Goal: Task Accomplishment & Management: Manage account settings

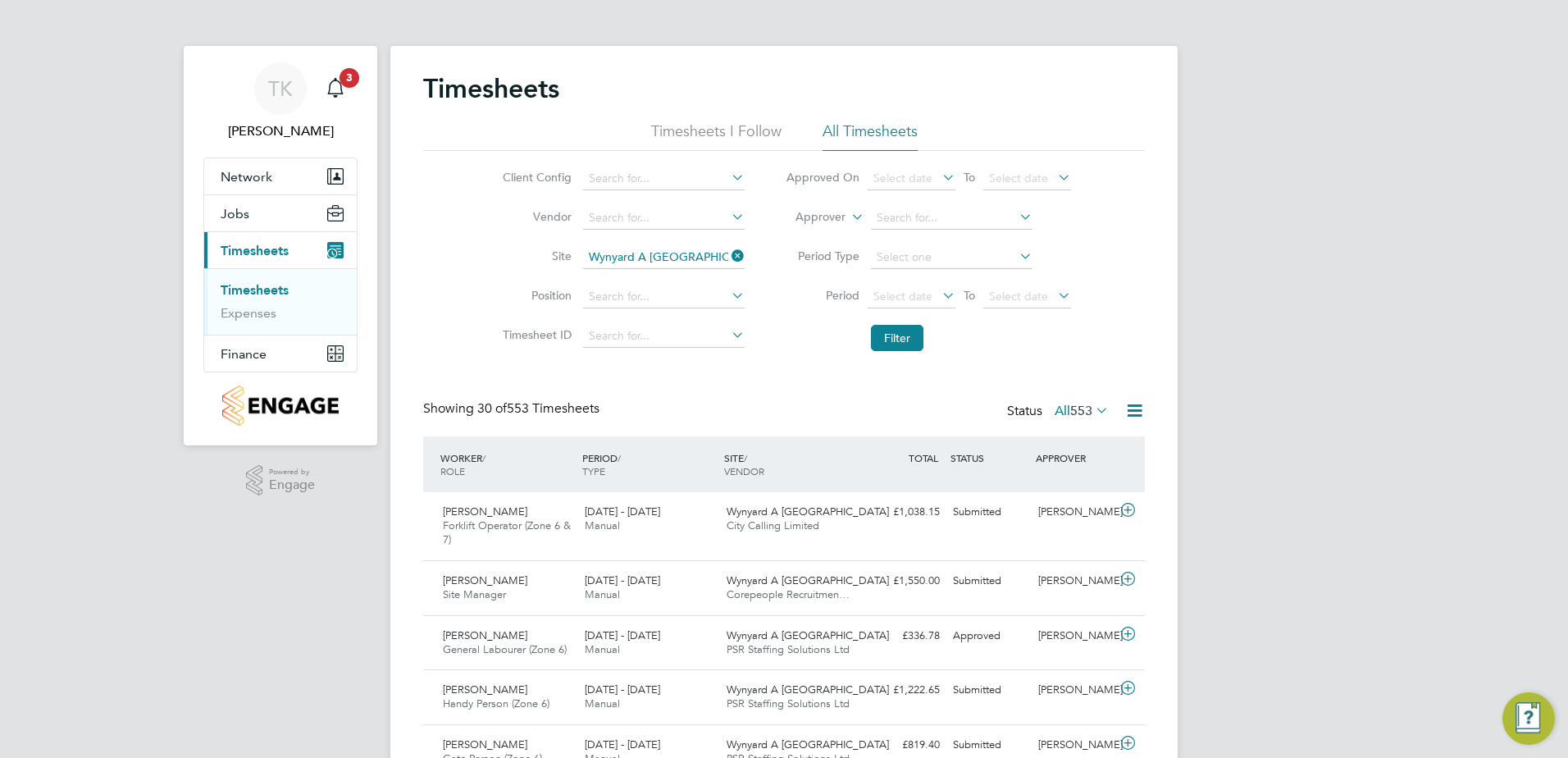
click at [260, 293] on link "Timesheets" at bounding box center [254, 290] width 68 height 16
click at [728, 256] on icon at bounding box center [728, 255] width 0 height 23
click at [655, 169] on input at bounding box center [664, 178] width 162 height 23
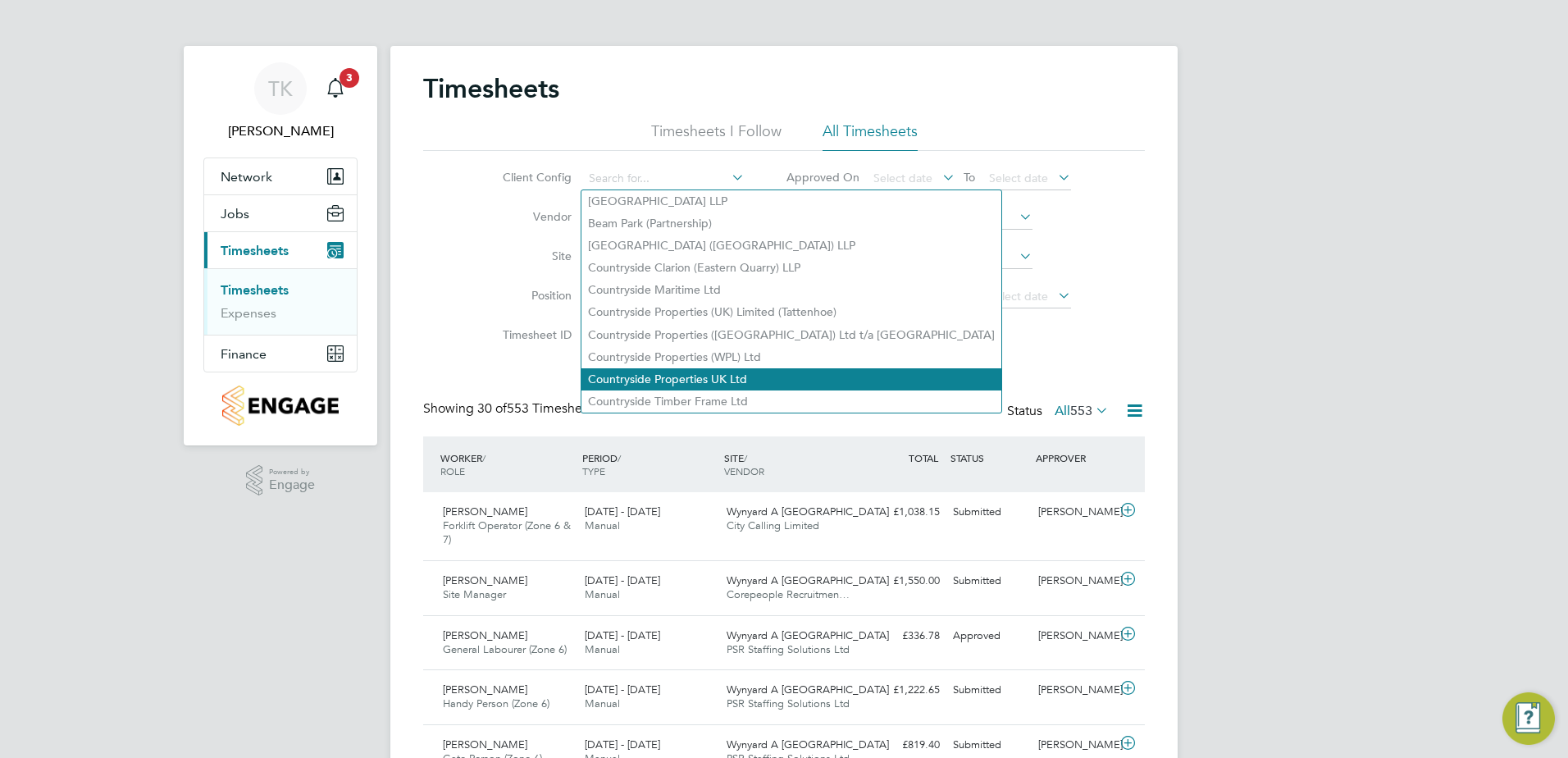
click at [646, 368] on li "Countryside Properties UK Ltd" at bounding box center [791, 379] width 420 height 22
type input "Countryside Properties UK Ltd"
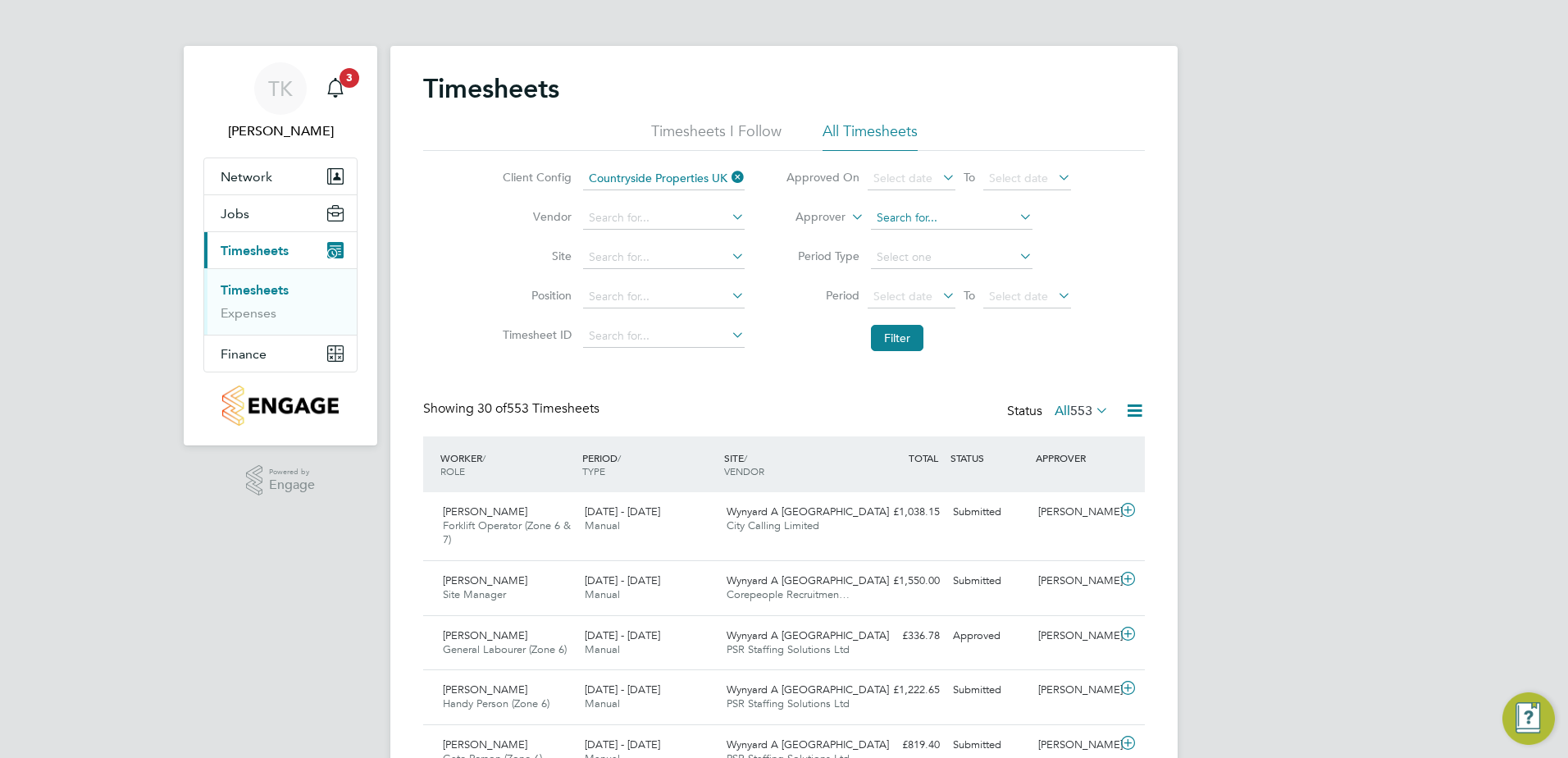
click at [872, 215] on input at bounding box center [951, 218] width 162 height 23
click at [907, 217] on input at bounding box center [951, 218] width 162 height 23
click at [915, 260] on li "Emma Forsyth" at bounding box center [974, 263] width 211 height 22
type input "Emma Forsyth"
click at [877, 338] on button "Filter" at bounding box center [896, 337] width 53 height 26
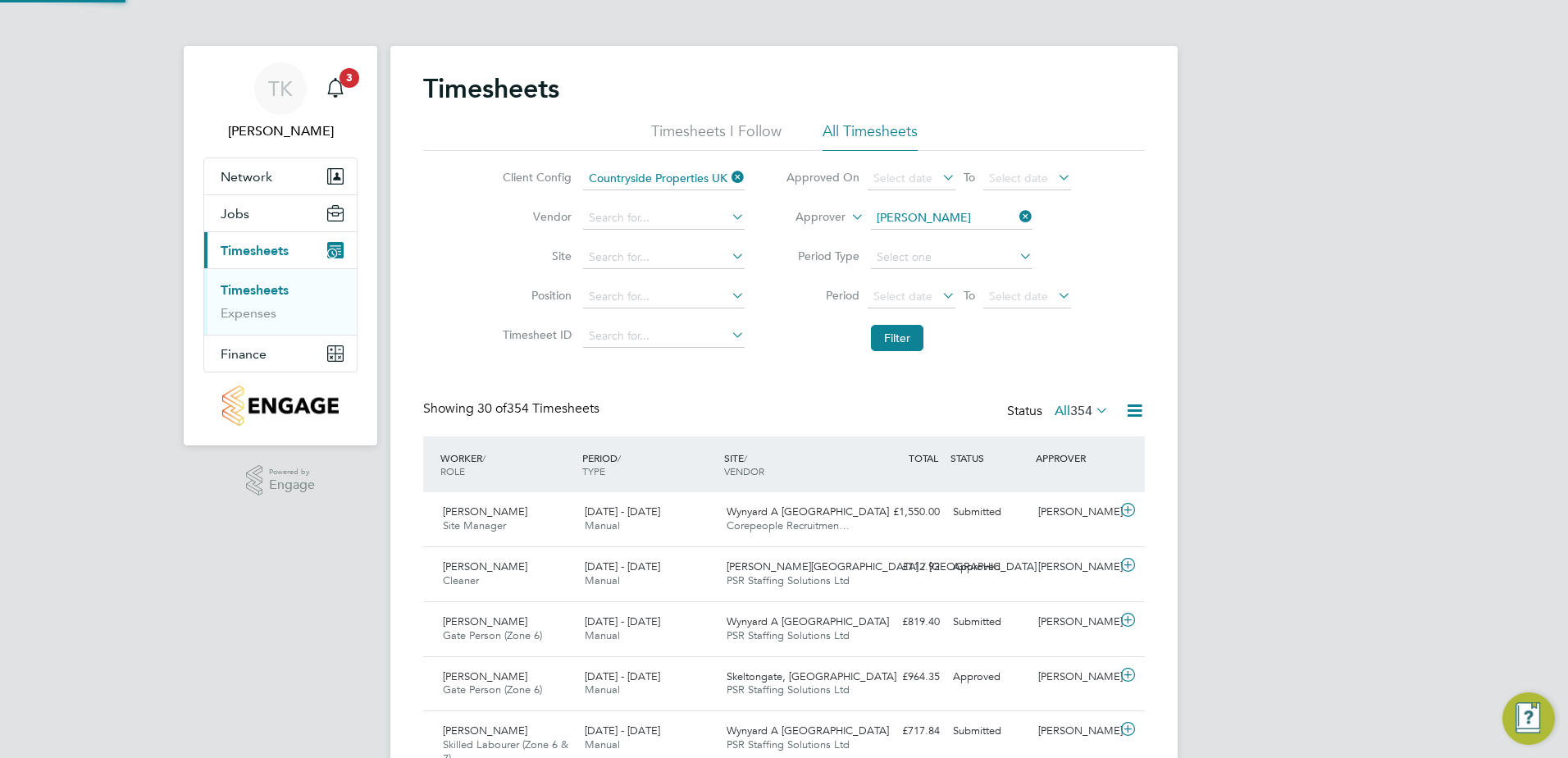
scroll to position [42, 143]
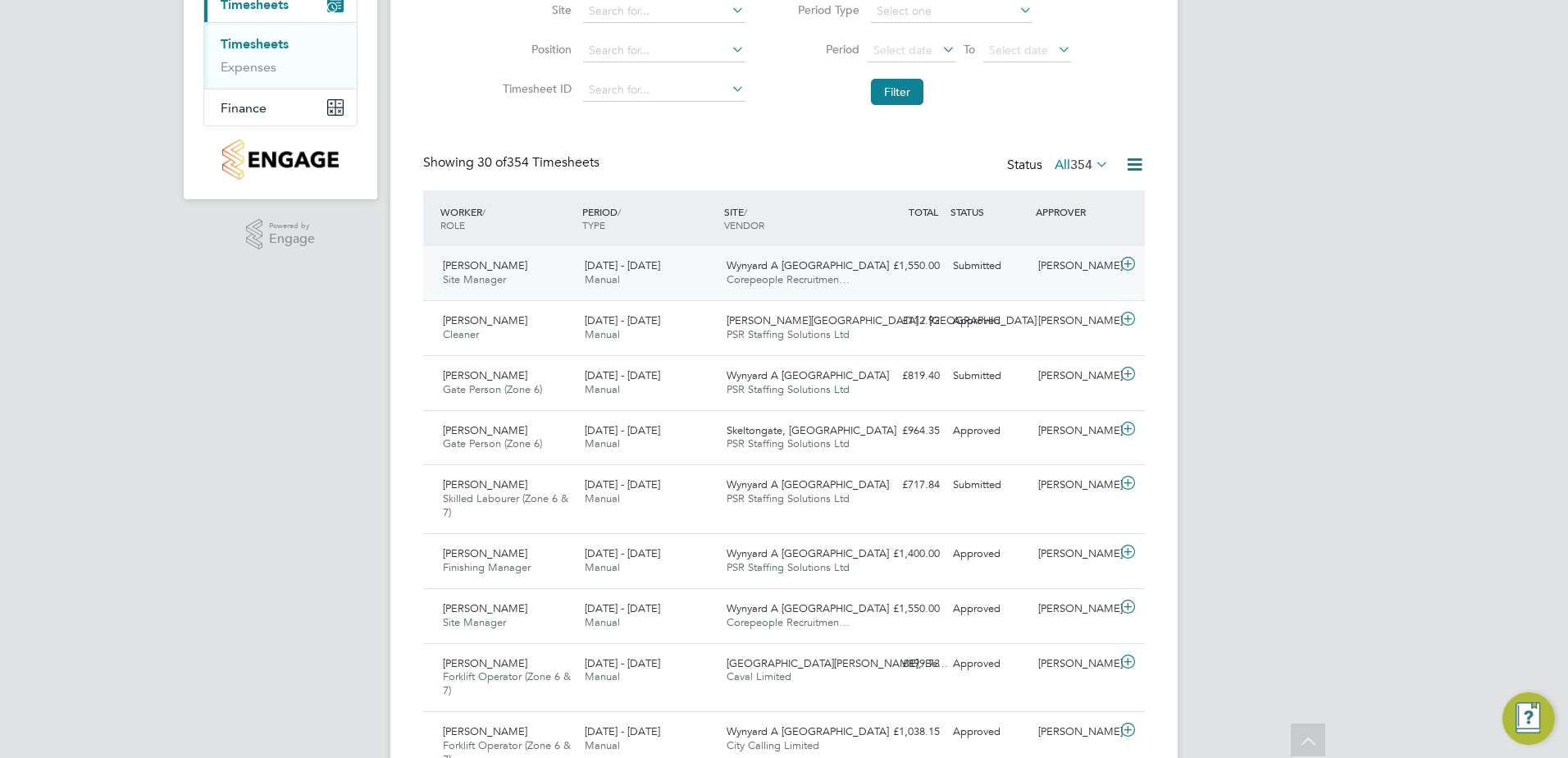
click at [1005, 285] on div "David Gray Site Manager 15 - 21 Sep 2025 15 - 21 Sep 2025 Manual Wynyard A Sisk…" at bounding box center [784, 273] width 722 height 55
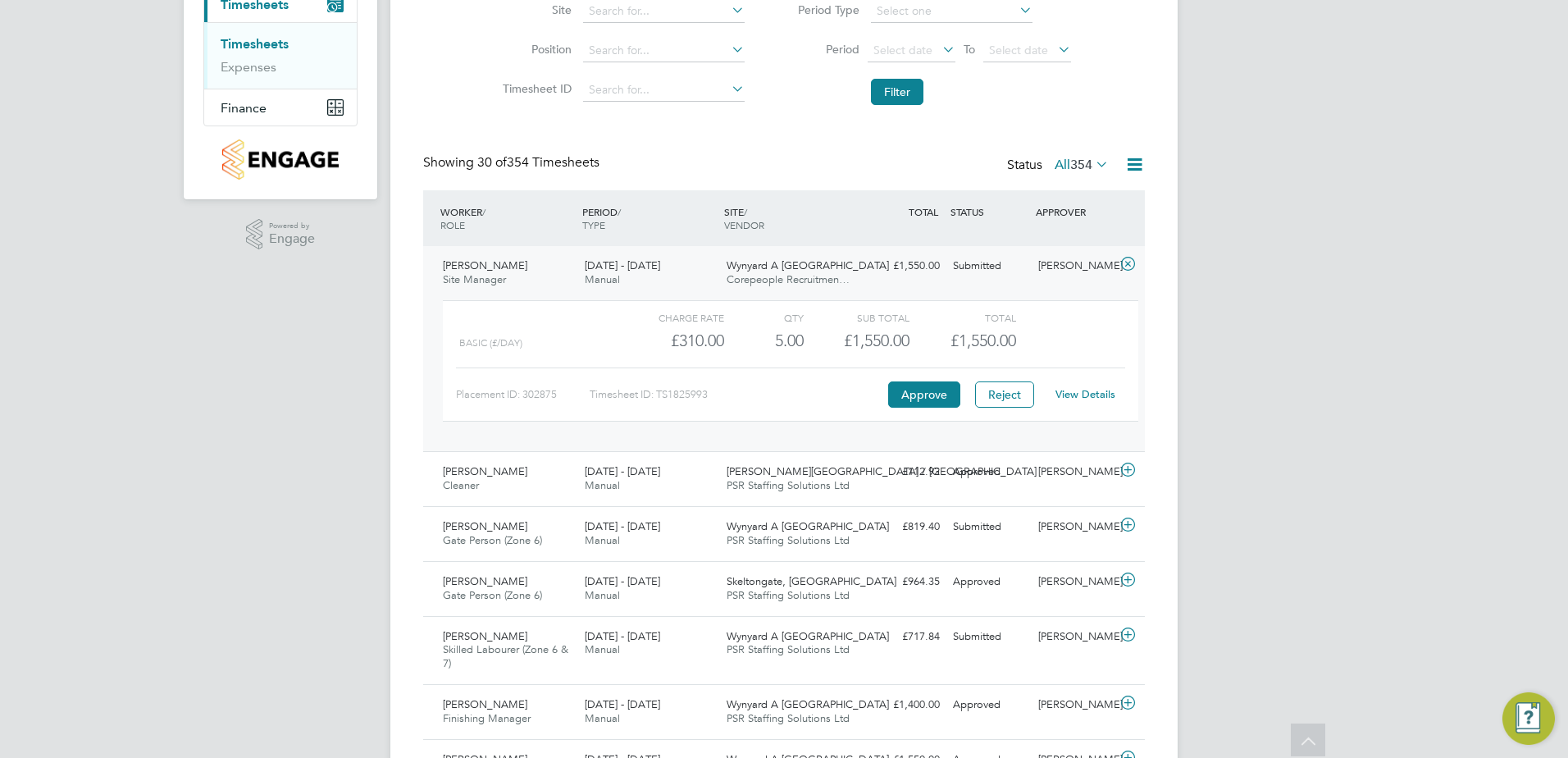
click at [1076, 386] on div "View Details" at bounding box center [1084, 395] width 80 height 26
click at [1076, 387] on link "View Details" at bounding box center [1084, 394] width 60 height 14
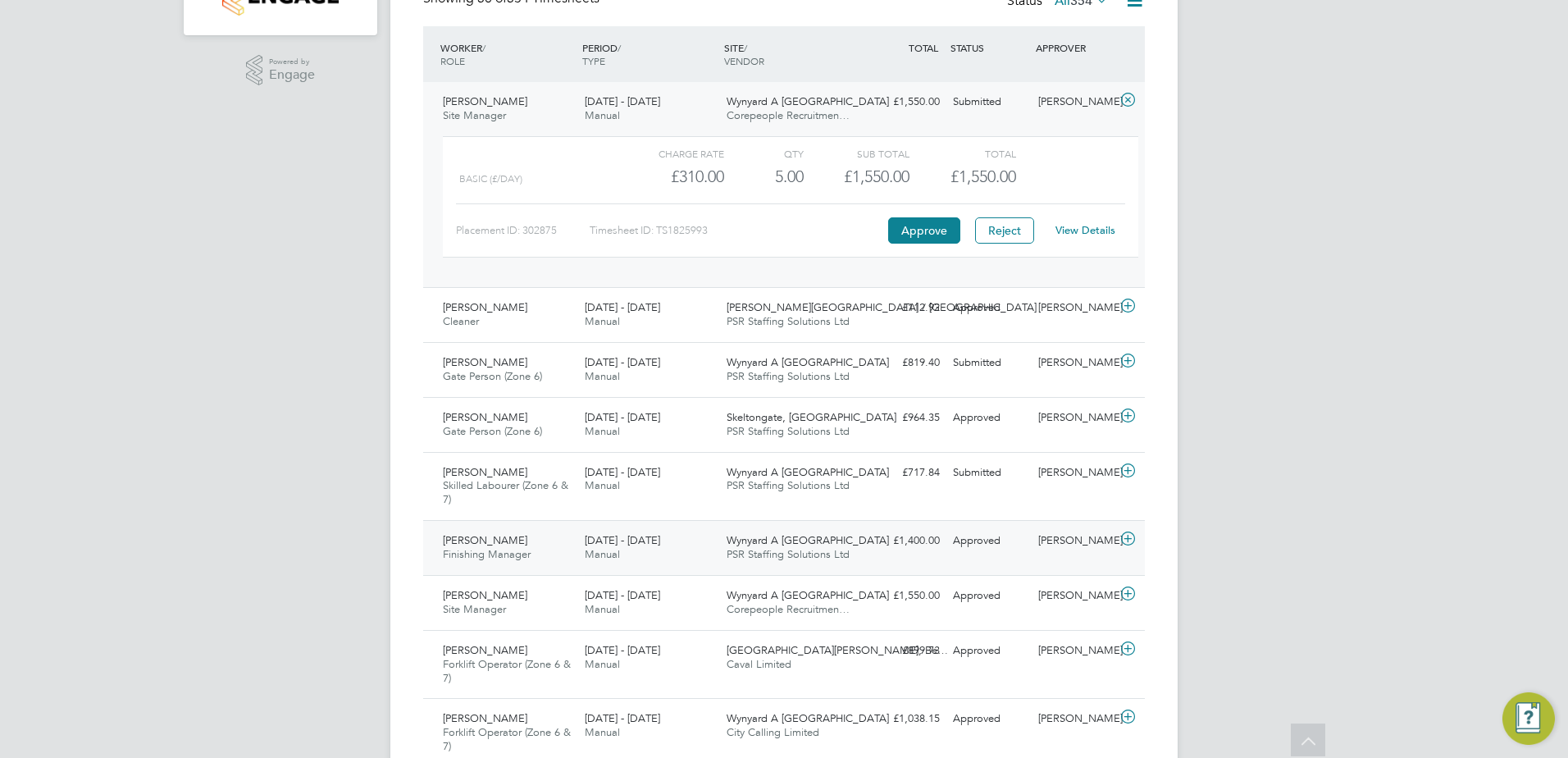
click at [1007, 558] on div "Raymond Gray Finishing Manager 8 - 14 Sep 2025 8 - 14 Sep 2025 Manual Wynyard A…" at bounding box center [784, 547] width 722 height 55
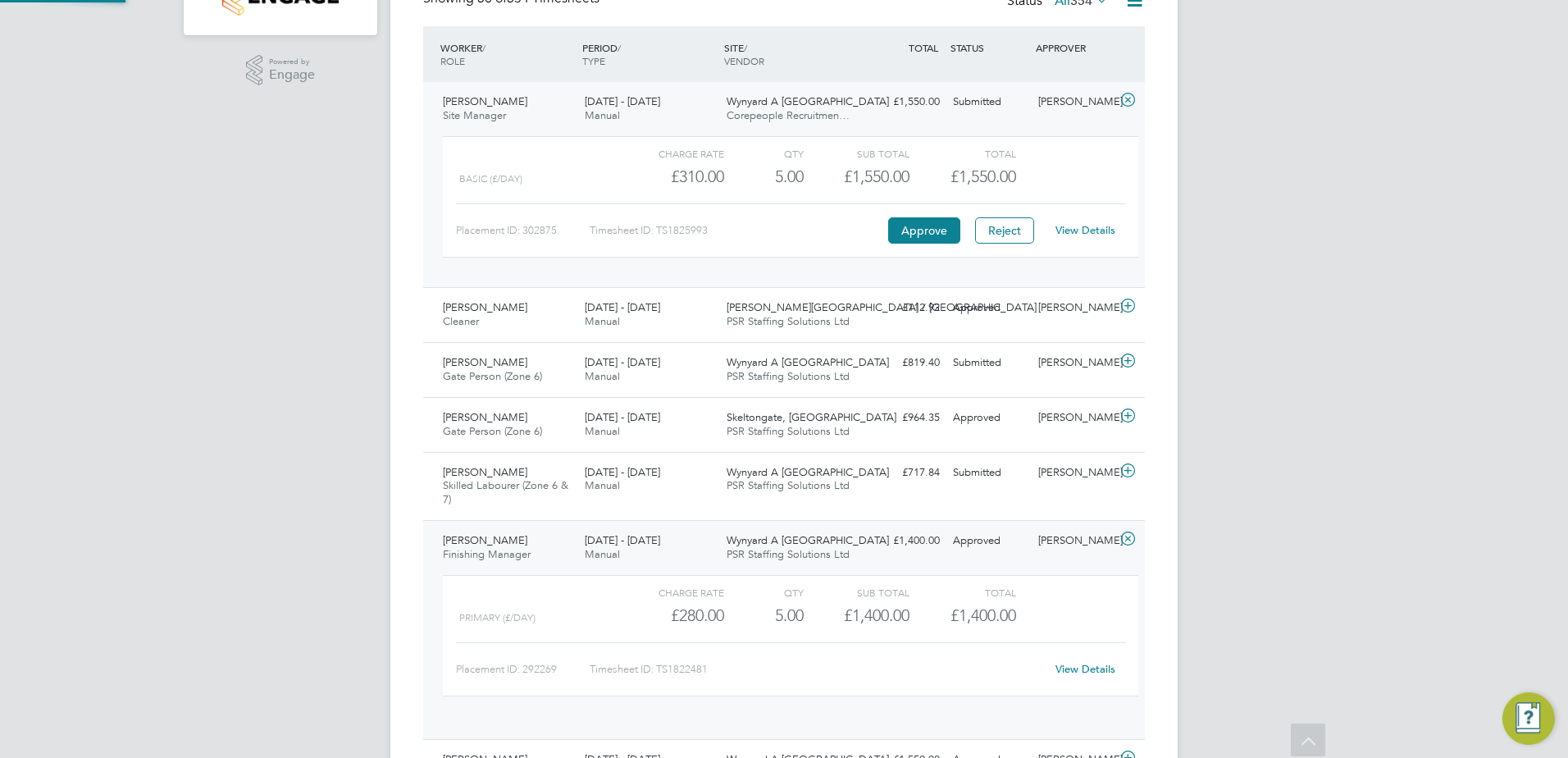
scroll to position [28, 160]
click at [984, 659] on div "Timesheet ID: TS1822481" at bounding box center [817, 669] width 455 height 26
click at [1080, 667] on link "View Details" at bounding box center [1084, 669] width 60 height 14
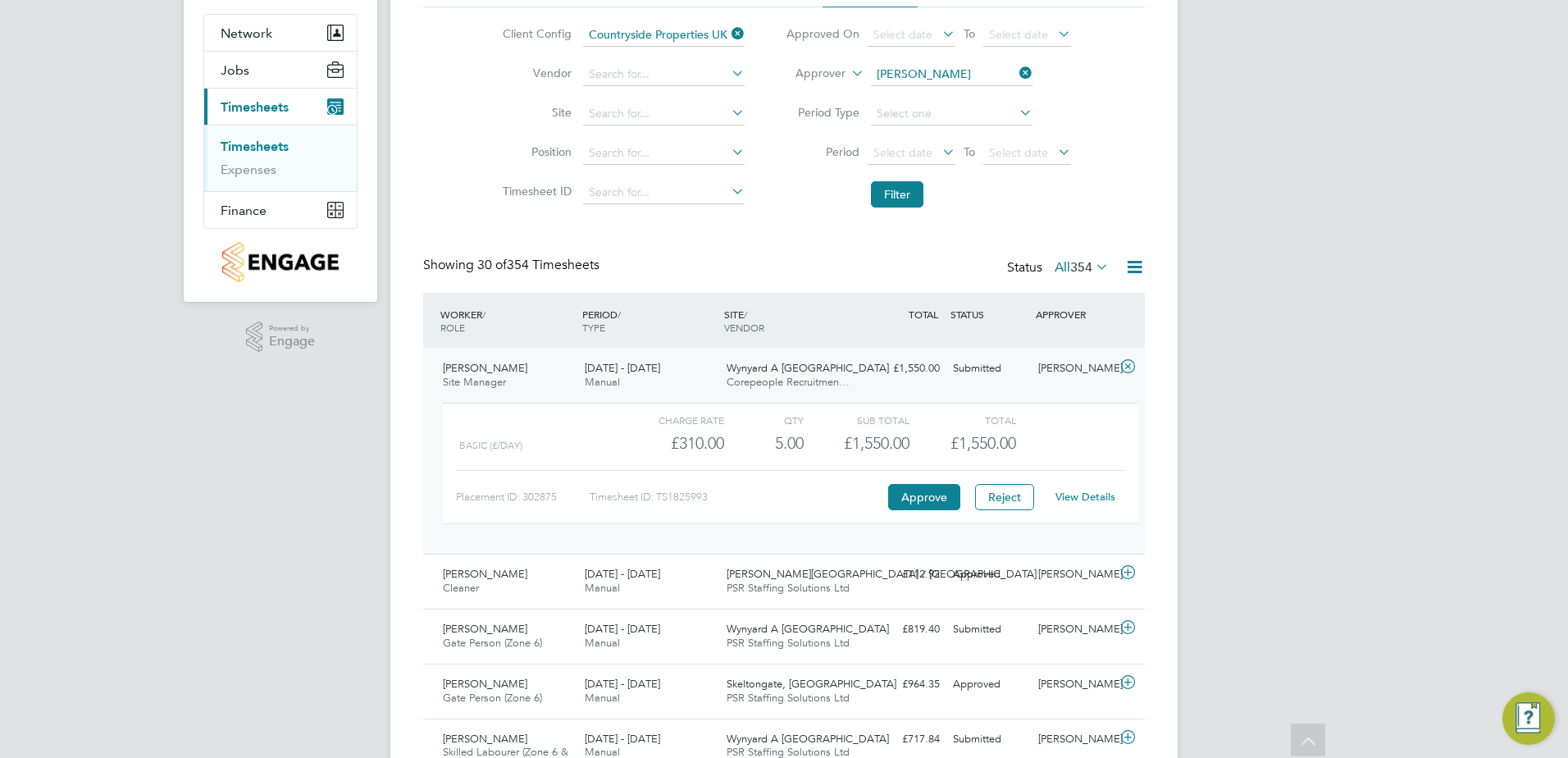
scroll to position [82, 0]
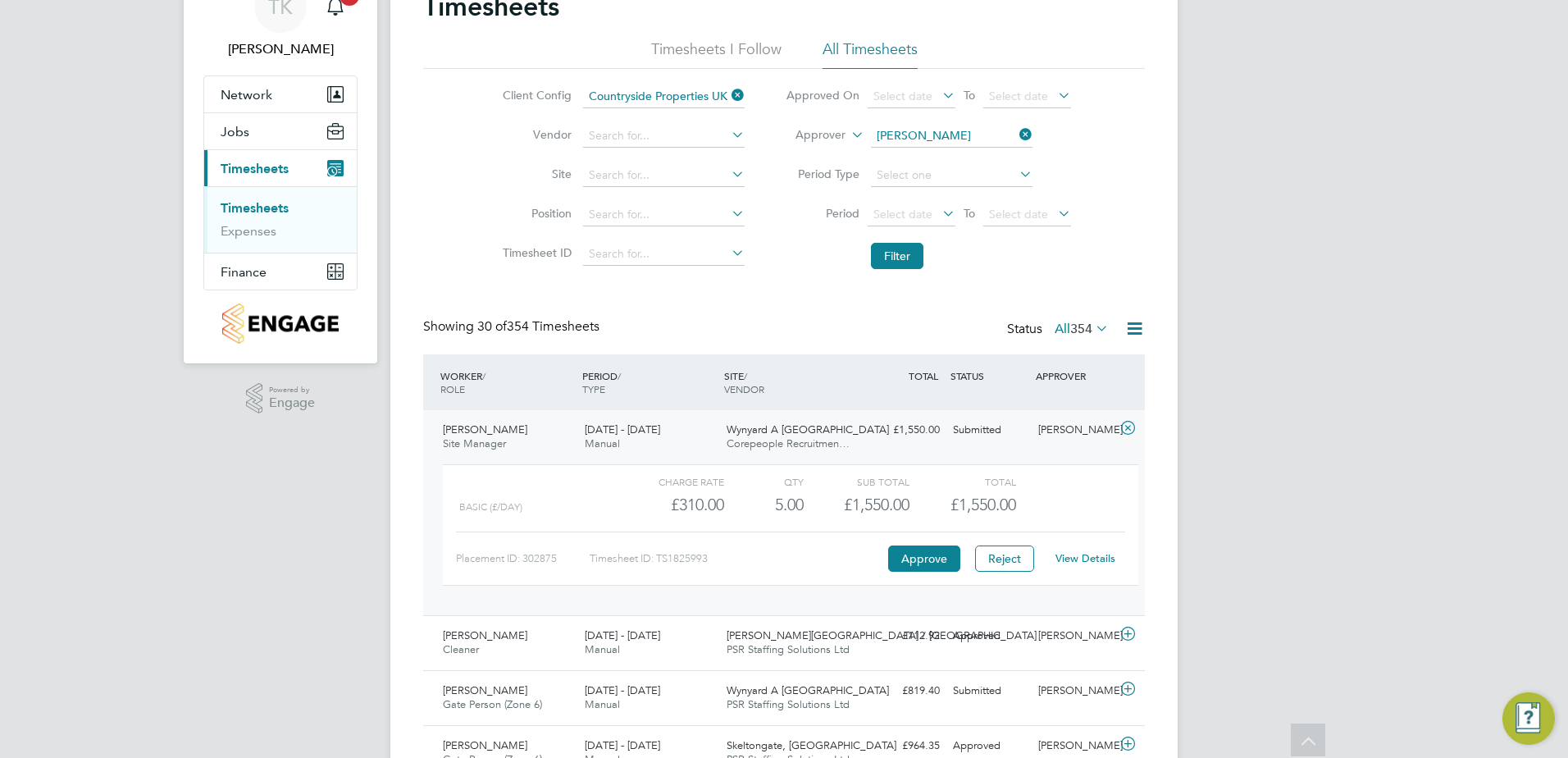
click at [425, 262] on div "Client Config Countryside Properties UK Ltd Vendor Site Position Timesheet ID A…" at bounding box center [784, 173] width 722 height 209
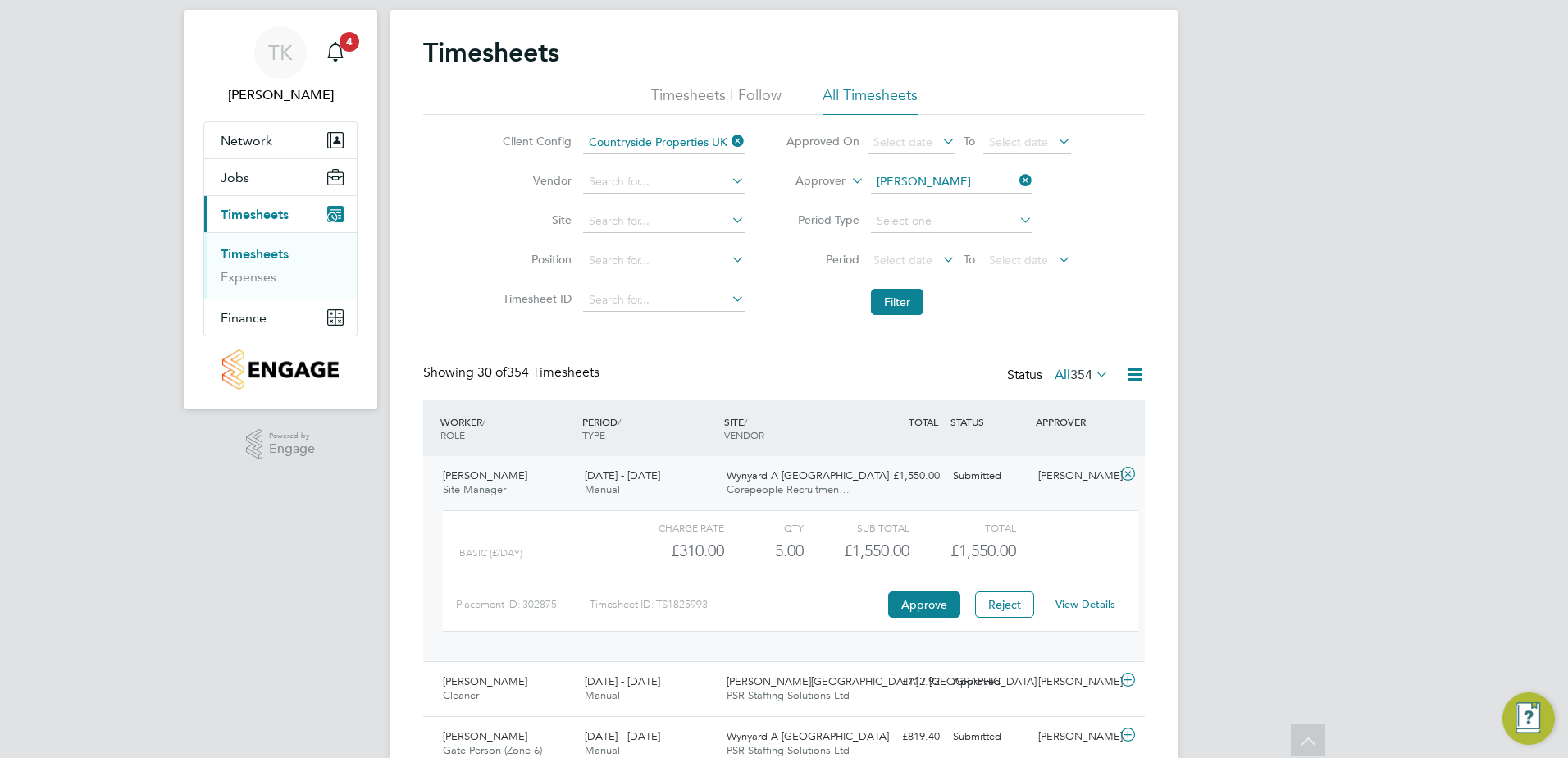
scroll to position [0, 0]
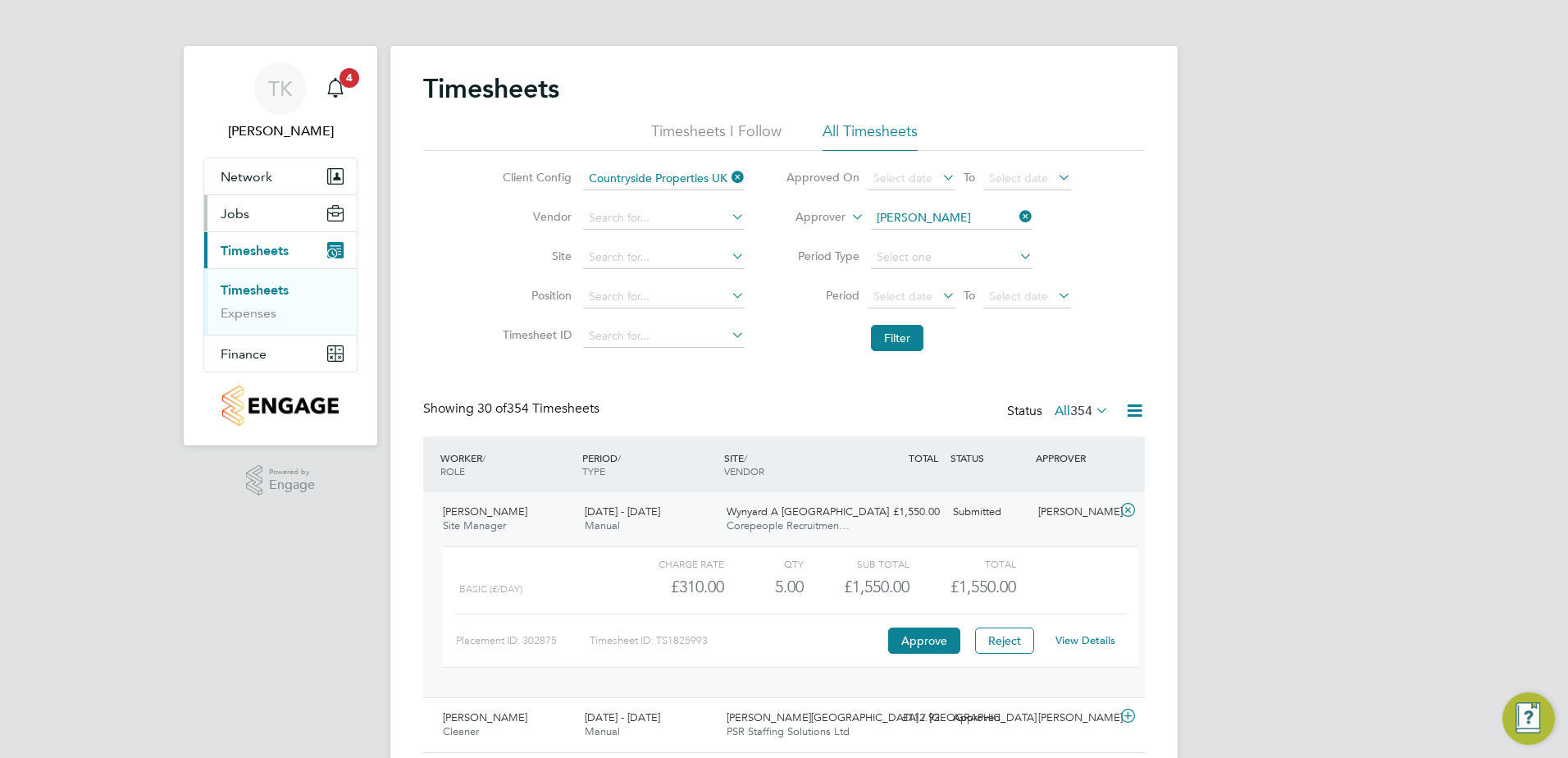
click at [245, 215] on span "Jobs" at bounding box center [235, 214] width 29 height 16
click at [261, 276] on link "Placements" at bounding box center [254, 276] width 68 height 16
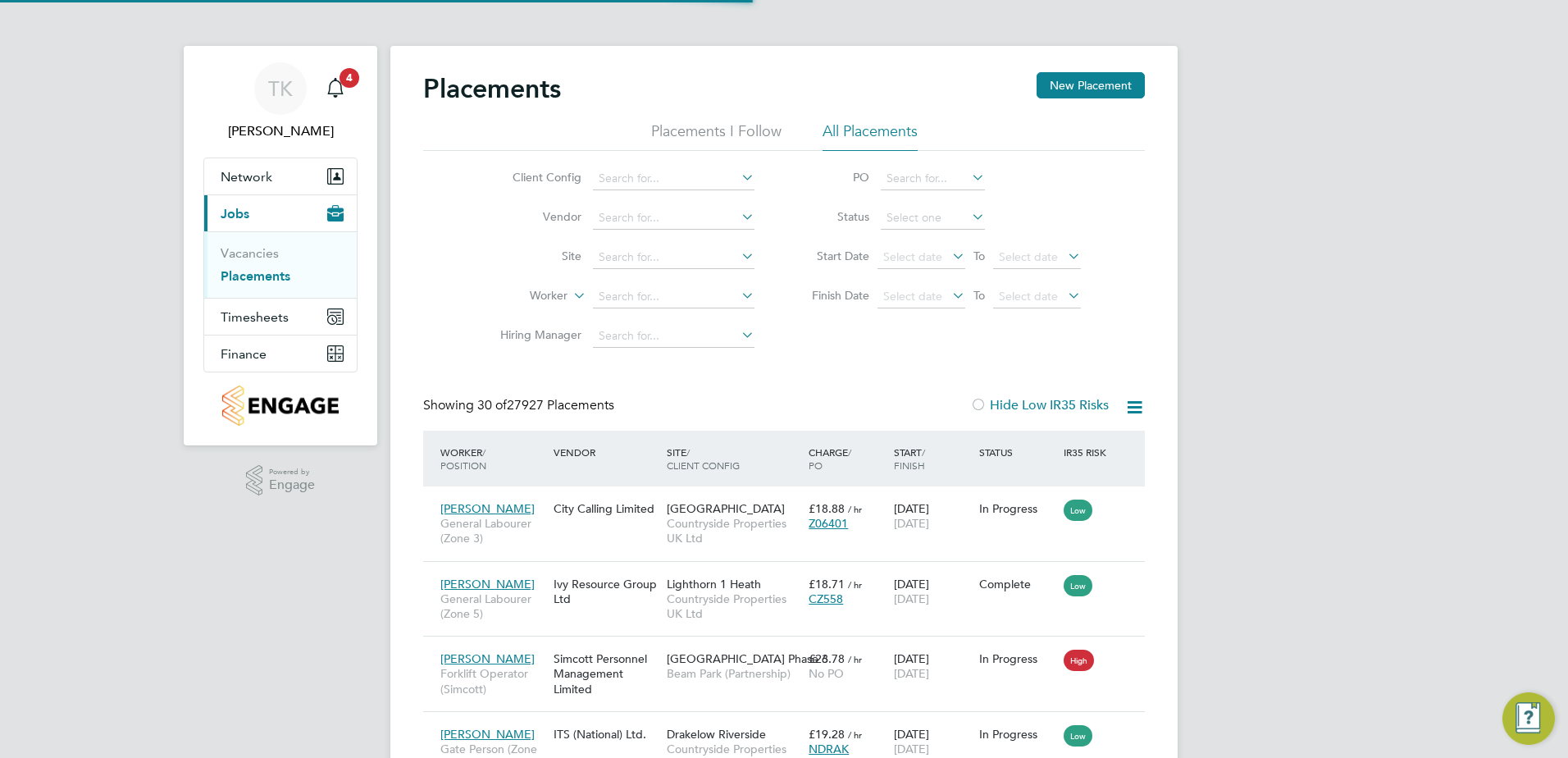
scroll to position [61, 114]
click at [627, 253] on input at bounding box center [673, 257] width 162 height 23
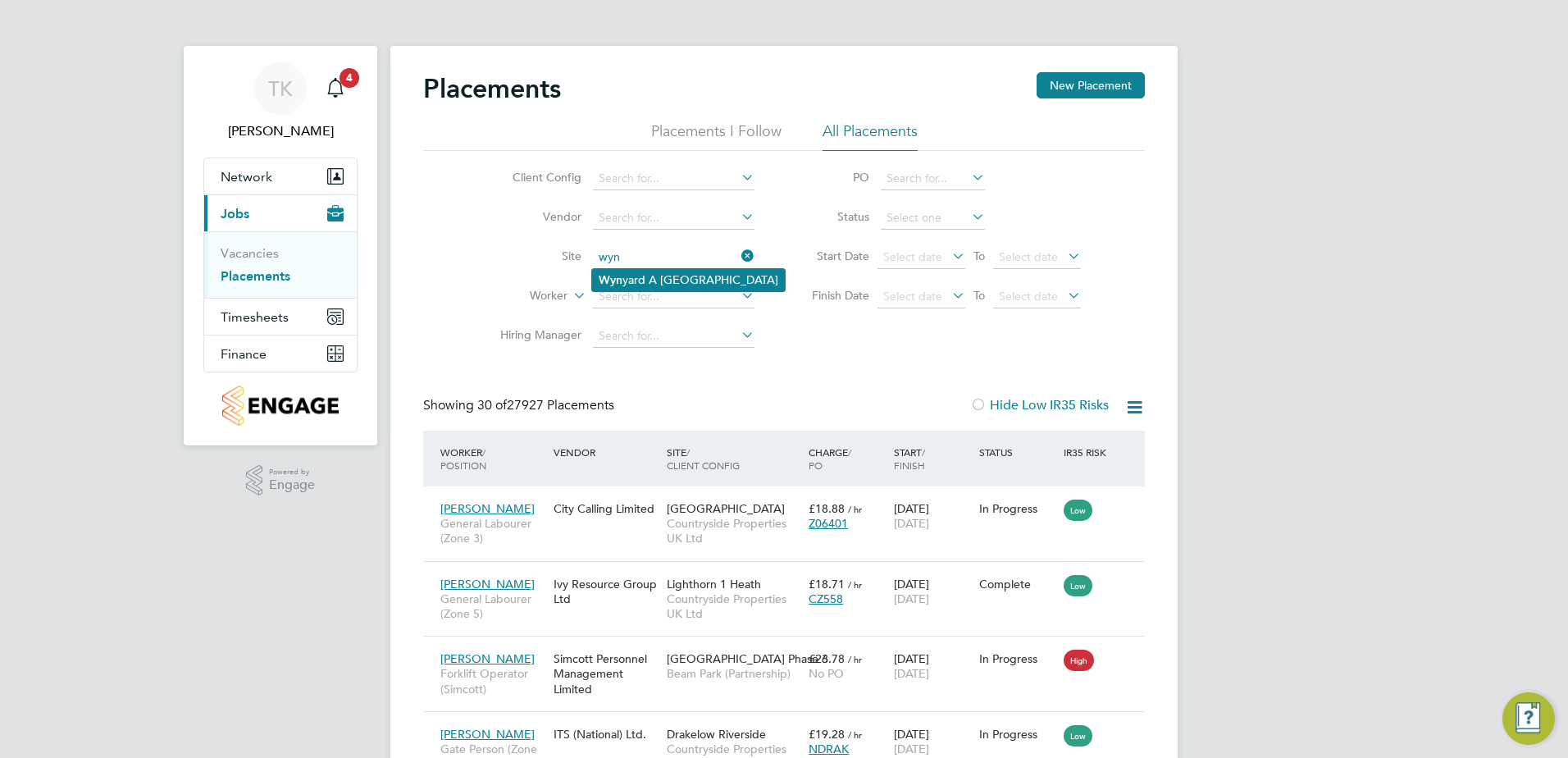
click at [645, 278] on li "Wyn yard A Siskin Park" at bounding box center [688, 280] width 193 height 22
type input "Wynyard A [GEOGRAPHIC_DATA]"
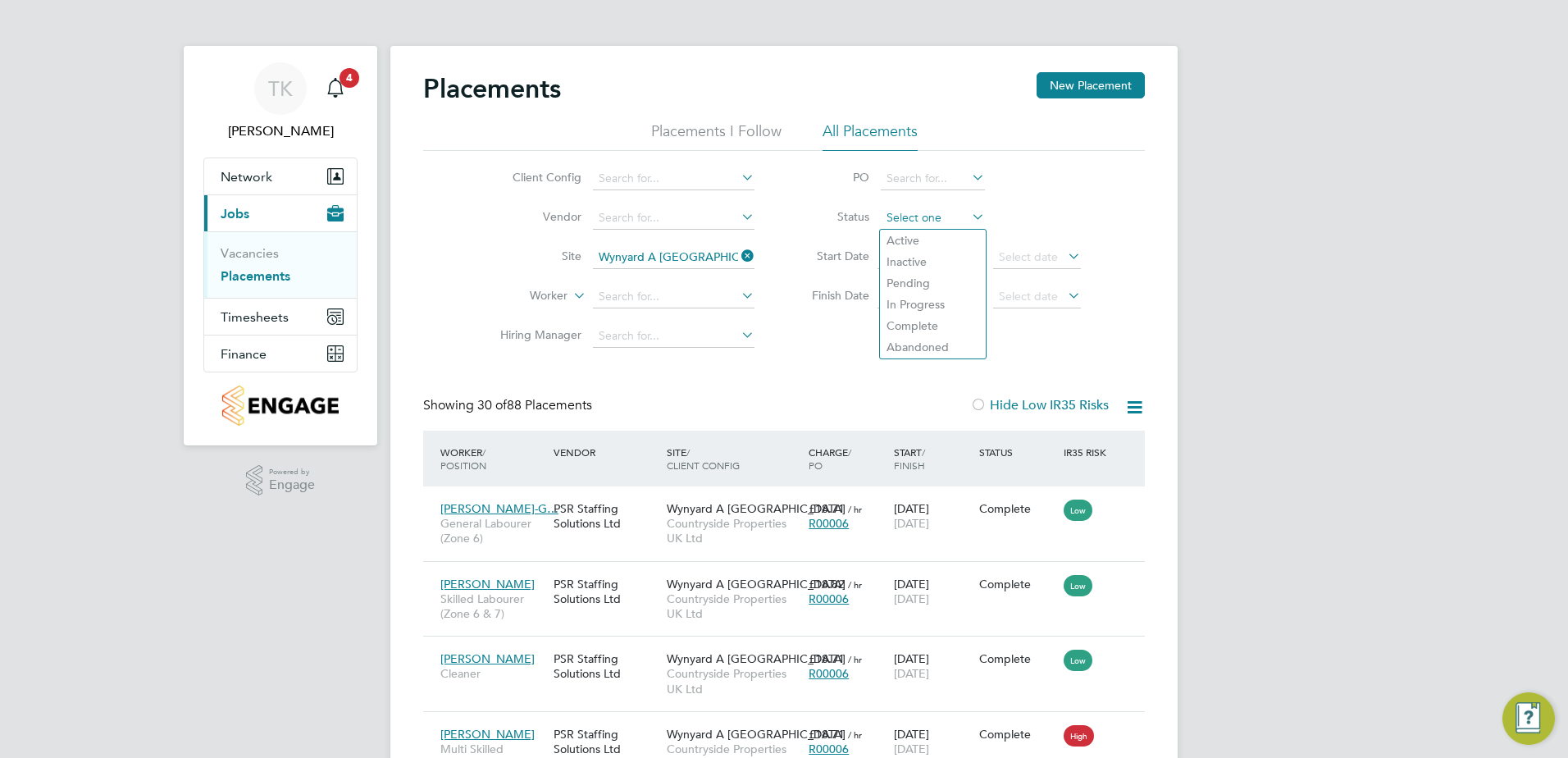
click at [944, 219] on input at bounding box center [933, 218] width 104 height 23
click at [933, 298] on li "In Progress" at bounding box center [933, 304] width 106 height 22
type input "In Progress"
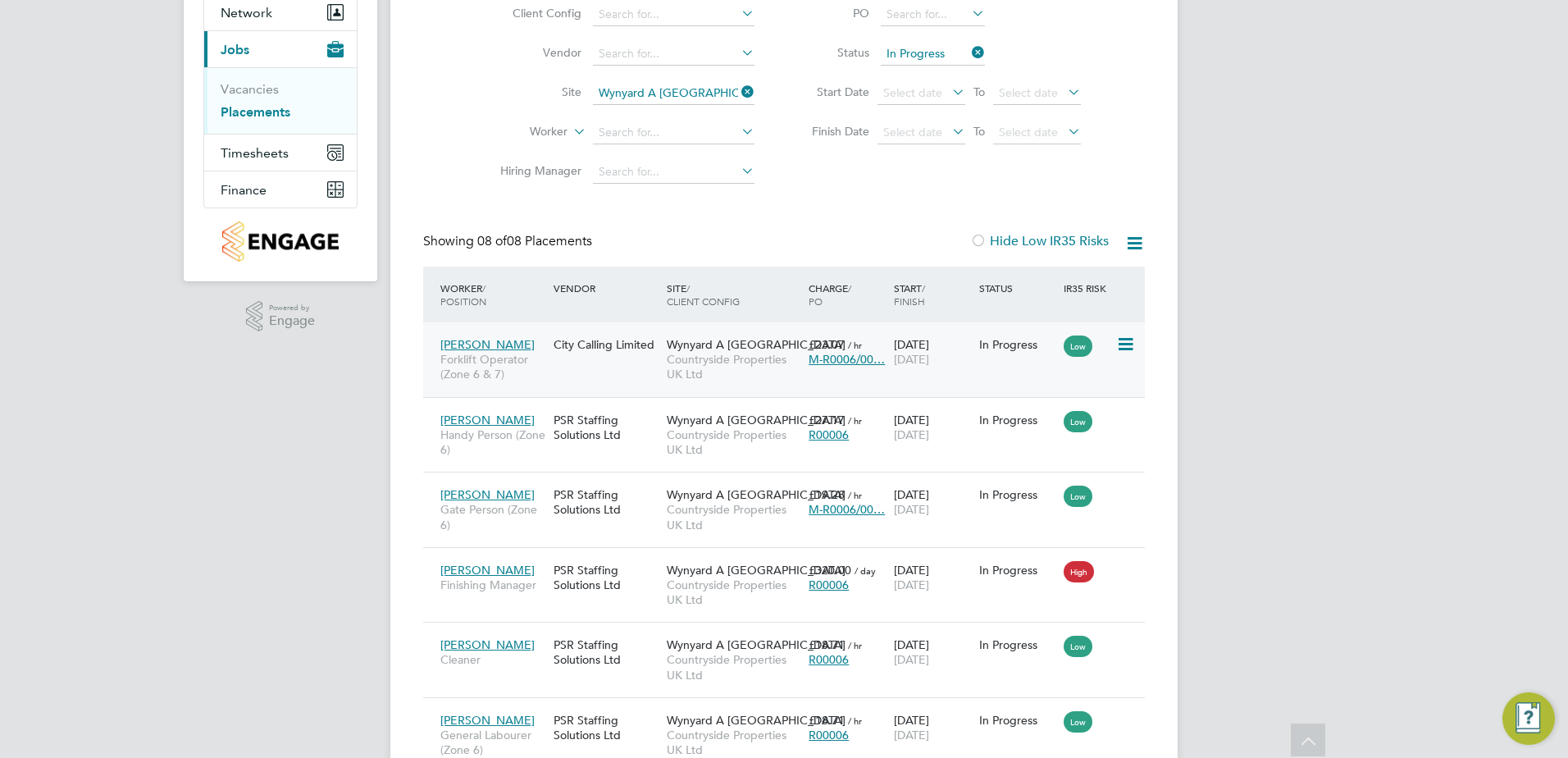
click at [753, 384] on div "Wynyard A Siskin Park Countryside Properties UK Ltd" at bounding box center [734, 359] width 142 height 61
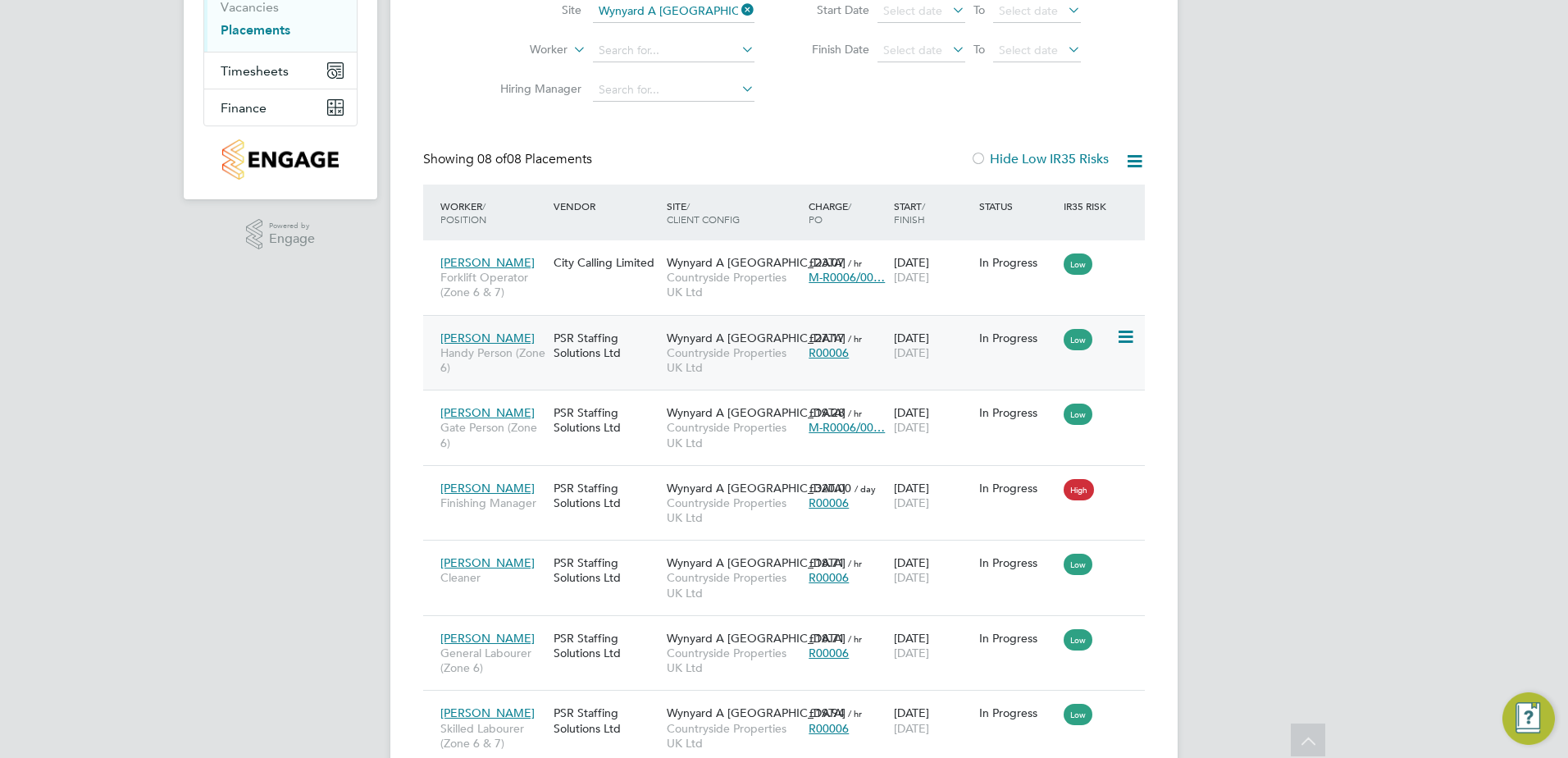
click at [633, 374] on div "Stefan Rodgers Handy Person (Zone 6) PSR Staffing Solutions Ltd Wynyard A Siski…" at bounding box center [784, 352] width 722 height 75
click at [858, 374] on div "Stefan Rodgers Handy Person (Zone 6) PSR Staffing Solutions Ltd Wynyard A Siski…" at bounding box center [784, 352] width 722 height 75
click at [866, 369] on div "Stefan Rodgers Handy Person (Zone 6) PSR Staffing Solutions Ltd Wynyard A Siski…" at bounding box center [784, 352] width 722 height 75
click at [816, 370] on div "Stefan Rodgers Handy Person (Zone 6) PSR Staffing Solutions Ltd Wynyard A Siski…" at bounding box center [784, 352] width 722 height 75
click at [806, 372] on div "Stefan Rodgers Handy Person (Zone 6) PSR Staffing Solutions Ltd Wynyard A Siski…" at bounding box center [784, 352] width 722 height 75
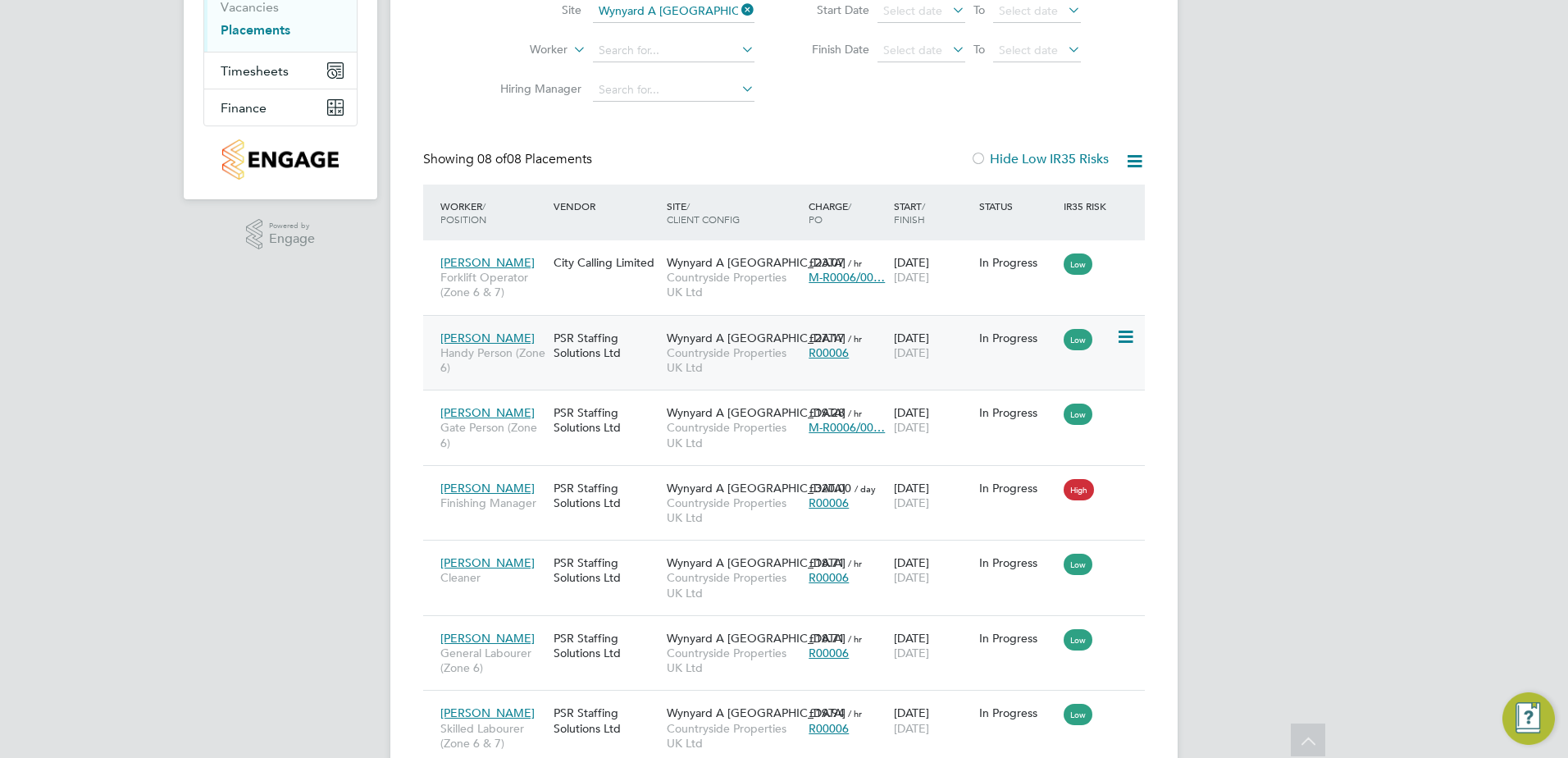
click at [727, 370] on span "Countryside Properties UK Ltd" at bounding box center [733, 360] width 133 height 29
click at [479, 443] on span "Gate Person (Zone 6)" at bounding box center [492, 434] width 105 height 29
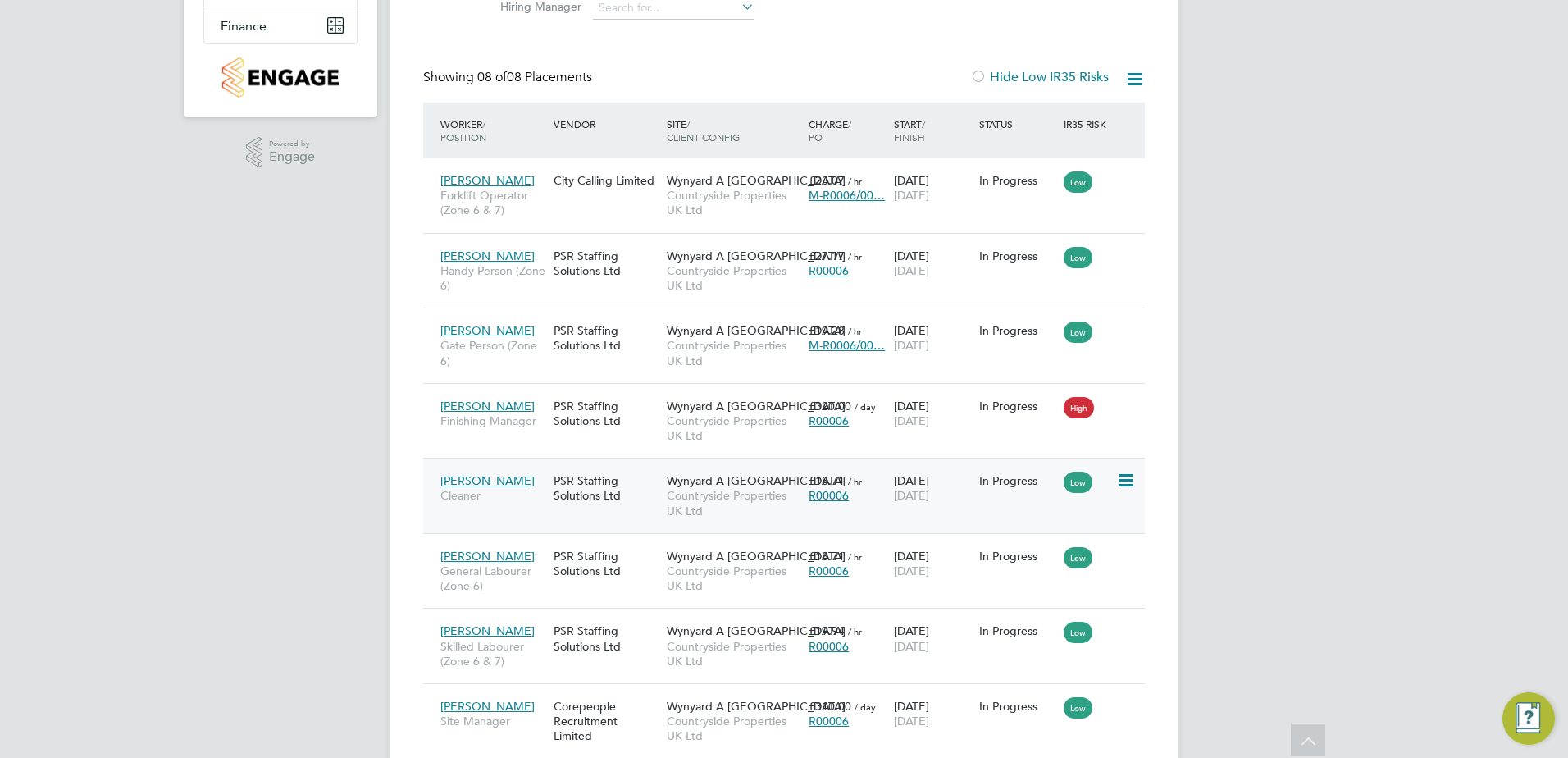
click at [512, 496] on span "Cleaner" at bounding box center [492, 495] width 105 height 15
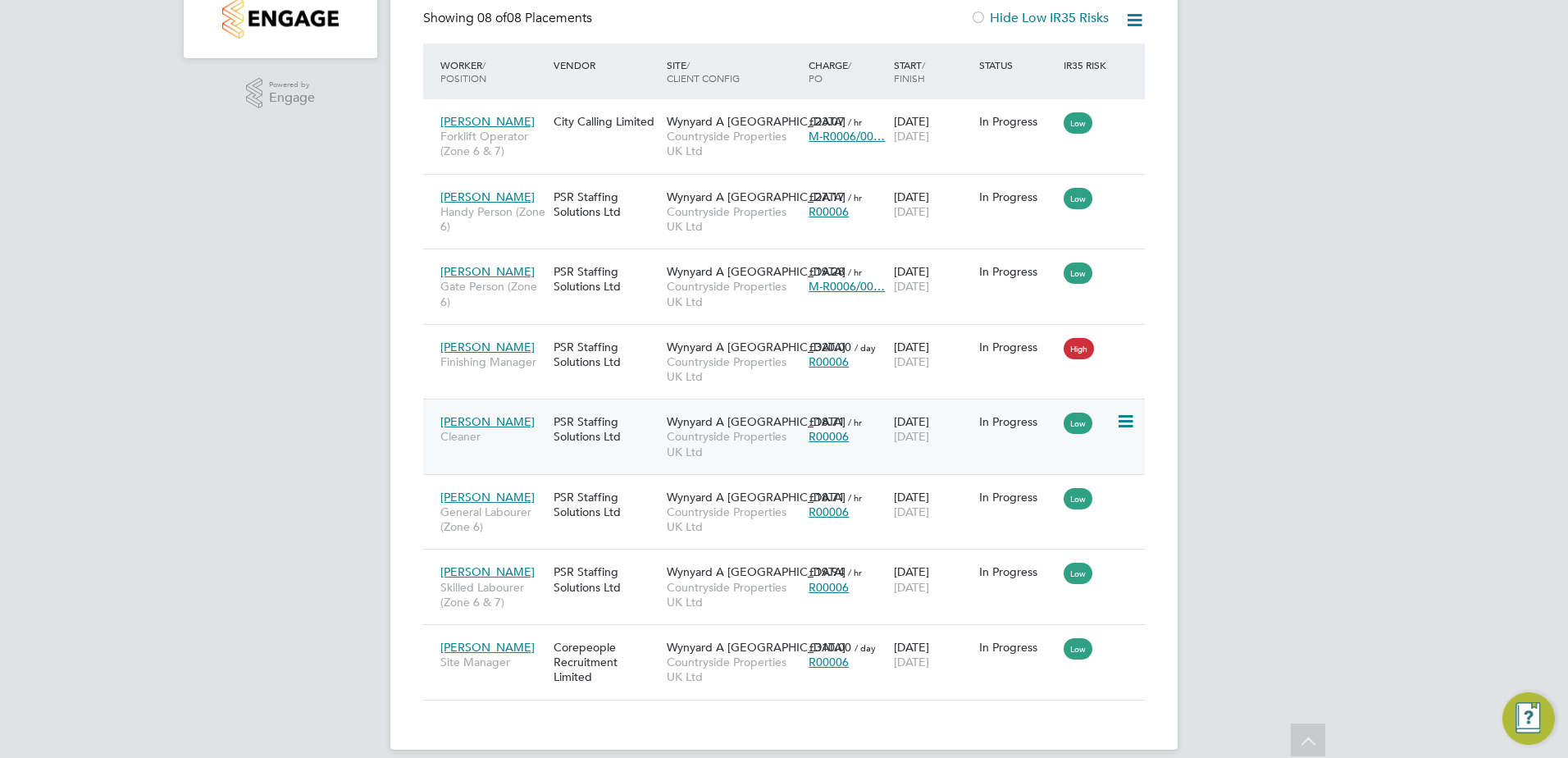
scroll to position [405, 0]
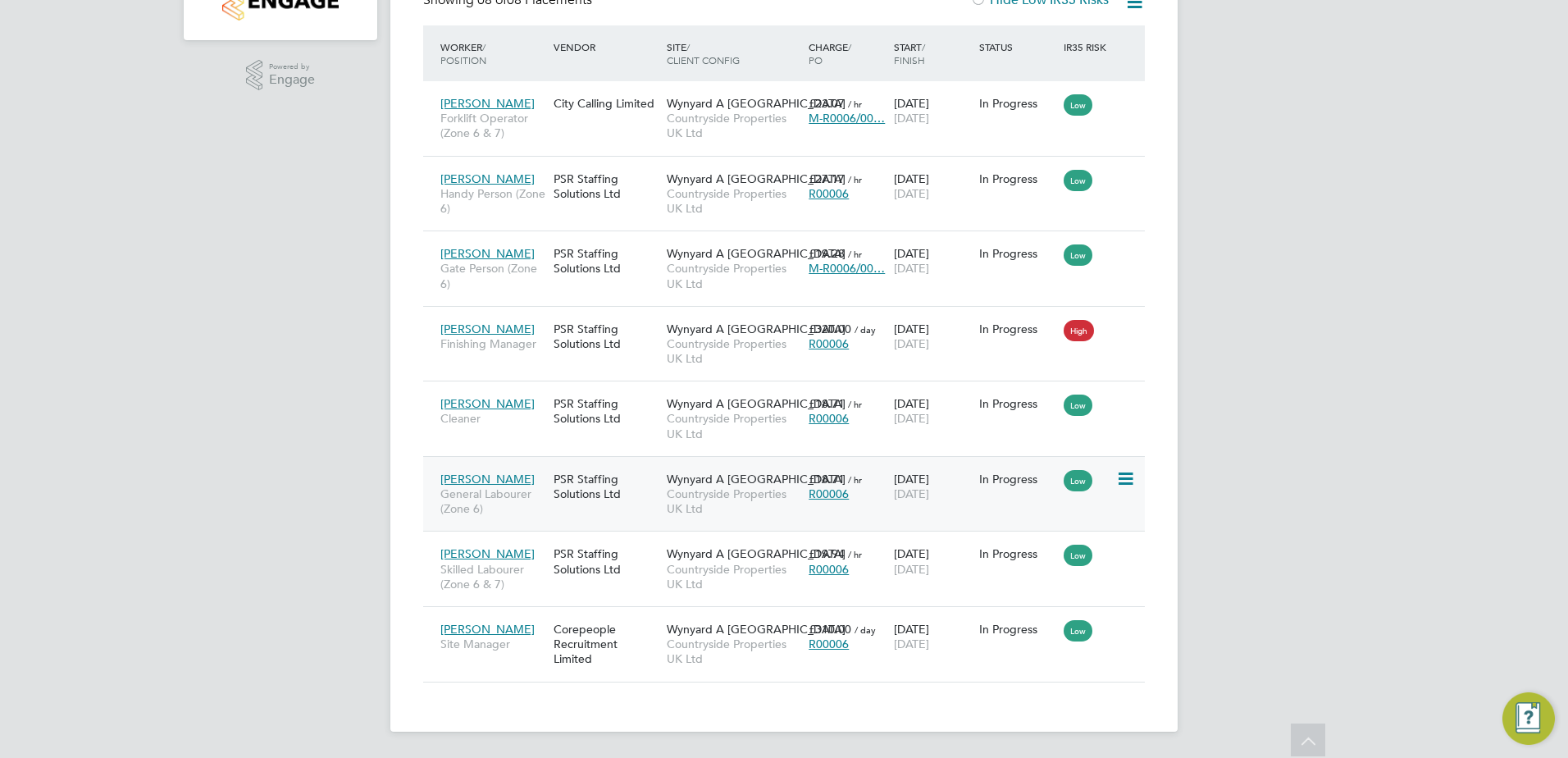
click at [851, 505] on div "£18.71 / hr R00006" at bounding box center [847, 485] width 86 height 46
click at [618, 589] on div "Alan Forster Skilled Labourer (Zone 6 & 7) PSR Staffing Solutions Ltd Wynyard A…" at bounding box center [784, 568] width 722 height 75
click at [742, 586] on span "Countryside Properties UK Ltd" at bounding box center [733, 576] width 133 height 29
click at [731, 658] on span "Countryside Properties UK Ltd" at bounding box center [733, 651] width 133 height 29
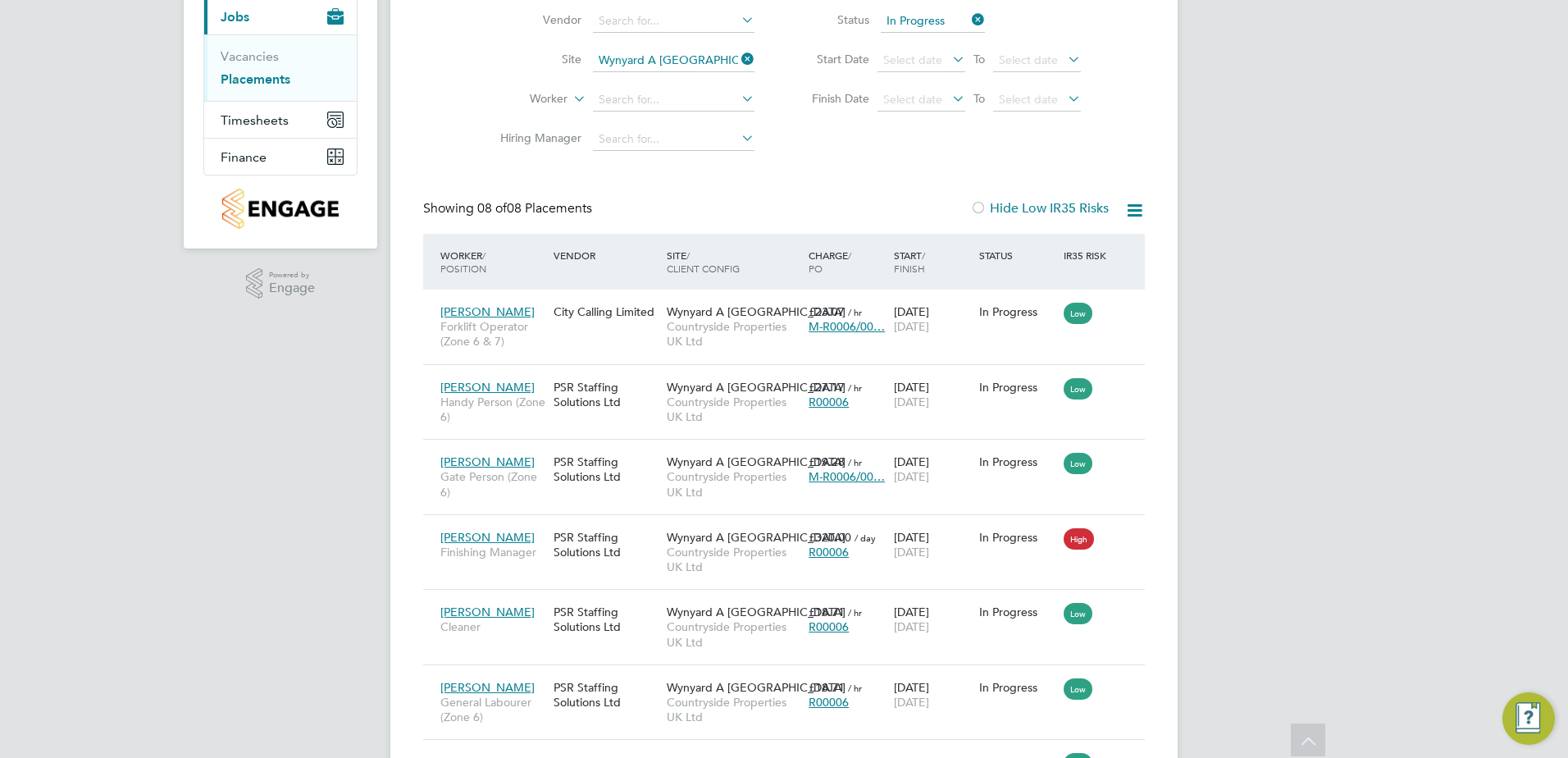
scroll to position [159, 0]
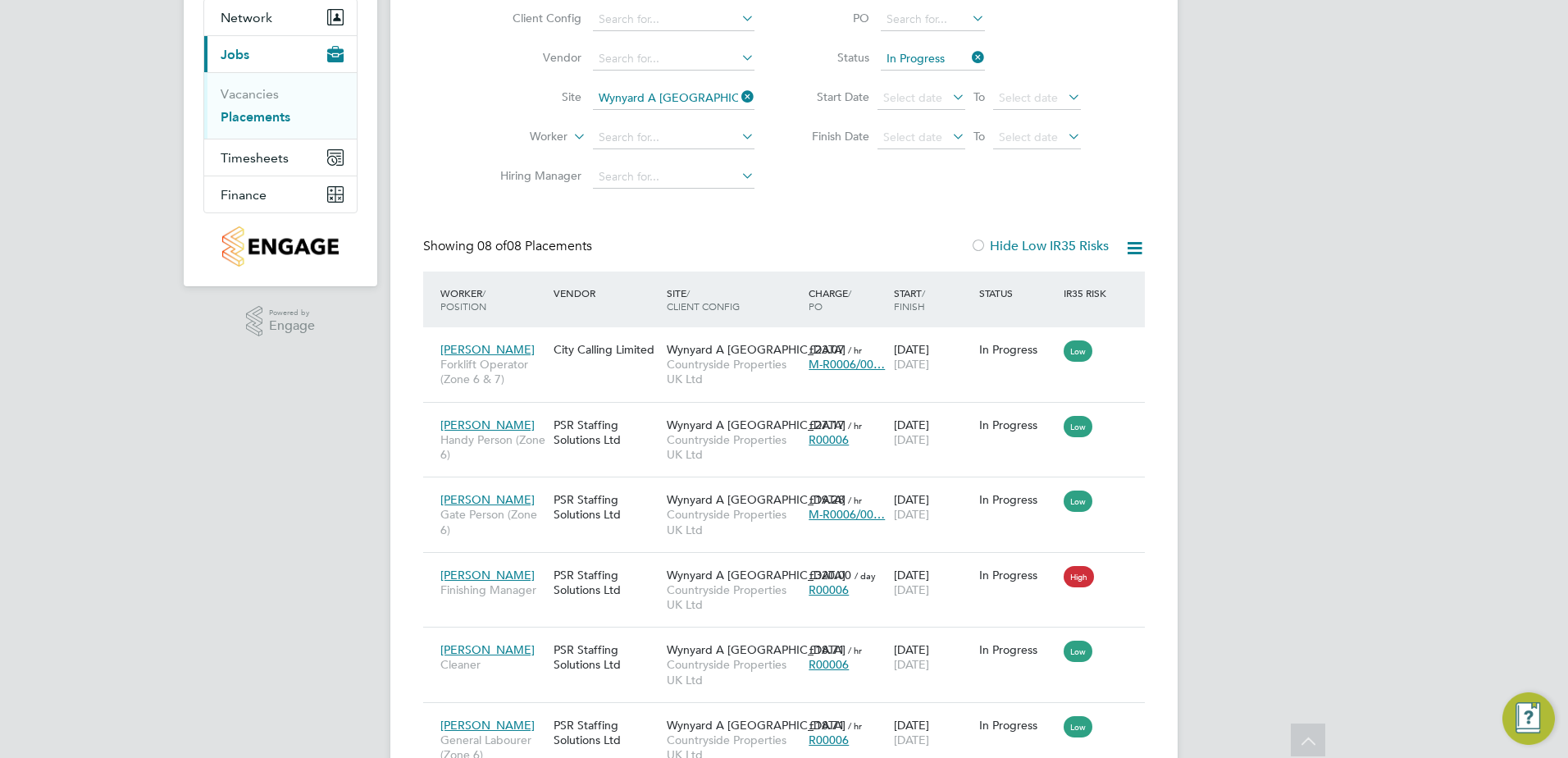
click at [738, 95] on icon at bounding box center [738, 97] width 0 height 23
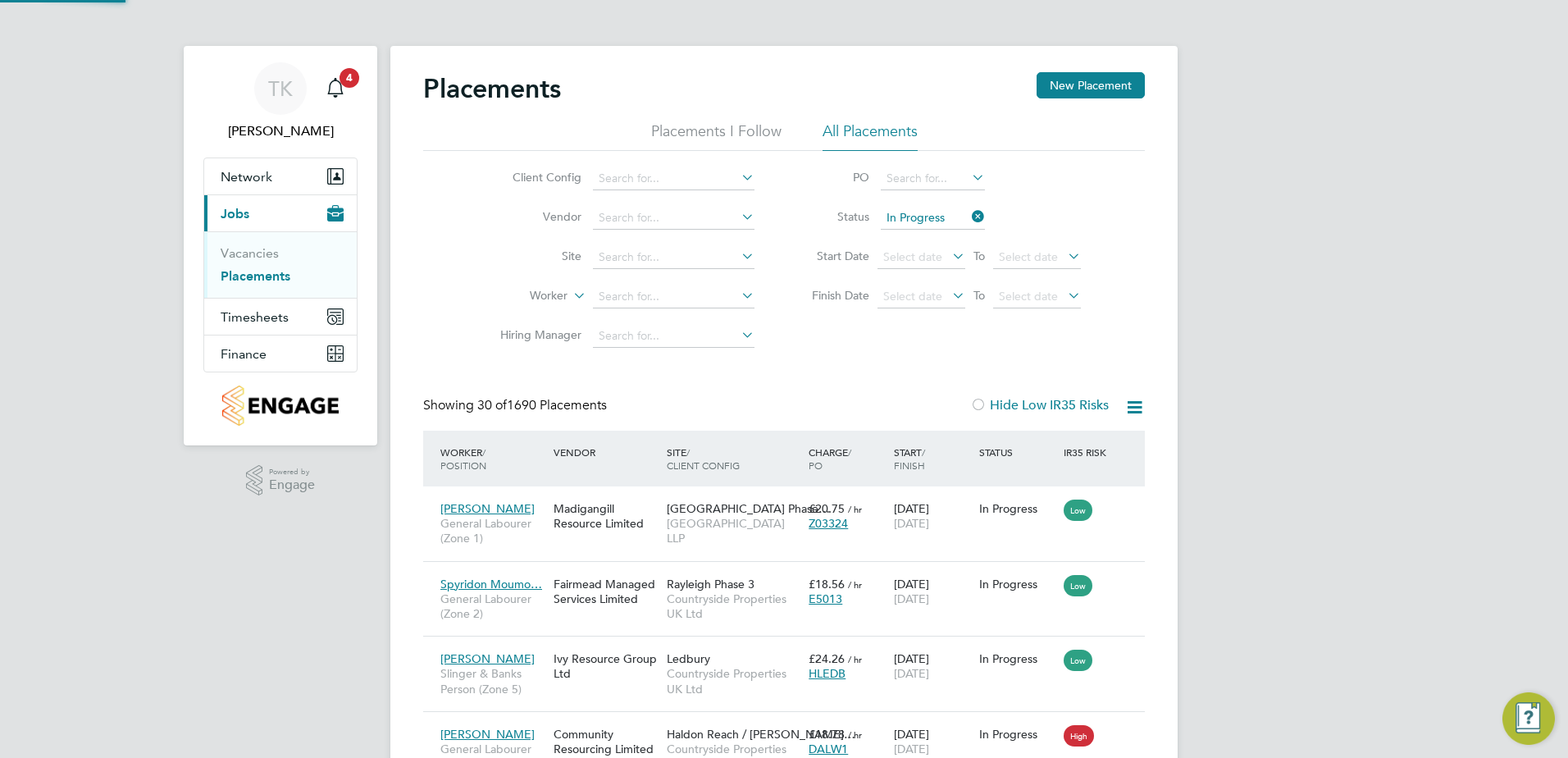
scroll to position [8, 8]
click at [641, 260] on input at bounding box center [673, 257] width 162 height 23
click at [652, 278] on li "Greenwell Park / Selby" at bounding box center [768, 279] width 354 height 22
type input "Greenwell Park / Selby"
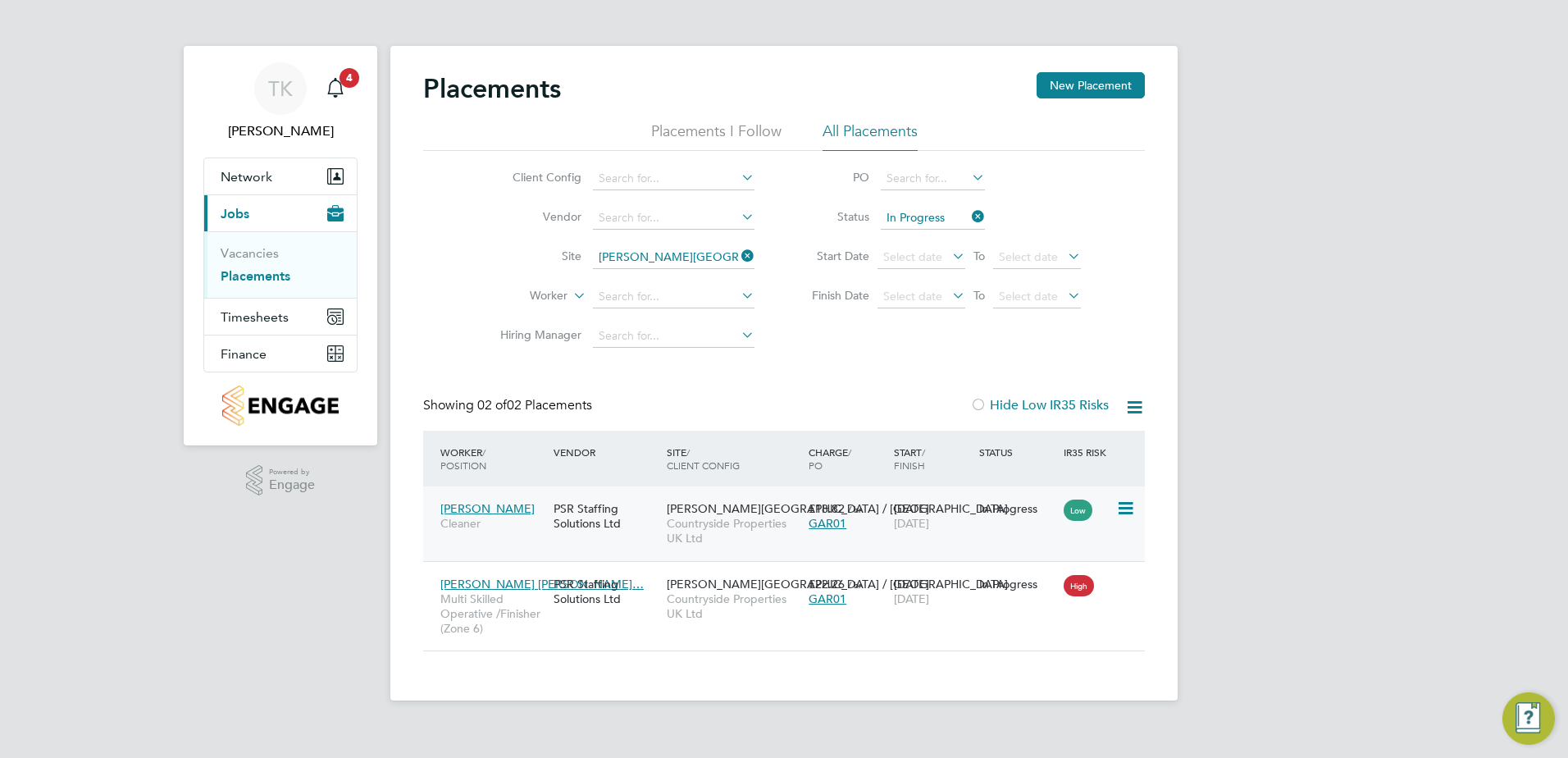
click at [613, 547] on div "Sekinat Musa Cleaner PSR Staffing Solutions Ltd Greenwell Park / Selby Countrys…" at bounding box center [784, 524] width 722 height 74
click at [789, 540] on span "Countryside Properties UK Ltd" at bounding box center [733, 530] width 133 height 29
click at [581, 630] on div "Barrie Michael Rh… Multi Skilled Operative /Finisher (Zone 6) PSR Staffing Solu…" at bounding box center [784, 606] width 722 height 90
click at [758, 617] on span "Countryside Properties UK Ltd" at bounding box center [733, 606] width 133 height 29
click at [738, 255] on icon at bounding box center [738, 255] width 0 height 23
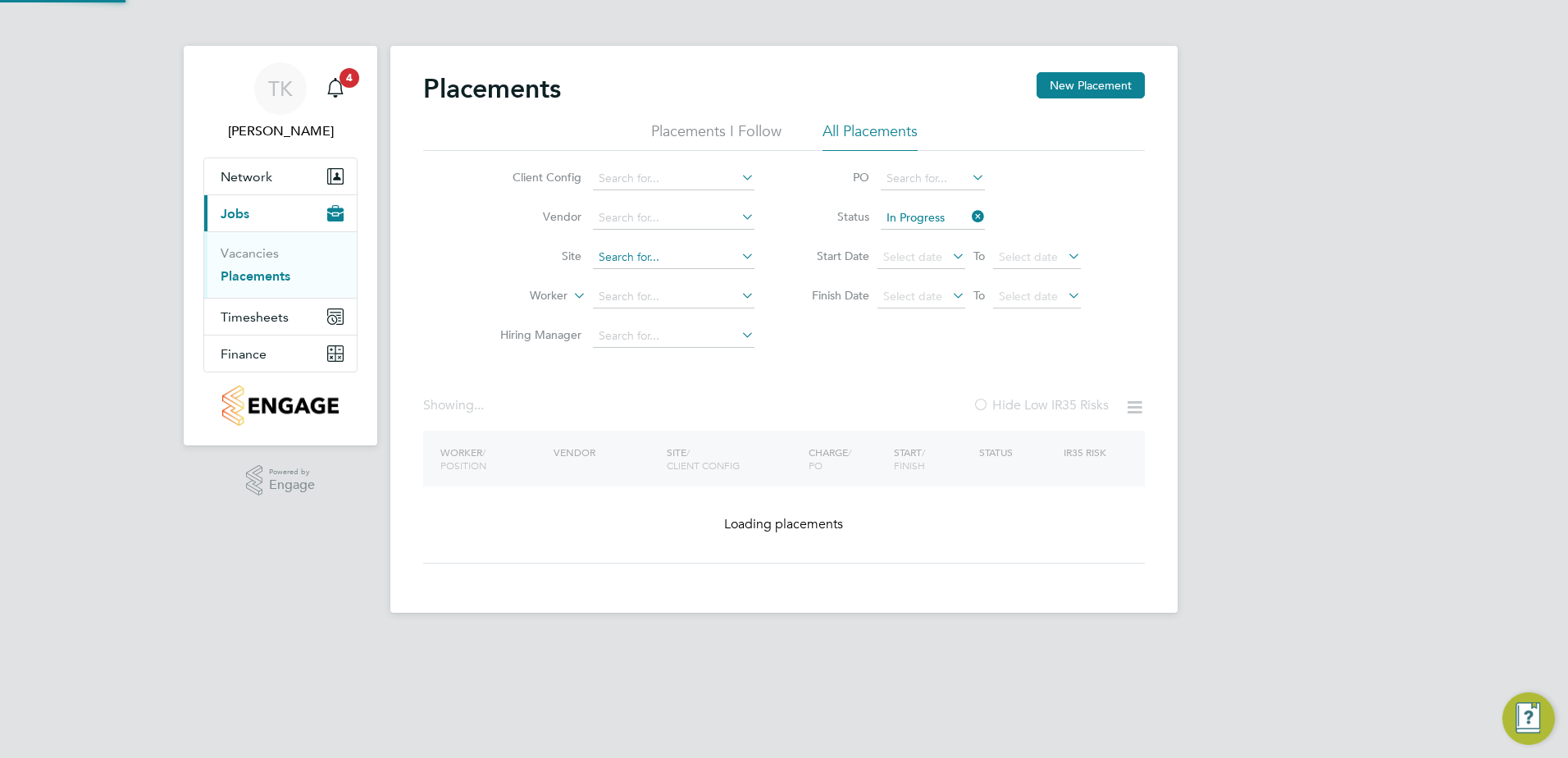
click at [703, 255] on input at bounding box center [673, 257] width 162 height 23
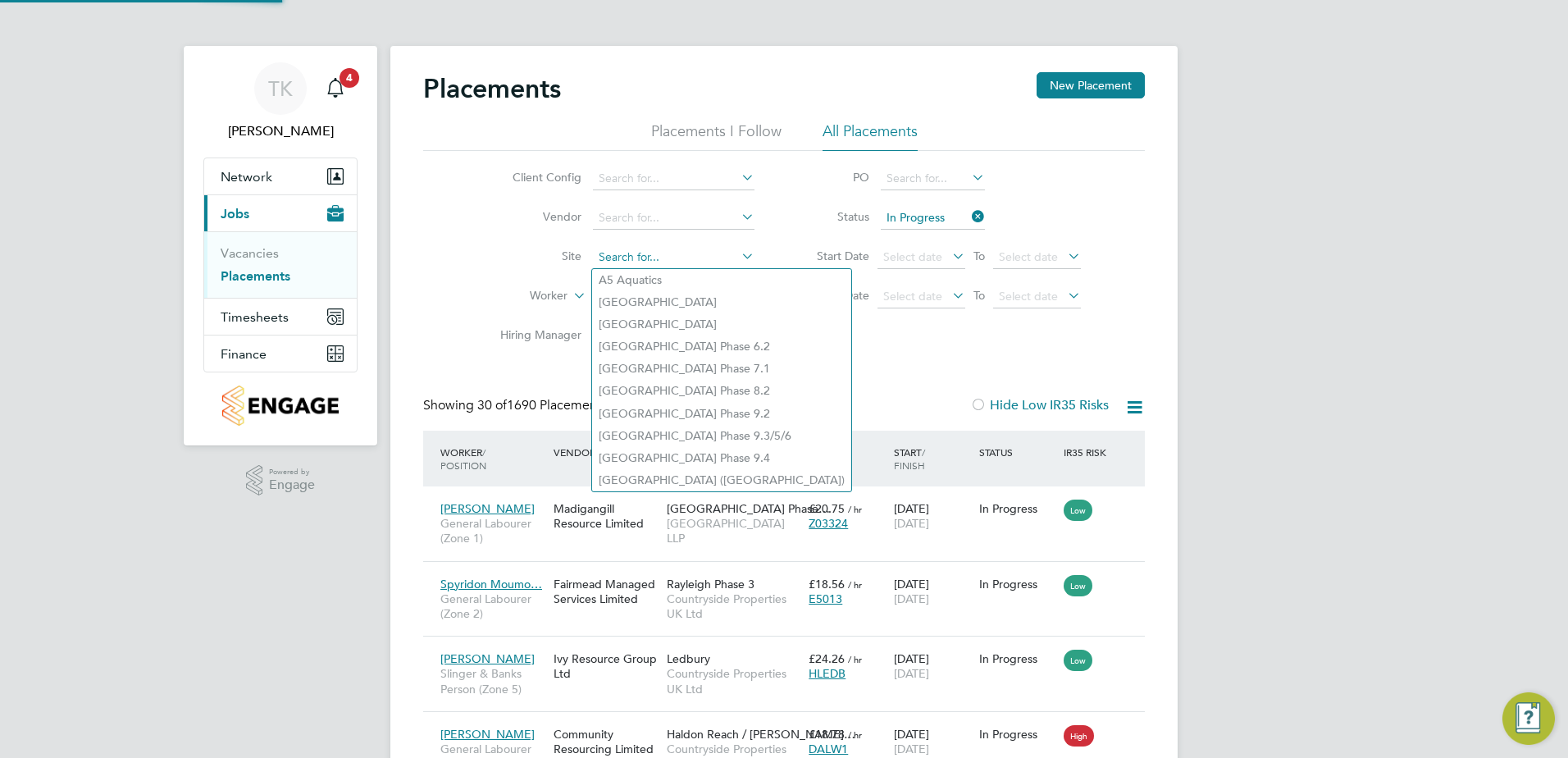
scroll to position [61, 143]
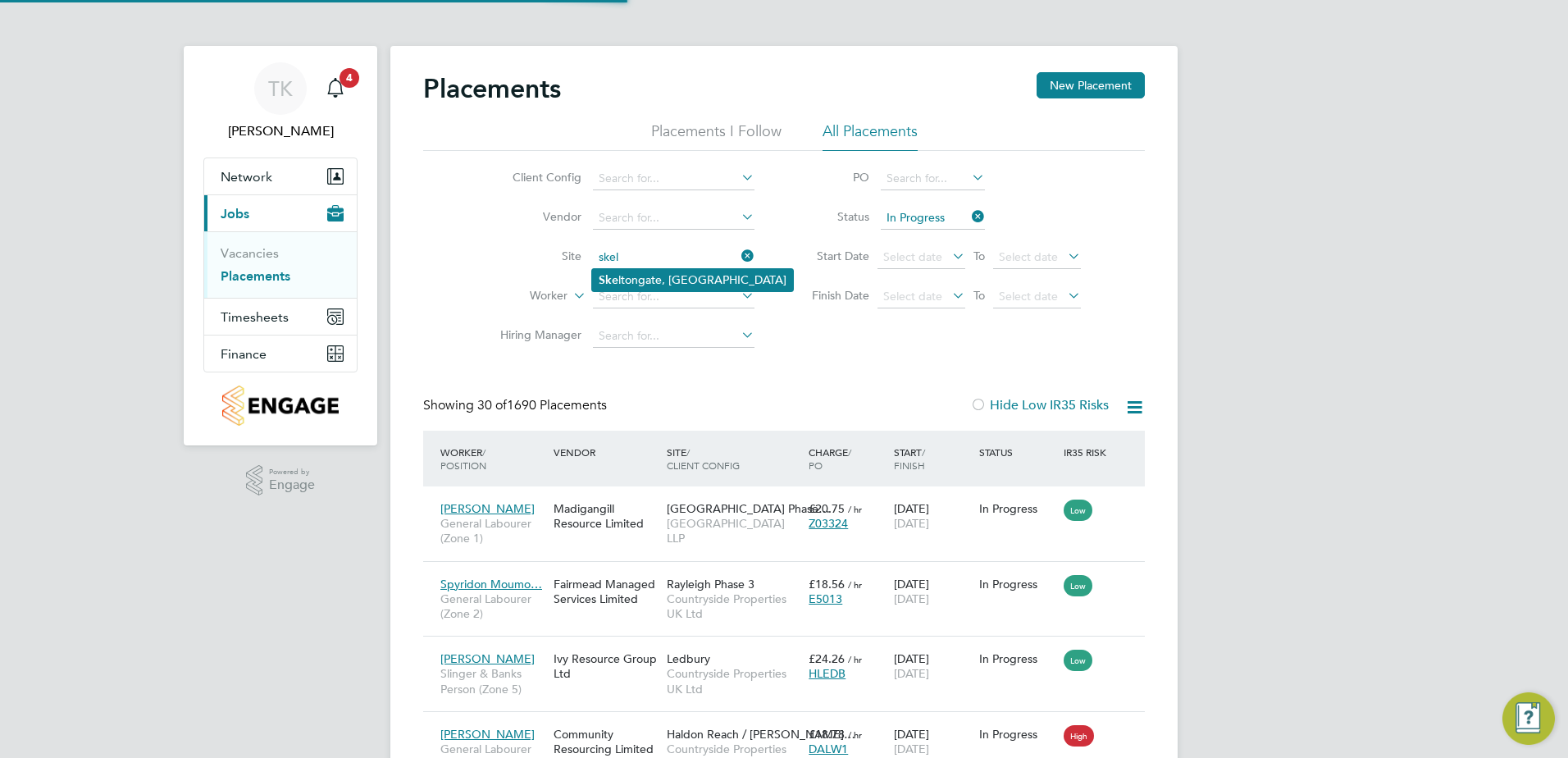
type input "Skeltongate, [GEOGRAPHIC_DATA]"
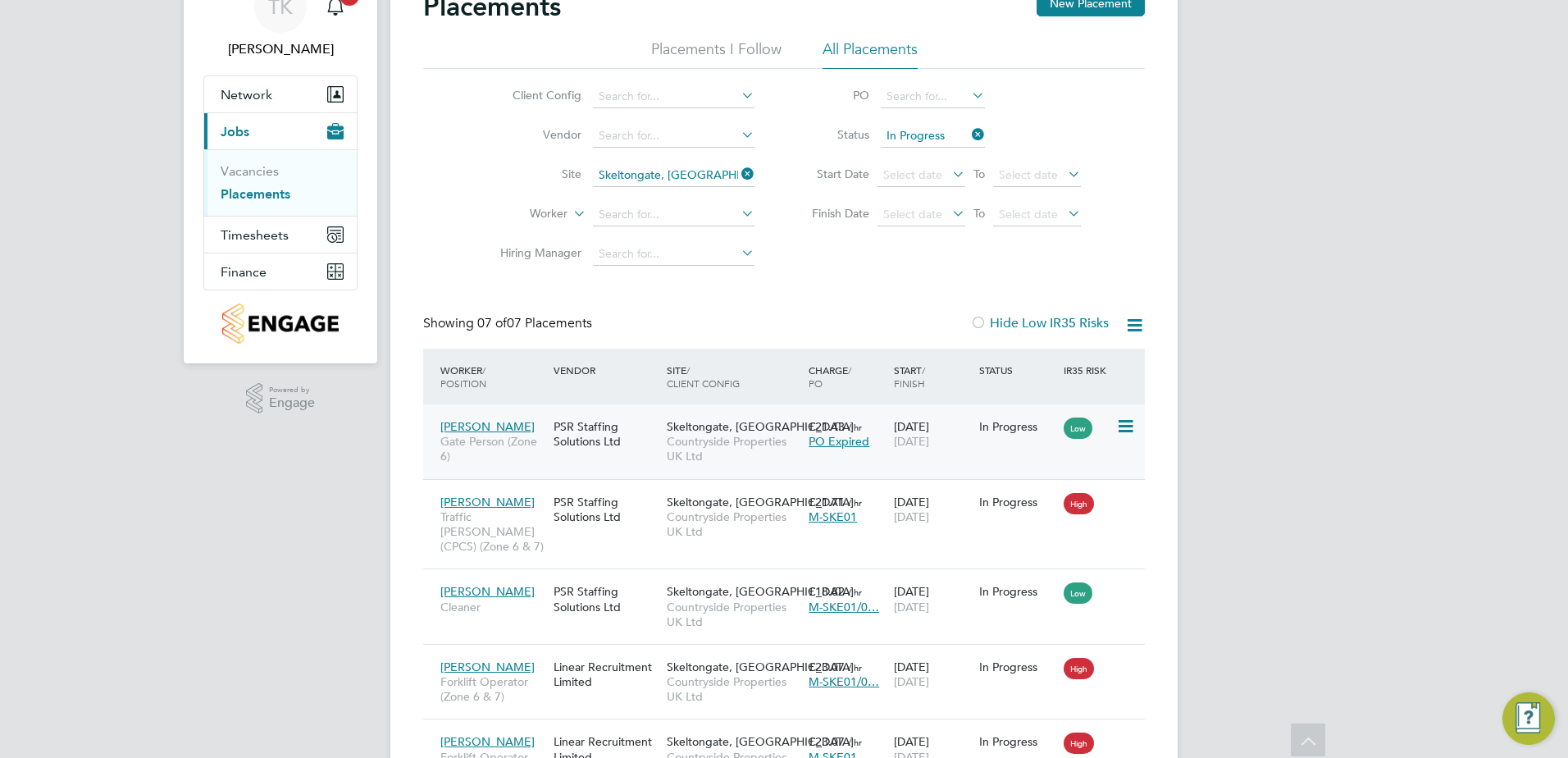
click at [724, 464] on div "Skeltongate, Leeds Countryside Properties UK Ltd" at bounding box center [734, 441] width 142 height 61
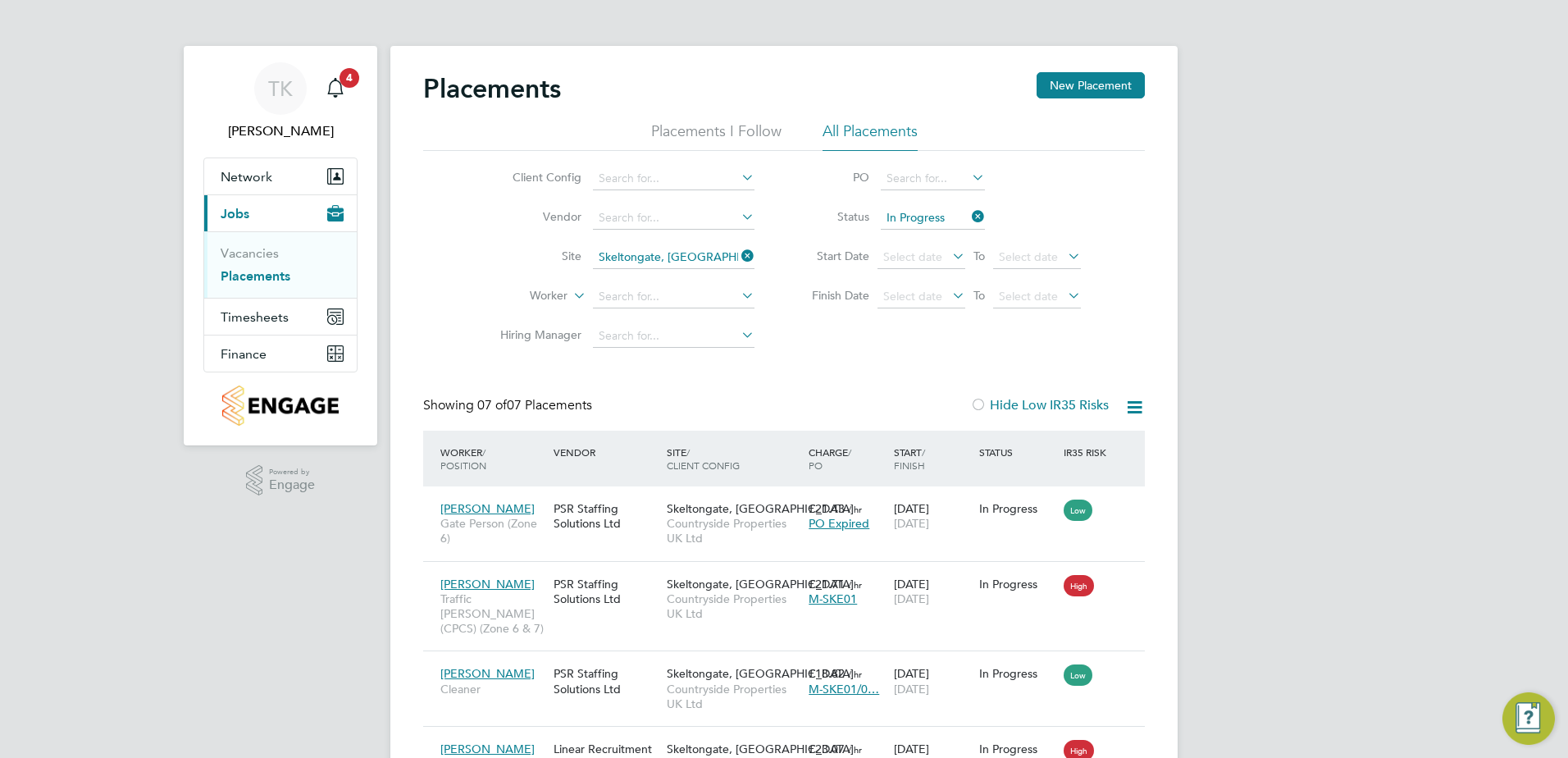
click at [738, 258] on icon at bounding box center [738, 255] width 0 height 23
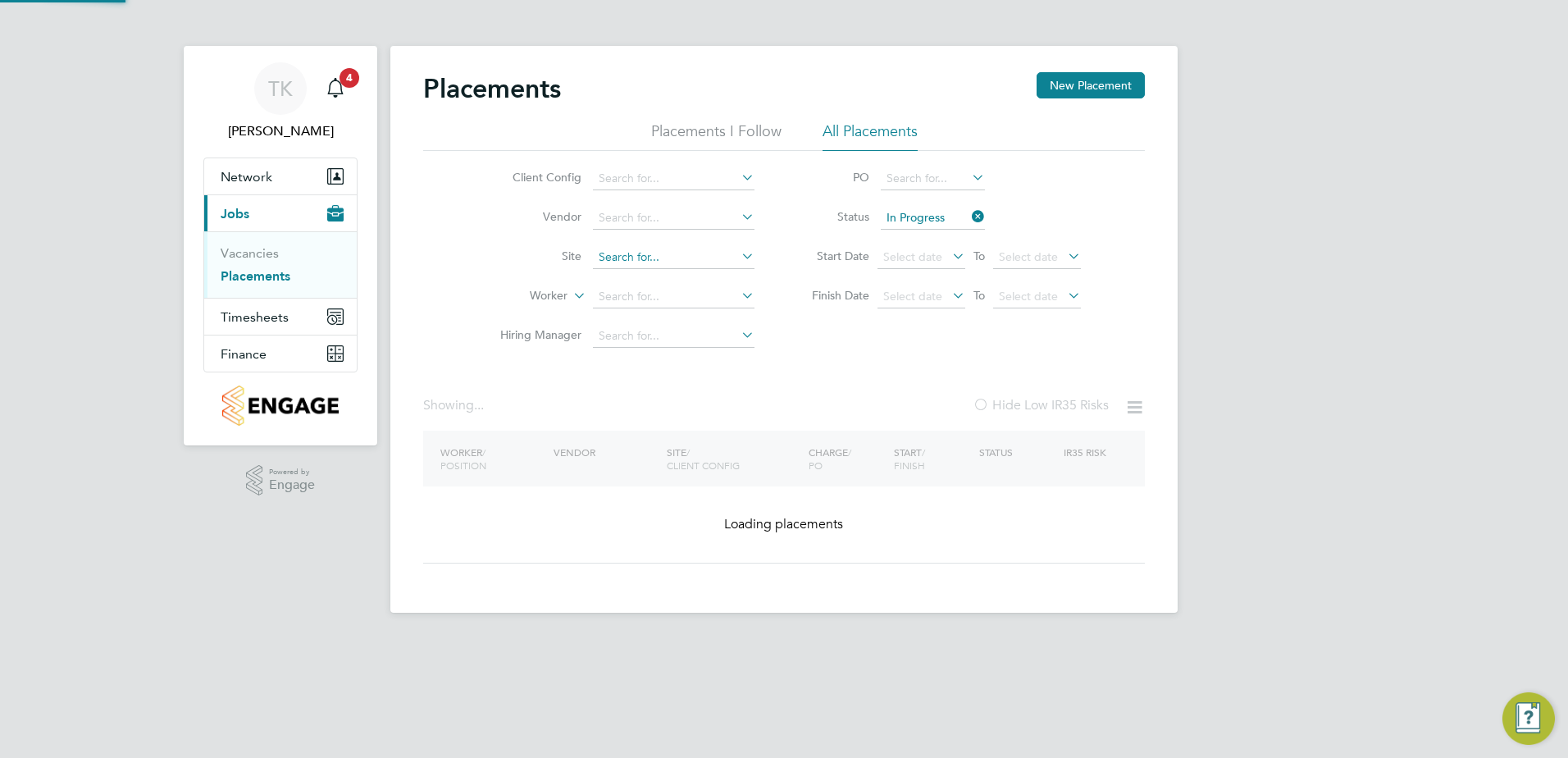
click at [689, 256] on input at bounding box center [673, 257] width 162 height 23
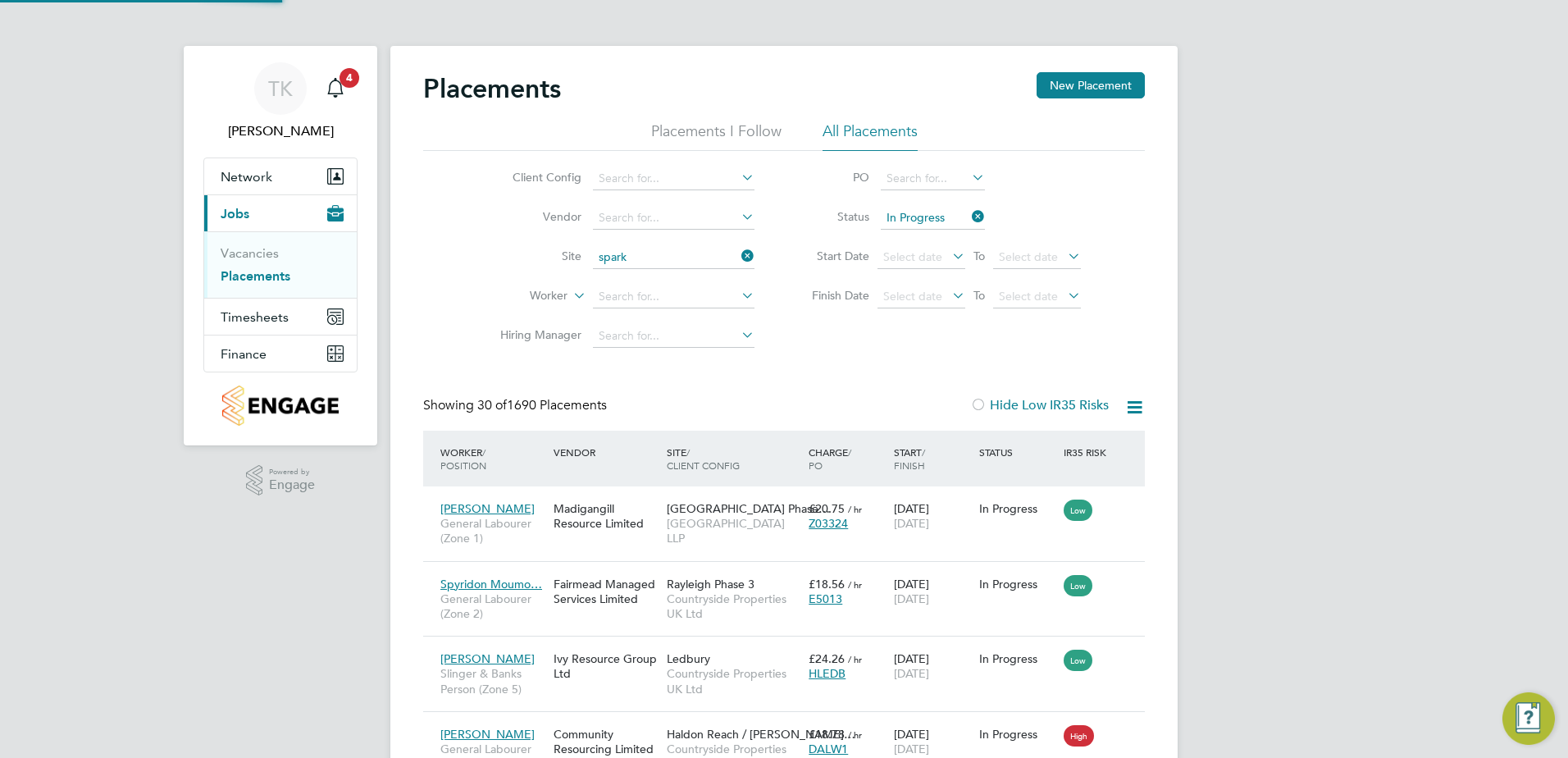
click at [685, 279] on li "Spark Mill Meadows, Beverley (Linden)" at bounding box center [843, 280] width 503 height 22
type input "Spark Mill Meadows, Beverley (Linden)"
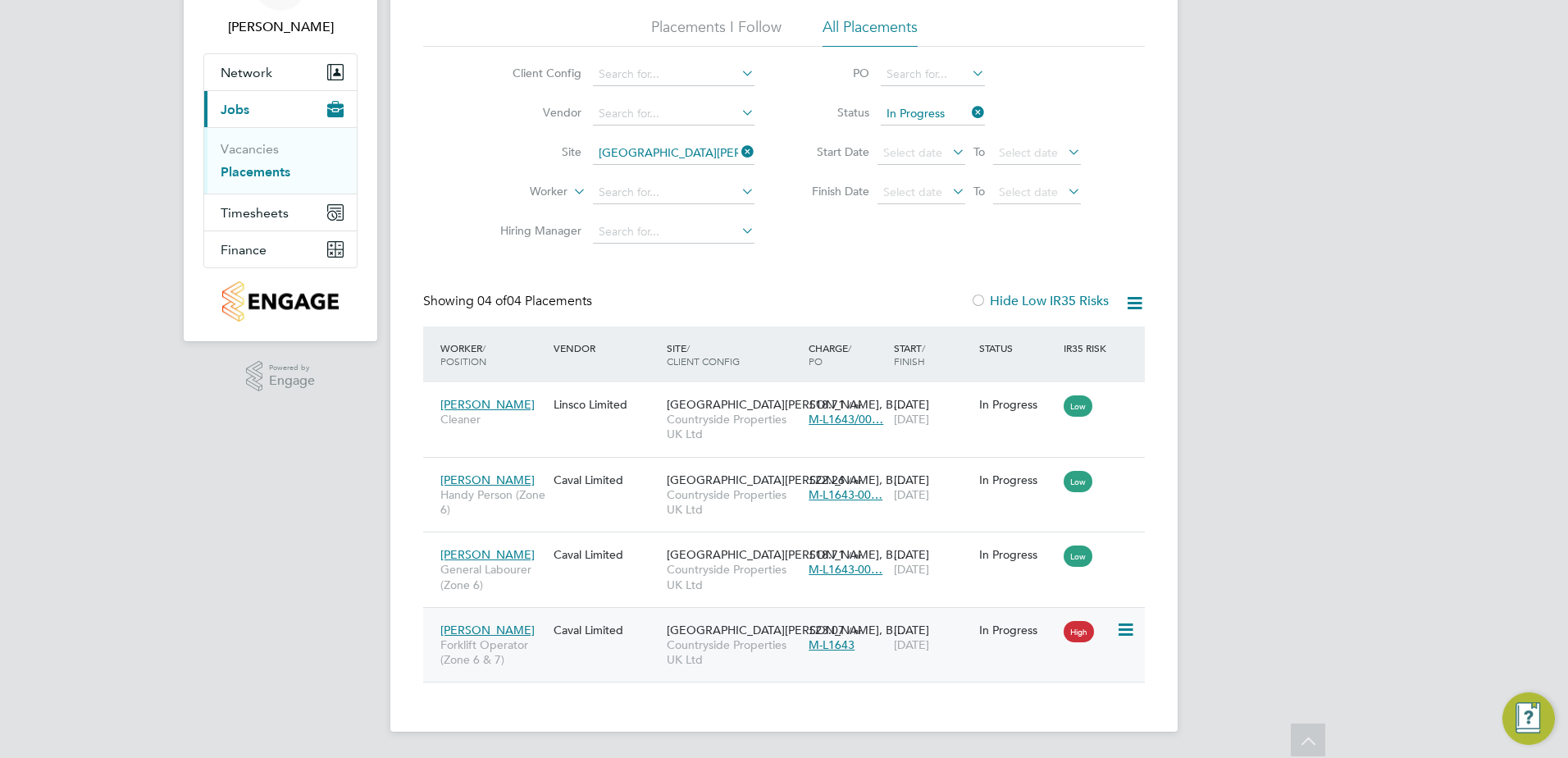
click at [773, 664] on span "Countryside Properties UK Ltd" at bounding box center [733, 652] width 133 height 29
click at [738, 147] on icon at bounding box center [738, 151] width 0 height 23
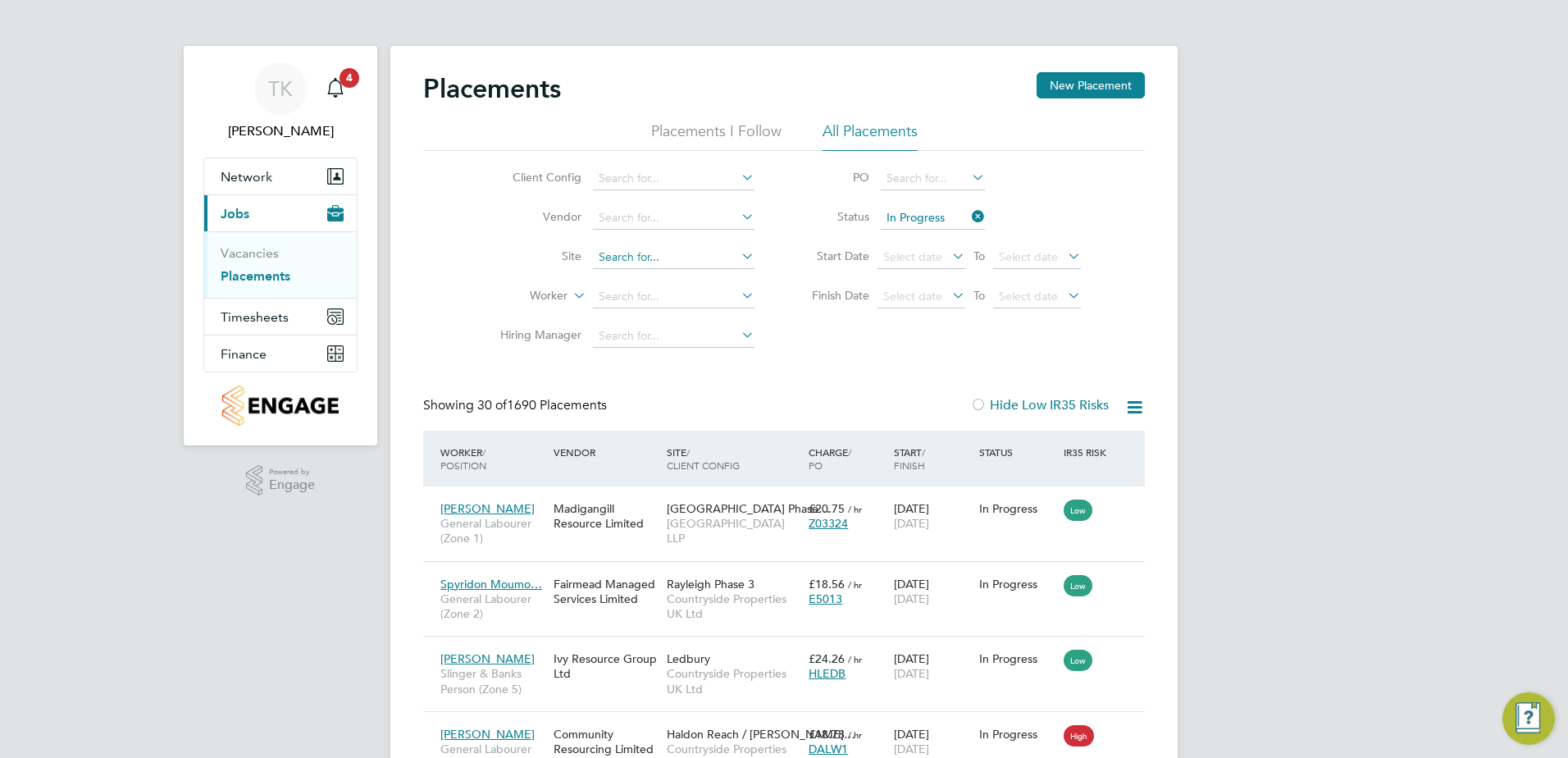
click at [639, 254] on input at bounding box center [673, 257] width 162 height 23
click at [818, 278] on b "Seamer" at bounding box center [838, 280] width 40 height 14
type input "Northfield Meadows - Seamer - Infrastructure"
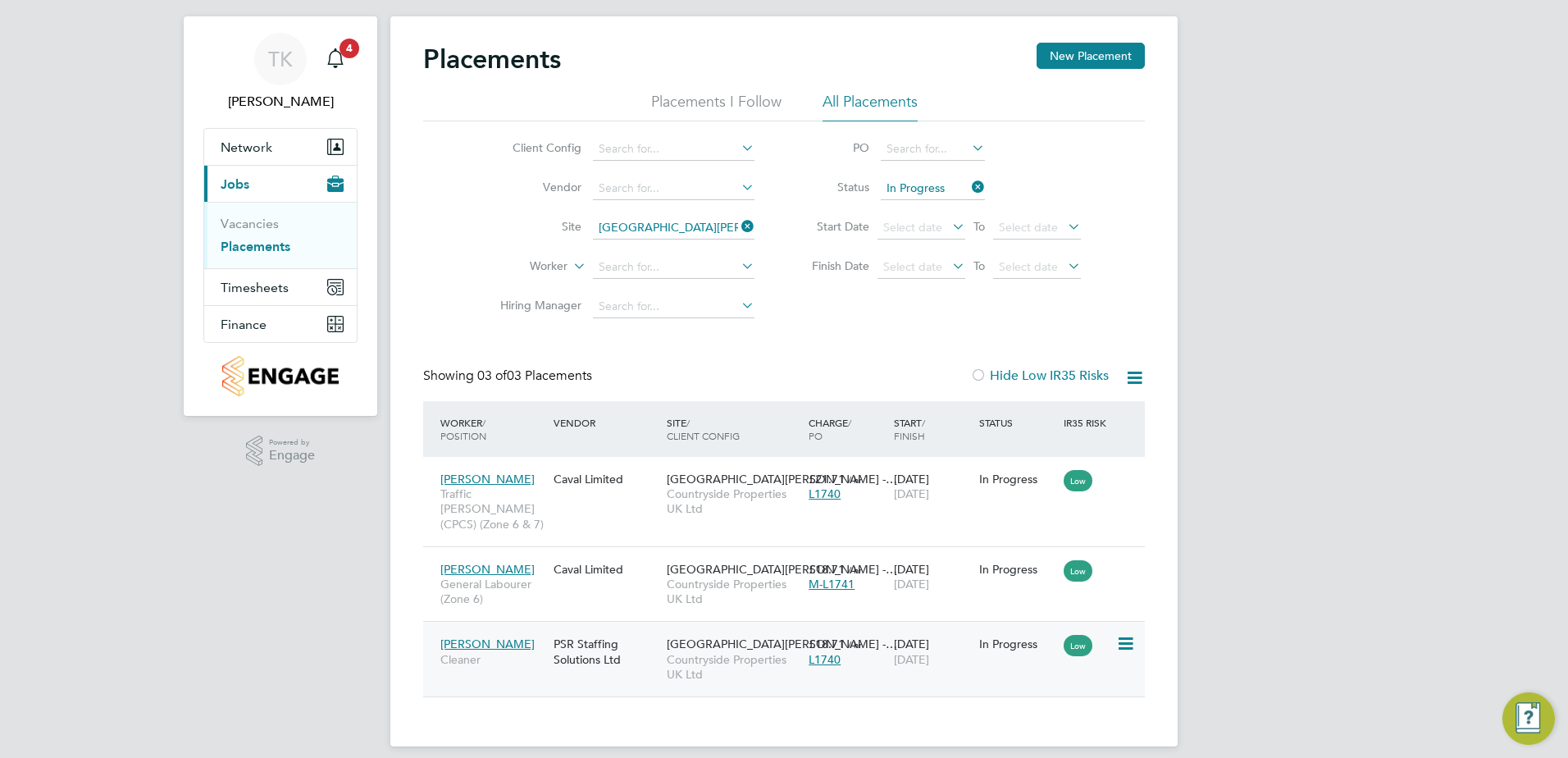
click at [788, 678] on div "Christina Kaye Cleaner PSR Staffing Solutions Ltd Northfield Meadows -… Country…" at bounding box center [784, 658] width 722 height 75
click at [787, 667] on div "Northfield Meadows -… Countryside Properties UK Ltd" at bounding box center [734, 658] width 142 height 61
click at [778, 516] on span "Countryside Properties UK Ltd" at bounding box center [733, 501] width 133 height 29
click at [721, 581] on span "Countryside Properties UK Ltd" at bounding box center [733, 591] width 133 height 29
click at [968, 186] on icon at bounding box center [968, 187] width 0 height 23
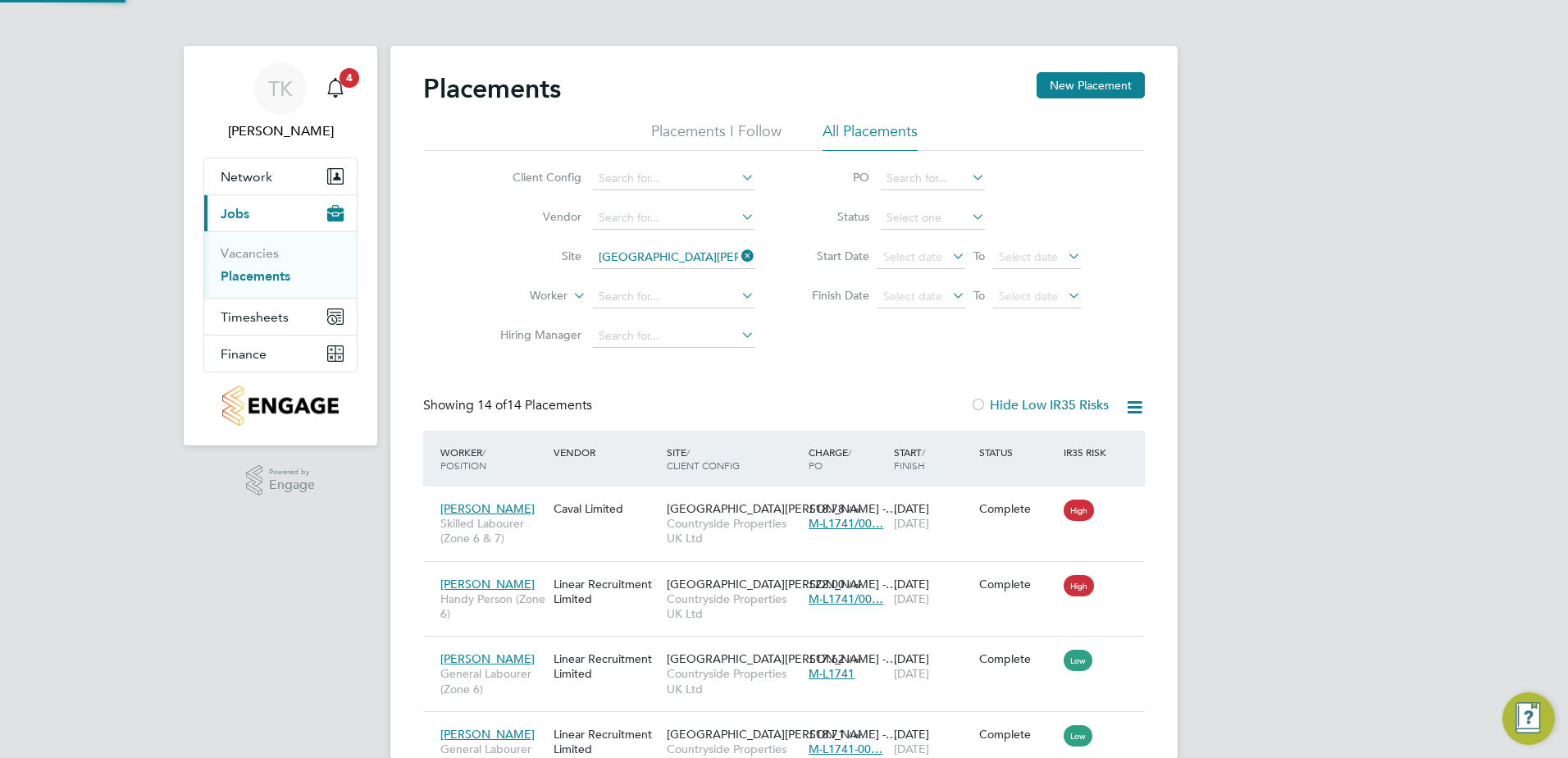
scroll to position [8, 8]
click at [738, 257] on icon at bounding box center [738, 255] width 0 height 23
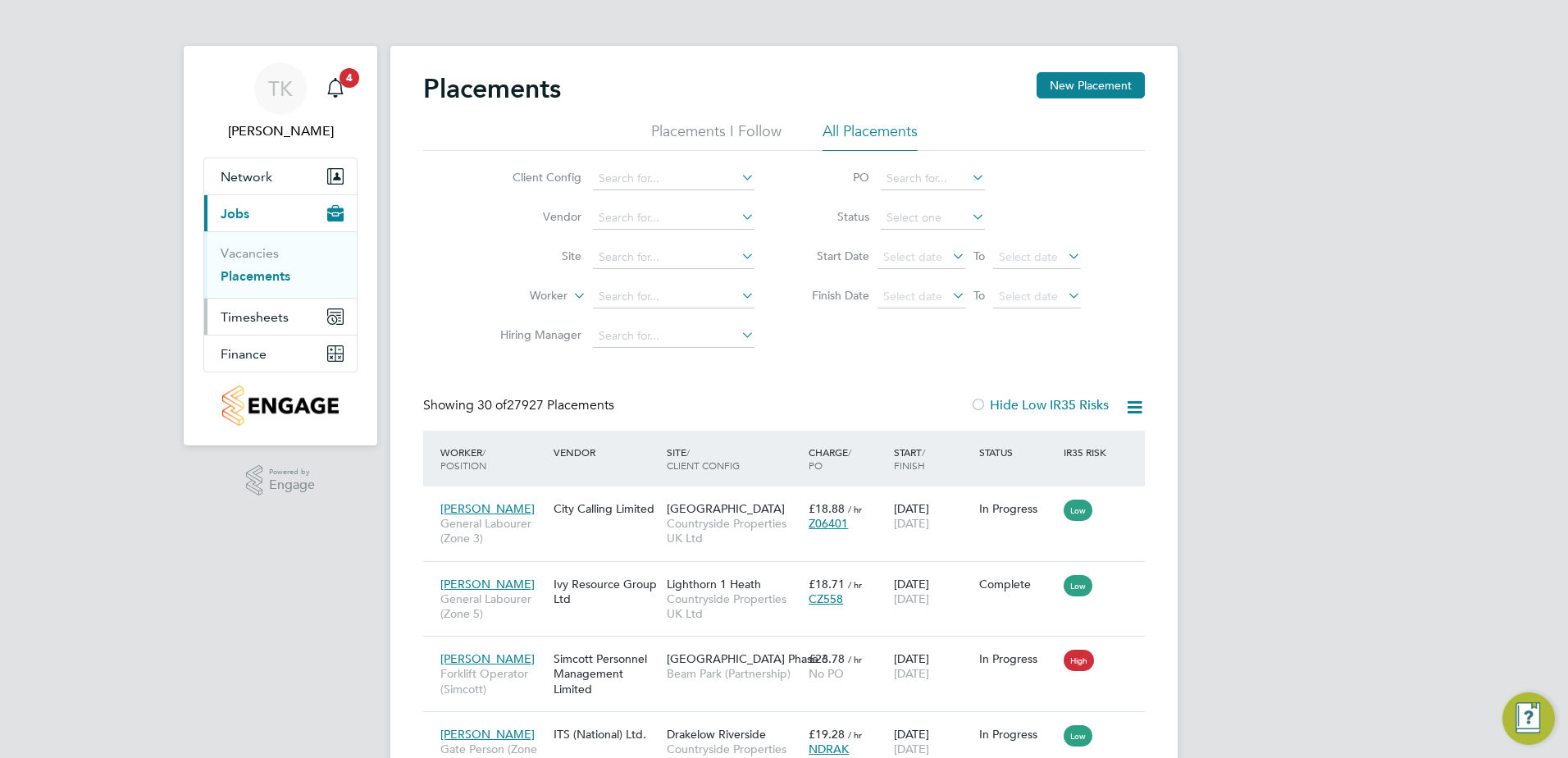
click at [233, 315] on span "Timesheets" at bounding box center [254, 317] width 68 height 16
click at [260, 289] on link "Timesheets" at bounding box center [254, 290] width 68 height 16
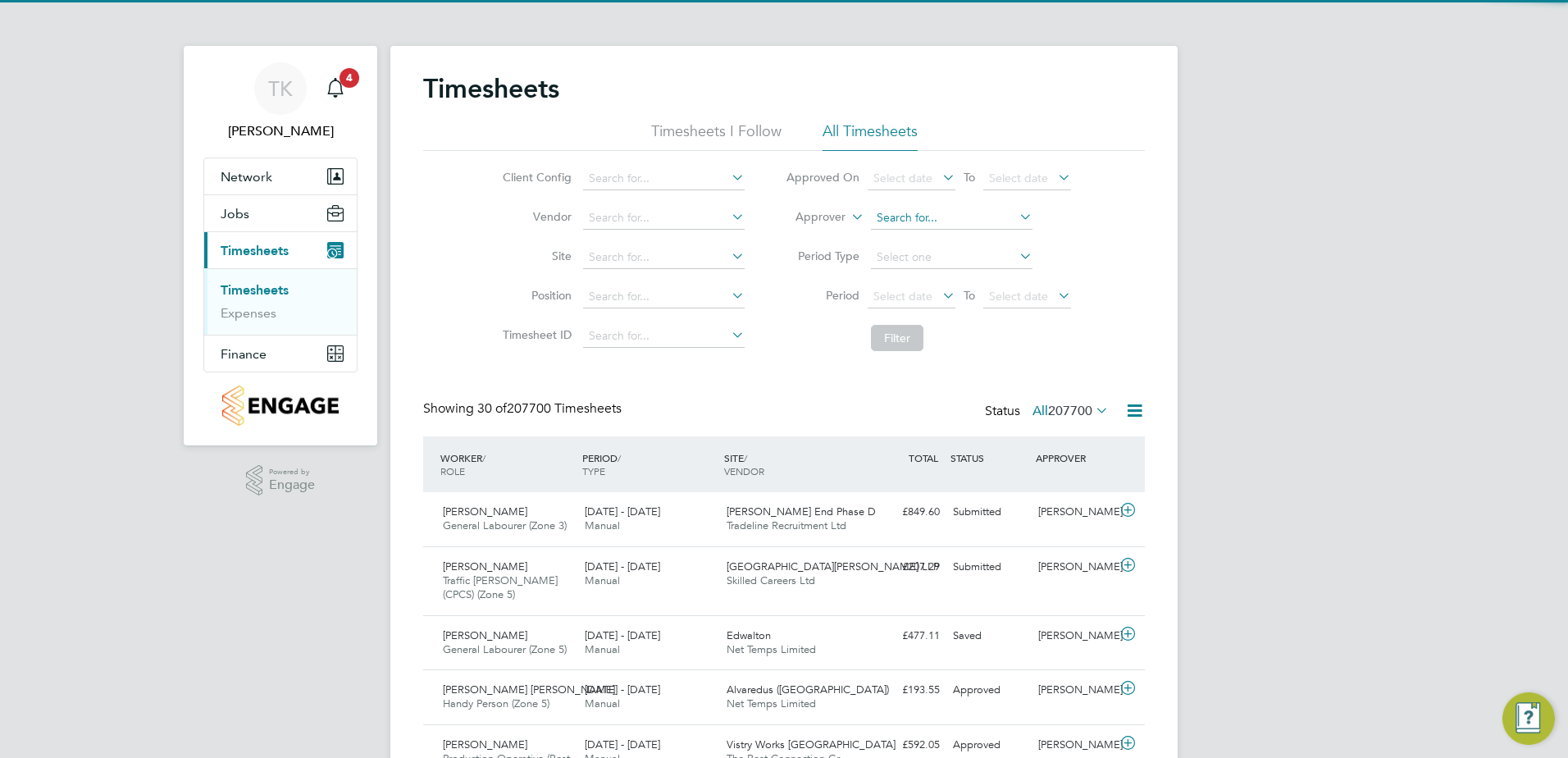
click at [883, 212] on input at bounding box center [951, 218] width 162 height 23
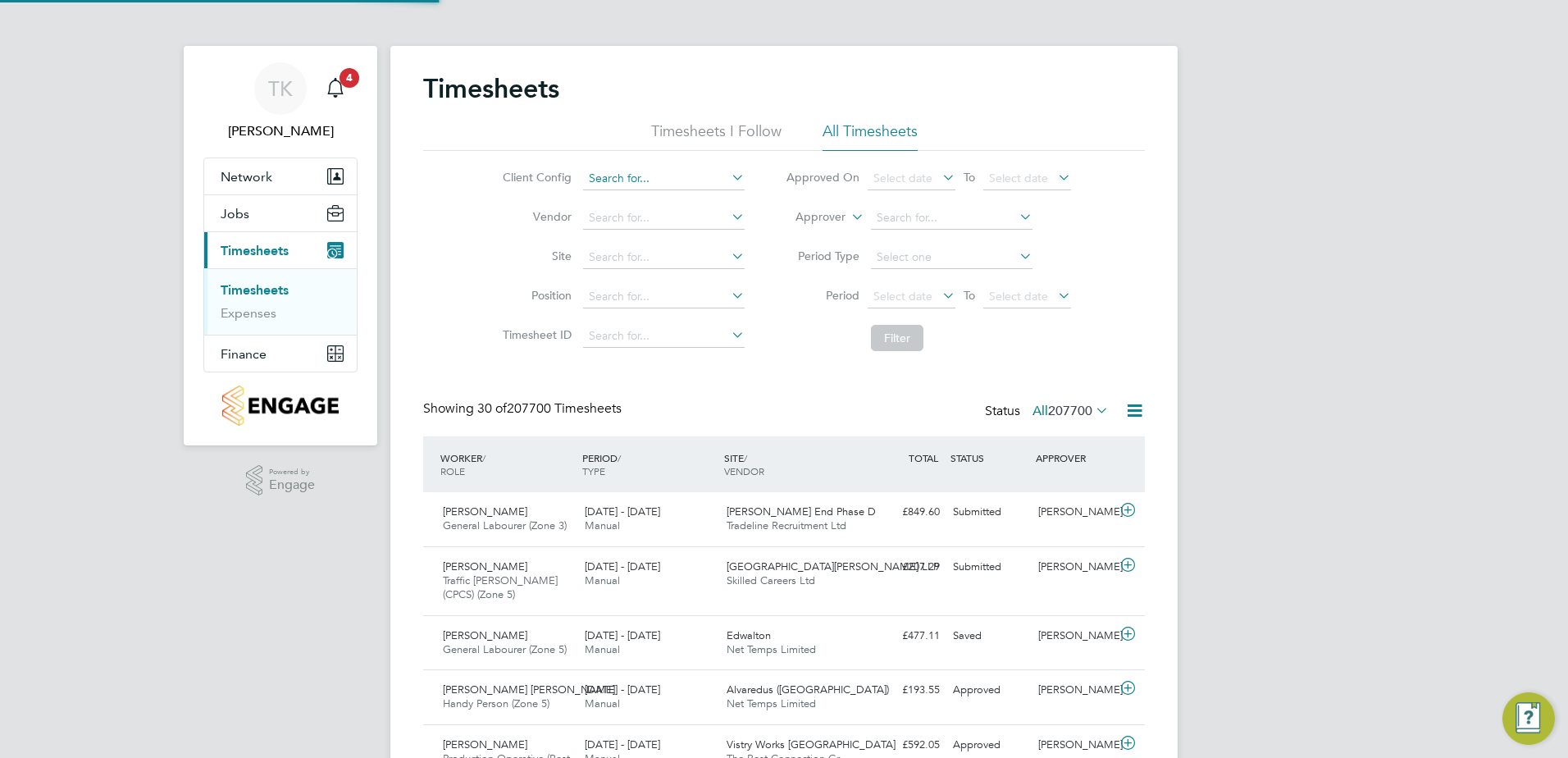
click at [671, 183] on input at bounding box center [664, 178] width 162 height 23
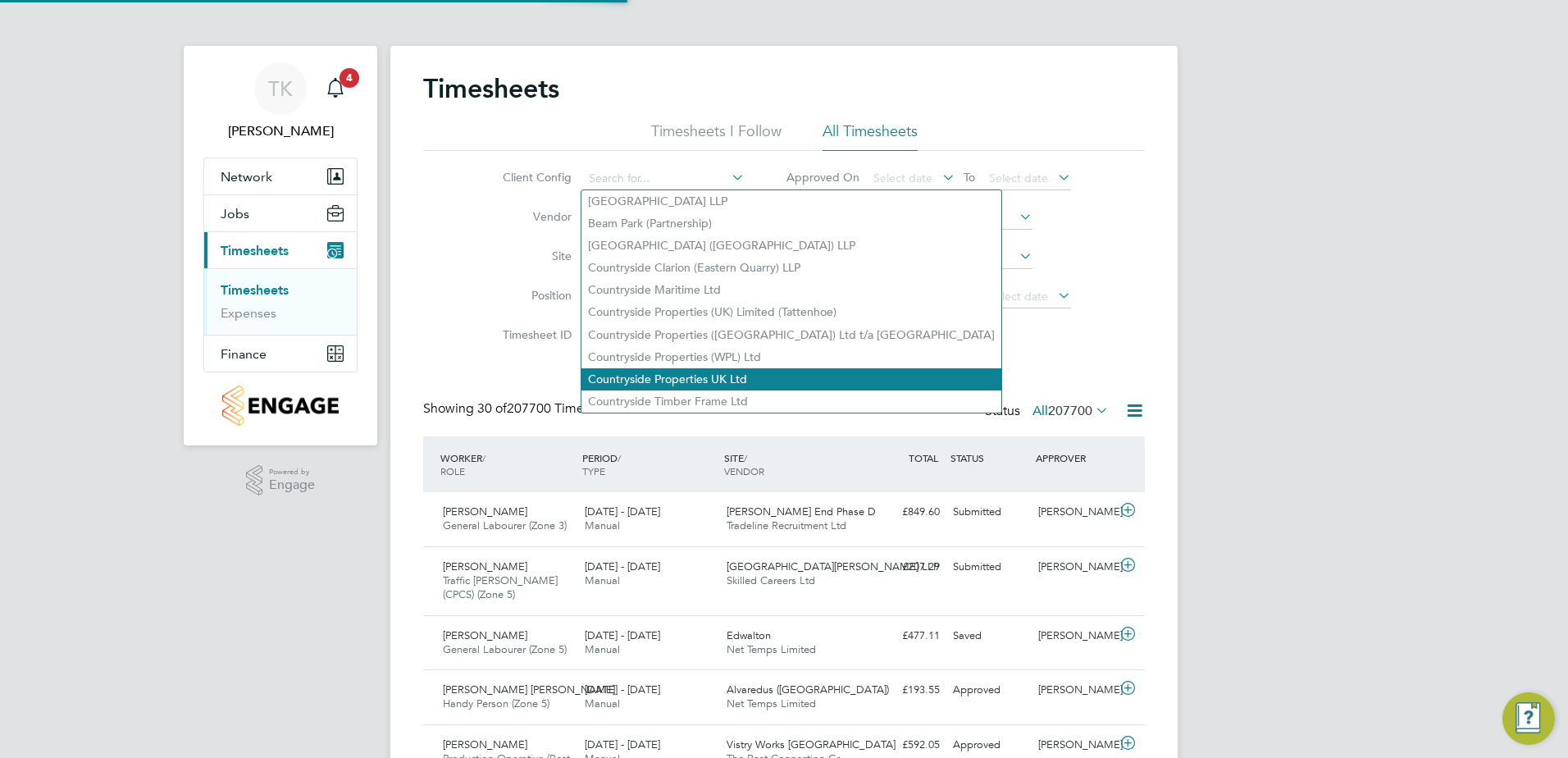
click at [729, 374] on li "Countryside Properties UK Ltd" at bounding box center [791, 379] width 420 height 22
type input "Countryside Properties UK Ltd"
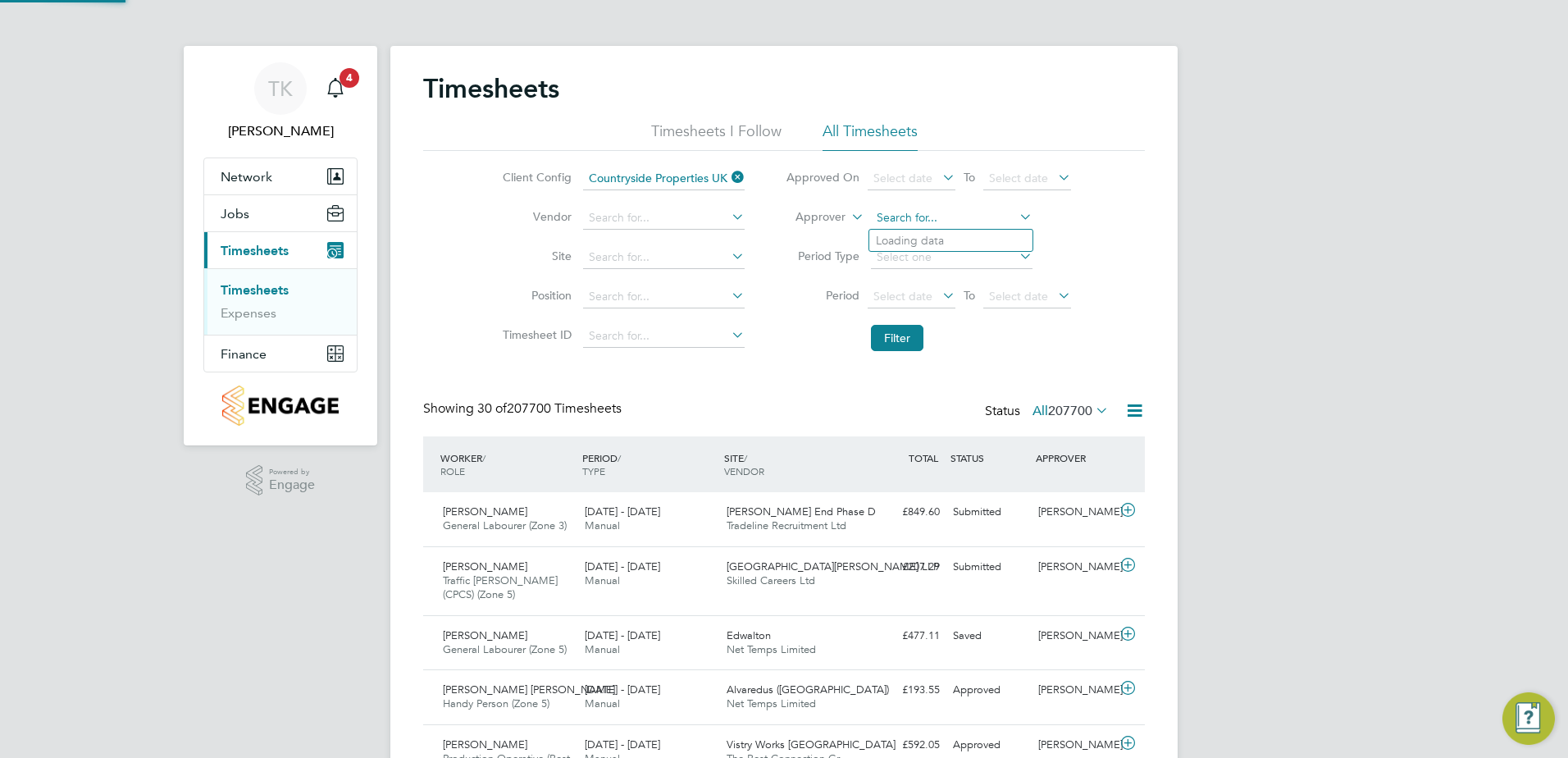
click at [896, 222] on input at bounding box center [951, 218] width 162 height 23
click at [946, 256] on li "Emma Forsyth" at bounding box center [974, 263] width 211 height 22
type input "Emma Forsyth"
click at [903, 331] on button "Filter" at bounding box center [896, 337] width 53 height 26
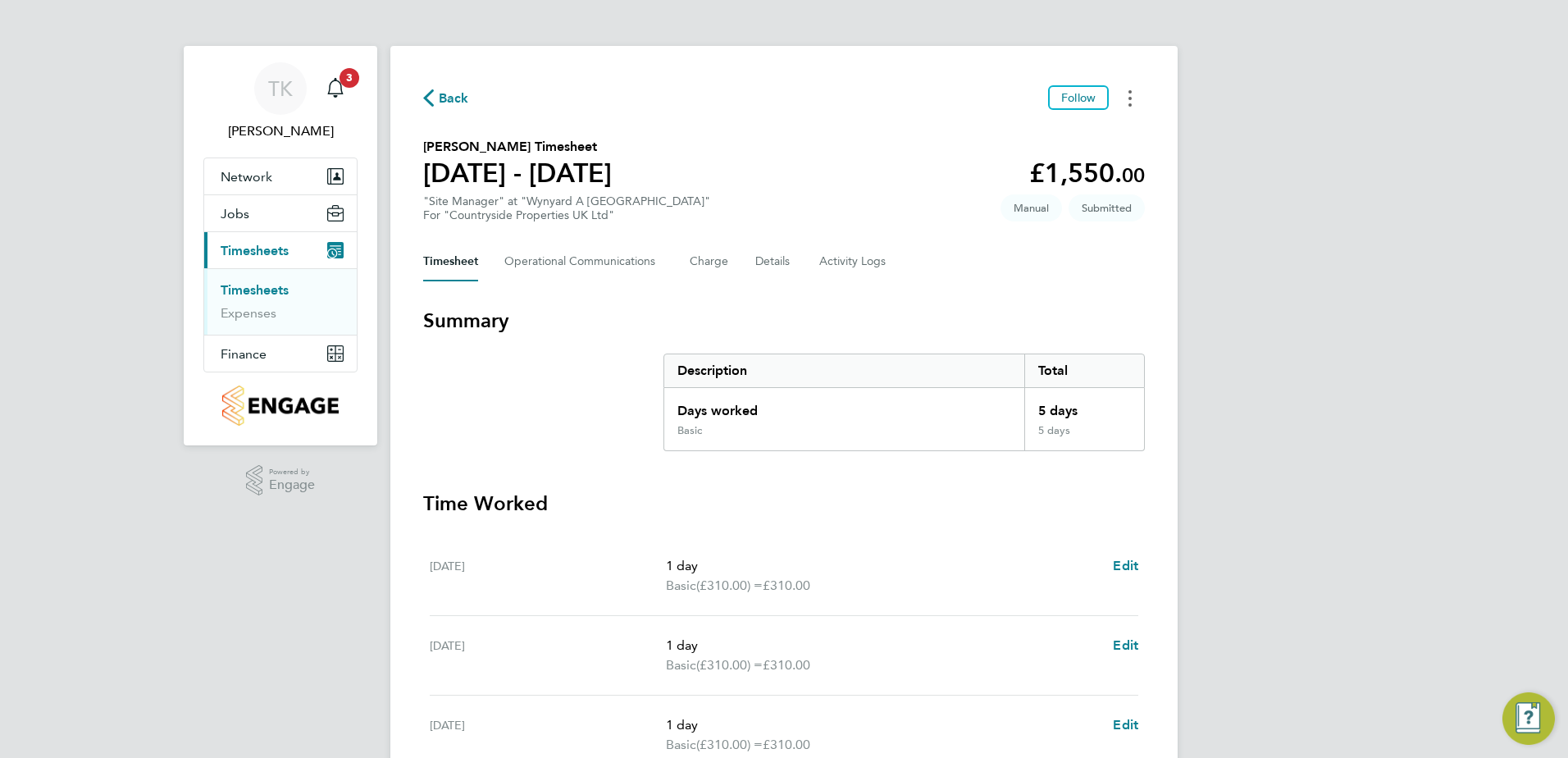
click at [1123, 96] on button "Timesheets Menu" at bounding box center [1130, 98] width 29 height 25
click at [736, 93] on div "Back Follow Mark as absent Download timesheet" at bounding box center [784, 98] width 722 height 25
click at [759, 260] on button "Details" at bounding box center [774, 261] width 38 height 39
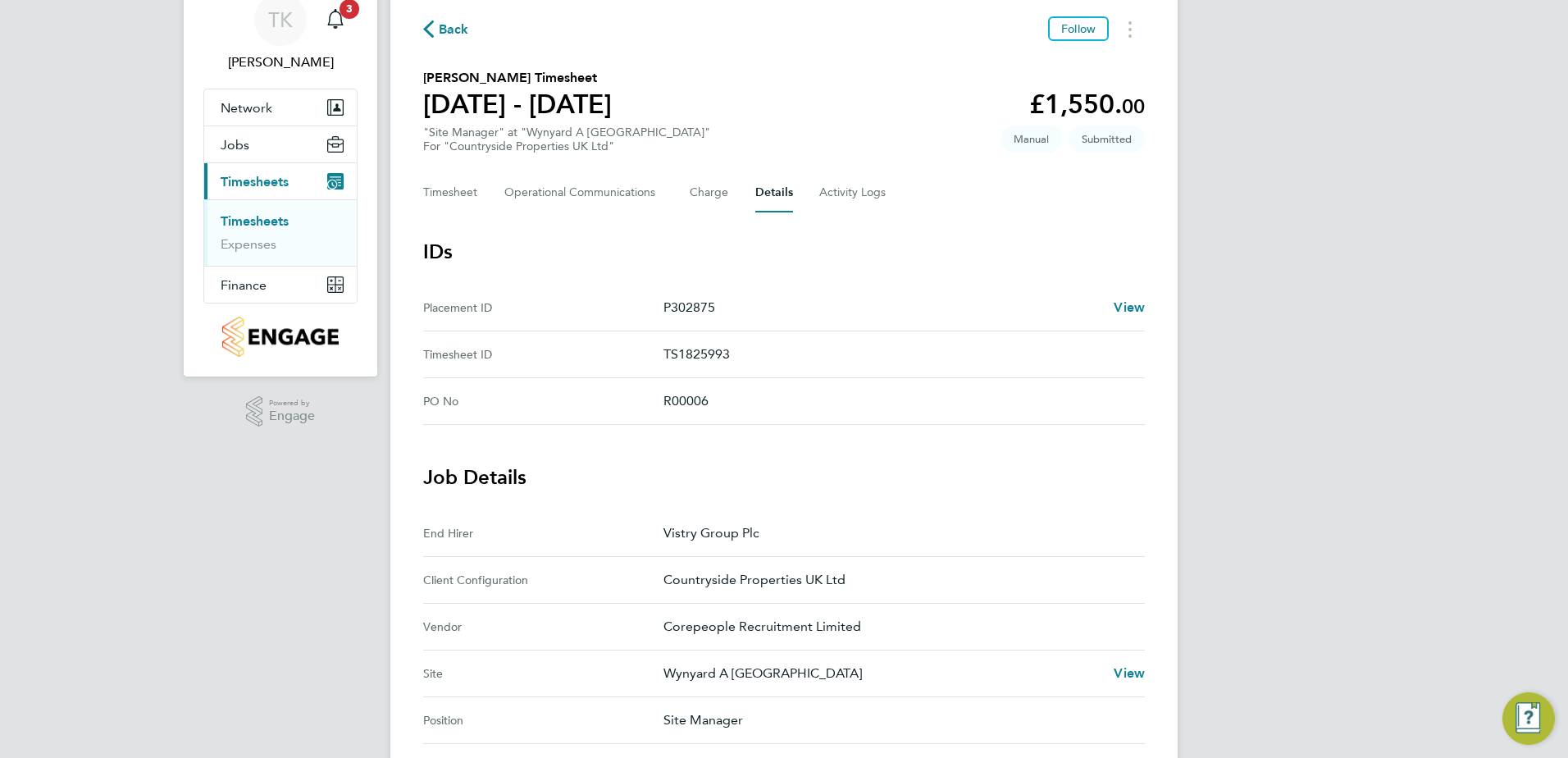
scroll to position [328, 0]
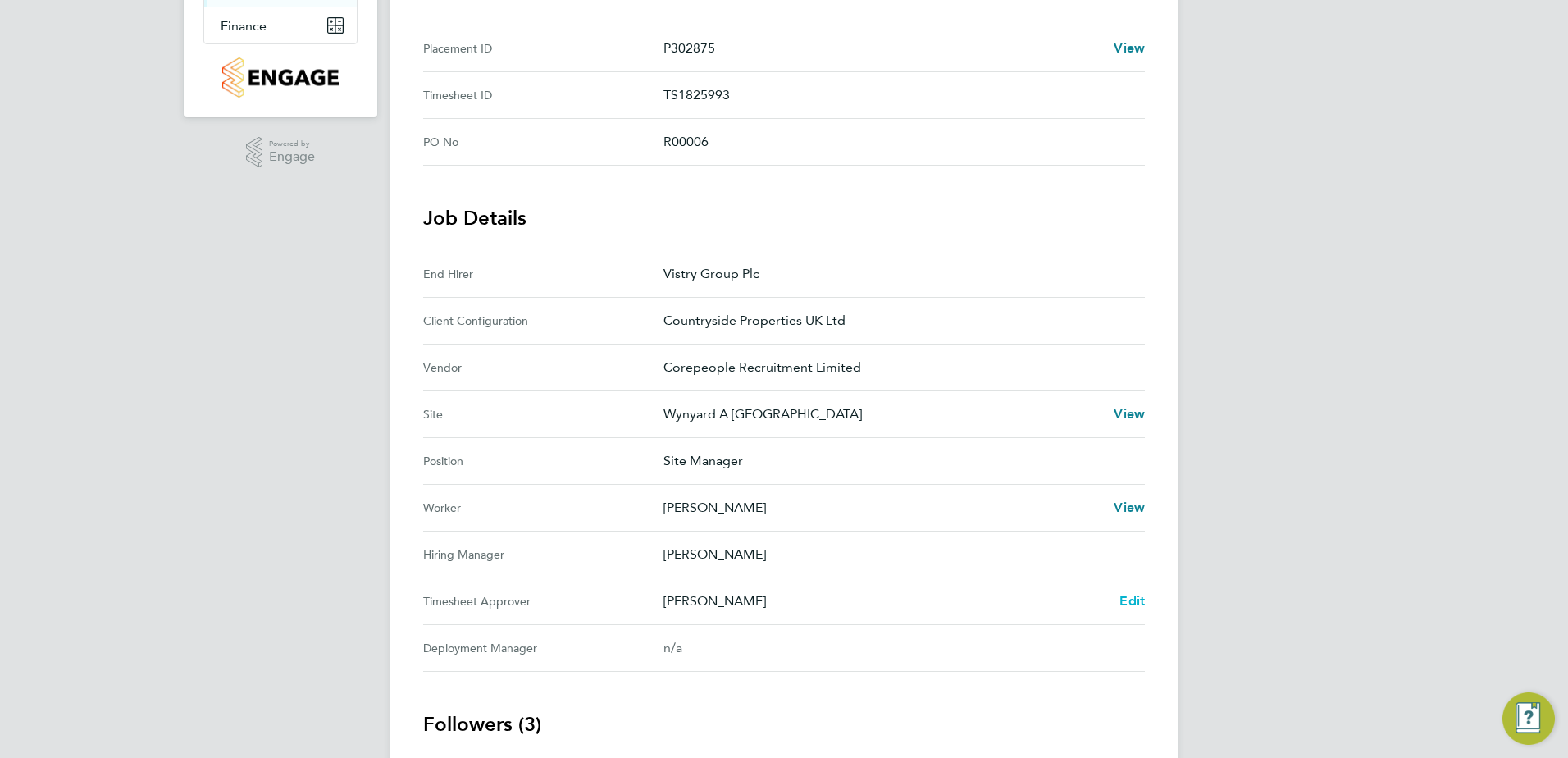
click at [1138, 600] on span "Edit" at bounding box center [1131, 601] width 25 height 16
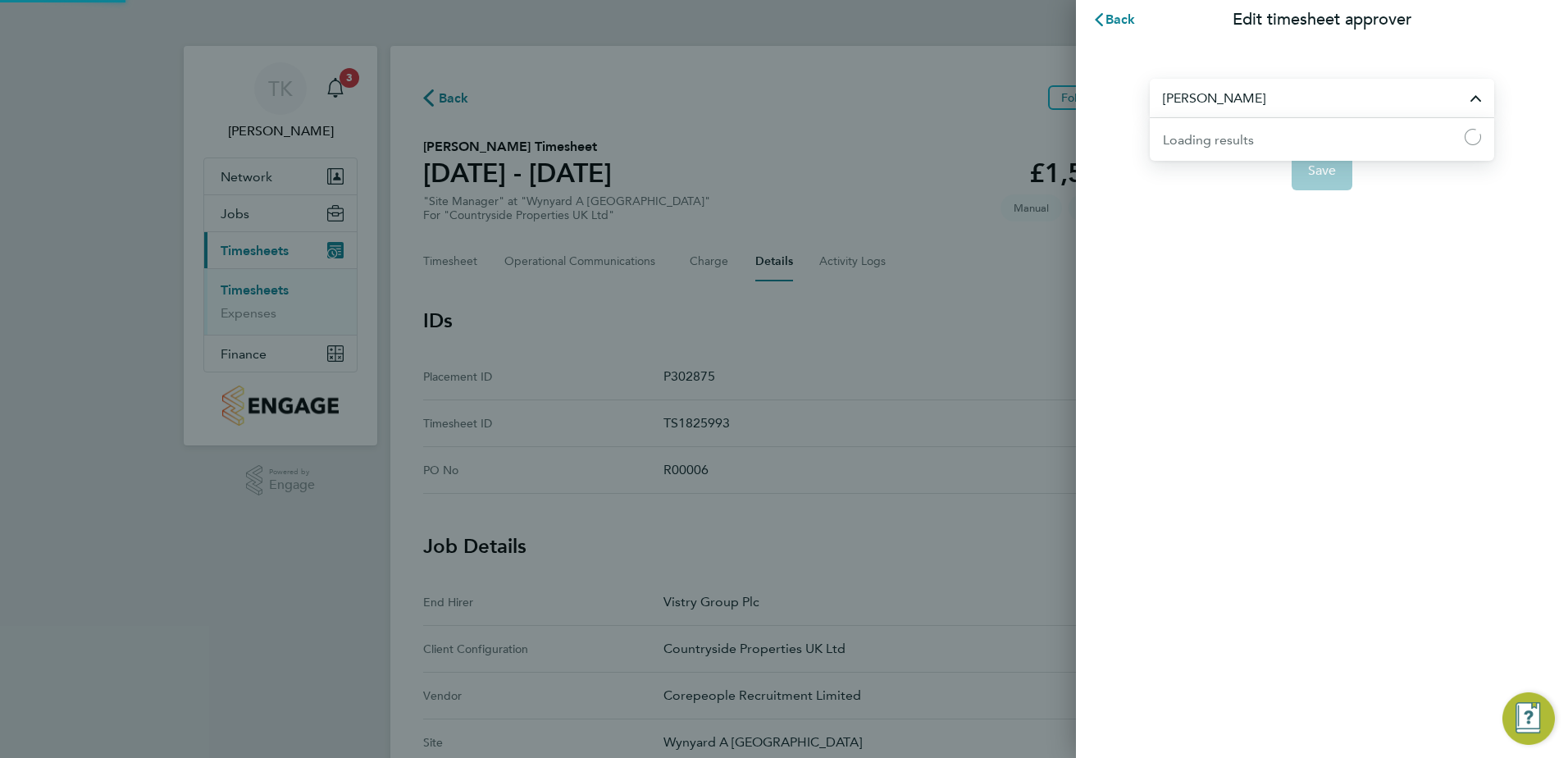
click at [1312, 90] on input "[PERSON_NAME]" at bounding box center [1321, 98] width 344 height 39
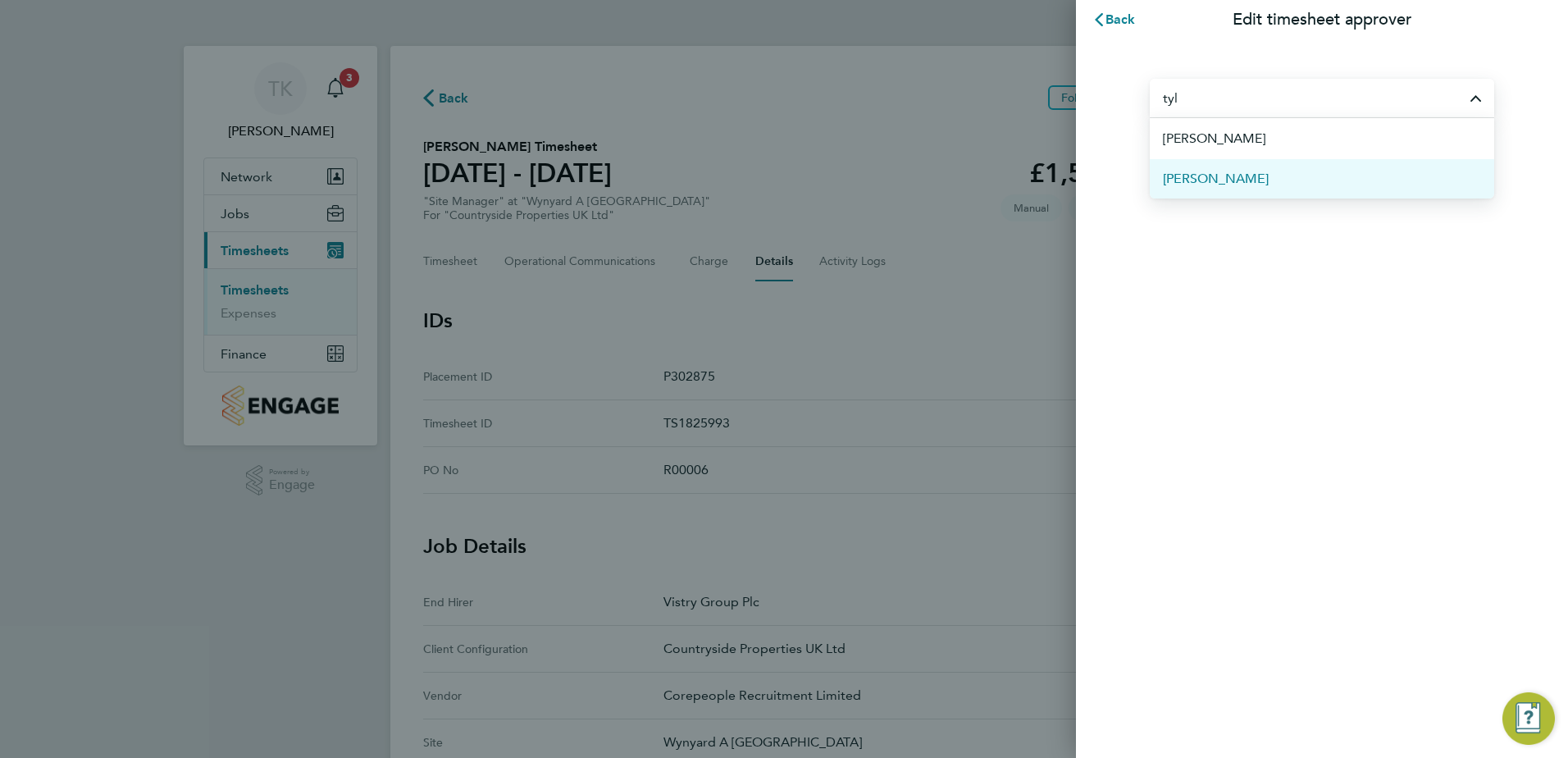
click at [1226, 170] on li "[PERSON_NAME]" at bounding box center [1321, 178] width 344 height 40
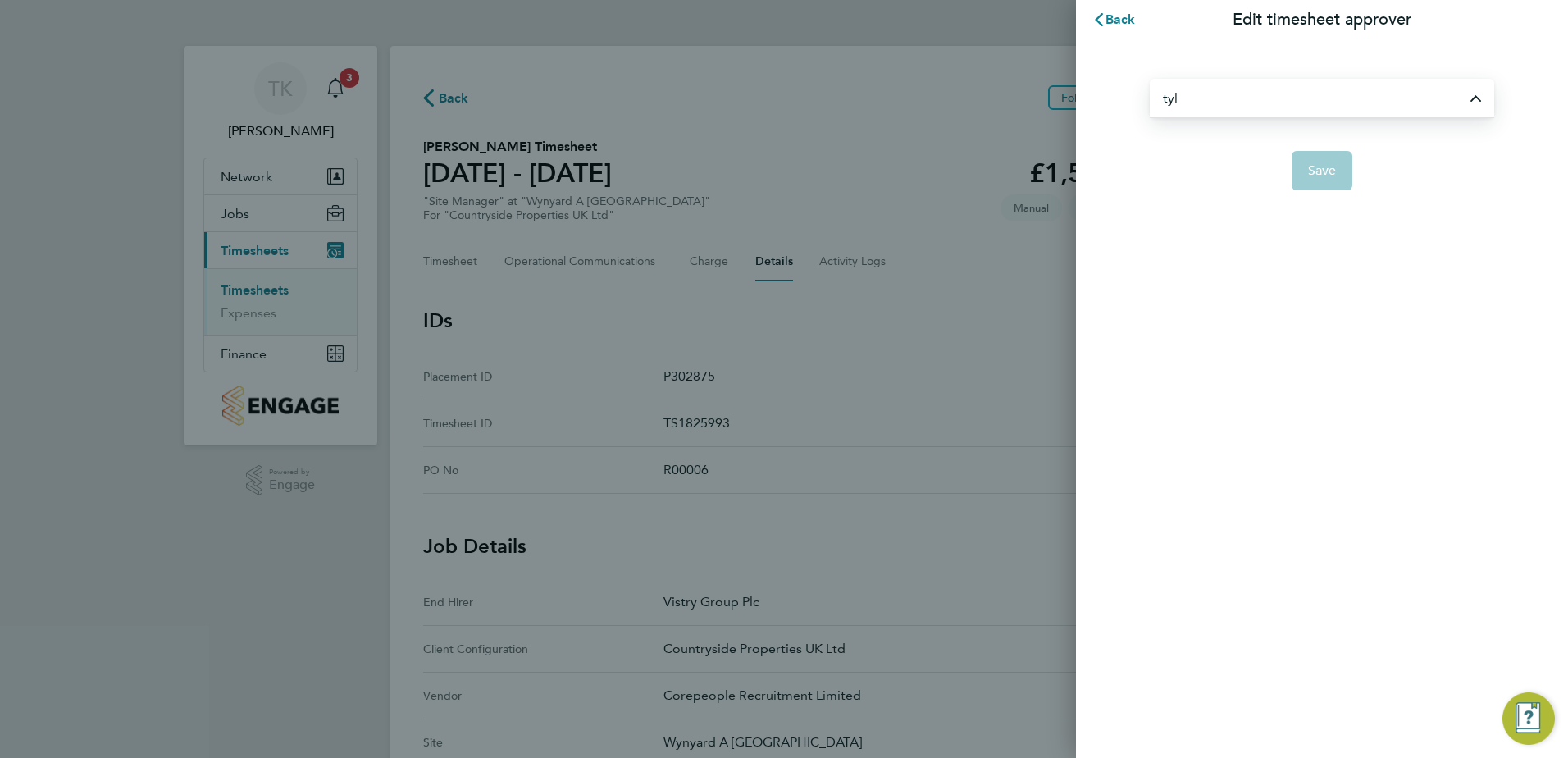
type input "[PERSON_NAME]"
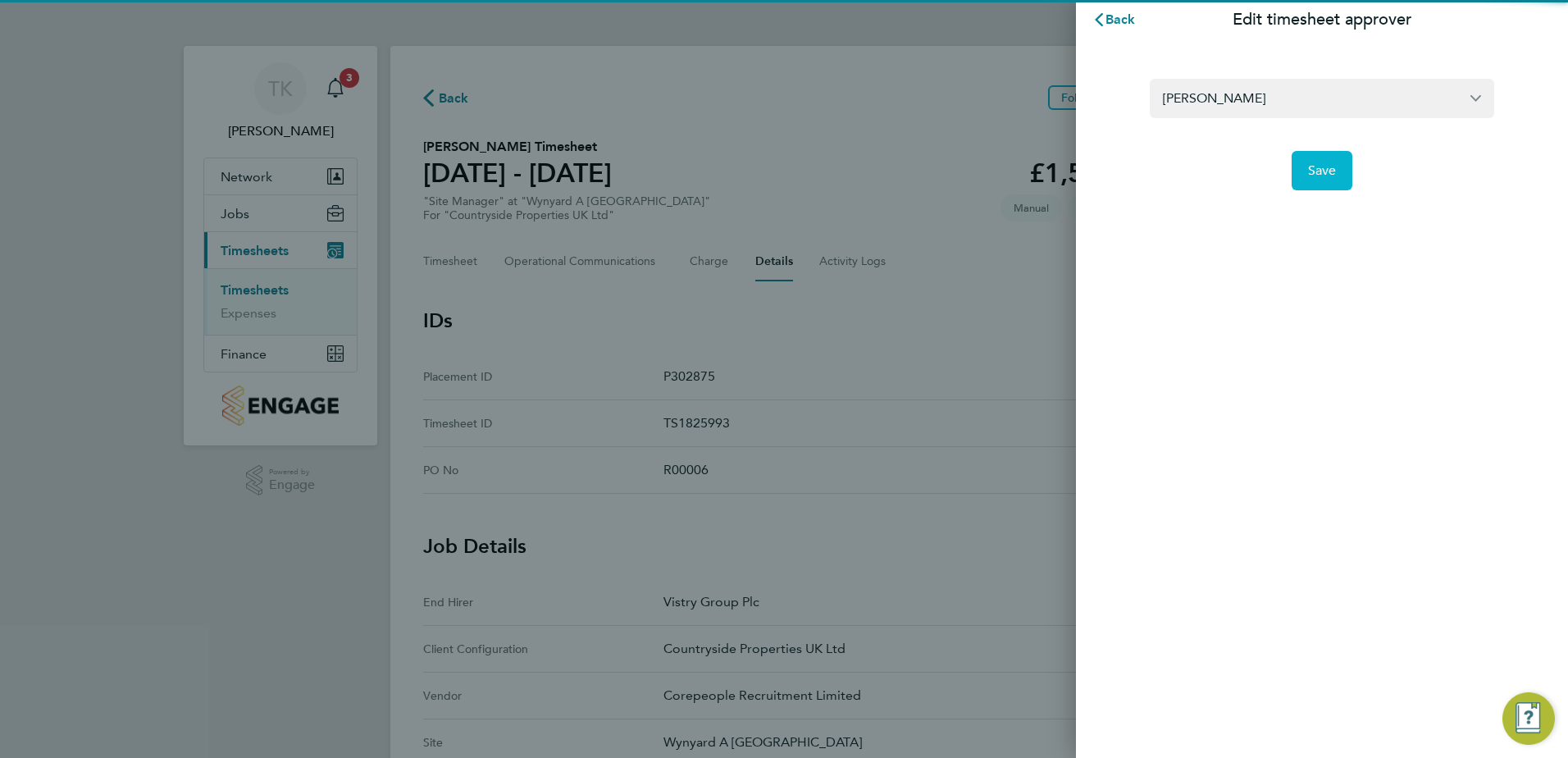
click at [1307, 157] on button "Save" at bounding box center [1321, 170] width 61 height 39
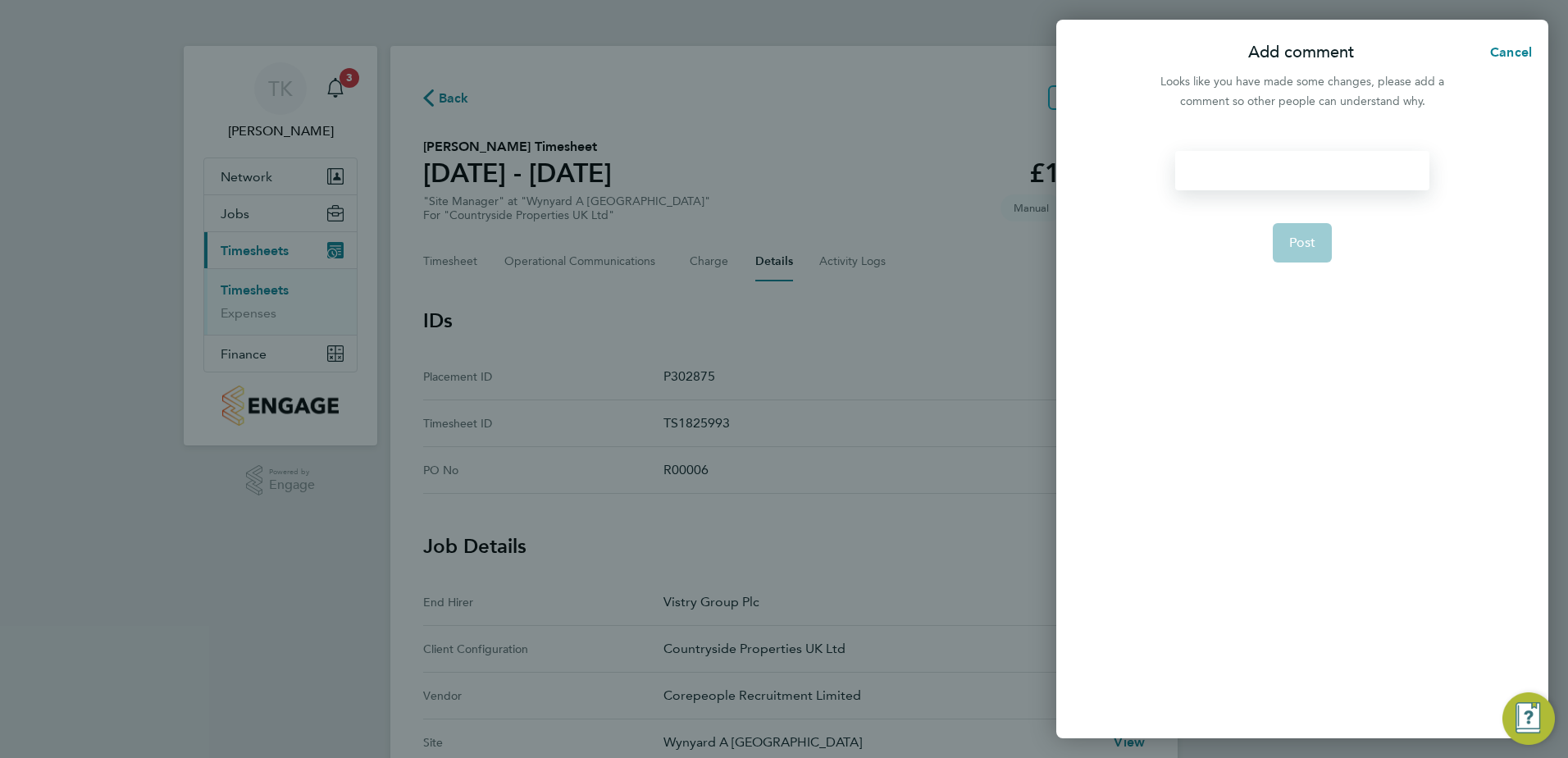
click at [1243, 185] on div at bounding box center [1301, 170] width 254 height 39
click at [1264, 170] on div "Tyler to sendto Simon" at bounding box center [1301, 170] width 254 height 39
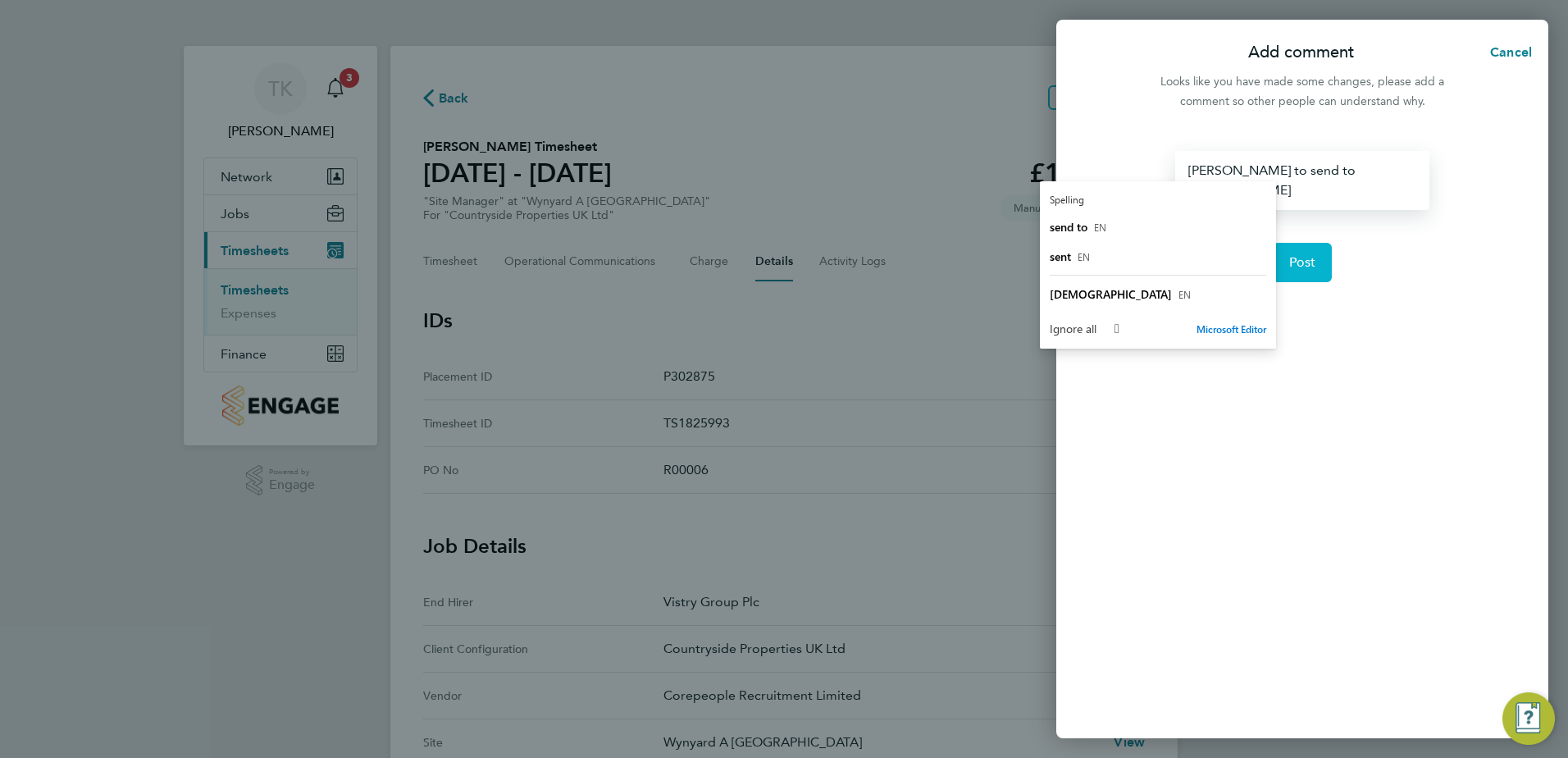
click at [1297, 254] on span "Post" at bounding box center [1302, 262] width 27 height 16
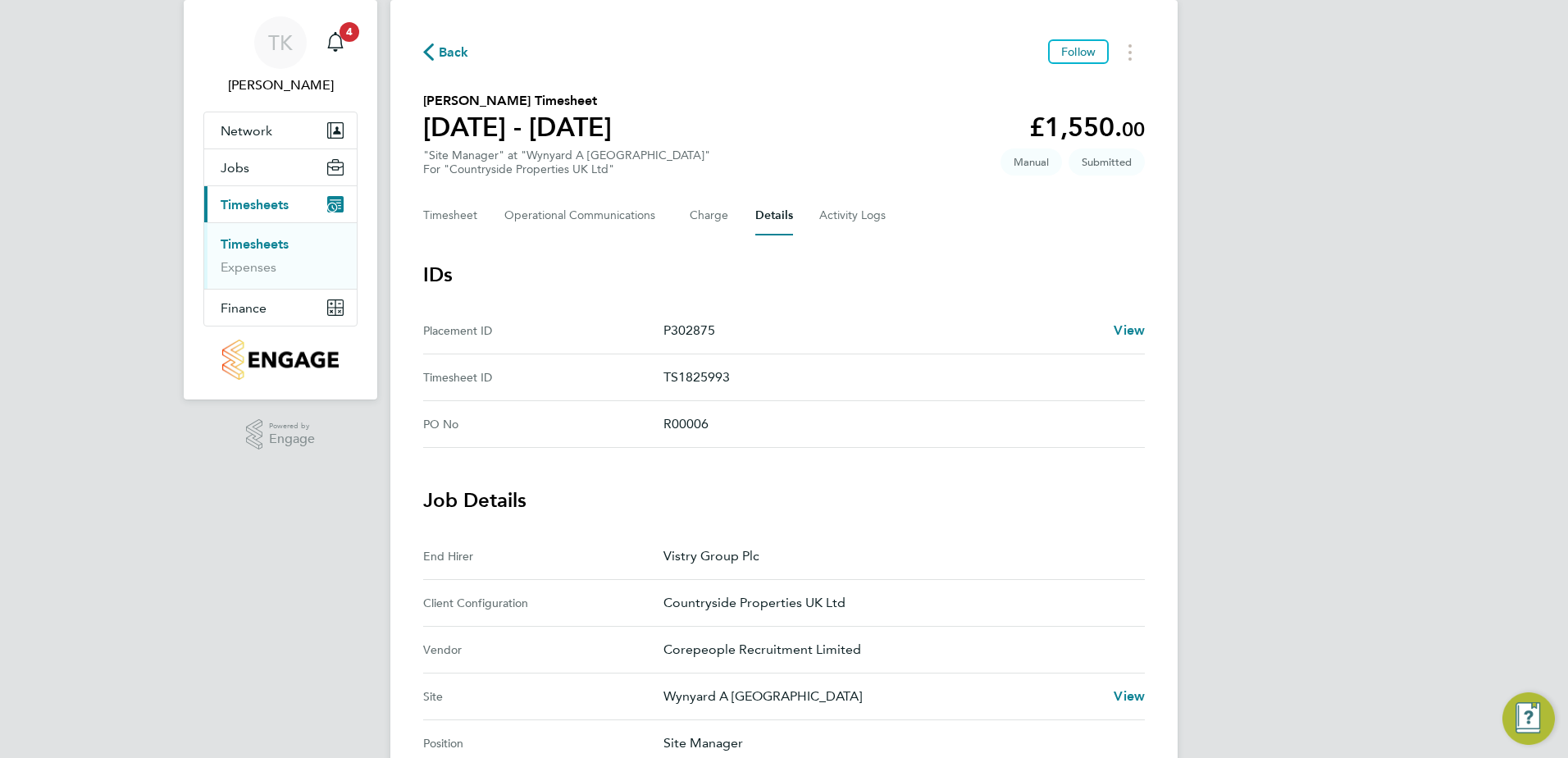
scroll to position [82, 0]
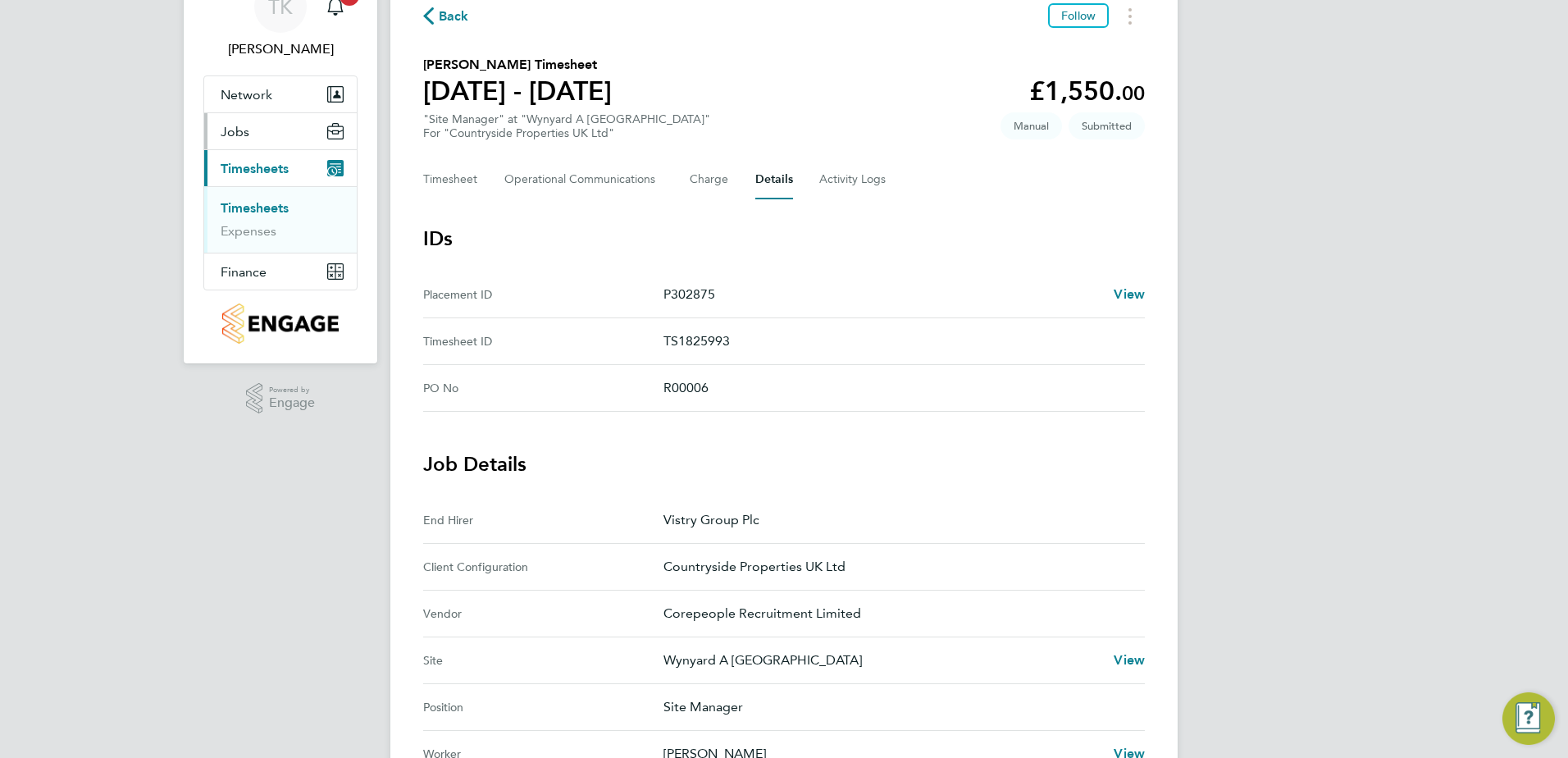
click at [253, 133] on button "Jobs" at bounding box center [280, 132] width 152 height 36
click at [268, 191] on link "Placements" at bounding box center [254, 194] width 68 height 16
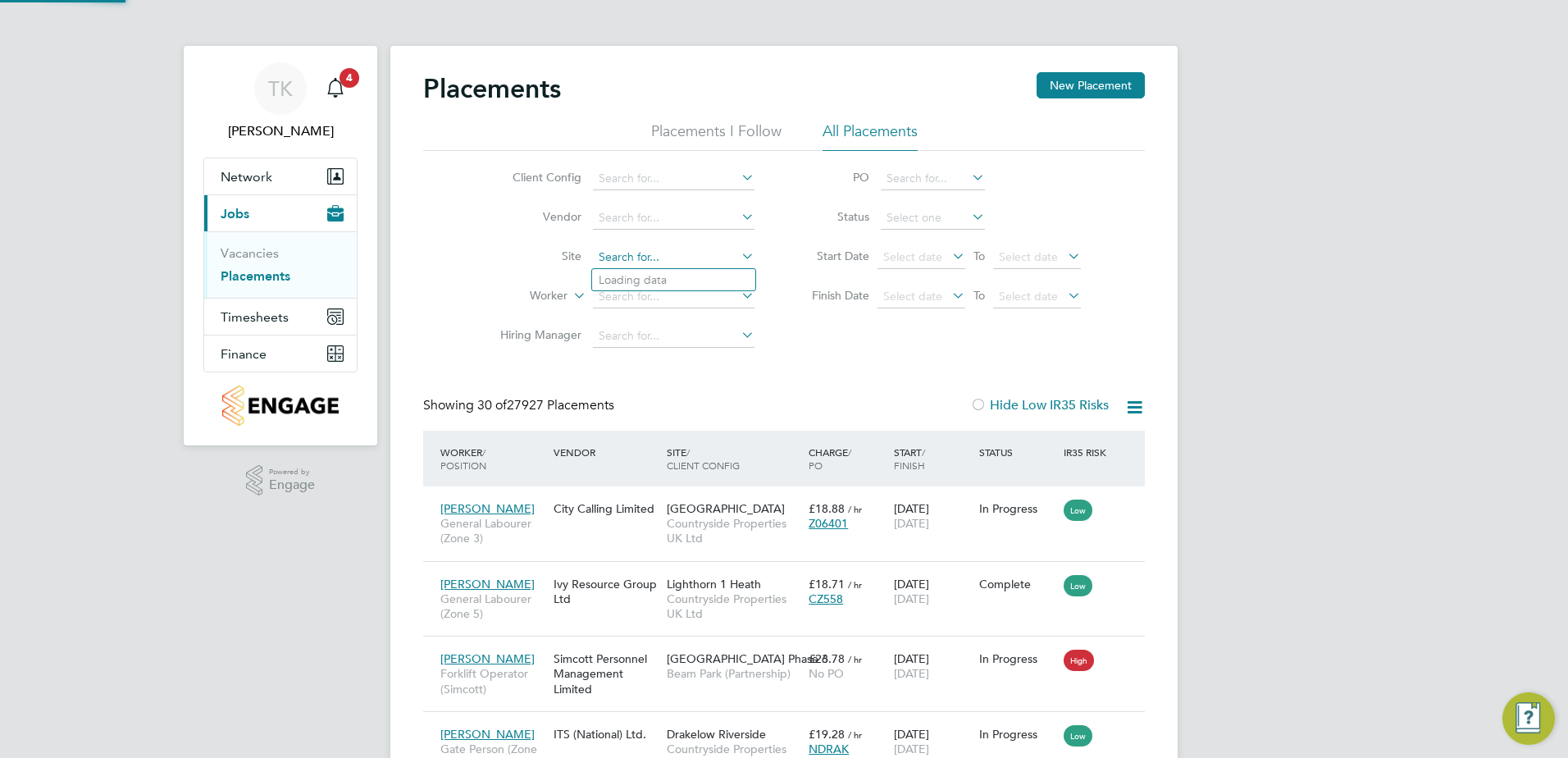
click at [623, 246] on input at bounding box center [673, 257] width 162 height 23
click at [641, 280] on li "Wyn yard A Siskin Park" at bounding box center [688, 280] width 193 height 22
type input "Wynyard A [GEOGRAPHIC_DATA]"
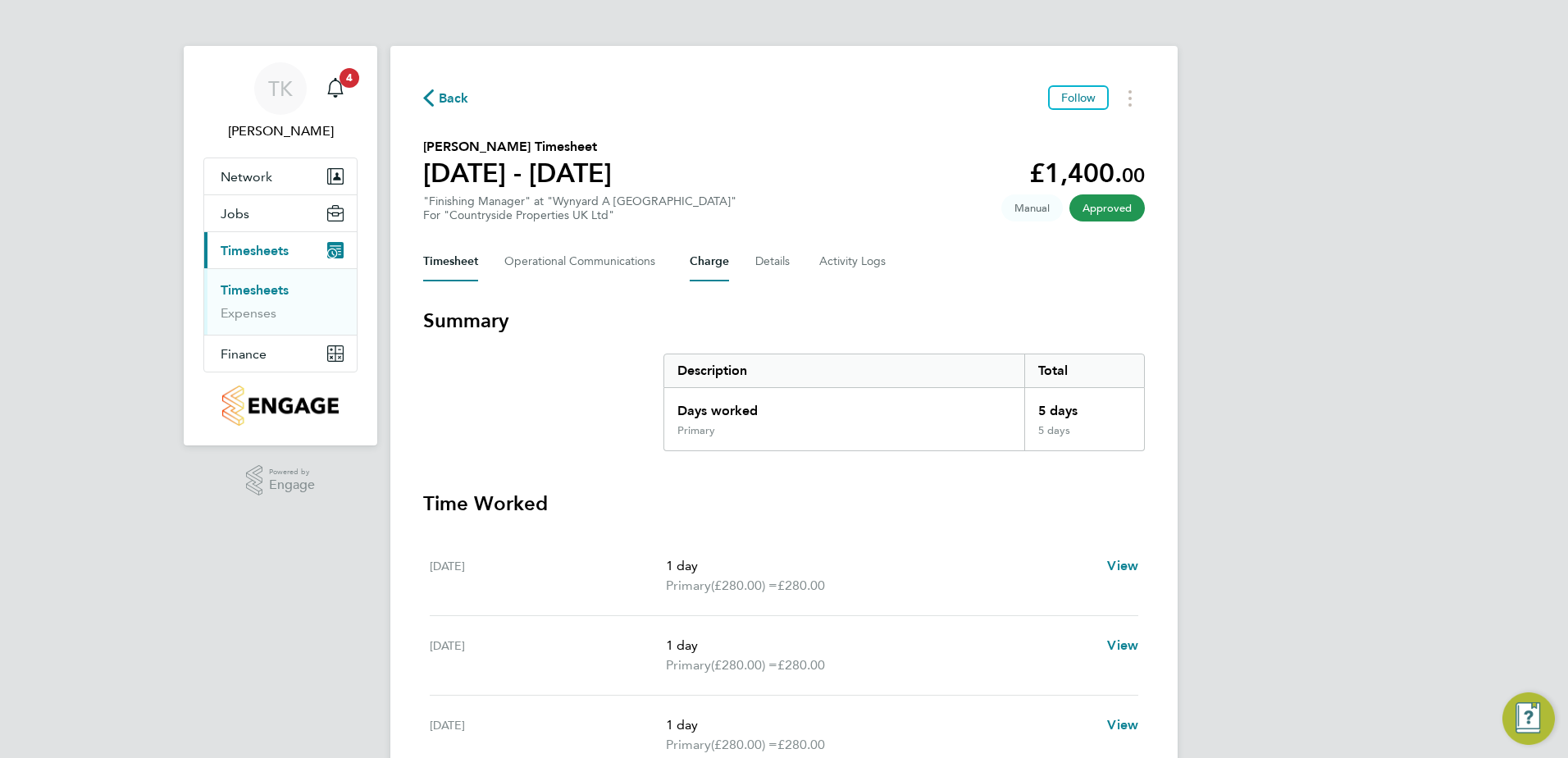
click at [719, 263] on button "Charge" at bounding box center [709, 261] width 39 height 39
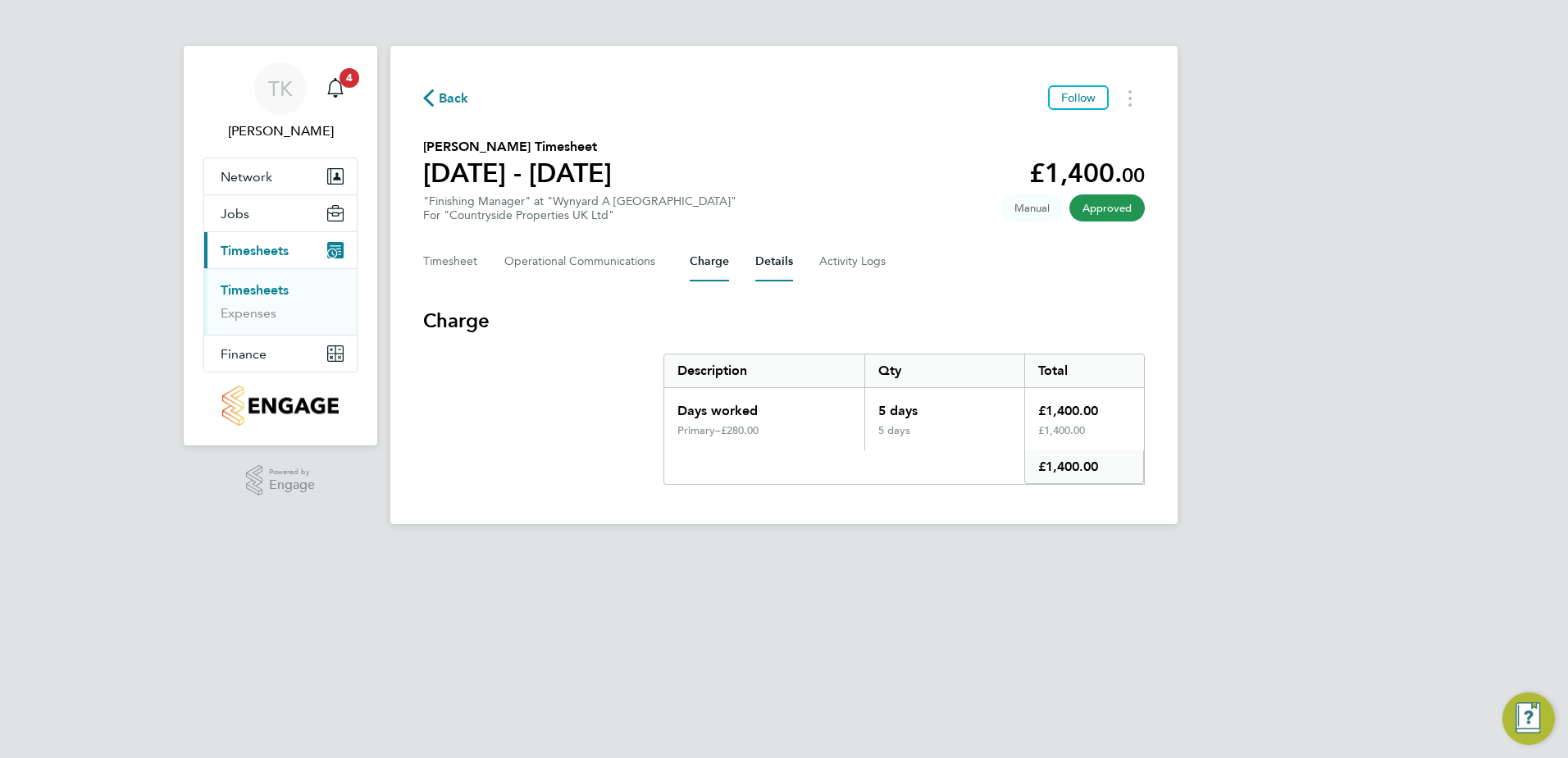
click at [763, 256] on button "Details" at bounding box center [774, 261] width 38 height 39
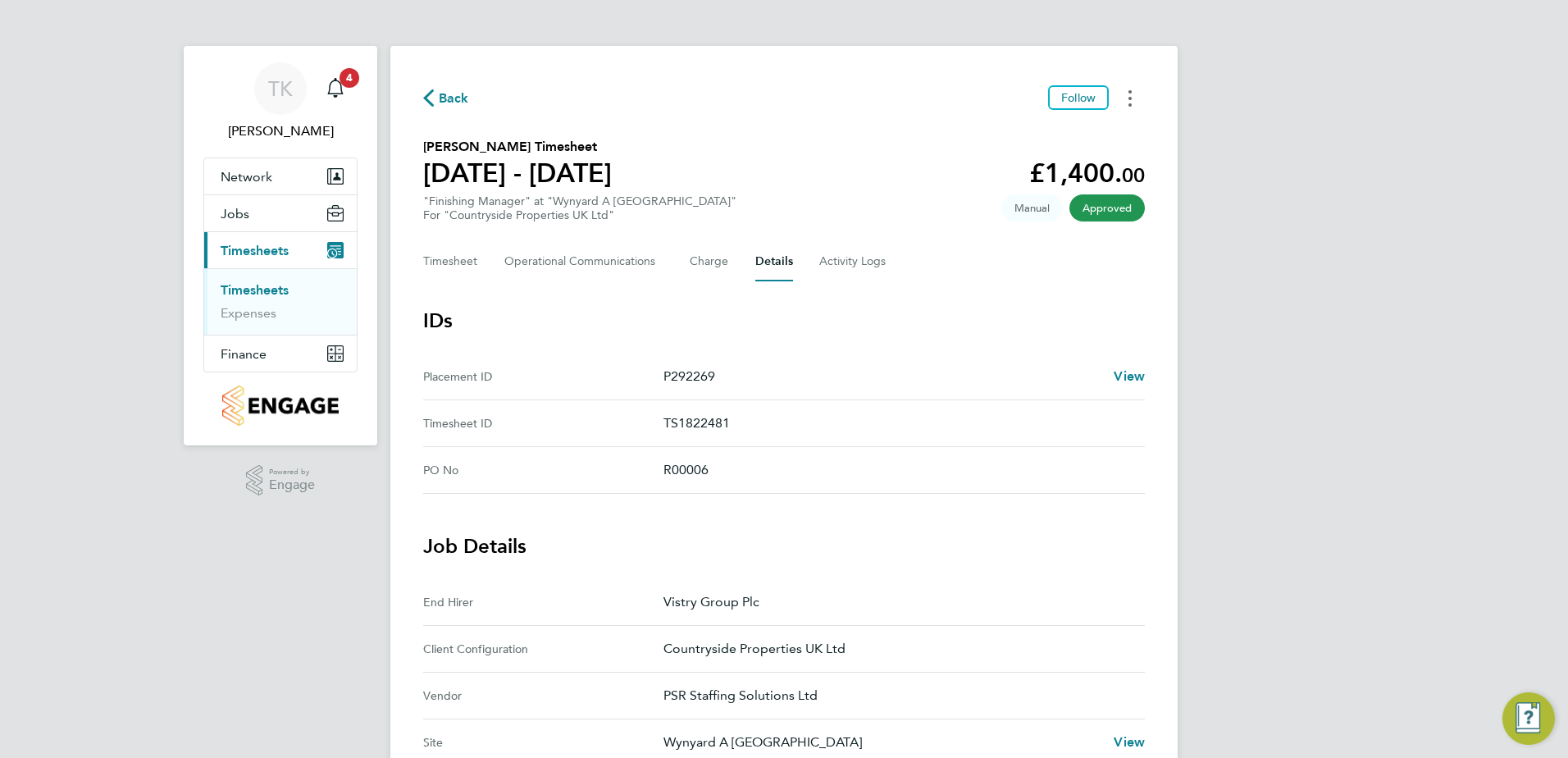
click at [1126, 98] on button "Timesheets Menu" at bounding box center [1130, 98] width 29 height 25
click at [823, 179] on section "Raymond Gray's Timesheet 08 - 14 Sept 2025 £1,400. 00 "Finishing Manager" at "W…" at bounding box center [784, 179] width 722 height 86
click at [830, 259] on Logs-tab "Activity Logs" at bounding box center [854, 261] width 69 height 39
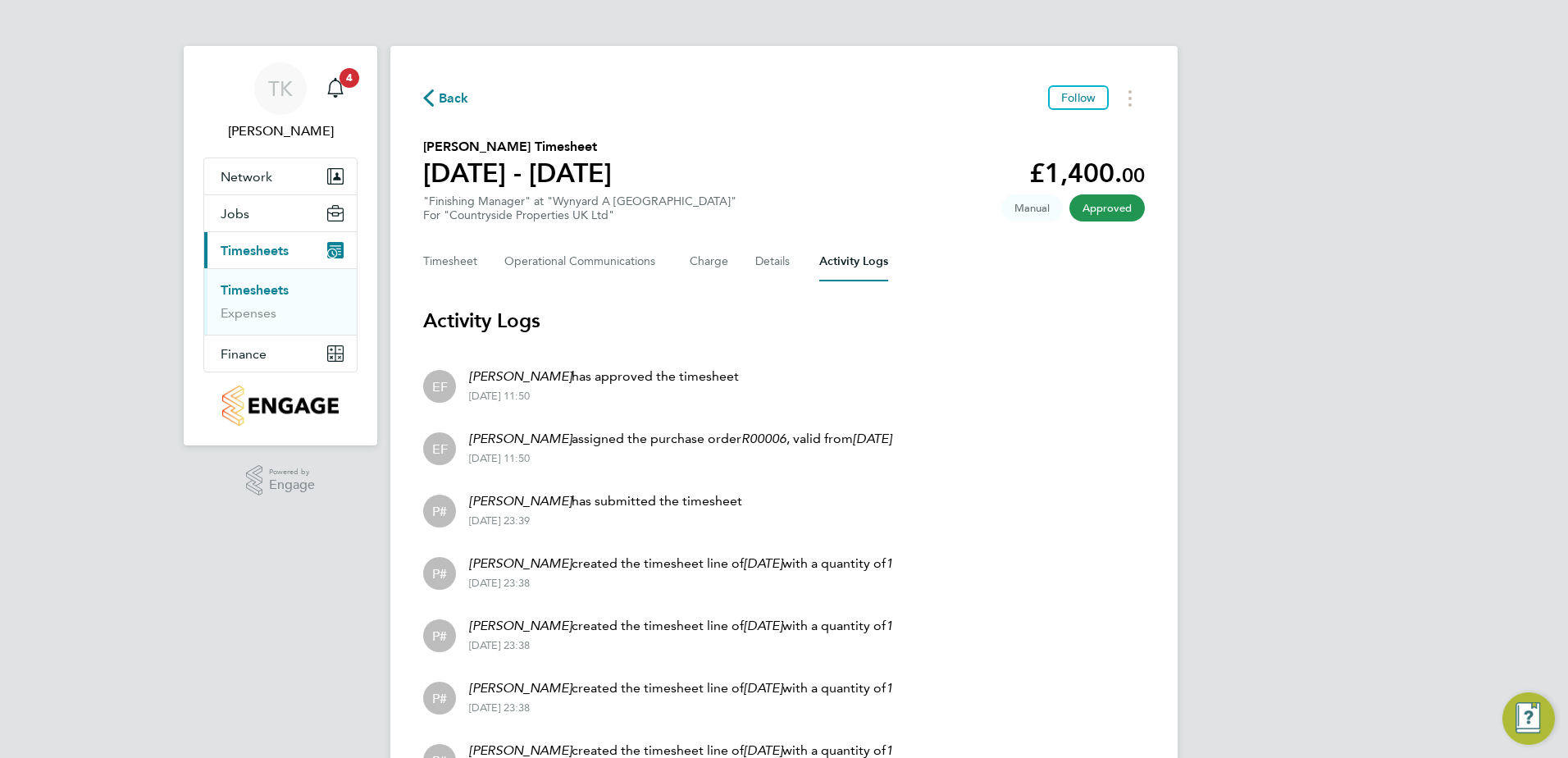
click at [265, 286] on link "Timesheets" at bounding box center [254, 290] width 68 height 16
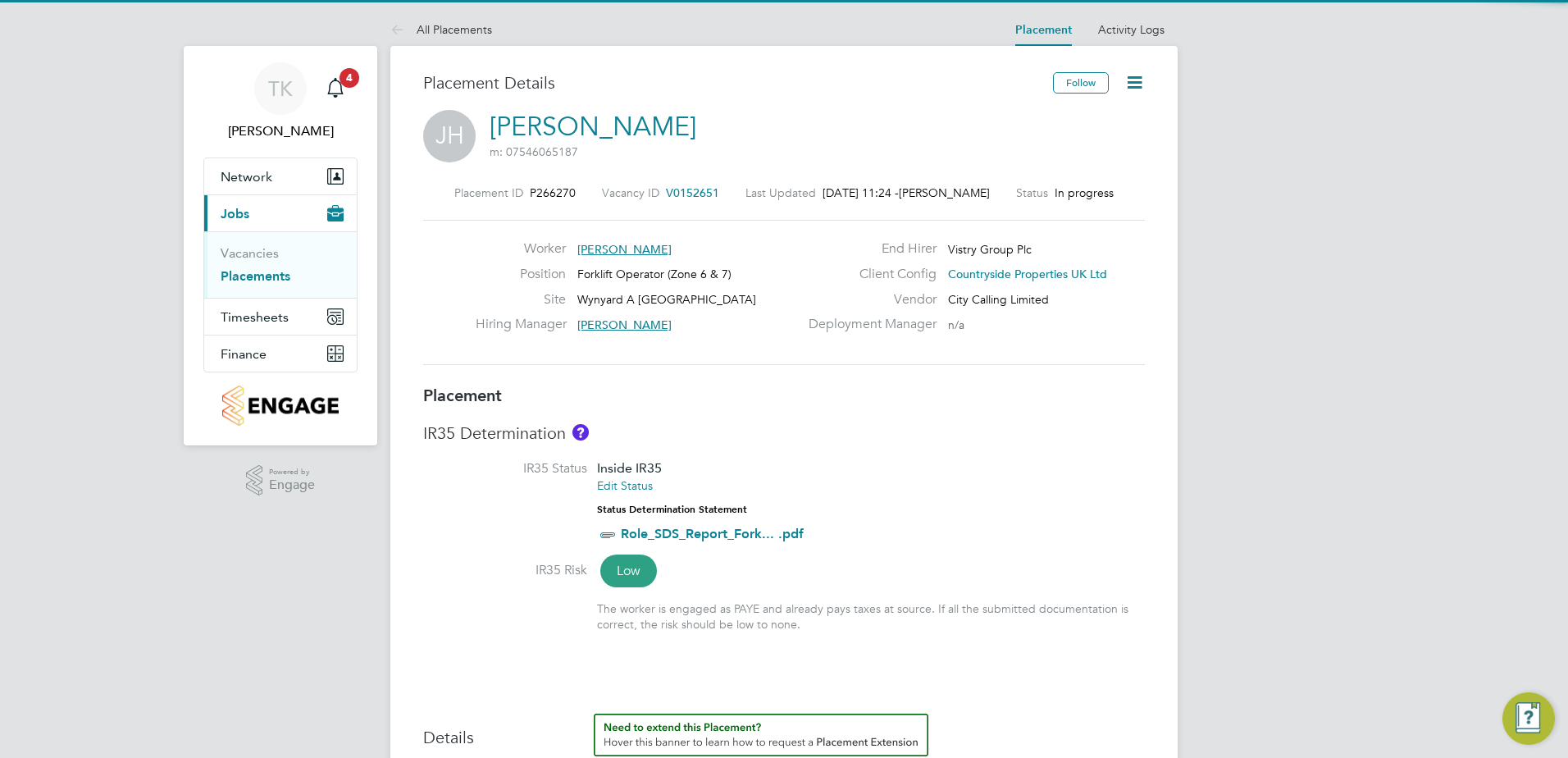
click at [1128, 88] on icon at bounding box center [1134, 82] width 21 height 21
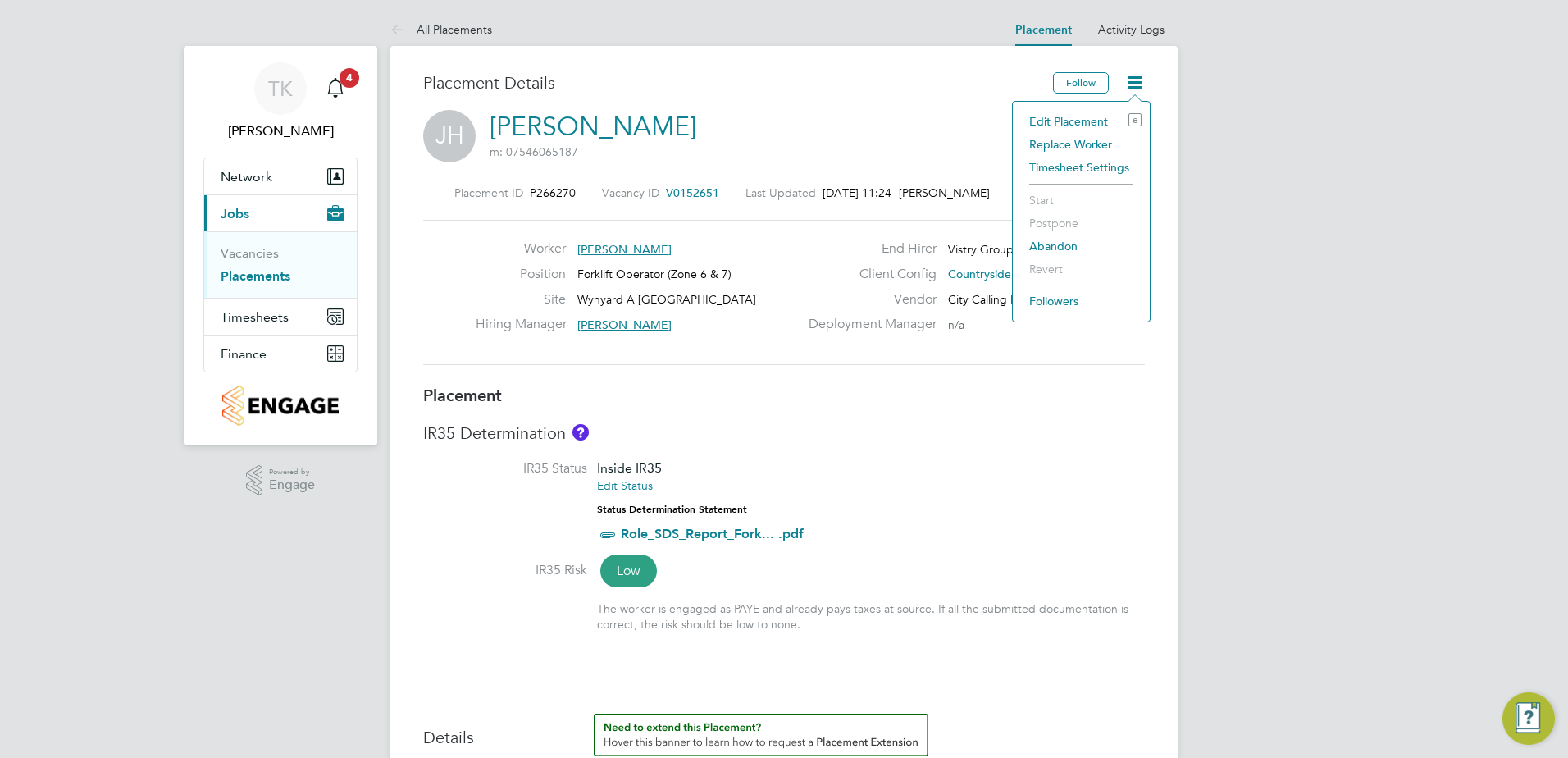
click at [1086, 117] on li "Edit Placement e" at bounding box center [1081, 121] width 120 height 23
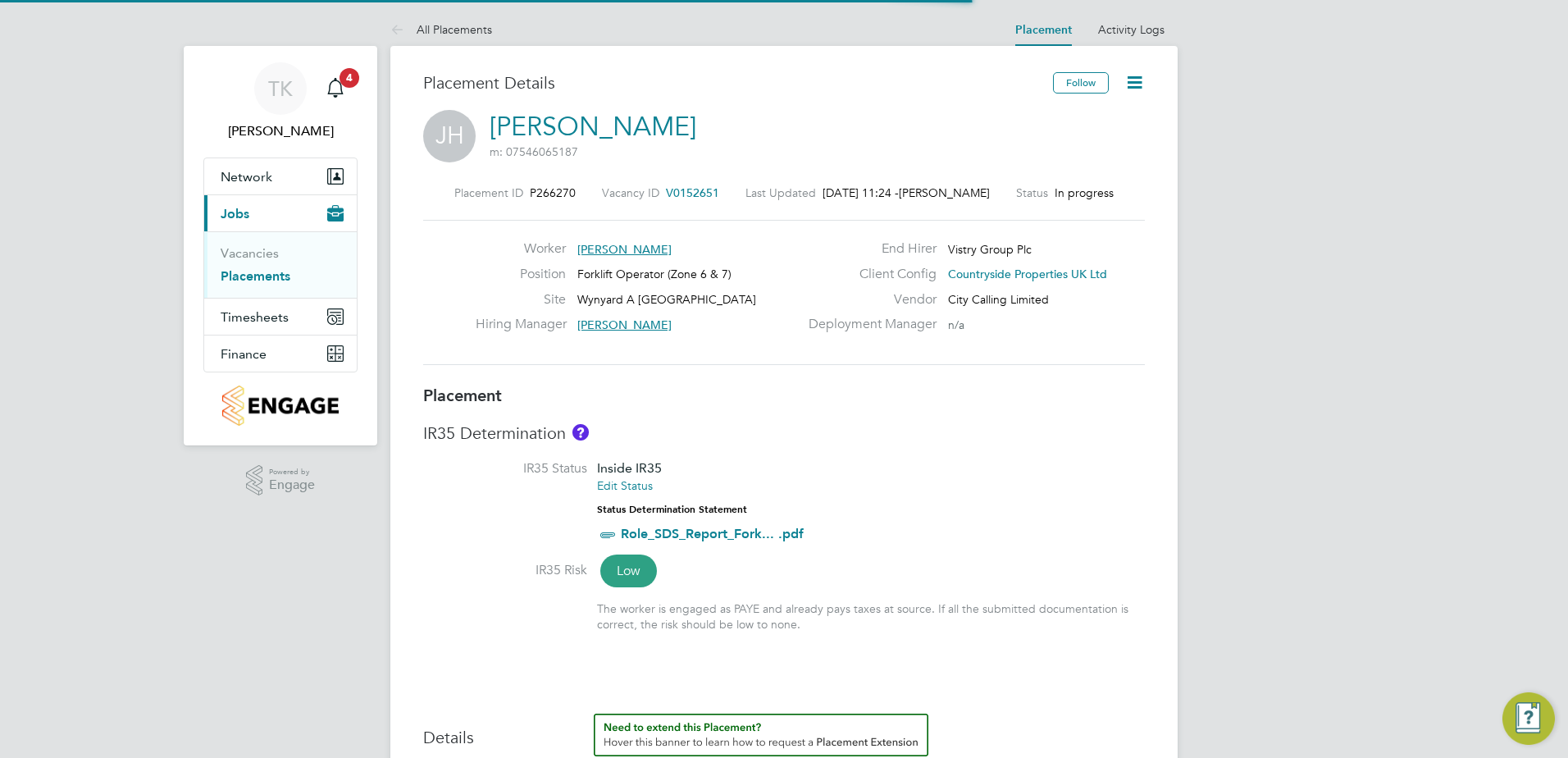
scroll to position [8, 8]
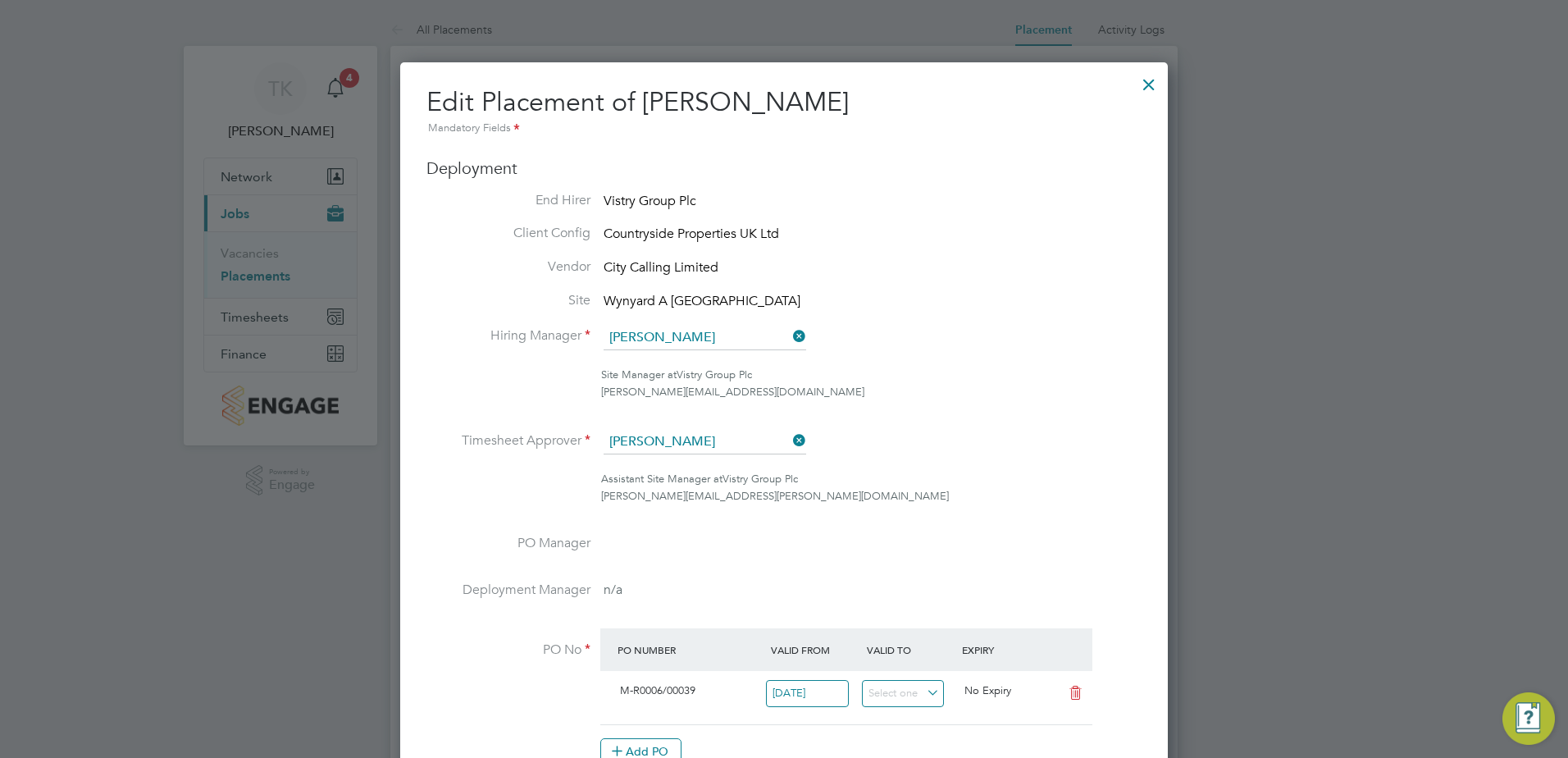
click at [1145, 87] on div at bounding box center [1148, 80] width 29 height 29
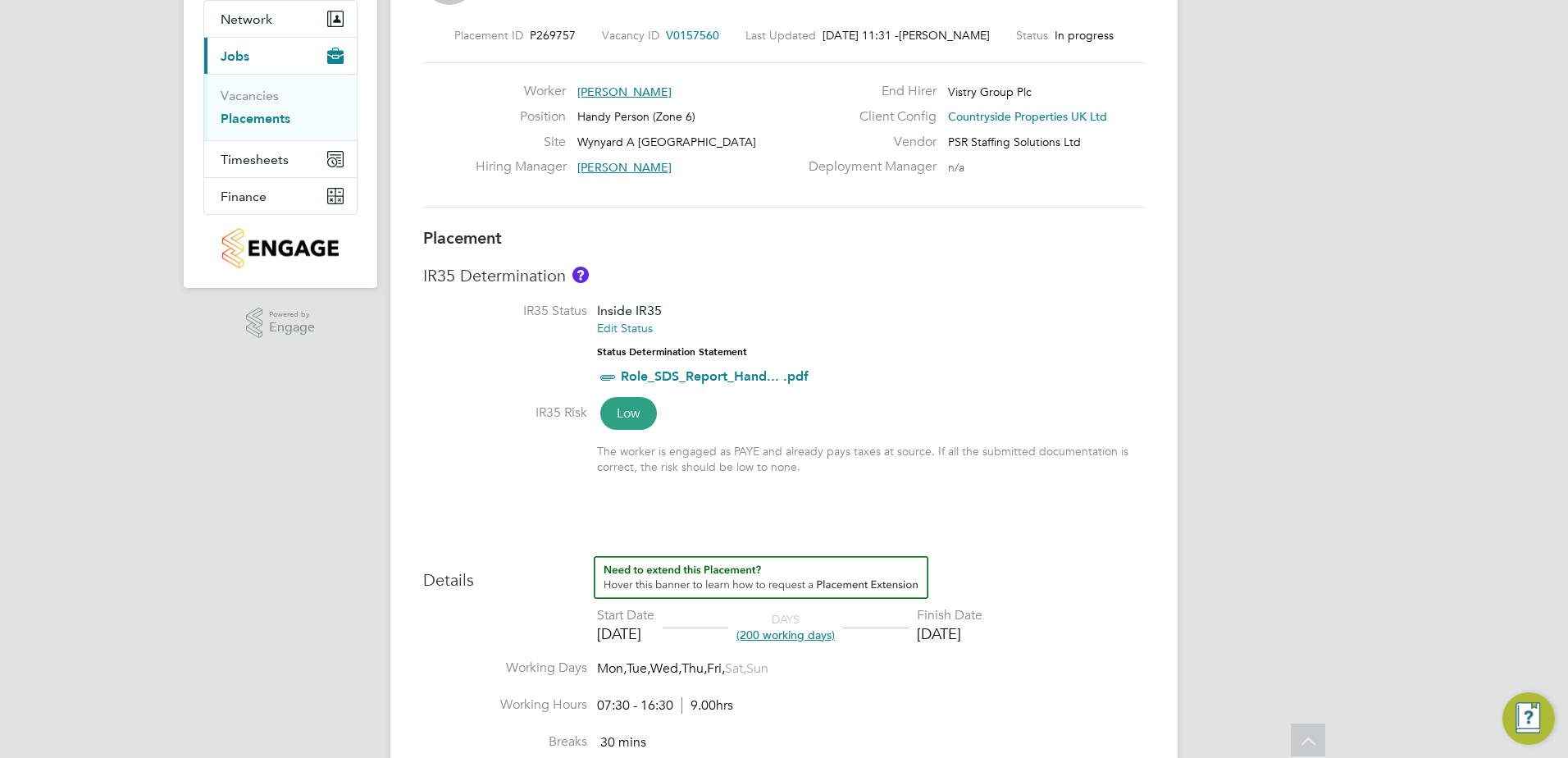
scroll to position [187, 0]
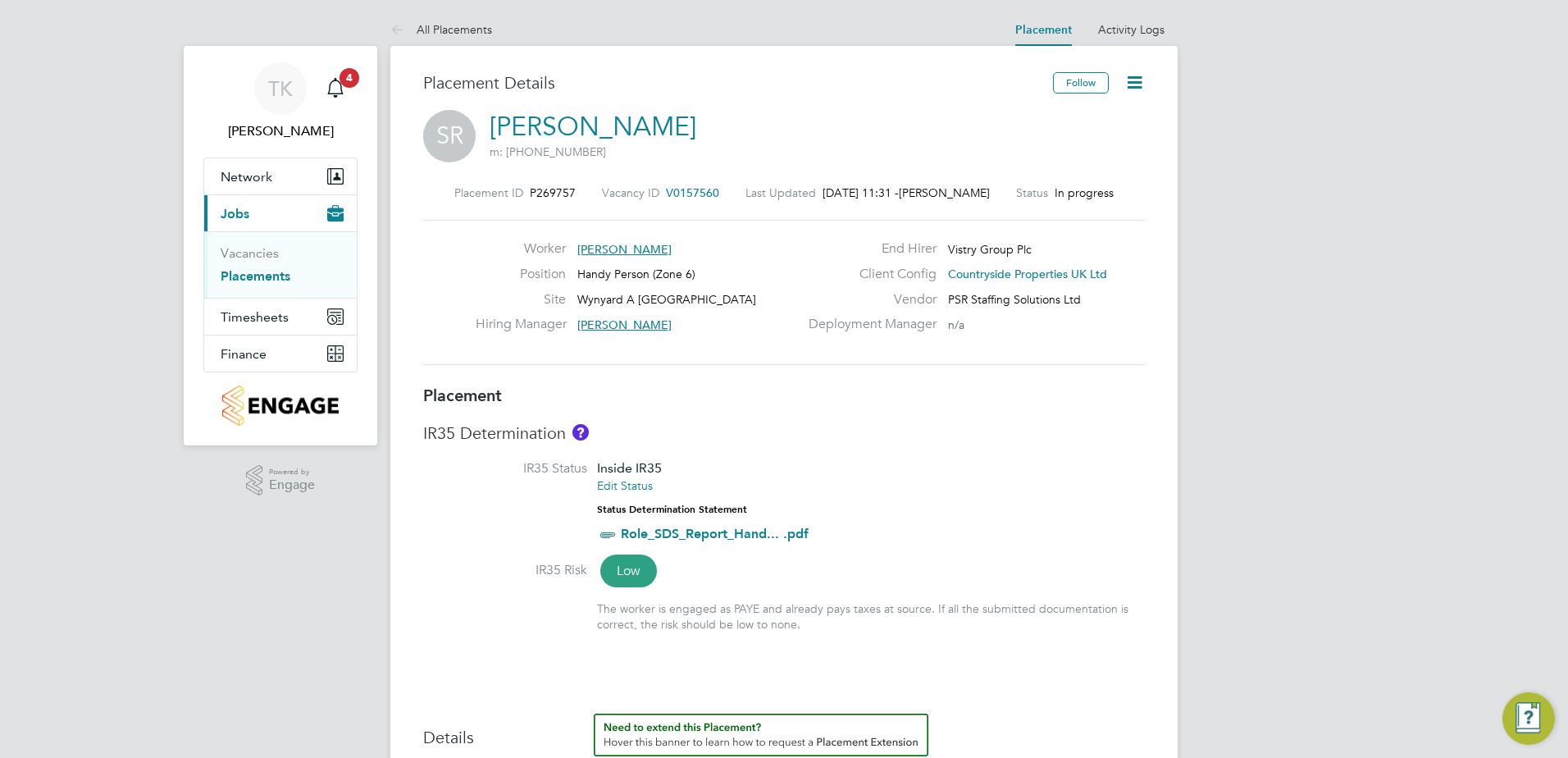
click at [1130, 80] on icon at bounding box center [1134, 82] width 21 height 21
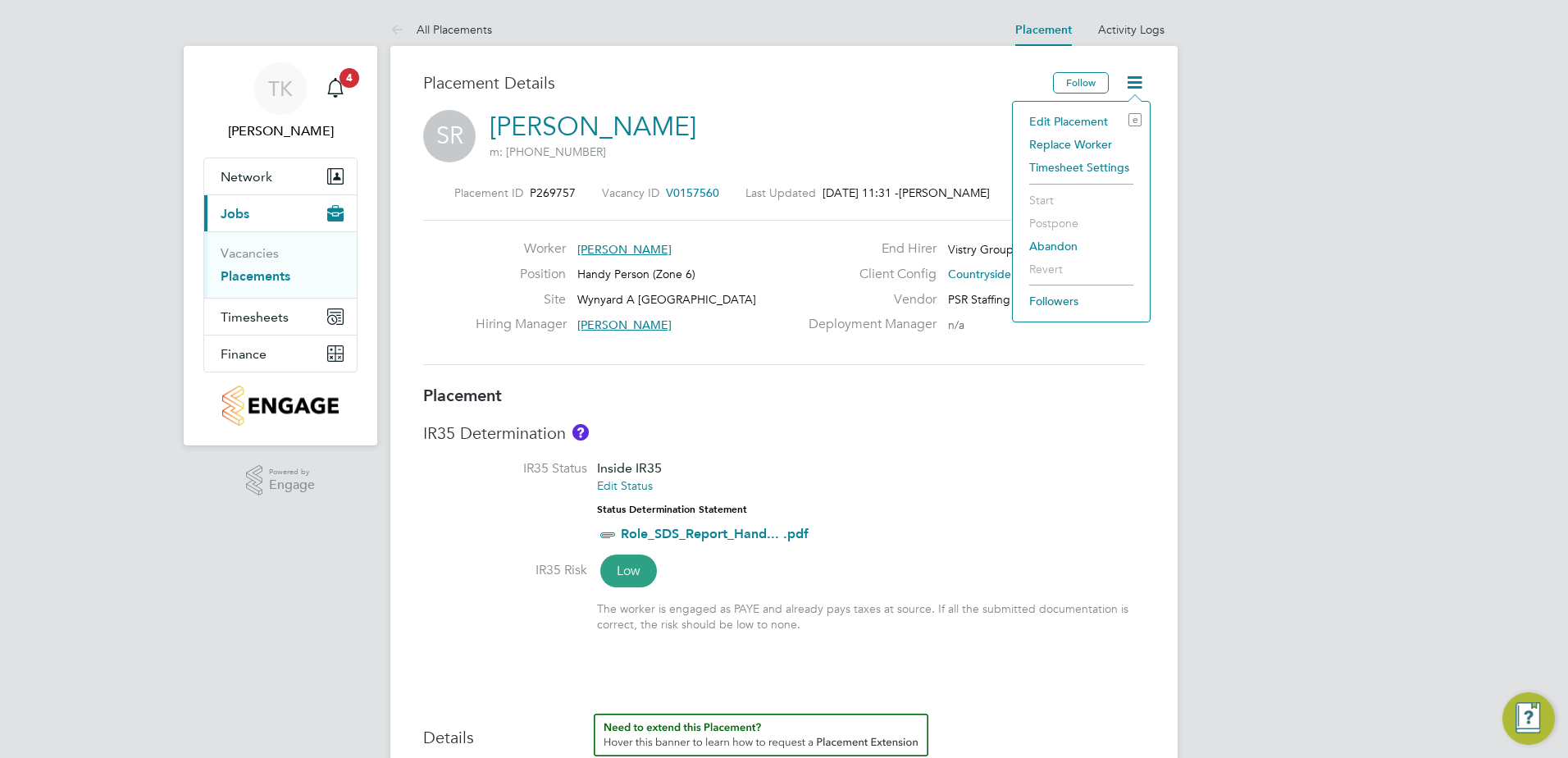
click at [1091, 123] on li "Edit Placement e" at bounding box center [1081, 121] width 120 height 23
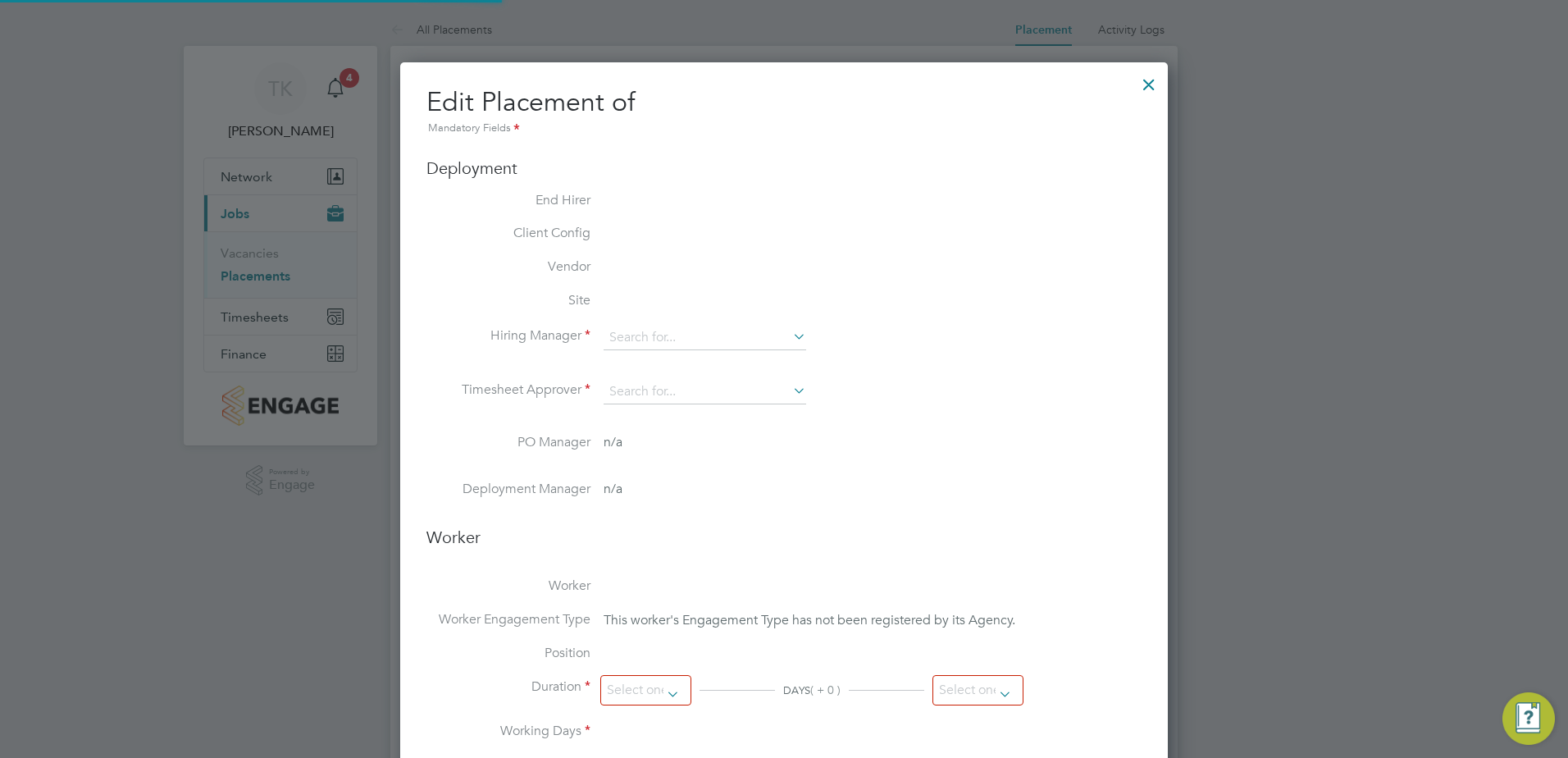
type input "[PERSON_NAME]"
type input "[DATE]"
type input "07:30"
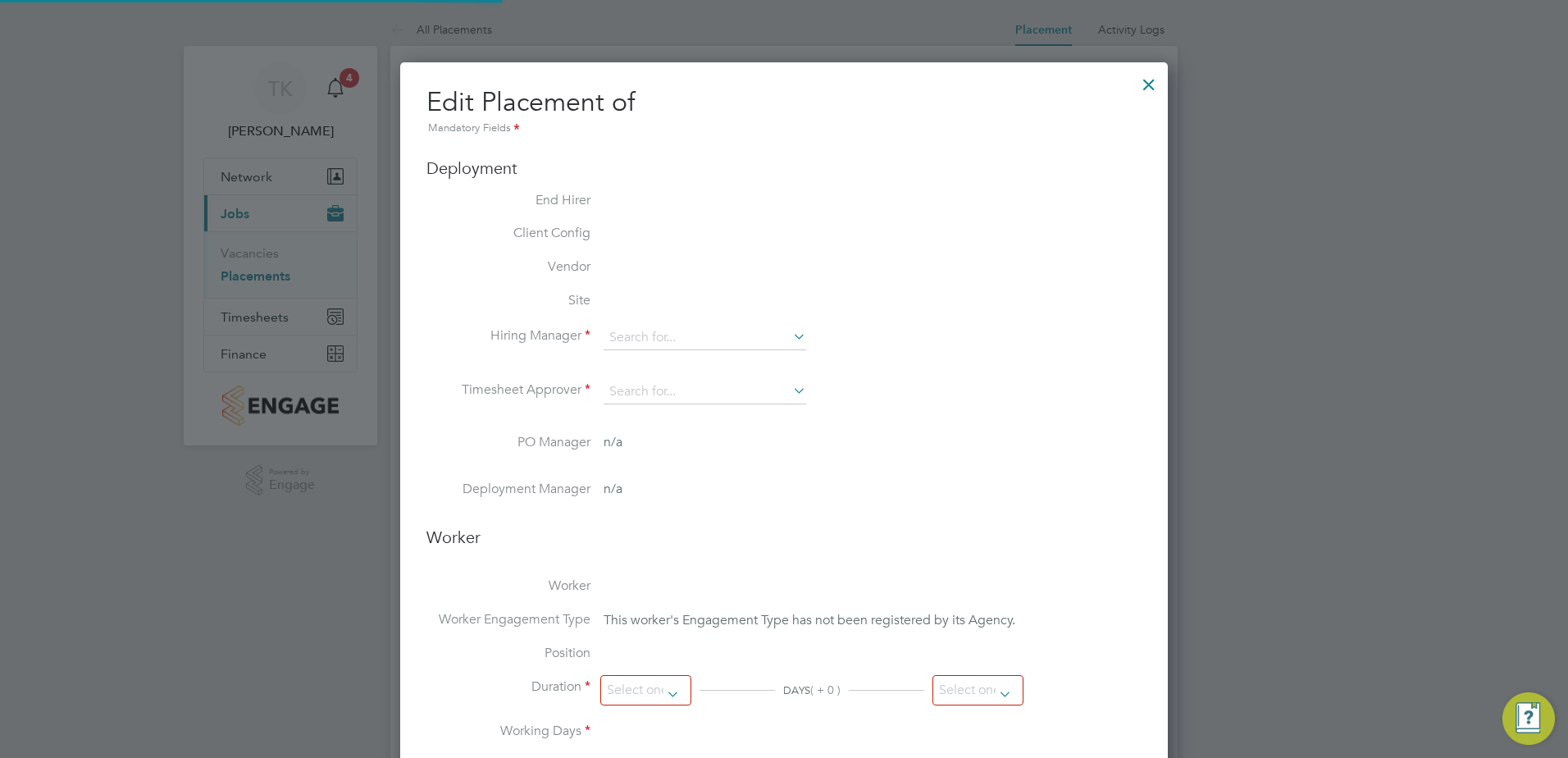
type input "16:30"
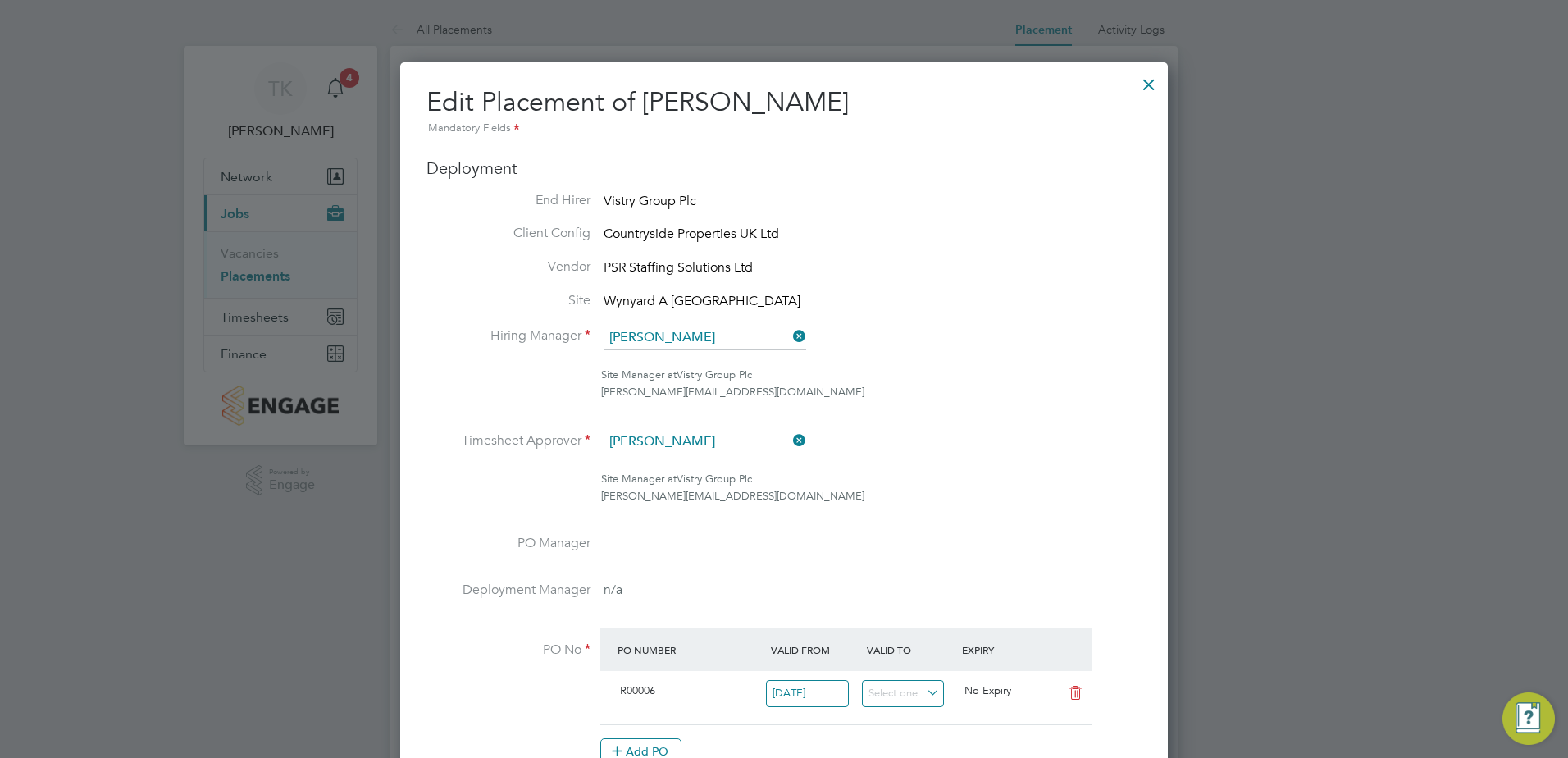
click at [789, 334] on icon at bounding box center [789, 336] width 0 height 23
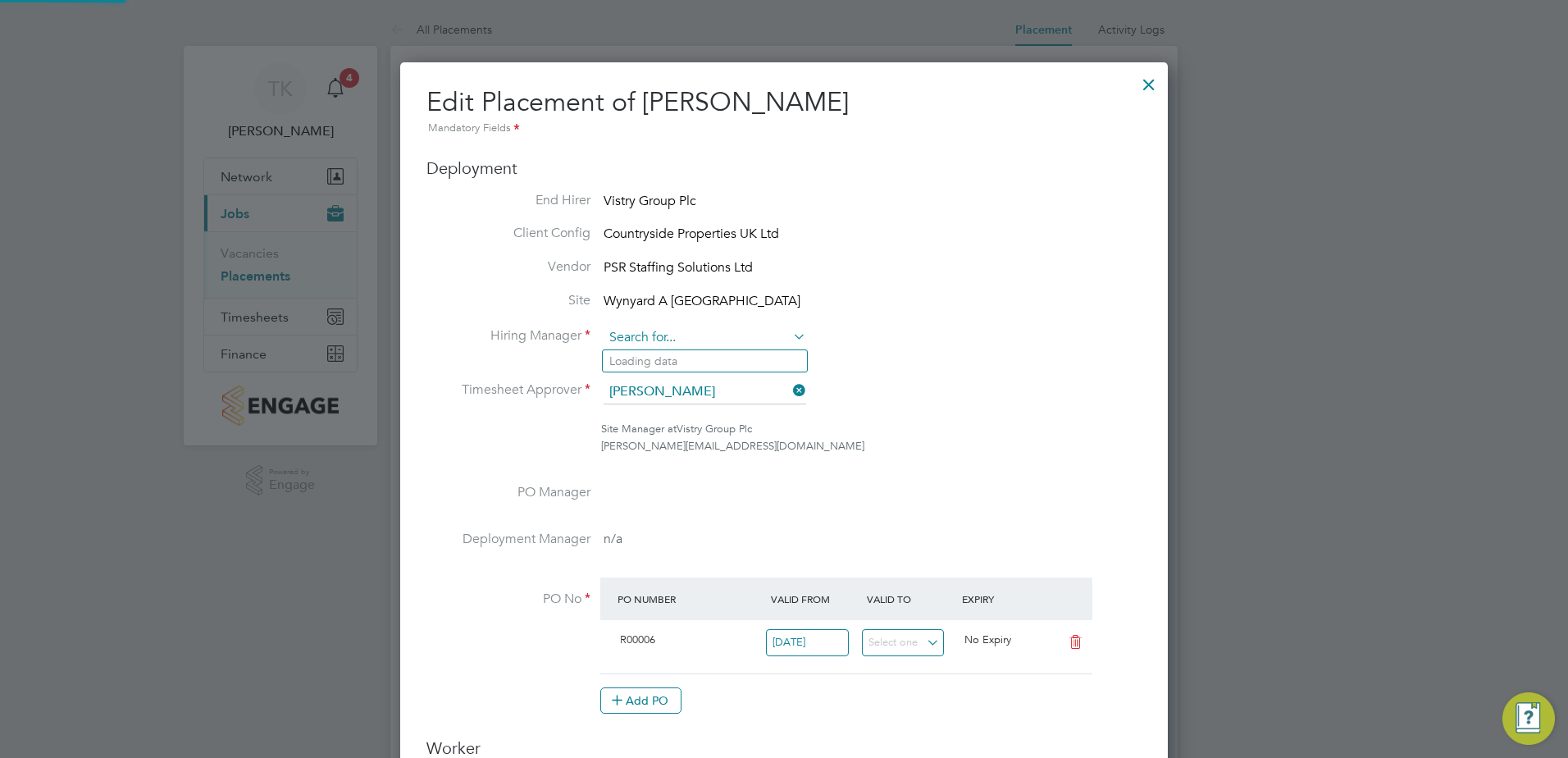
click at [657, 338] on input at bounding box center [704, 337] width 202 height 24
click at [664, 357] on li "[PERSON_NAME] [PERSON_NAME]" at bounding box center [704, 362] width 204 height 22
type input "[PERSON_NAME]"
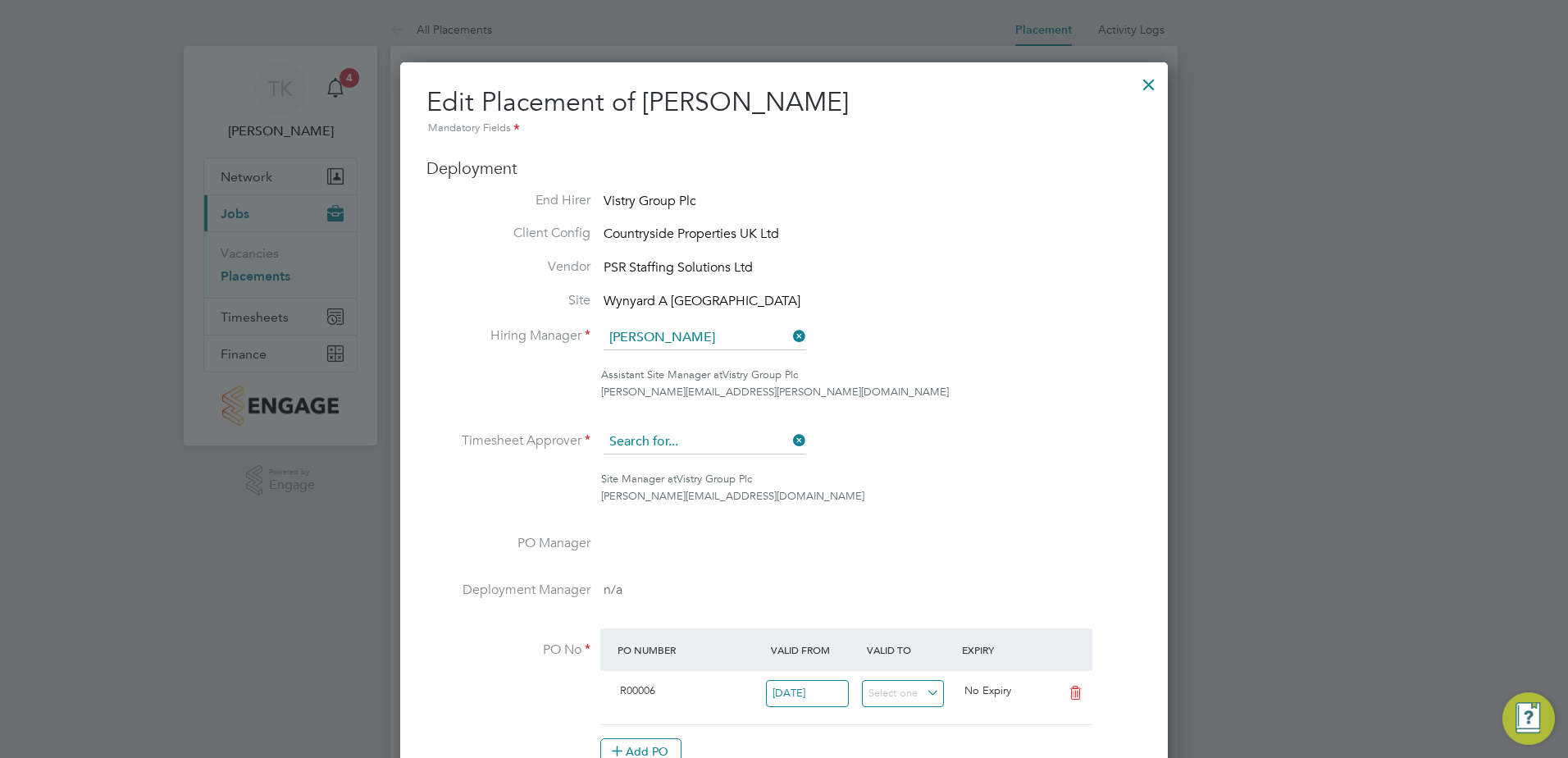
click at [649, 438] on input at bounding box center [704, 442] width 202 height 24
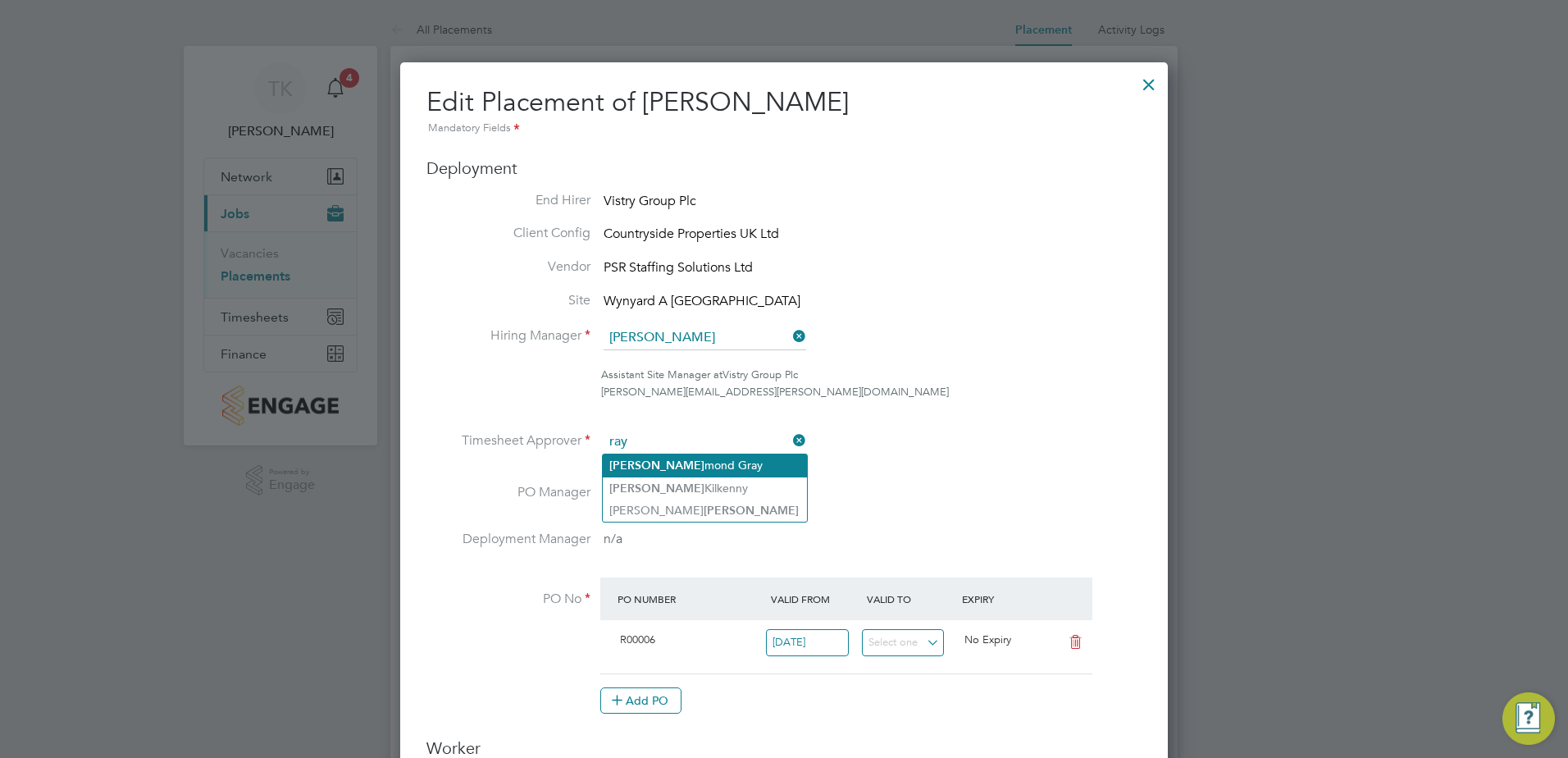
click at [731, 465] on li "[PERSON_NAME] [PERSON_NAME]" at bounding box center [704, 466] width 204 height 22
type input "[PERSON_NAME]"
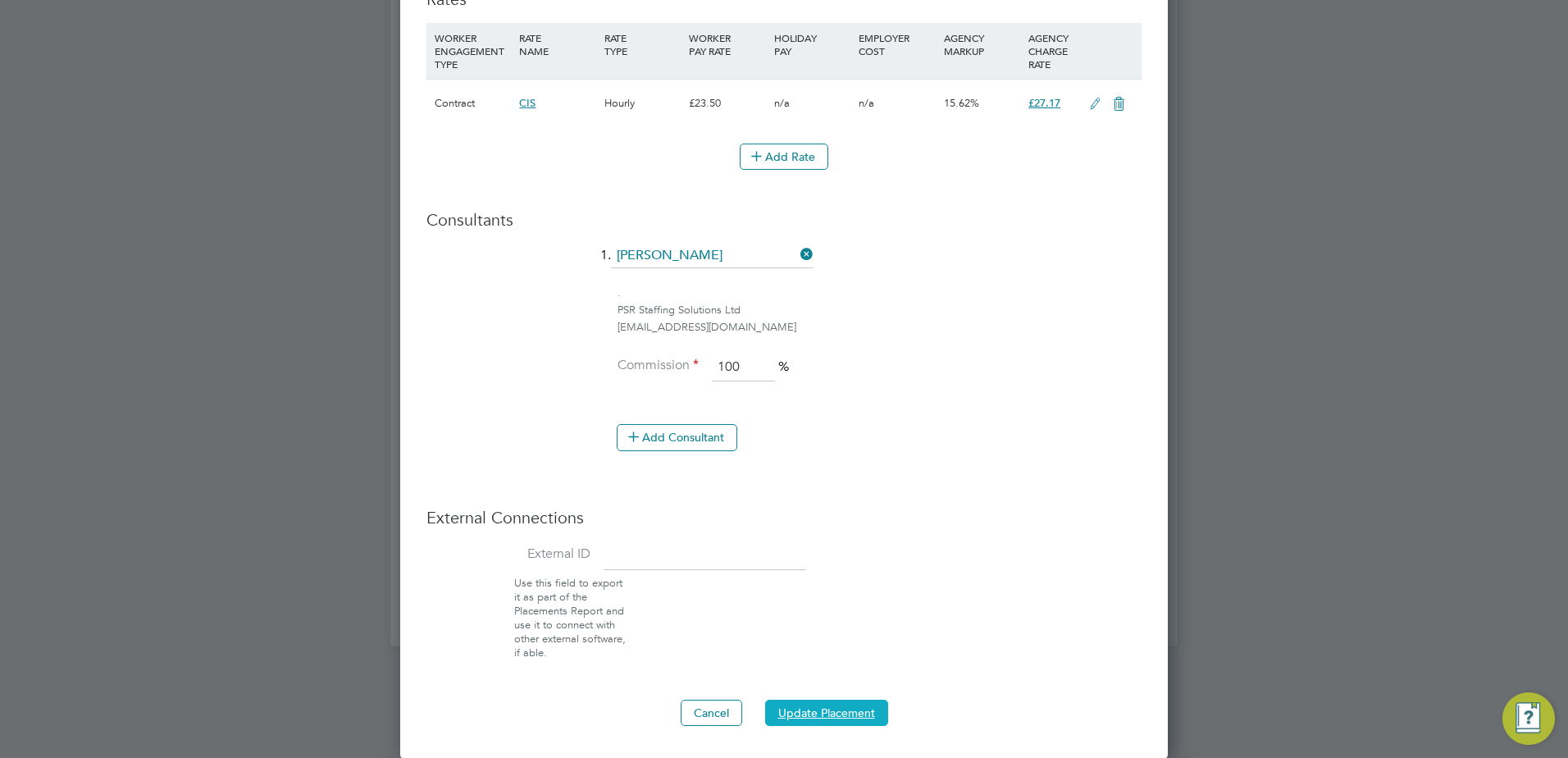
click at [853, 710] on button "Update Placement" at bounding box center [826, 712] width 123 height 26
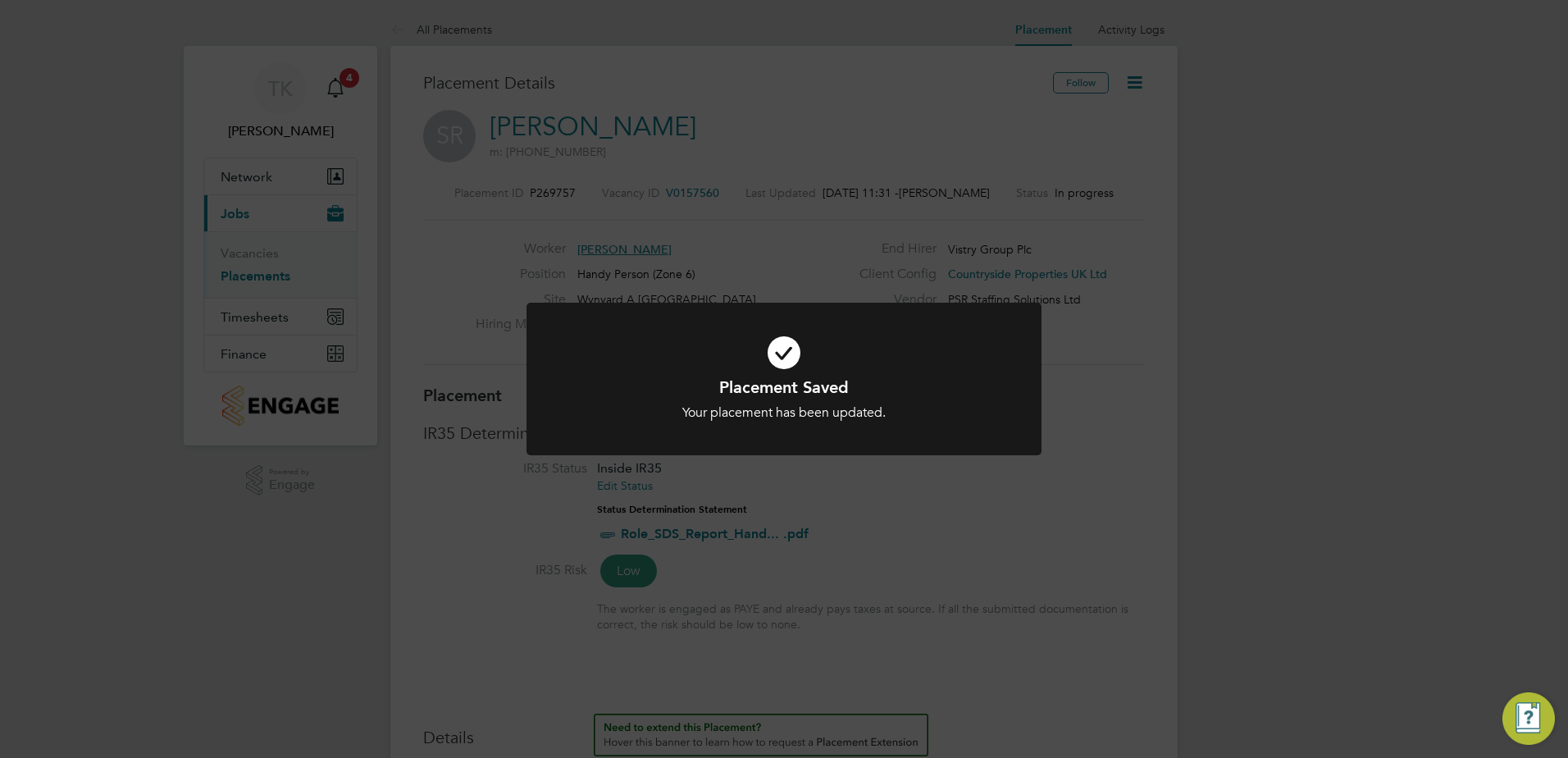
click at [831, 257] on div "Placement Saved Your placement has been updated. Cancel Okay" at bounding box center [784, 379] width 1568 height 758
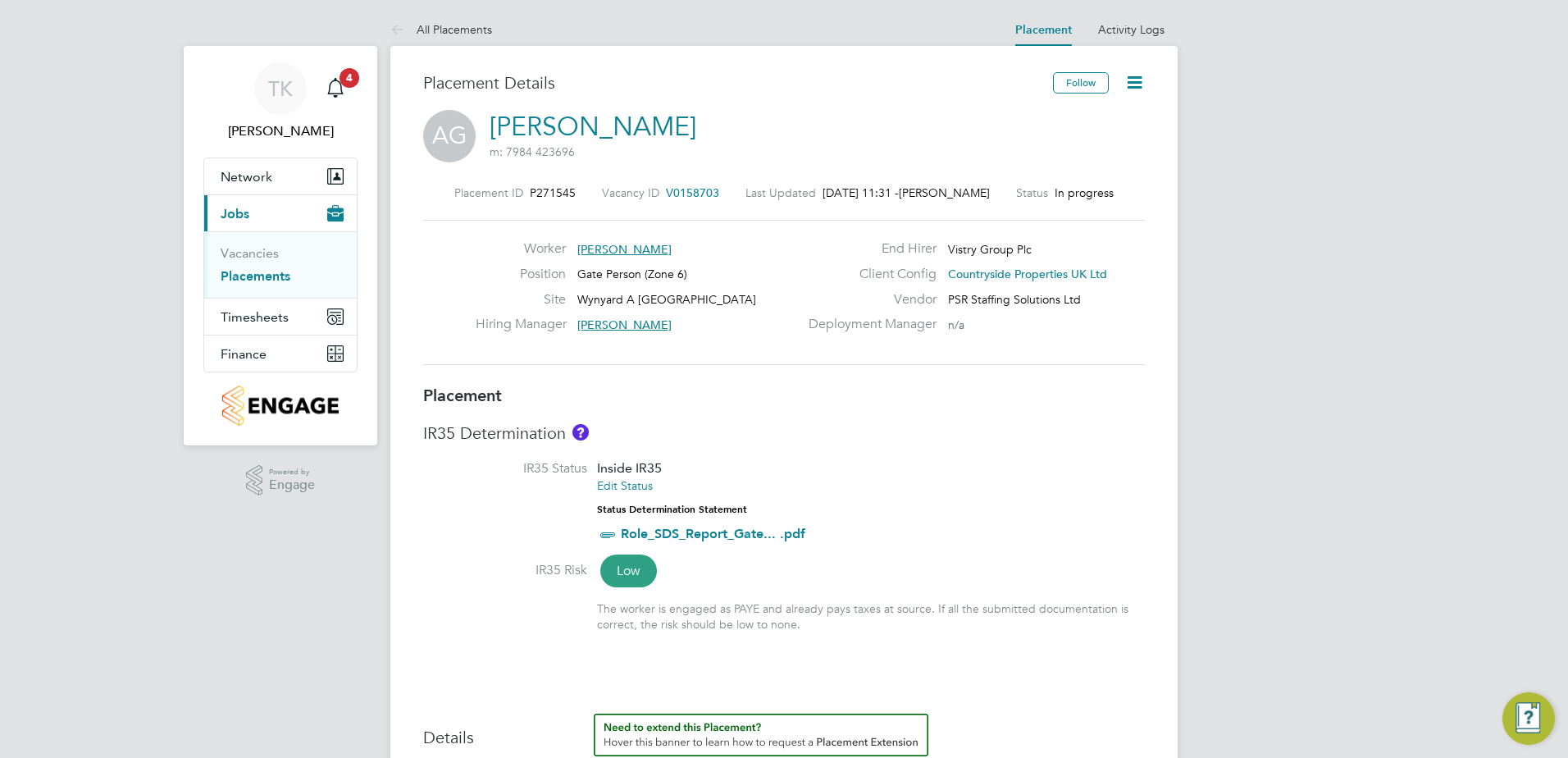
click at [1134, 79] on icon at bounding box center [1134, 82] width 21 height 21
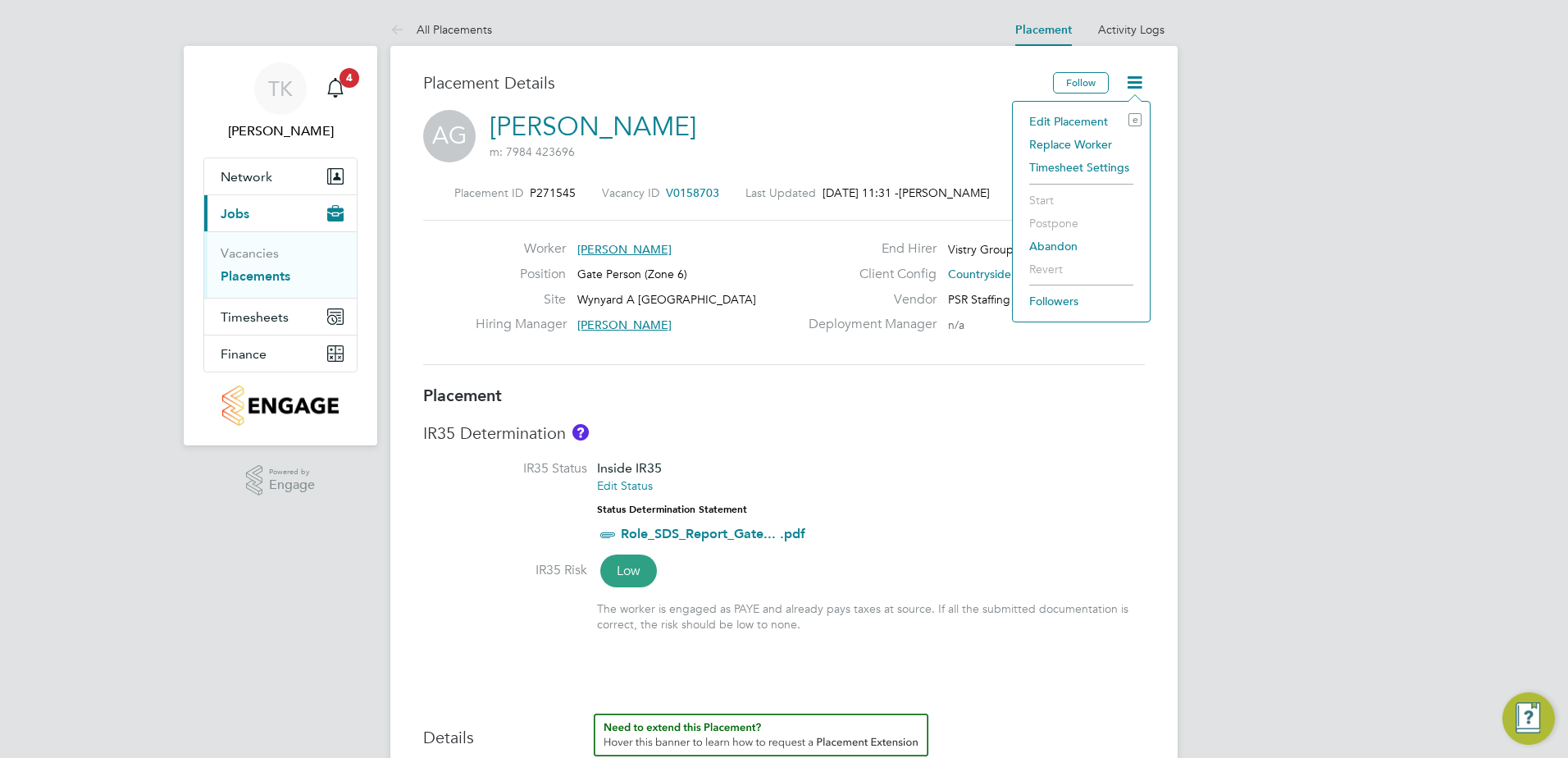
click at [1070, 119] on li "Edit Placement e" at bounding box center [1081, 121] width 120 height 23
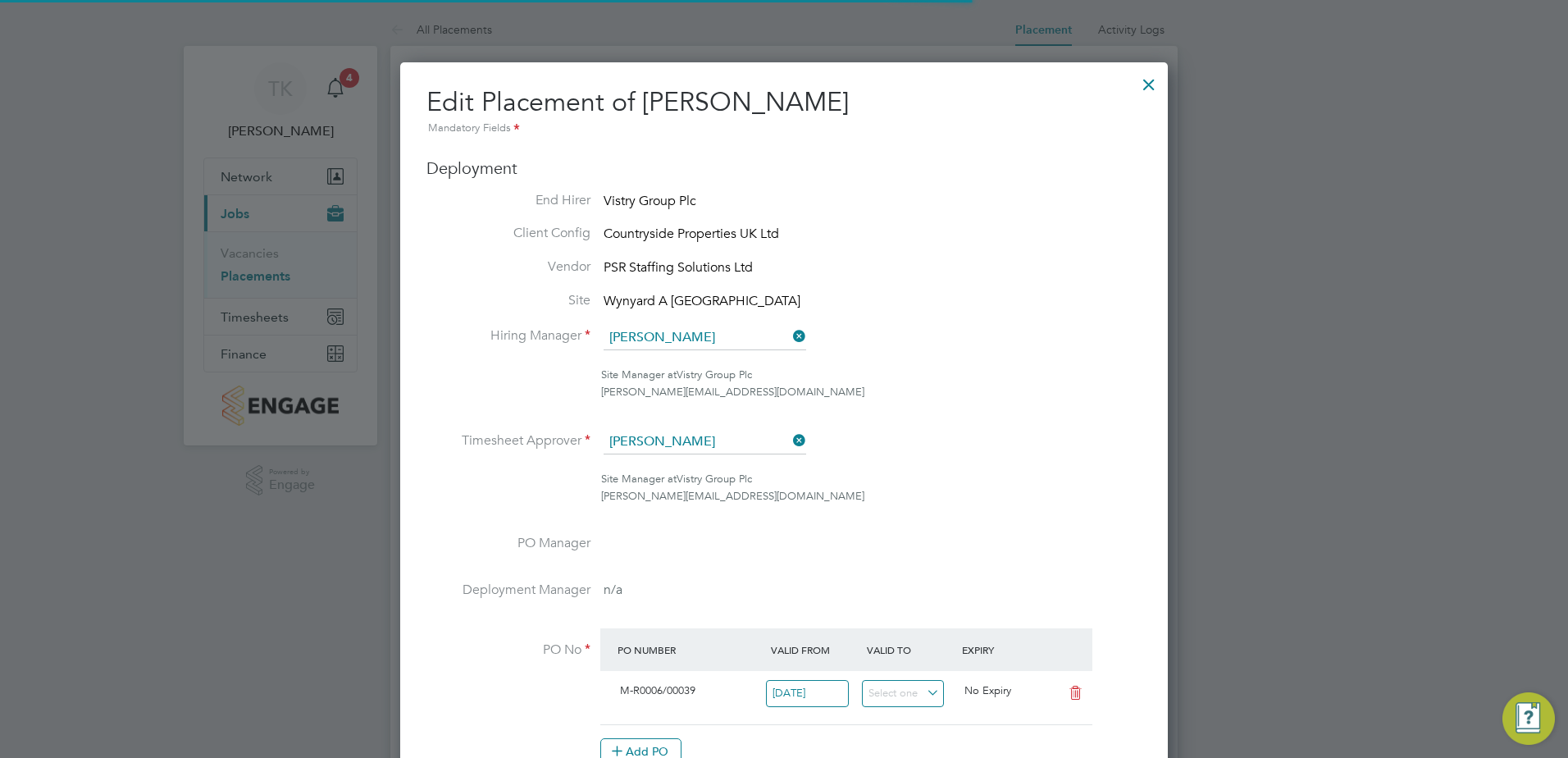
scroll to position [8, 8]
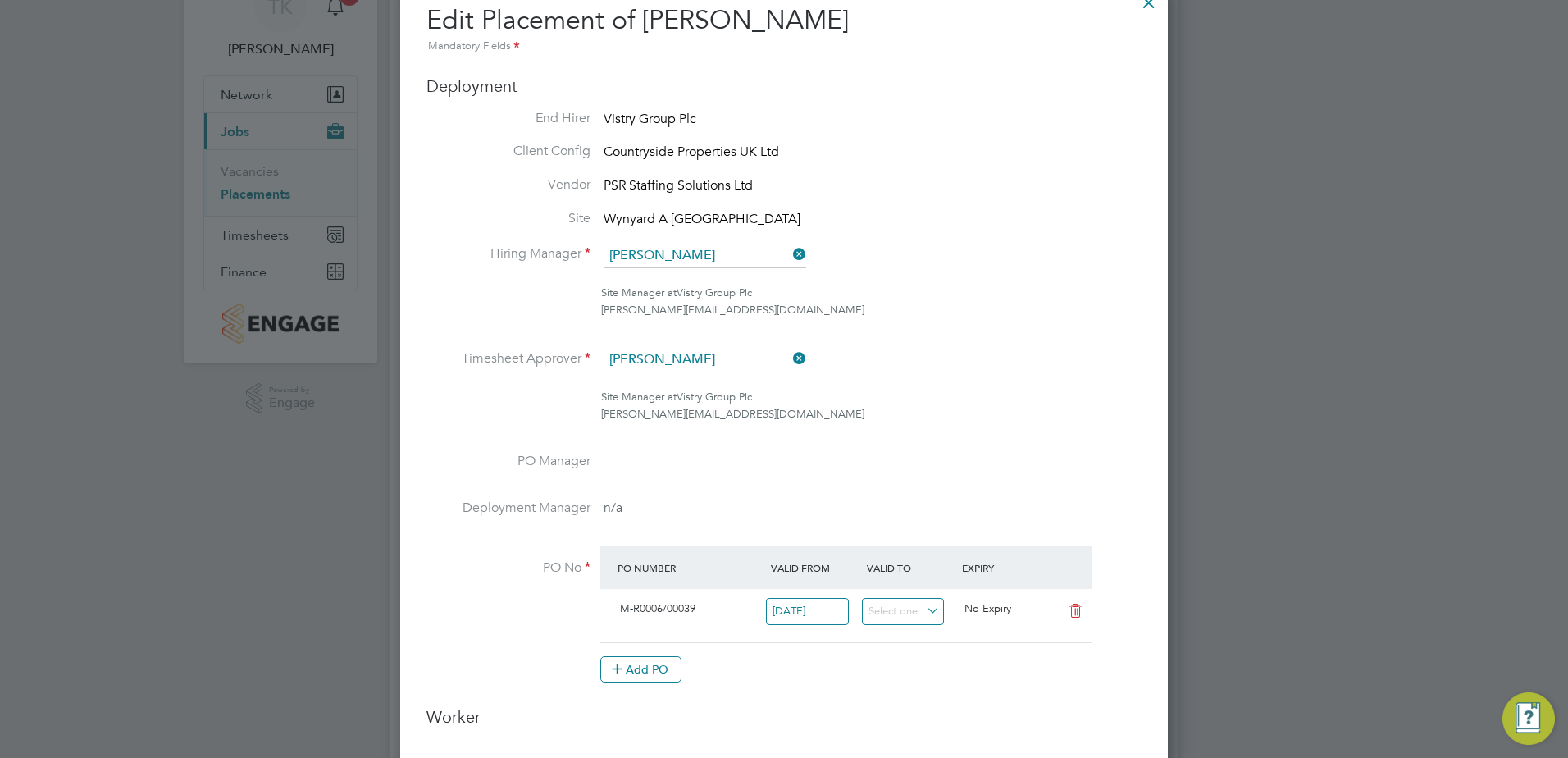
drag, startPoint x: 800, startPoint y: 251, endPoint x: 755, endPoint y: 244, distance: 45.5
click at [789, 250] on icon at bounding box center [789, 254] width 0 height 23
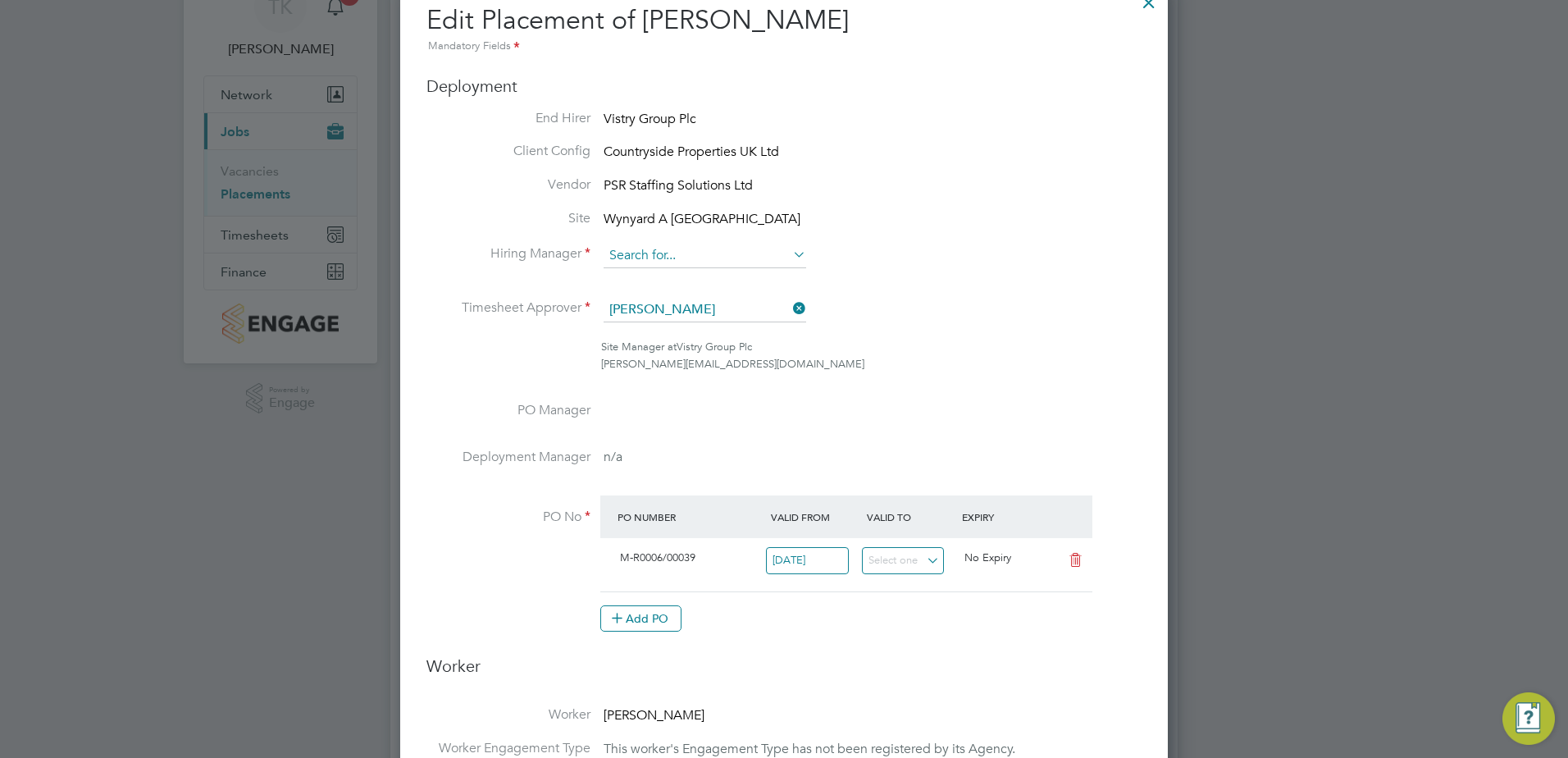
click at [712, 253] on input at bounding box center [704, 255] width 202 height 24
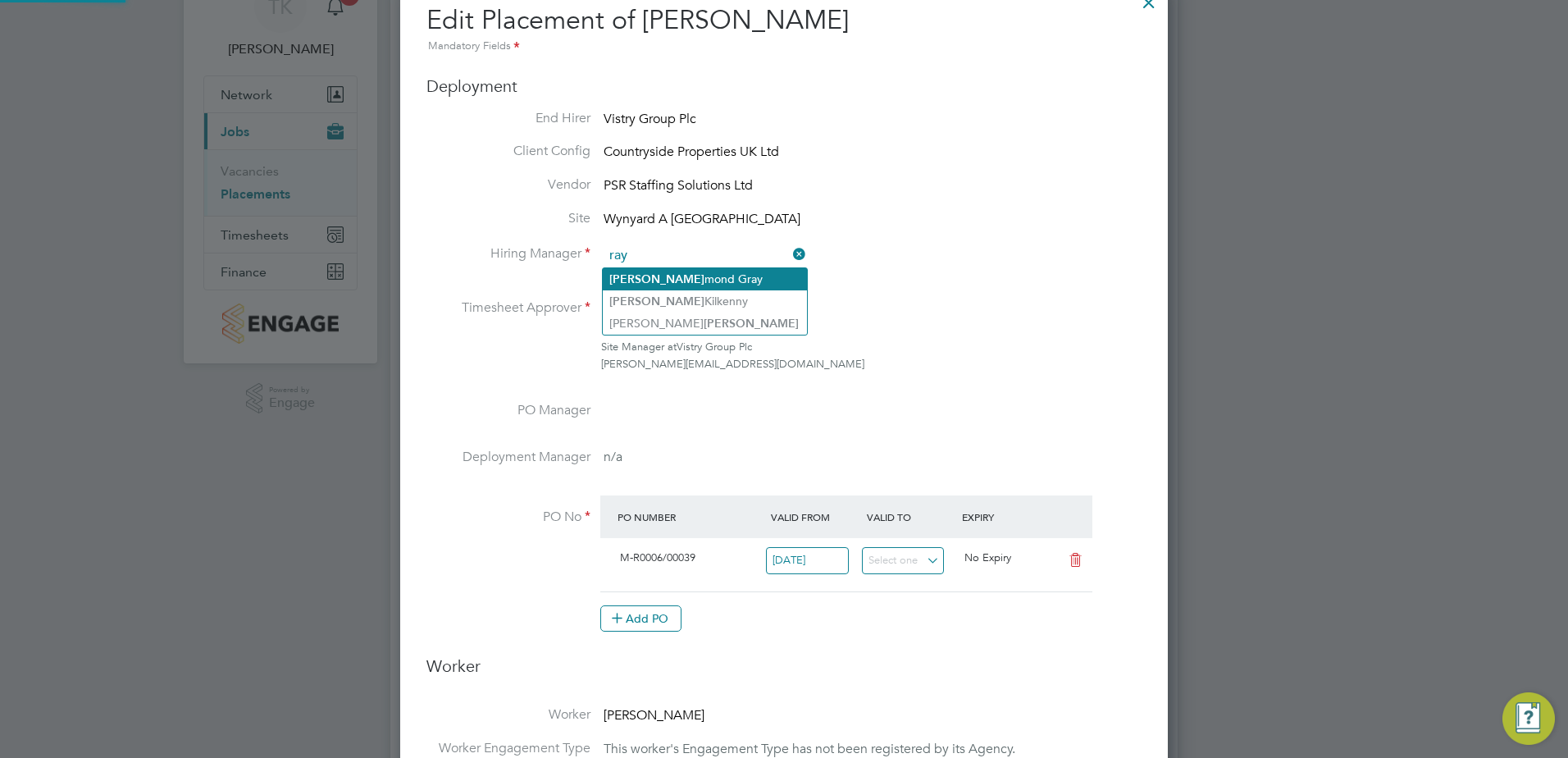
click at [697, 276] on li "[PERSON_NAME] [PERSON_NAME]" at bounding box center [704, 279] width 204 height 22
type input "[PERSON_NAME]"
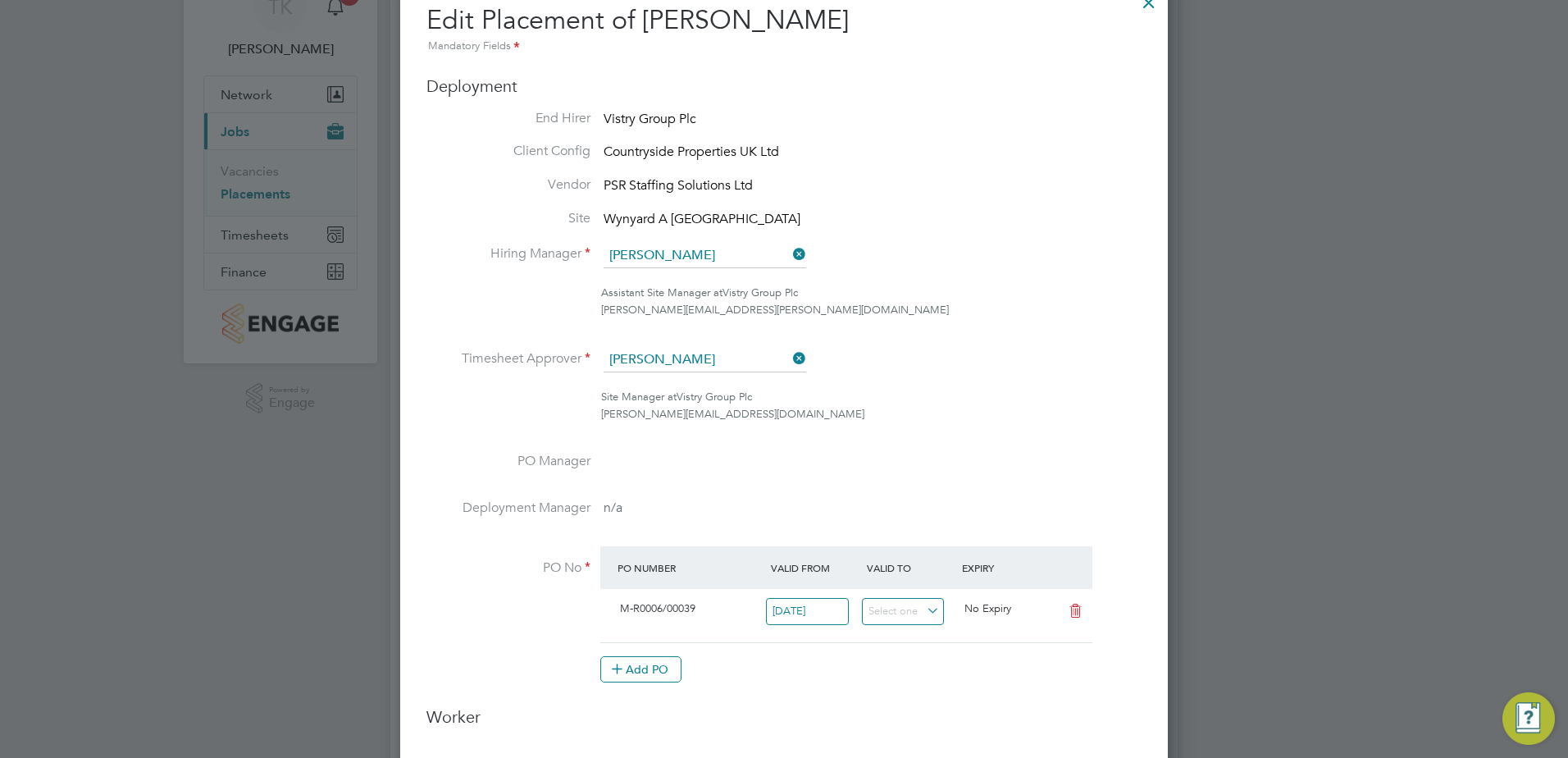
click at [789, 353] on icon at bounding box center [789, 358] width 0 height 23
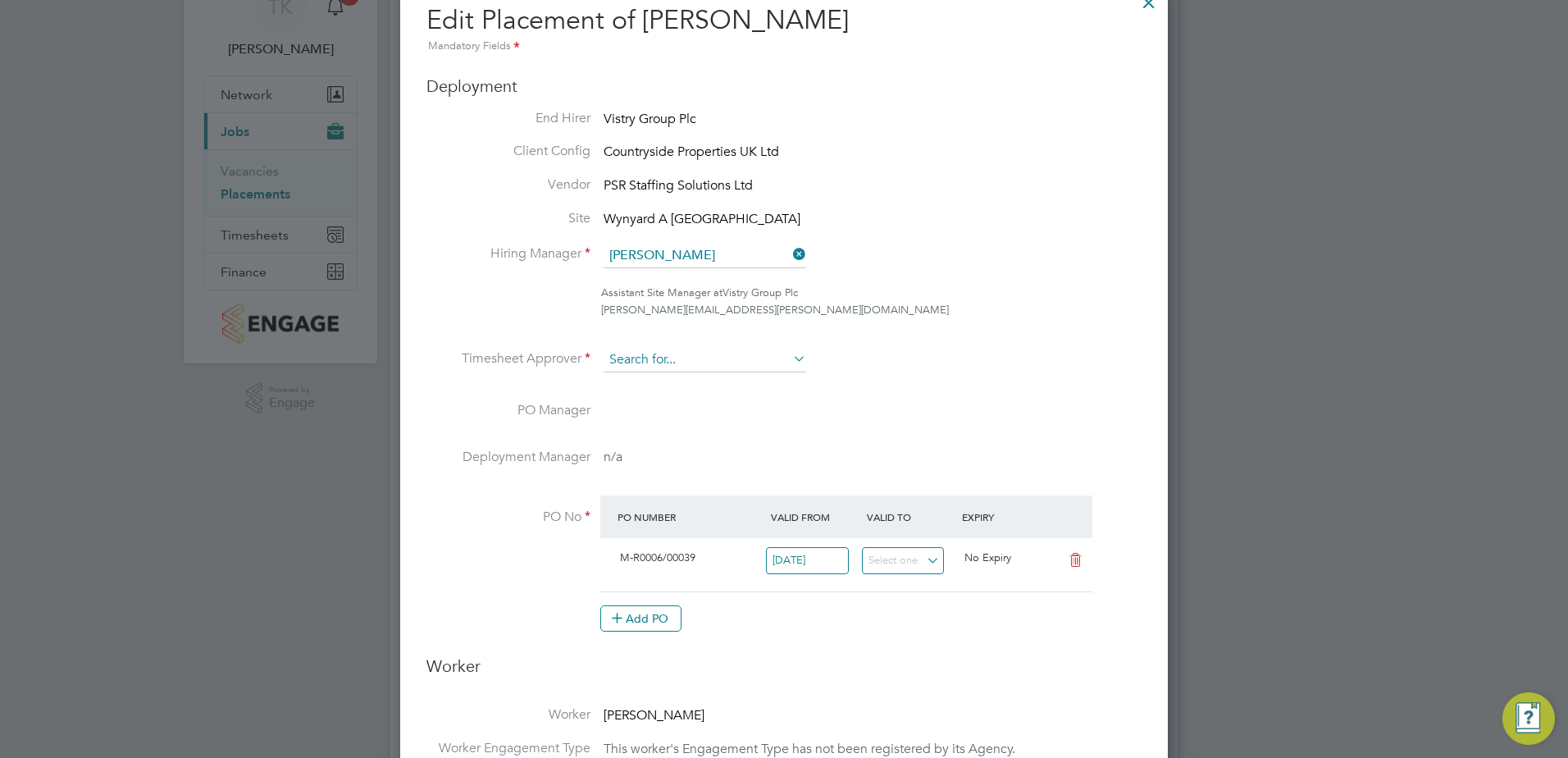
click at [696, 355] on input at bounding box center [704, 360] width 202 height 24
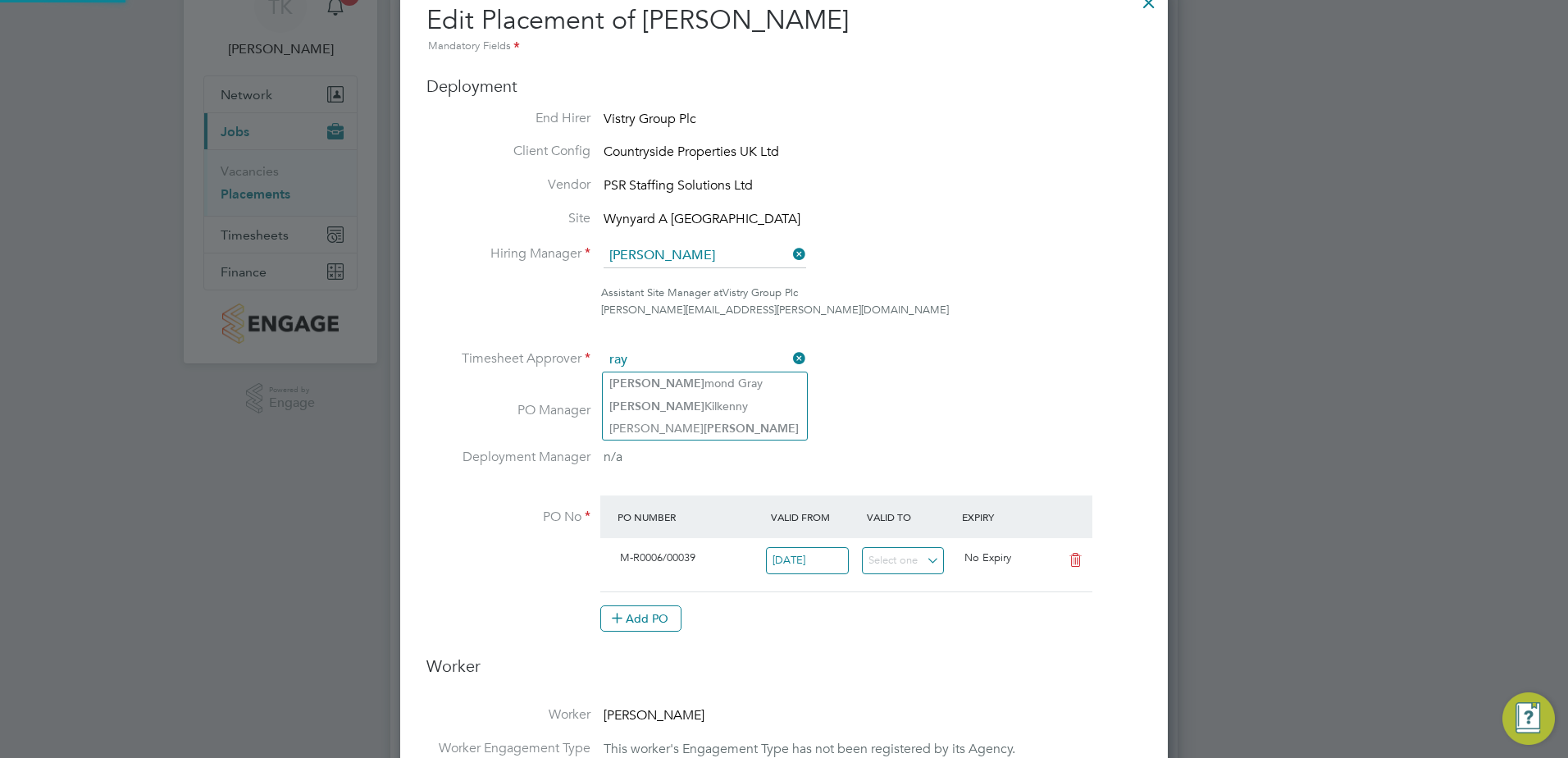
click at [680, 380] on li "[PERSON_NAME] [PERSON_NAME]" at bounding box center [704, 383] width 204 height 22
type input "[PERSON_NAME]"
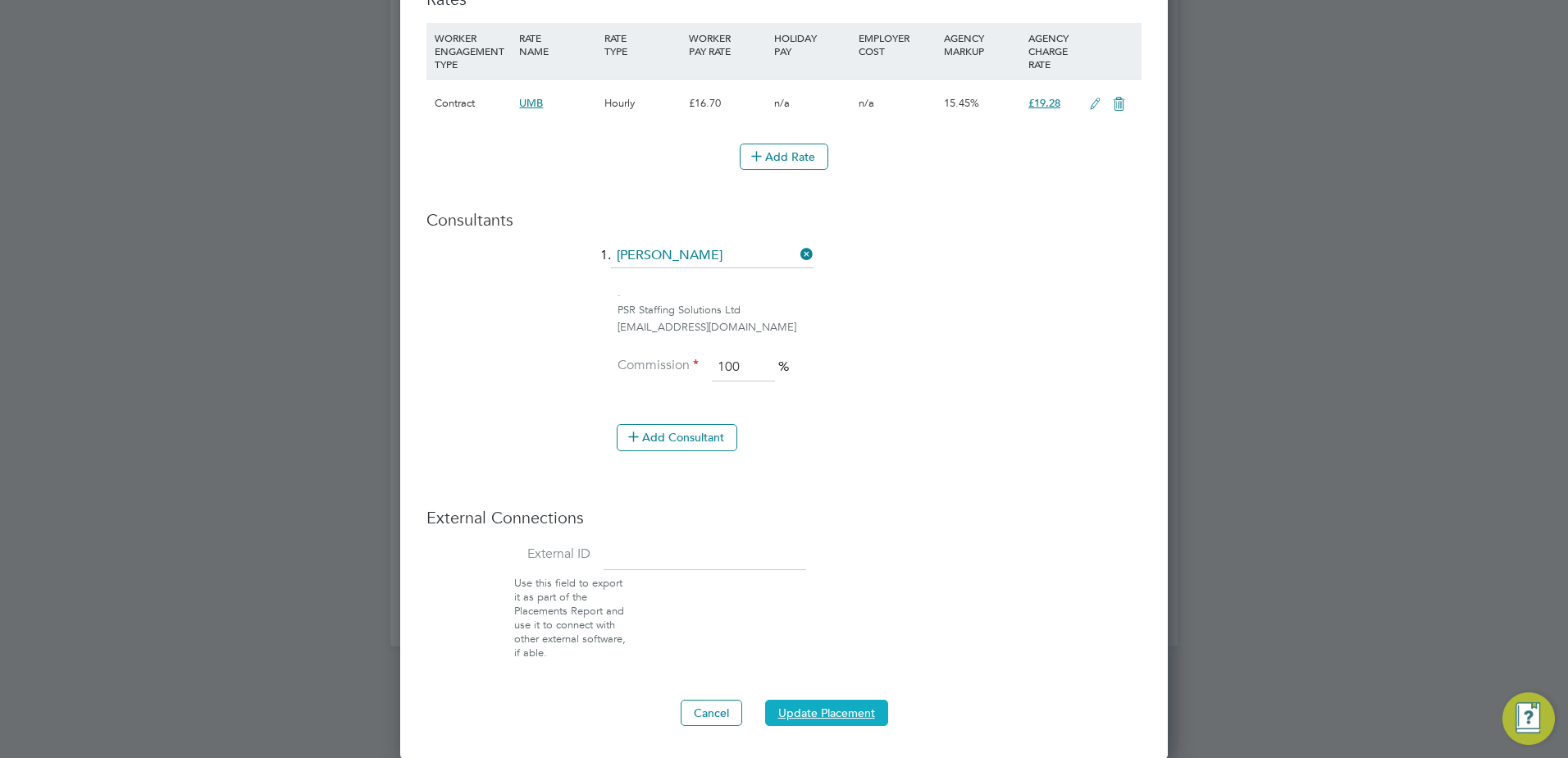
click at [815, 706] on button "Update Placement" at bounding box center [826, 712] width 123 height 26
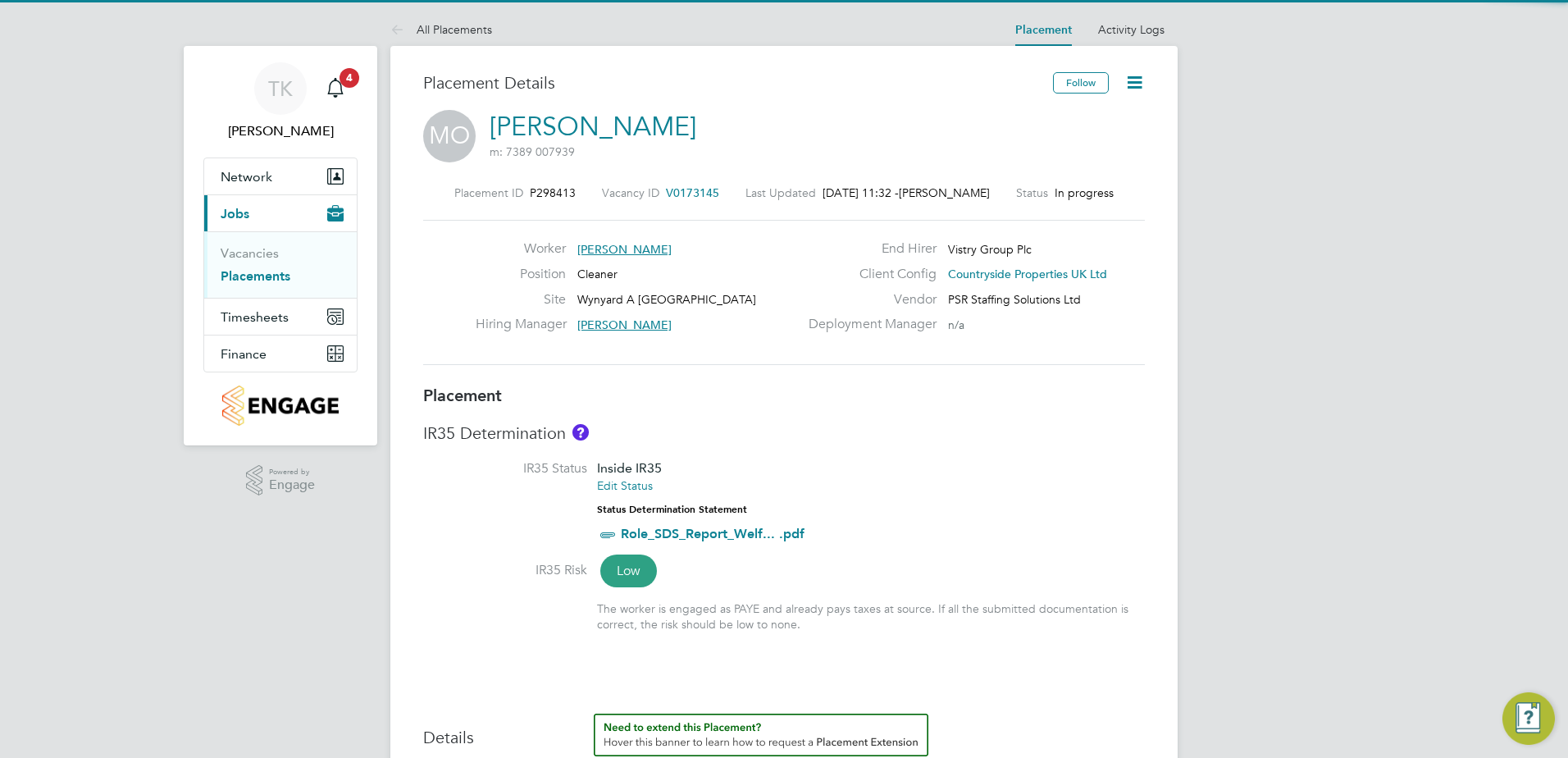
click at [1139, 83] on icon at bounding box center [1134, 82] width 21 height 21
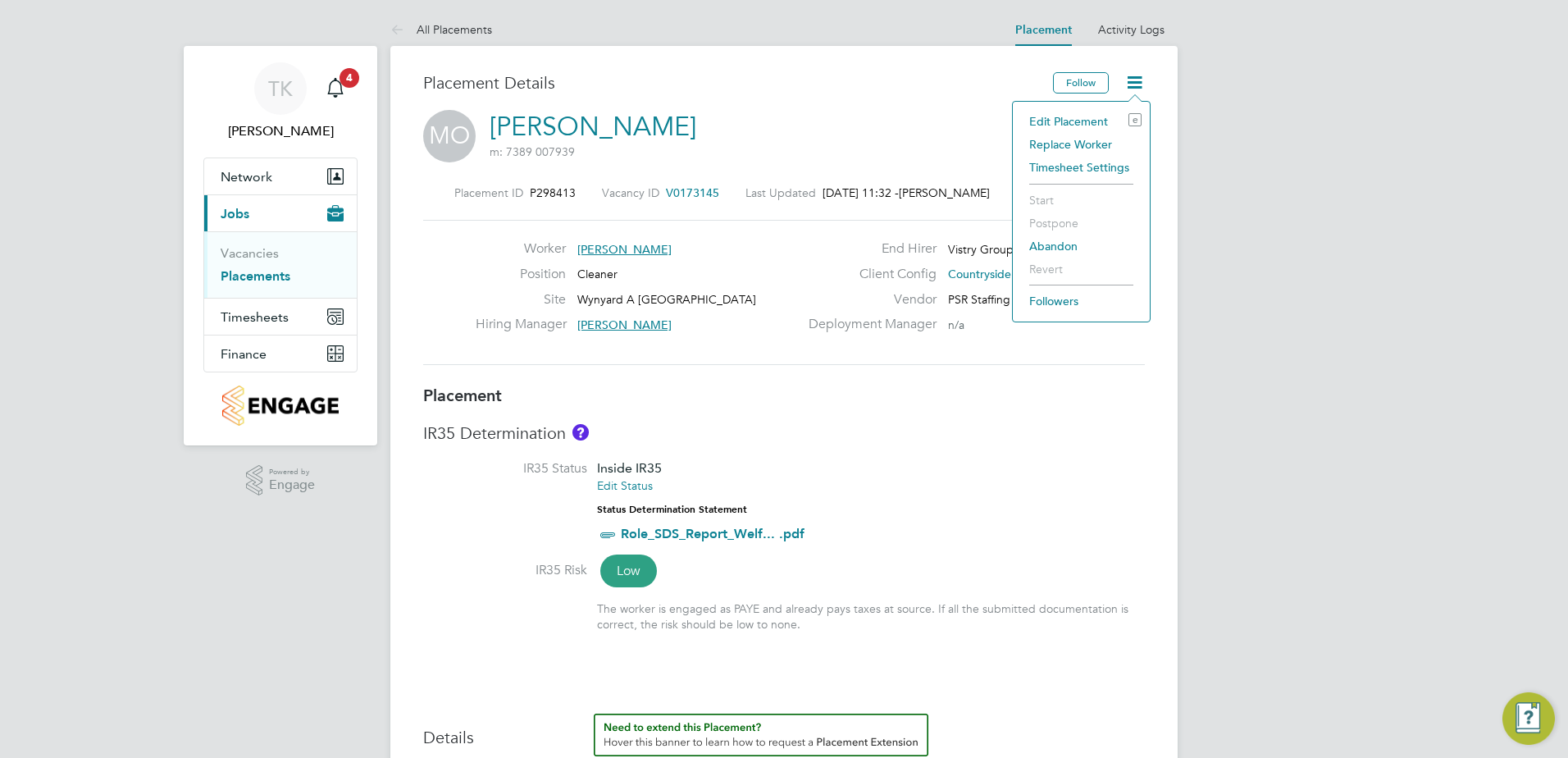
click at [1073, 125] on li "Edit Placement e" at bounding box center [1081, 121] width 120 height 23
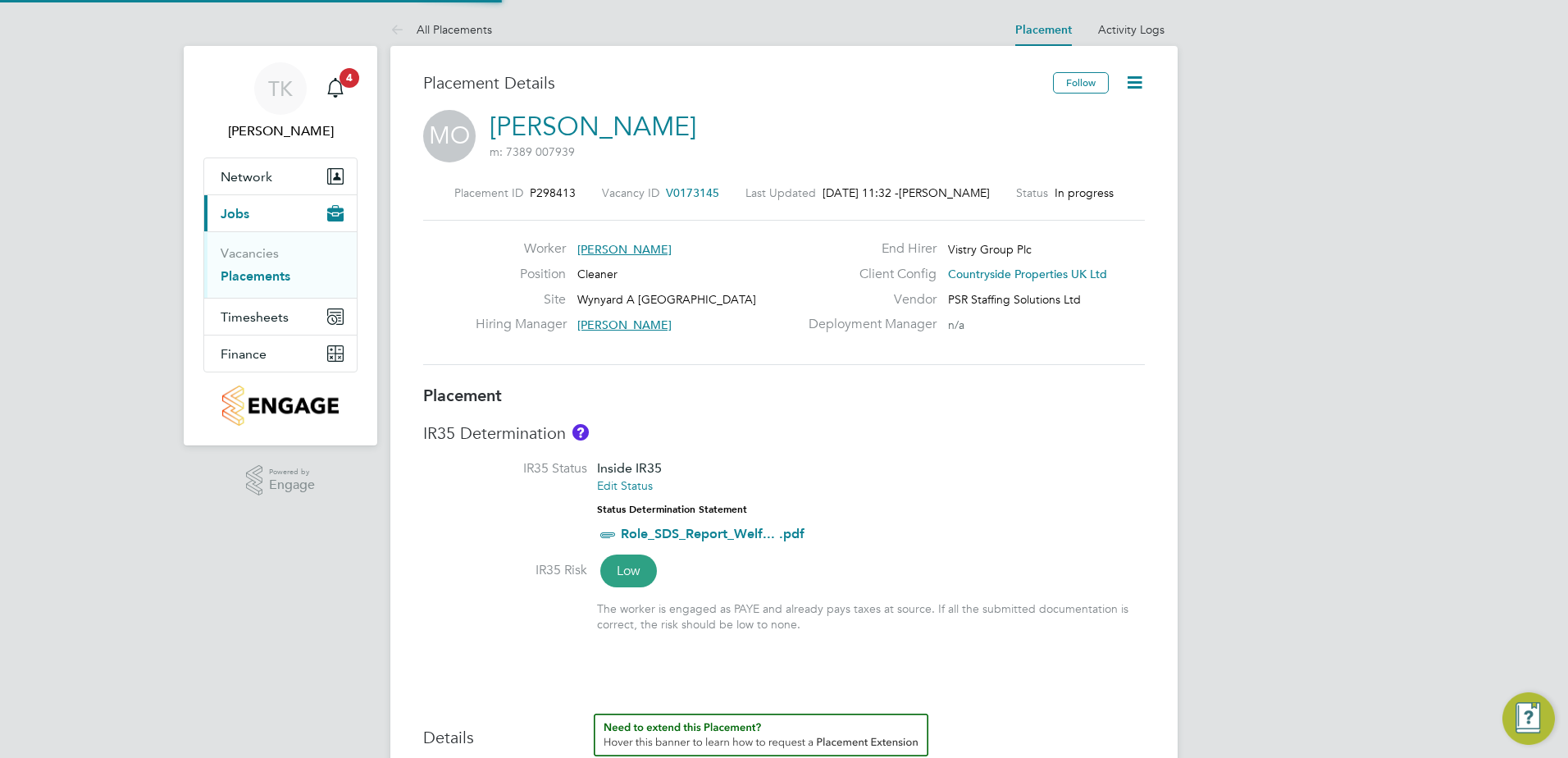
type input "Mike Russon"
type input "[PERSON_NAME]"
type input "11 Jul 2025"
type input "[DATE]"
type input "08:00"
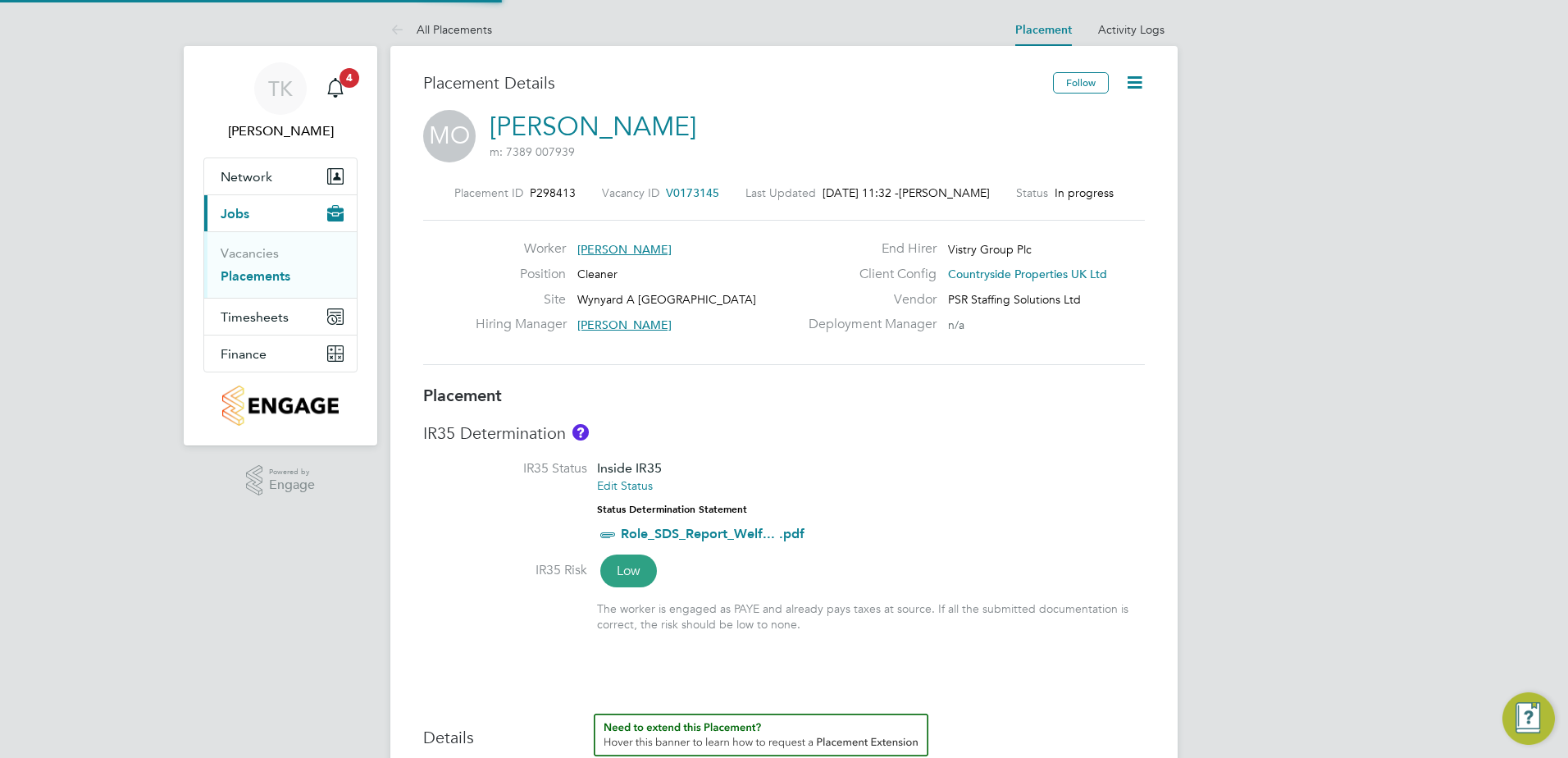
type input "10:00"
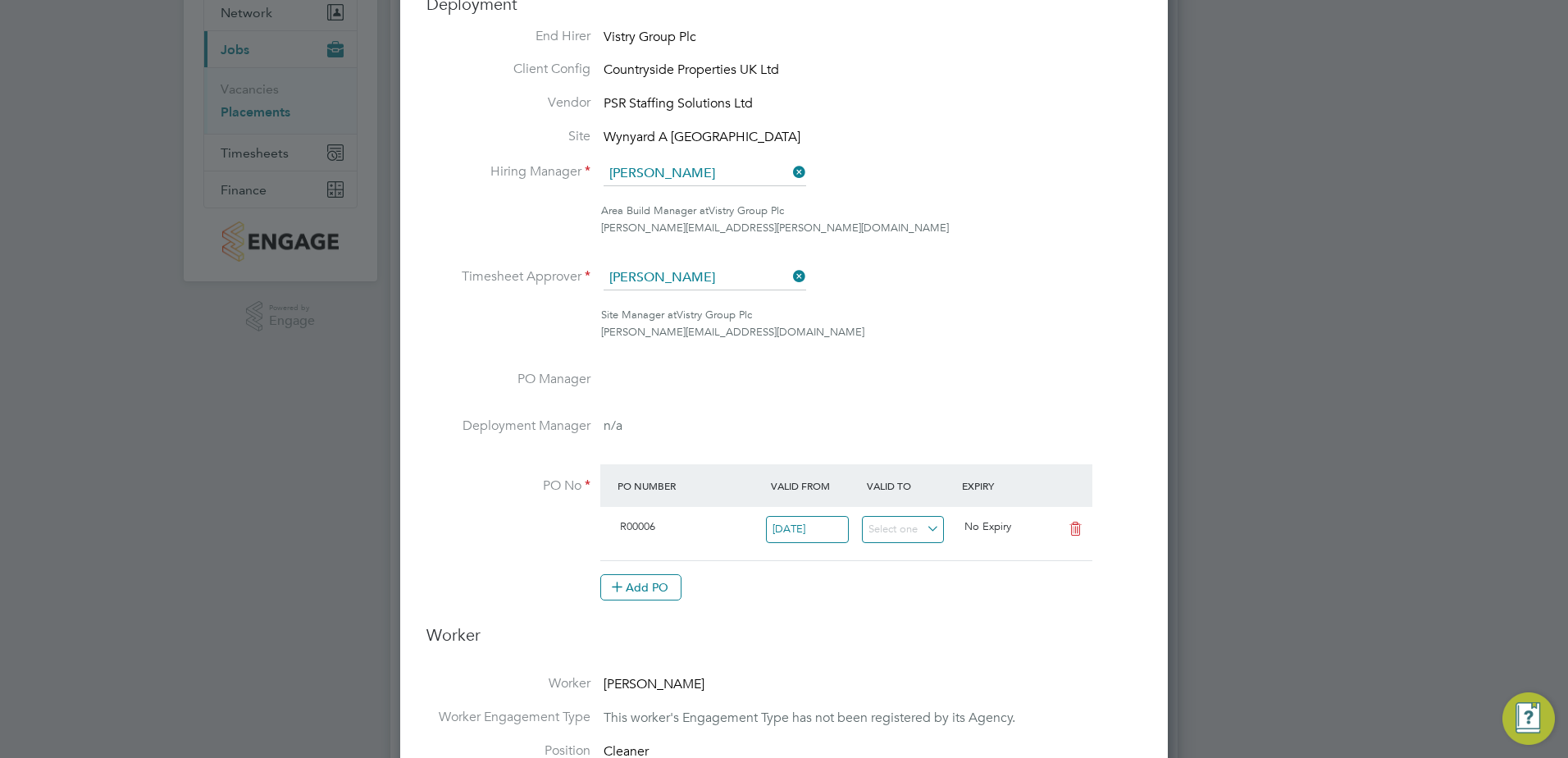
click at [789, 170] on icon at bounding box center [789, 172] width 0 height 23
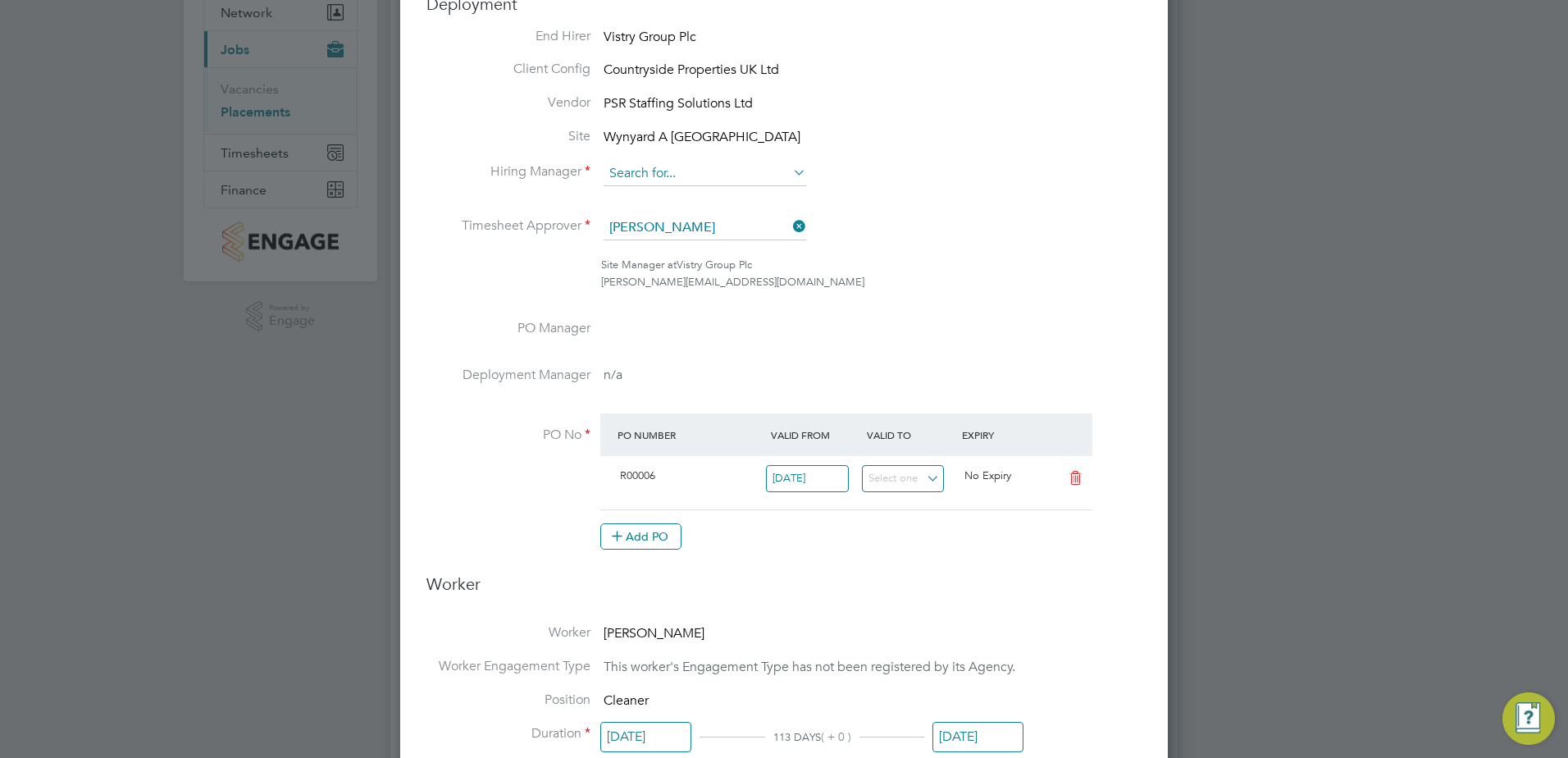
click at [694, 177] on input at bounding box center [704, 174] width 202 height 24
click at [690, 198] on li "[PERSON_NAME] [PERSON_NAME]" at bounding box center [704, 197] width 204 height 22
type input "[PERSON_NAME]"
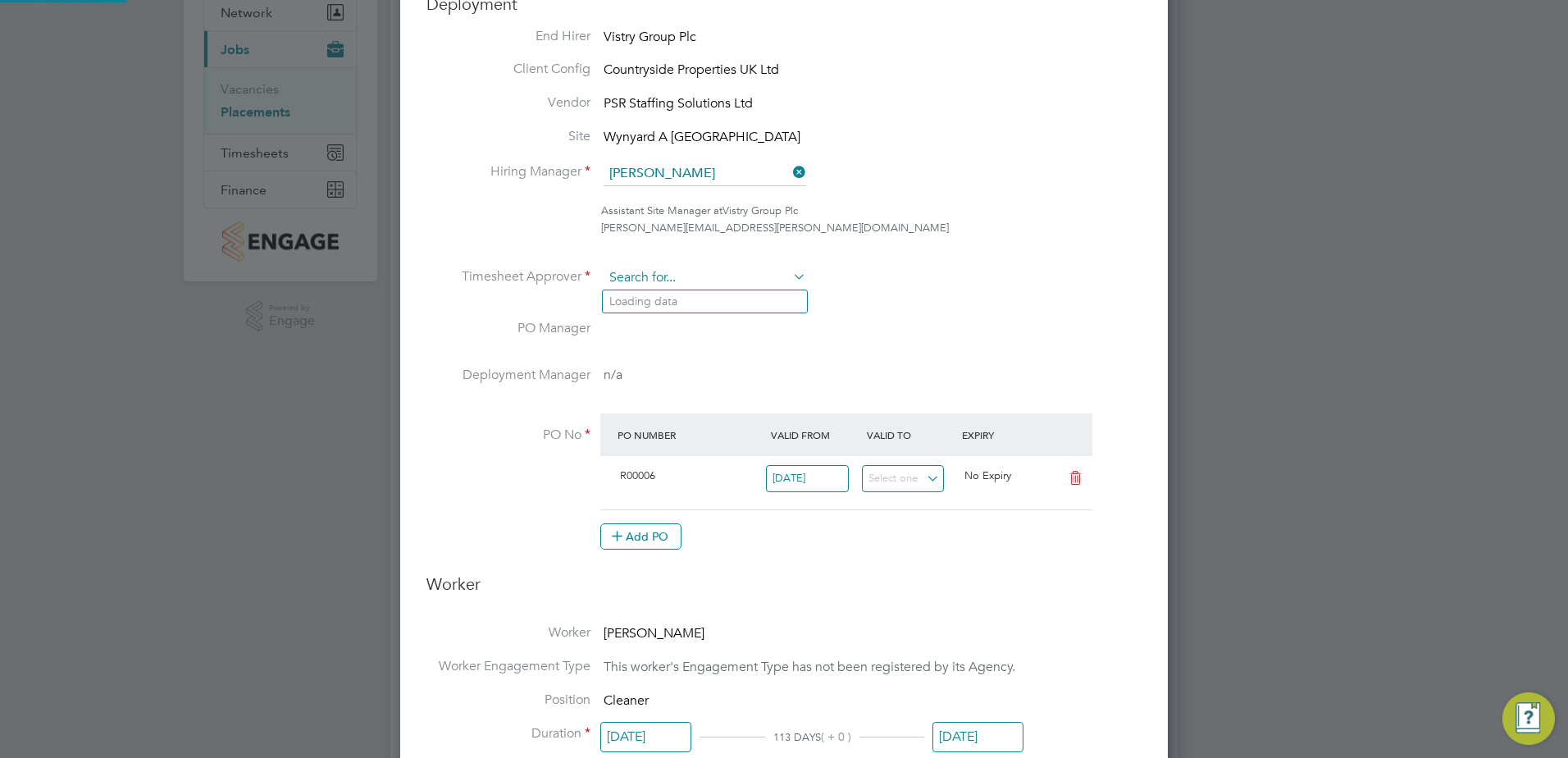
click at [676, 280] on input at bounding box center [704, 278] width 202 height 24
click at [672, 296] on li "[PERSON_NAME] [PERSON_NAME]" at bounding box center [704, 301] width 204 height 22
type input "[PERSON_NAME]"
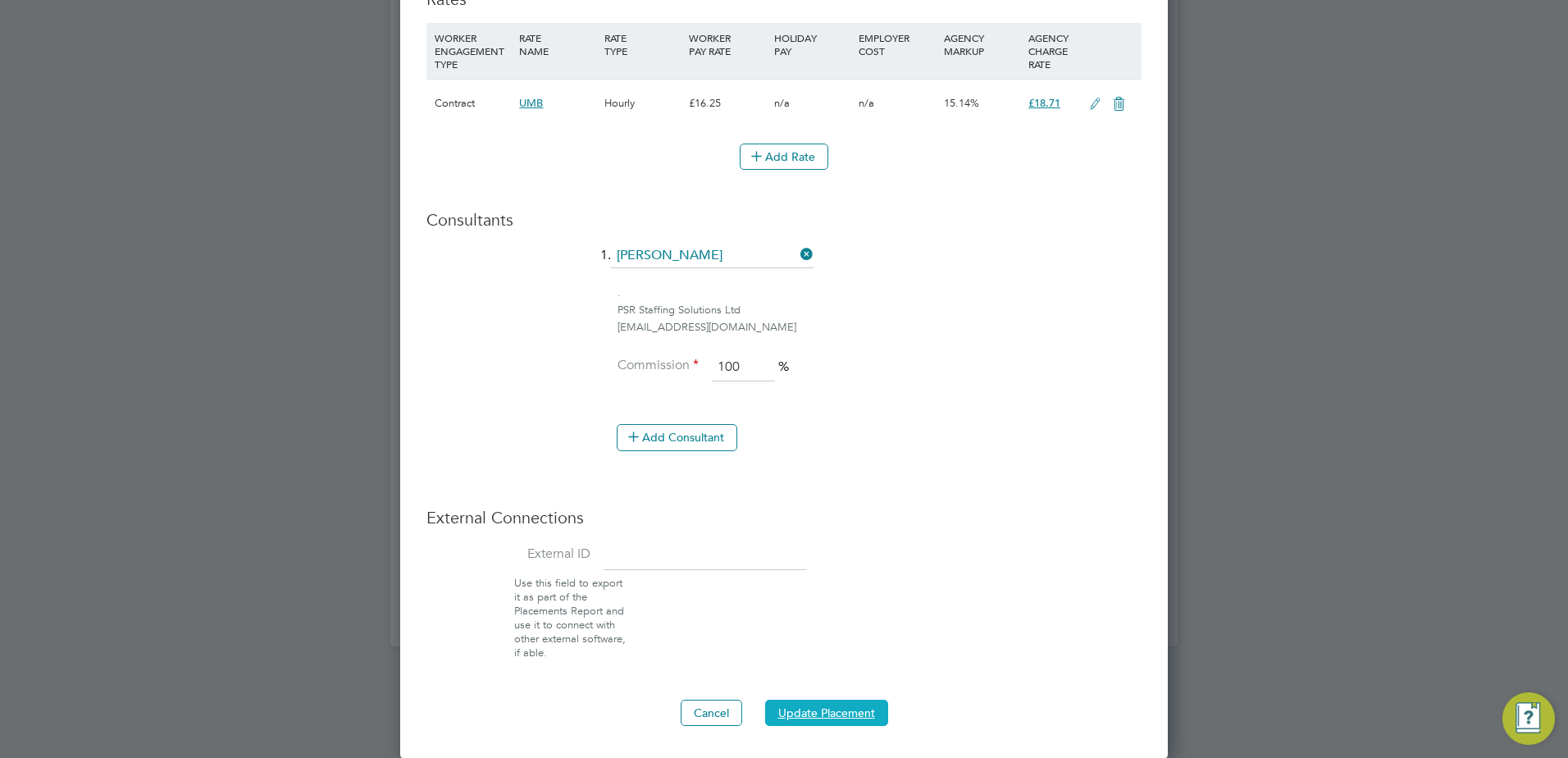
click at [782, 714] on button "Update Placement" at bounding box center [826, 712] width 123 height 26
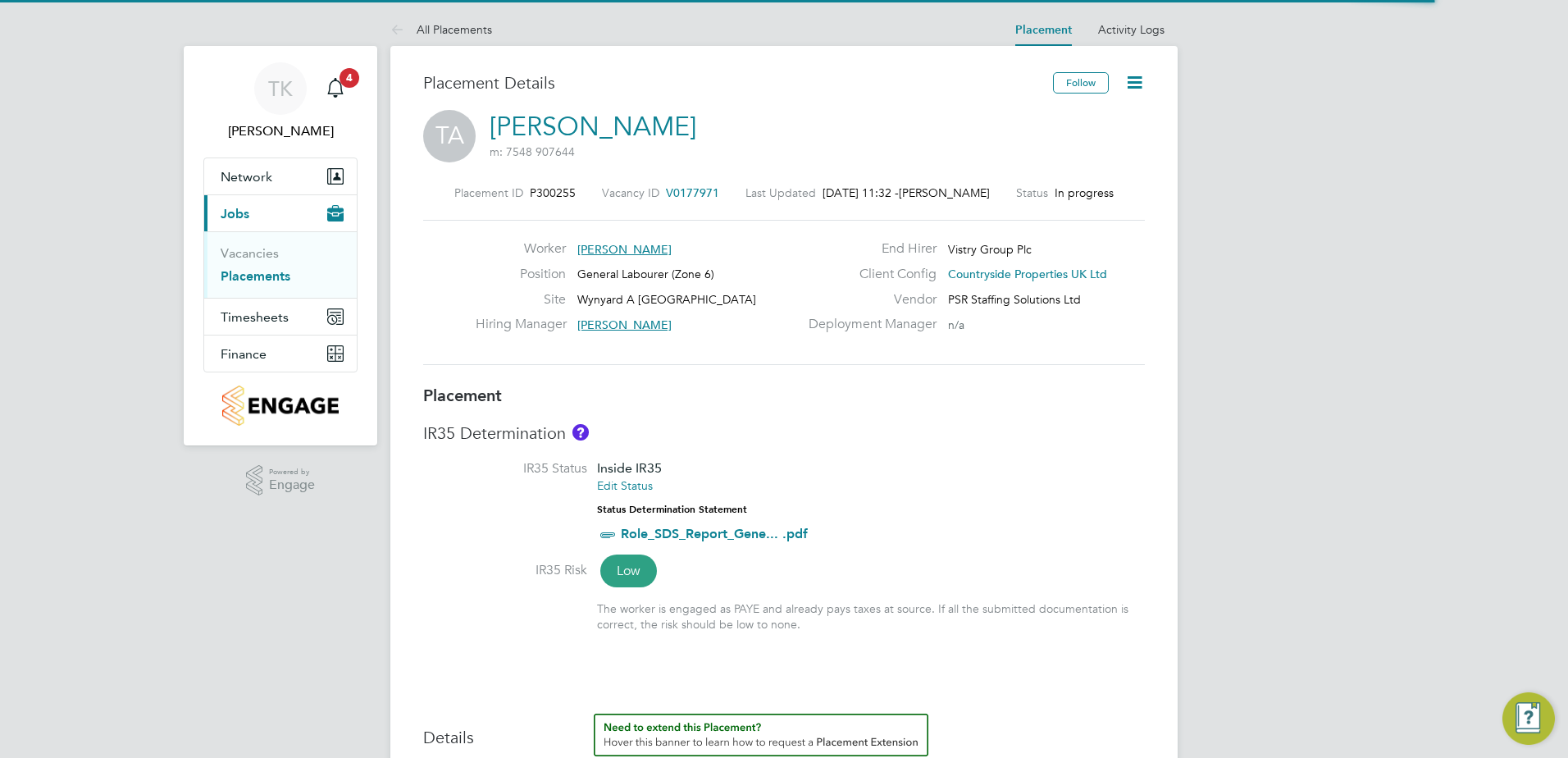
click at [1128, 76] on icon at bounding box center [1134, 82] width 21 height 21
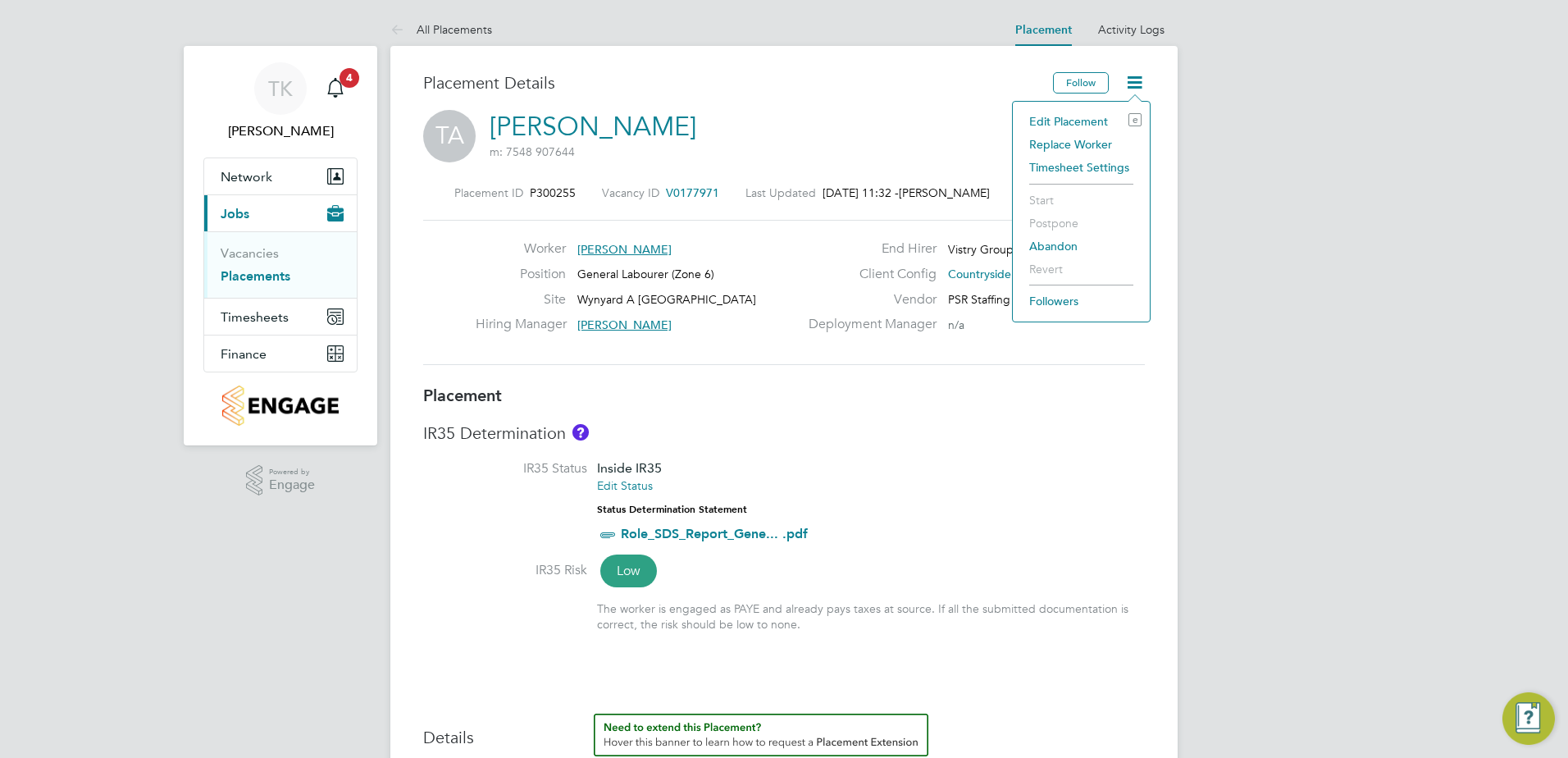
click at [1096, 123] on li "Edit Placement e" at bounding box center [1081, 121] width 120 height 23
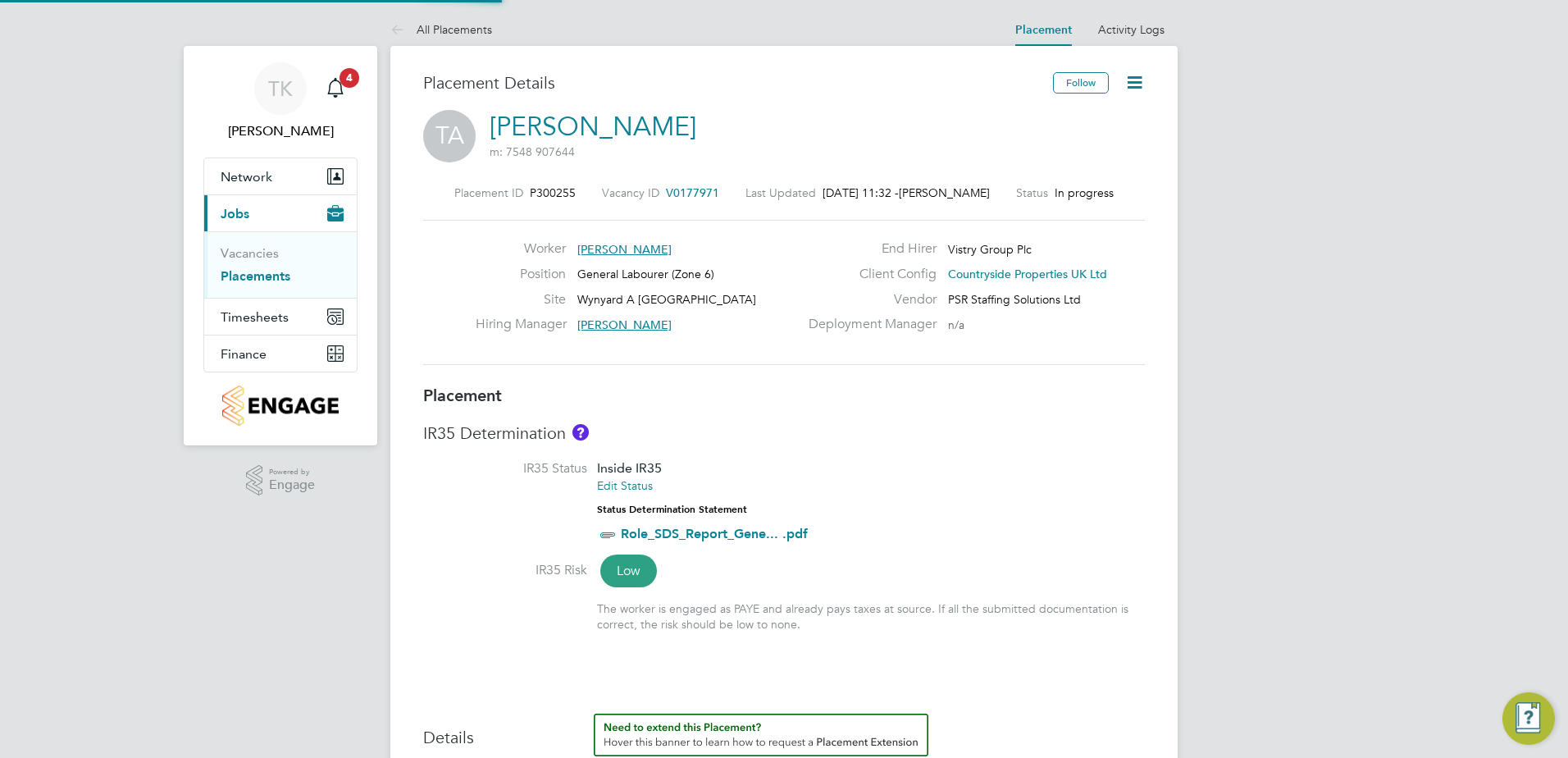
type input "[PERSON_NAME]"
type input "[DATE]"
type input "07:30"
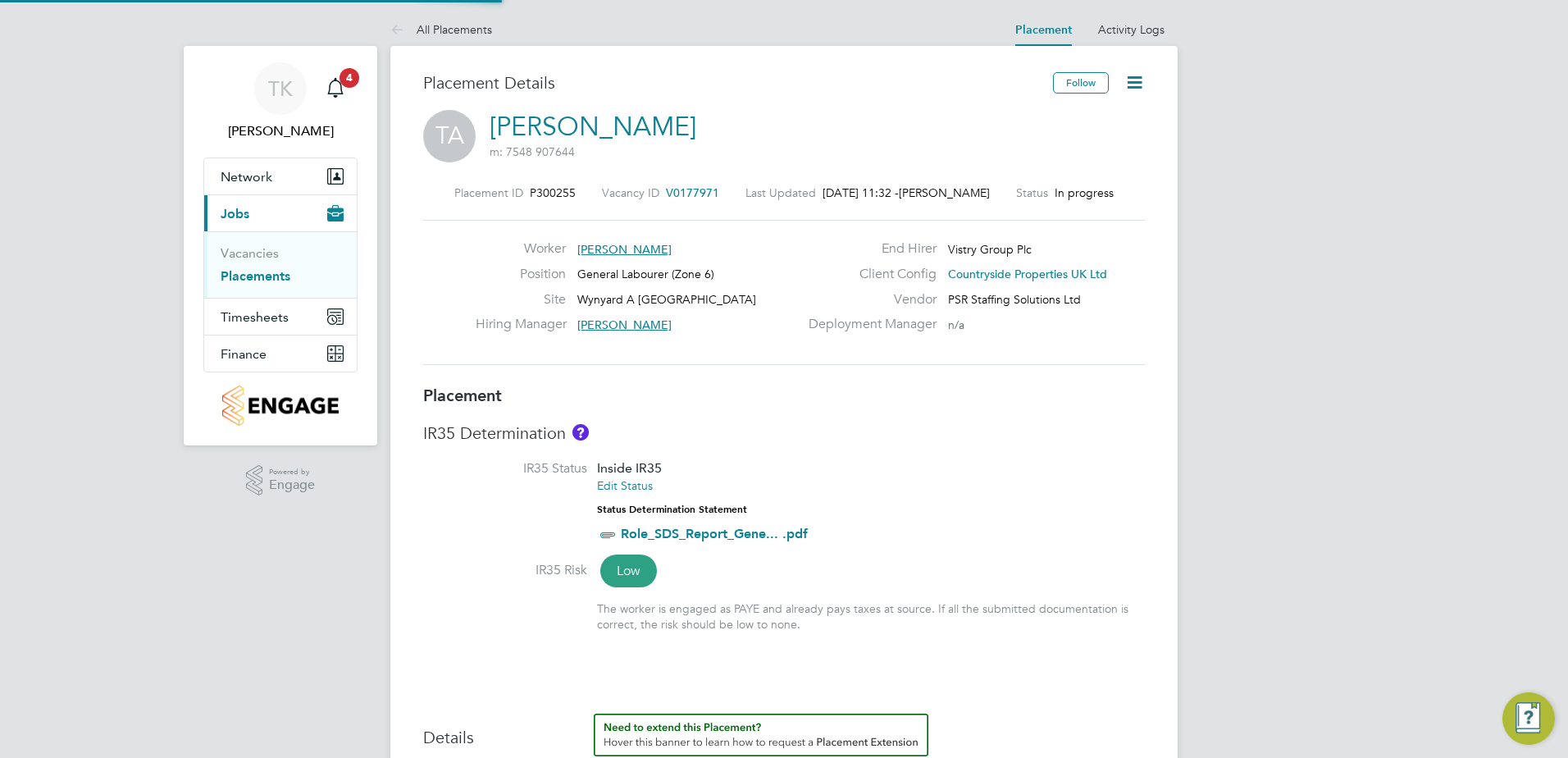
type input "16:30"
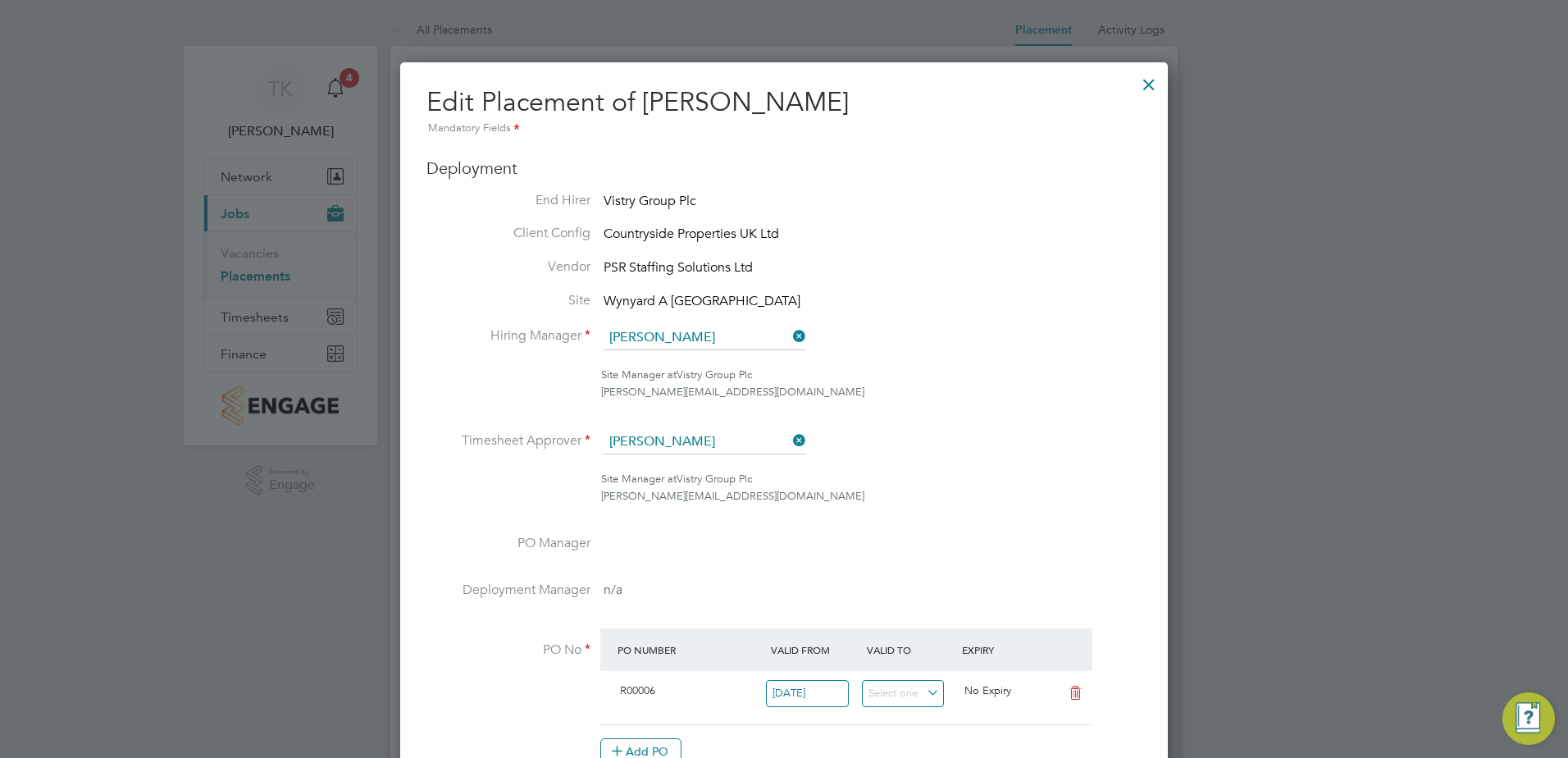
click at [789, 334] on icon at bounding box center [789, 336] width 0 height 23
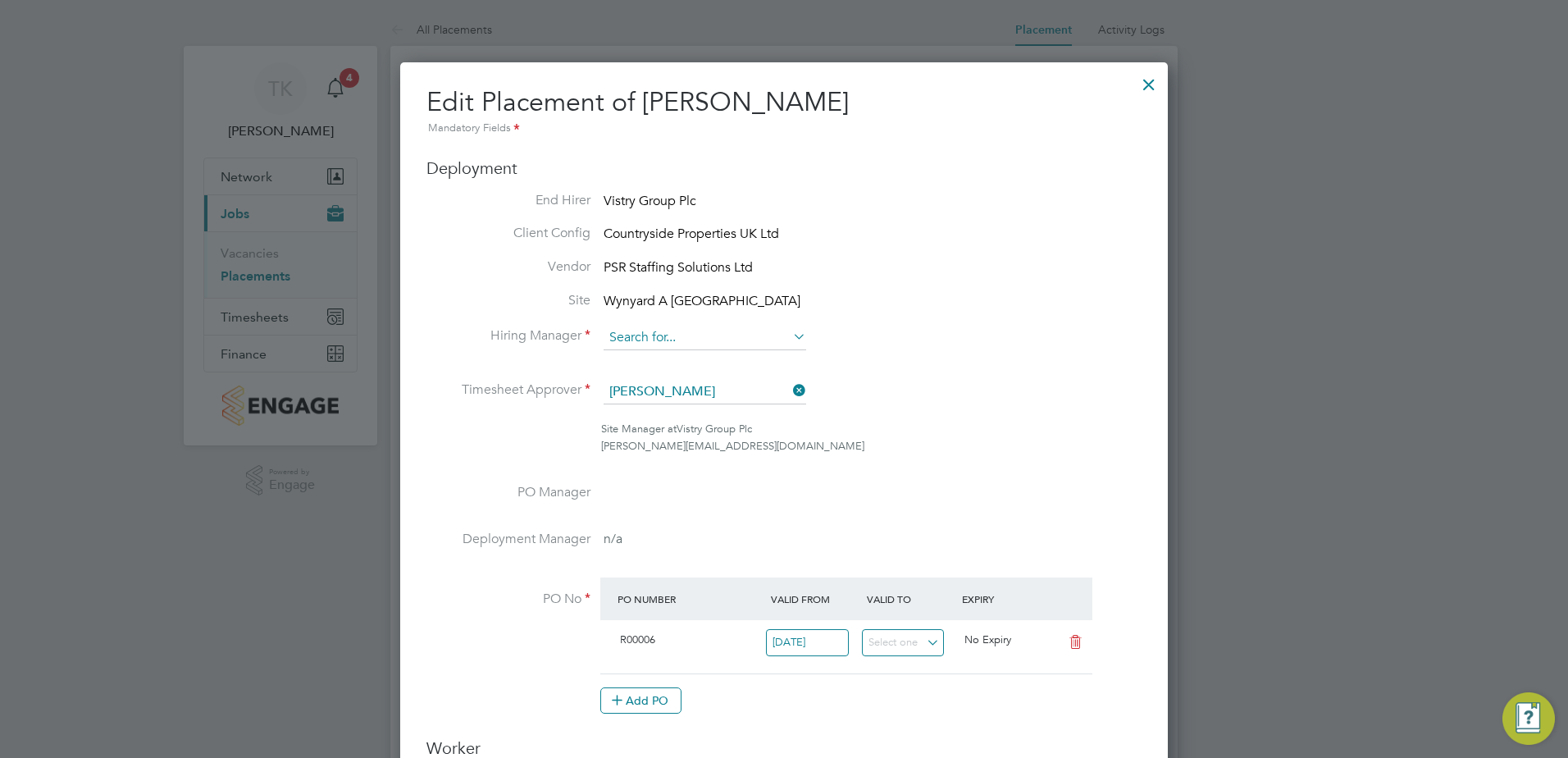
click at [666, 348] on input at bounding box center [704, 337] width 202 height 24
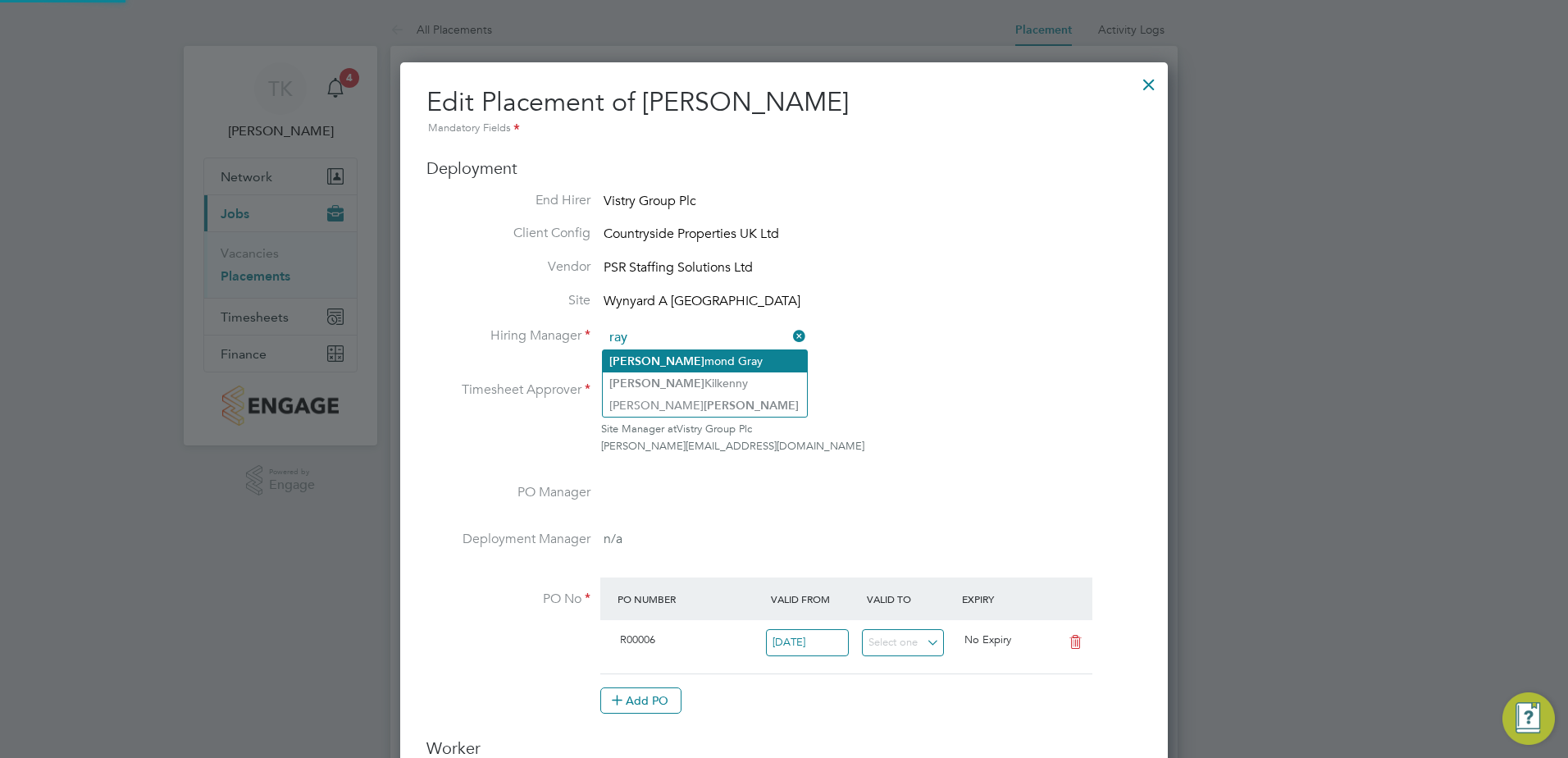
click at [663, 363] on li "[PERSON_NAME] [PERSON_NAME]" at bounding box center [704, 362] width 204 height 22
type input "[PERSON_NAME]"
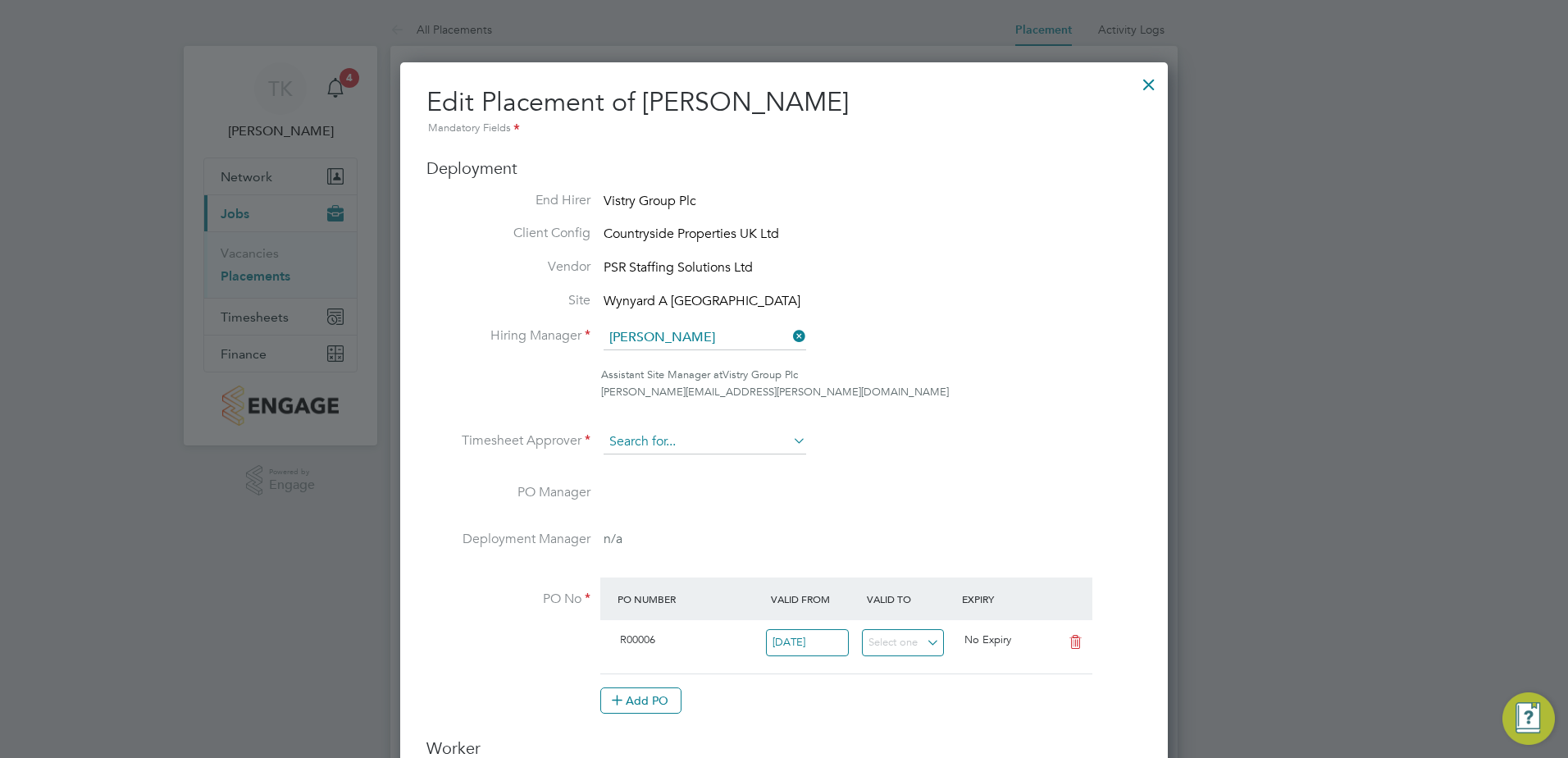
click at [670, 434] on input at bounding box center [704, 442] width 202 height 24
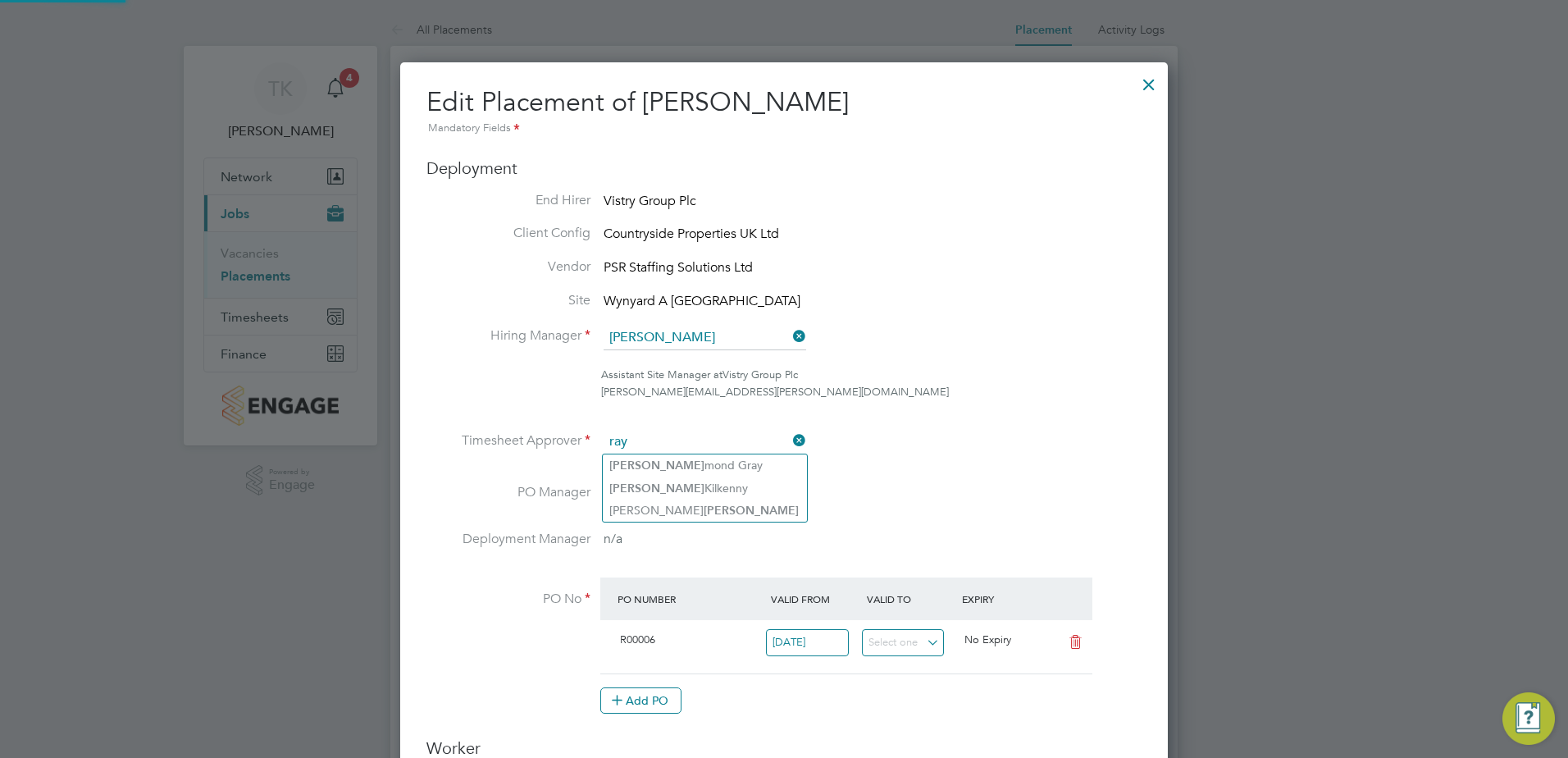
click at [670, 467] on li "[PERSON_NAME] [PERSON_NAME]" at bounding box center [704, 466] width 204 height 22
type input "[PERSON_NAME]"
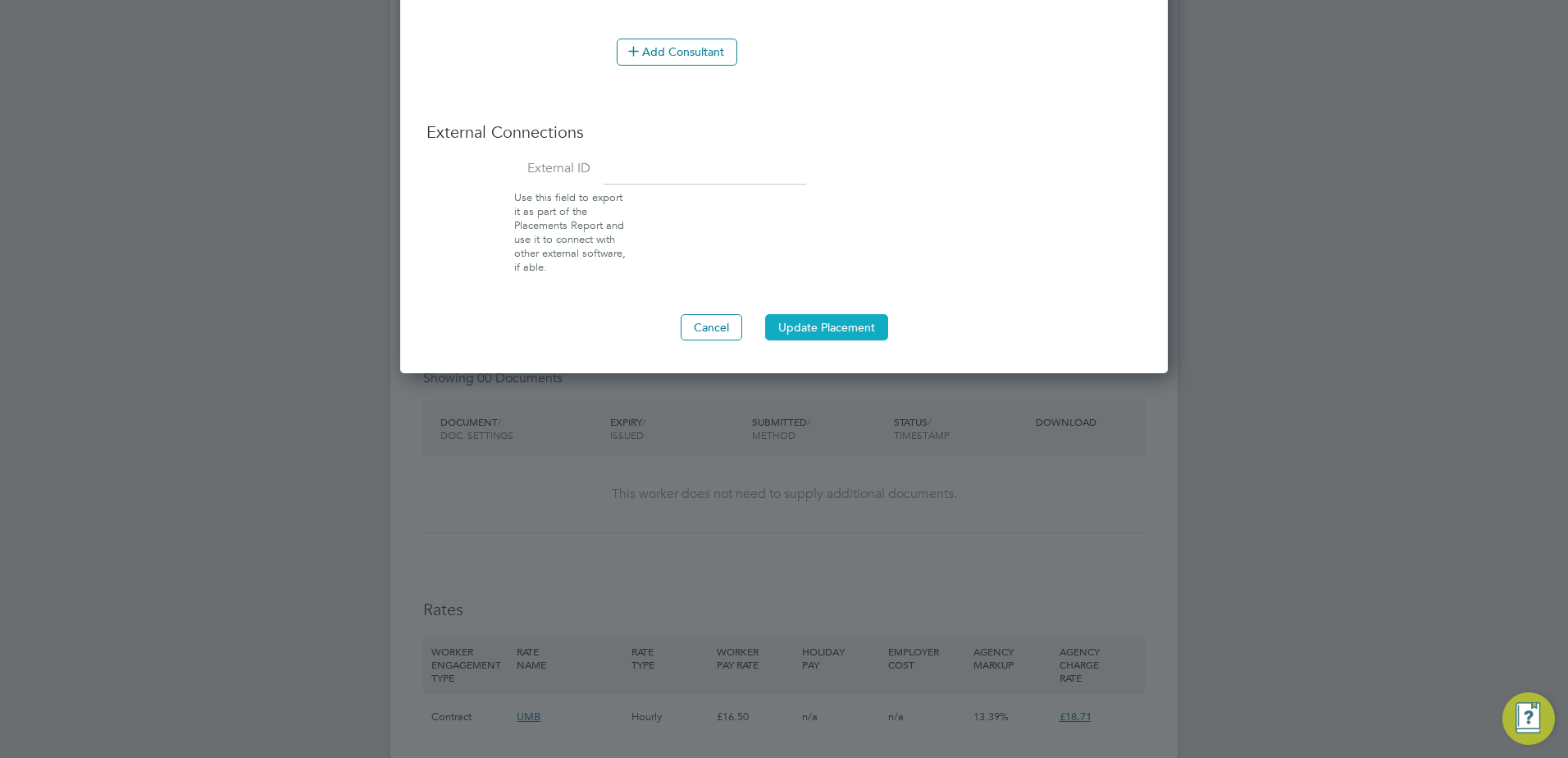
click at [833, 325] on button "Update Placement" at bounding box center [826, 327] width 123 height 26
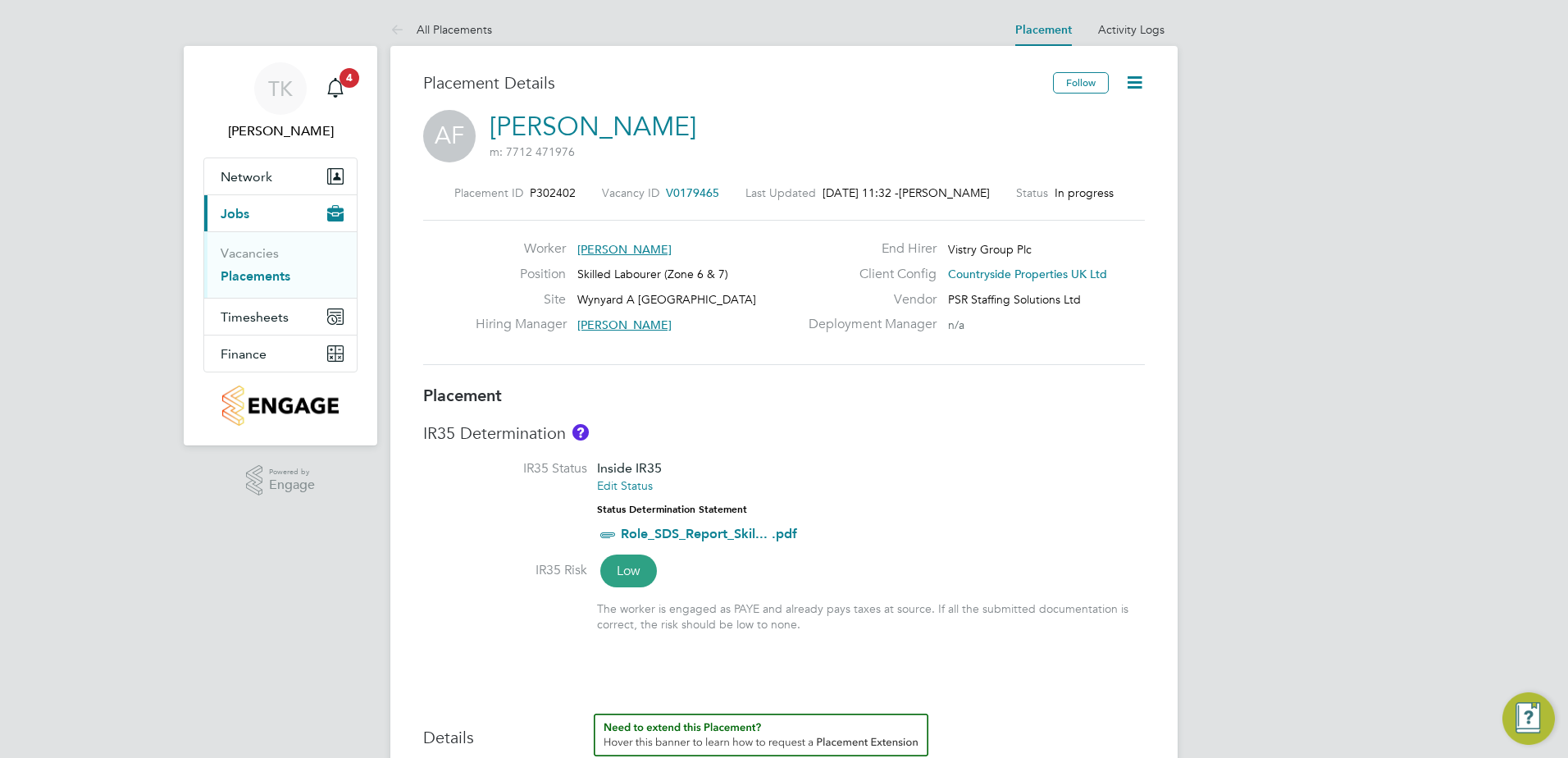
click at [1127, 87] on icon at bounding box center [1134, 82] width 21 height 21
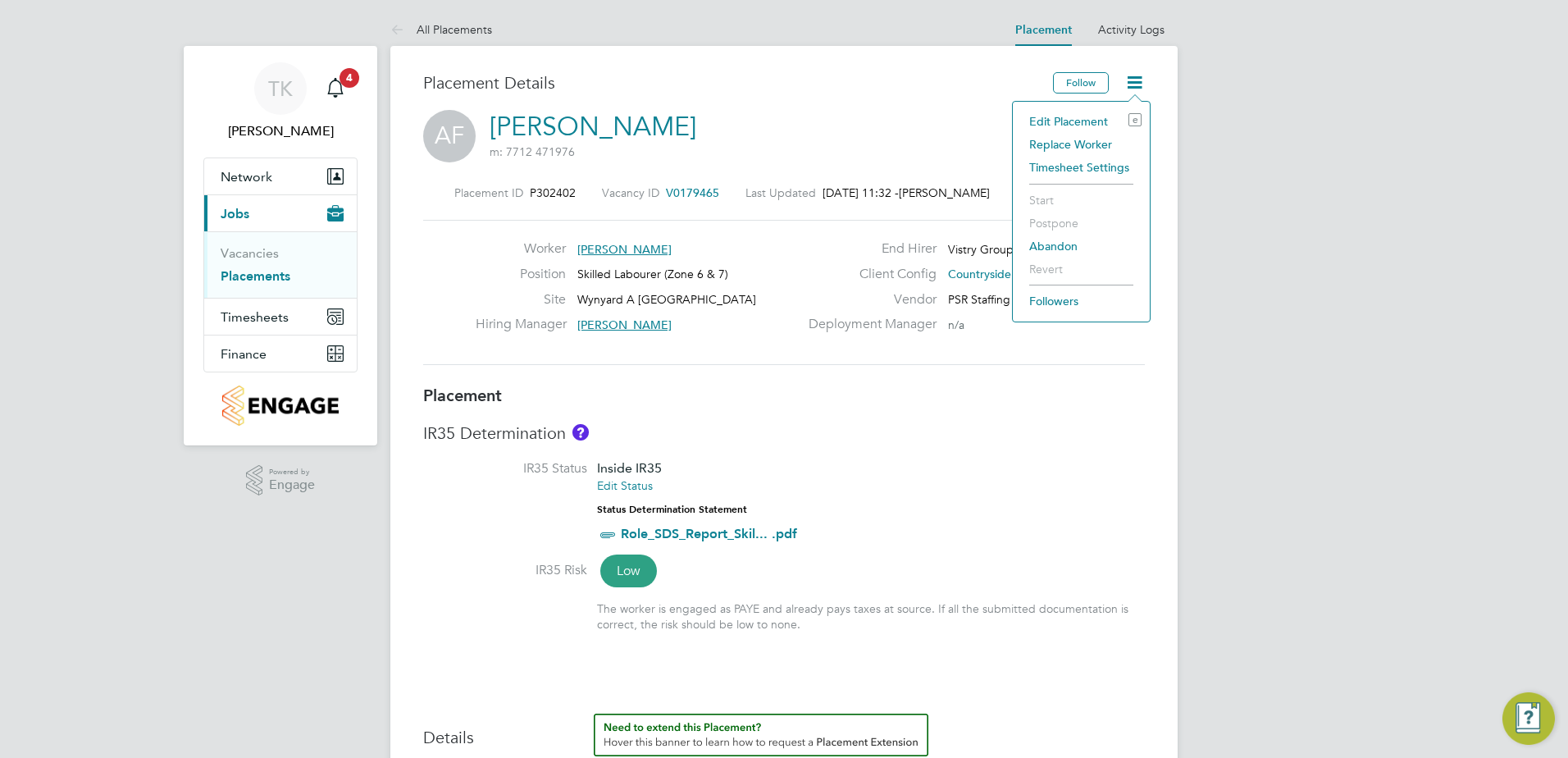
click at [1077, 119] on li "Edit Placement e" at bounding box center [1081, 121] width 120 height 23
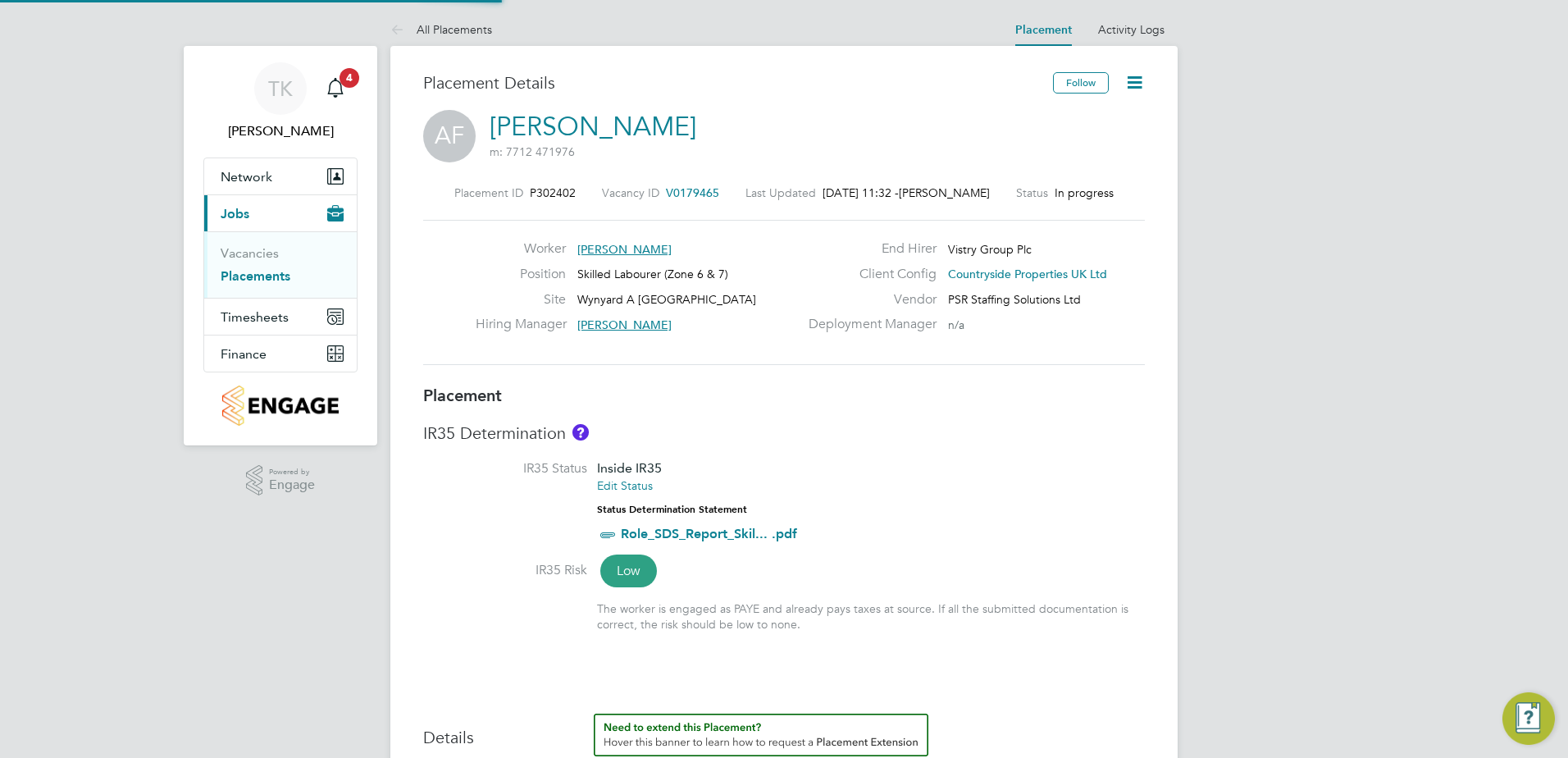
type input "[PERSON_NAME]"
type input "[DATE]"
type input "07:30"
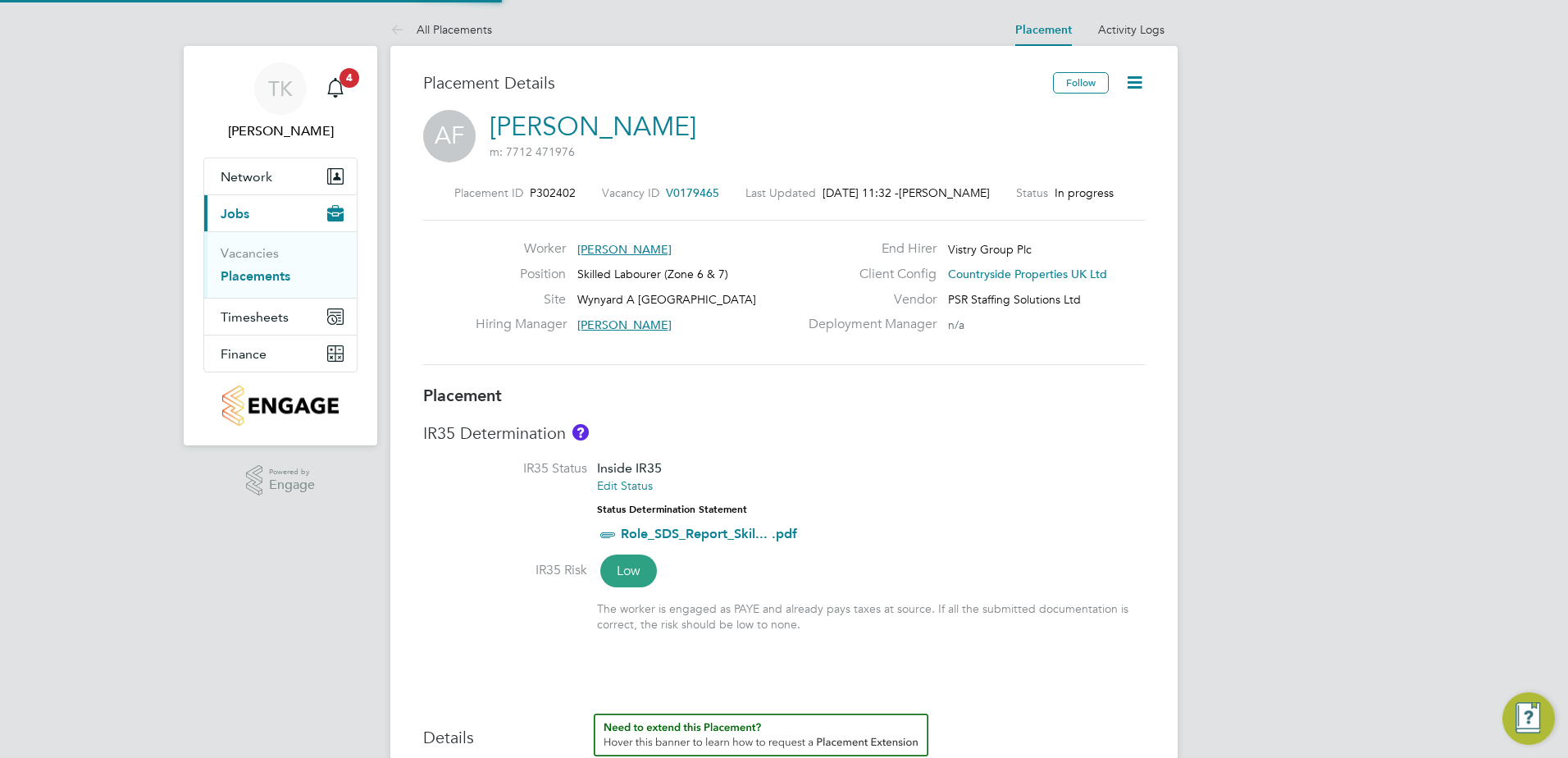
type input "16:30"
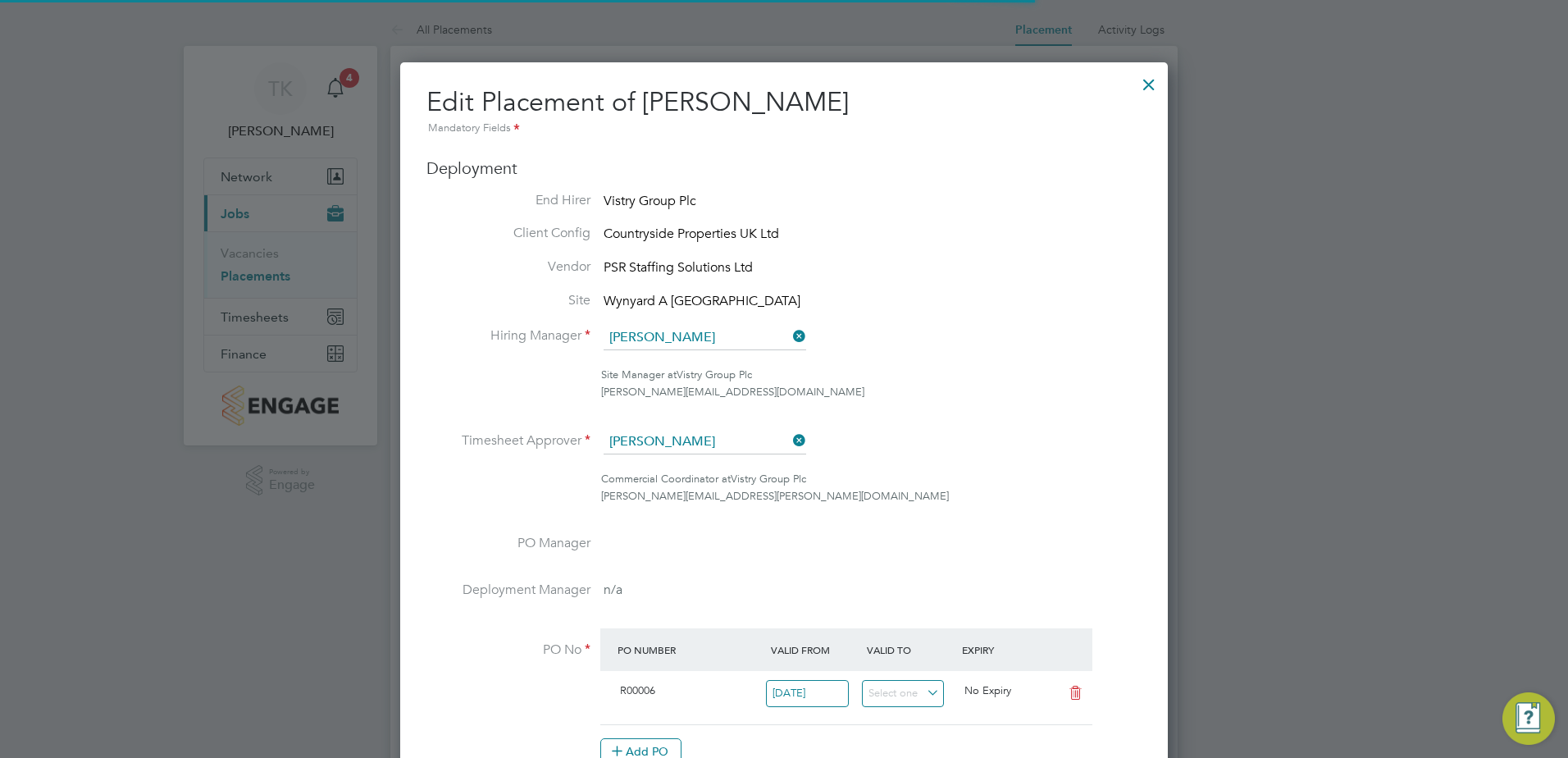
scroll to position [8, 8]
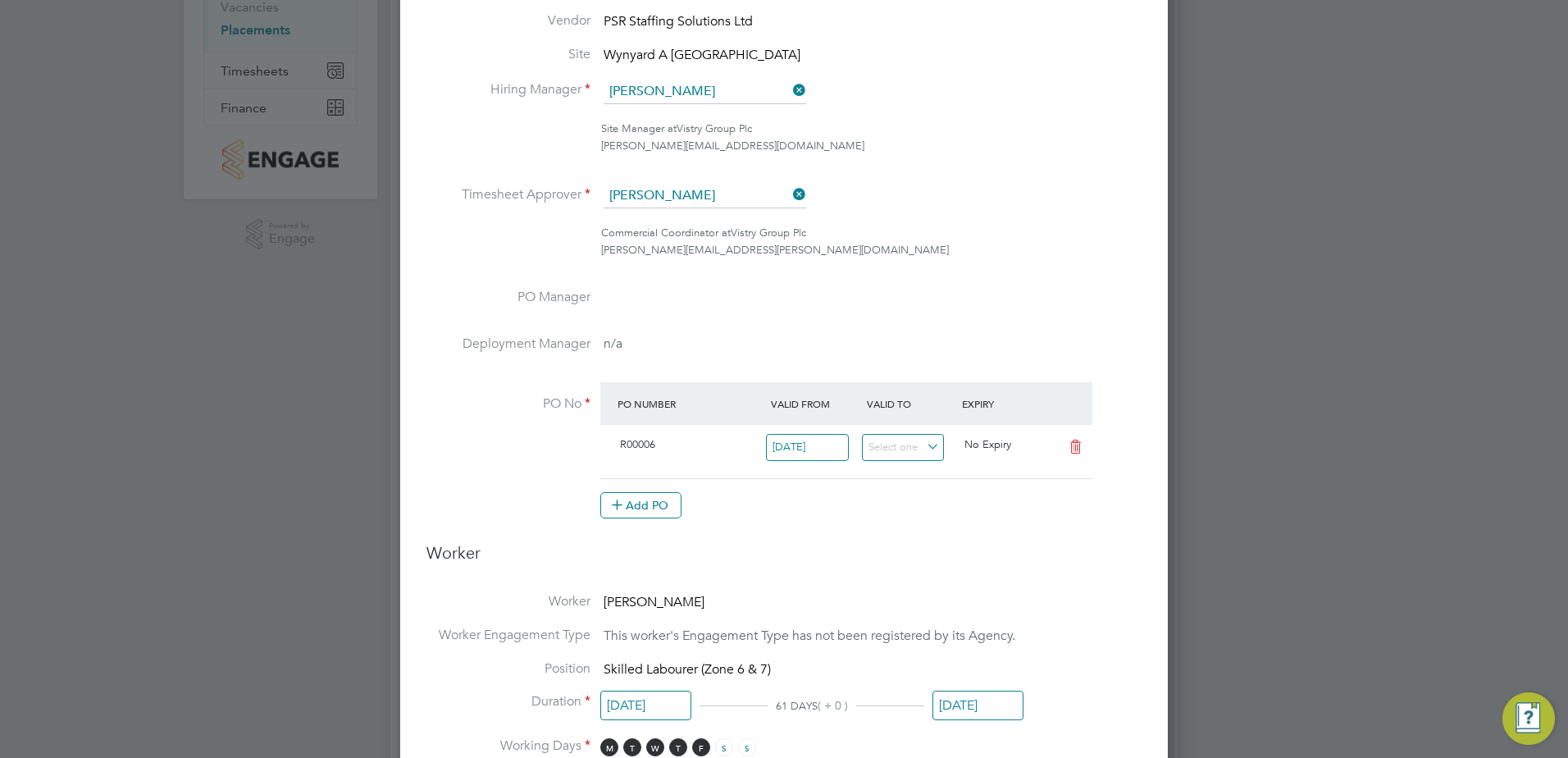
click at [789, 89] on icon at bounding box center [789, 90] width 0 height 23
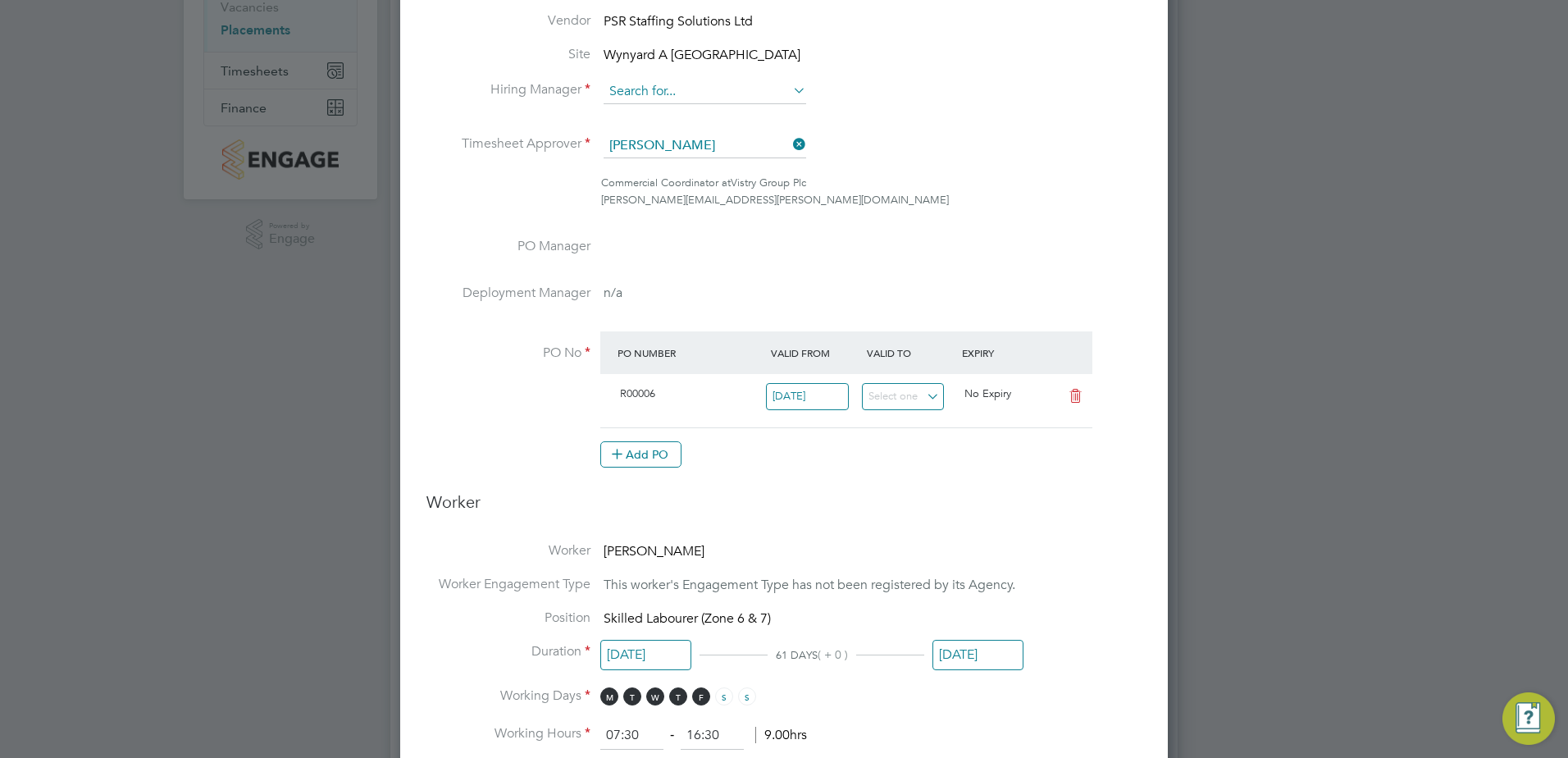
click at [729, 100] on input at bounding box center [704, 92] width 202 height 24
click at [699, 109] on li "[PERSON_NAME] [PERSON_NAME]" at bounding box center [704, 115] width 204 height 22
type input "[PERSON_NAME]"
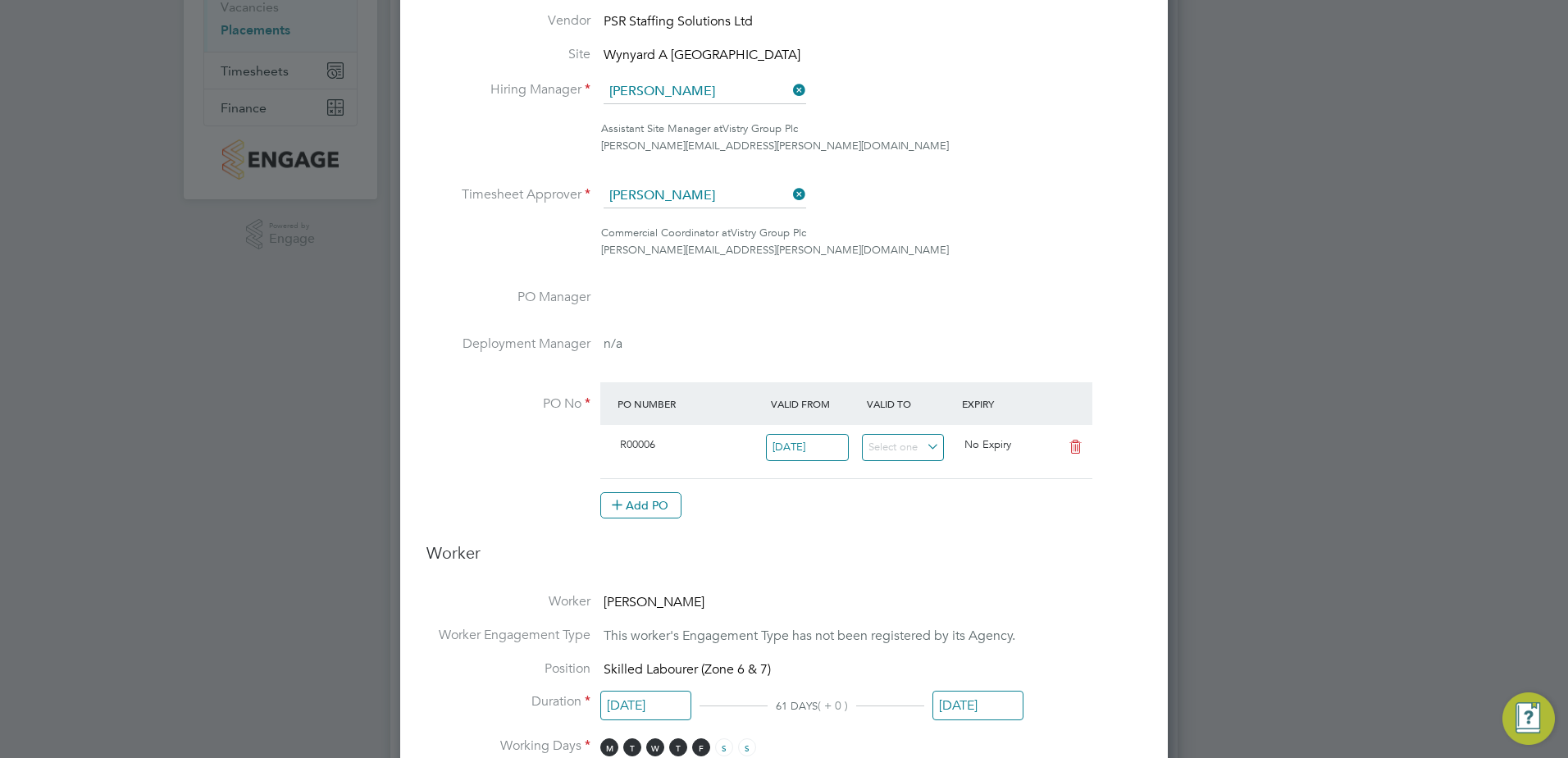
click at [789, 196] on icon at bounding box center [789, 194] width 0 height 23
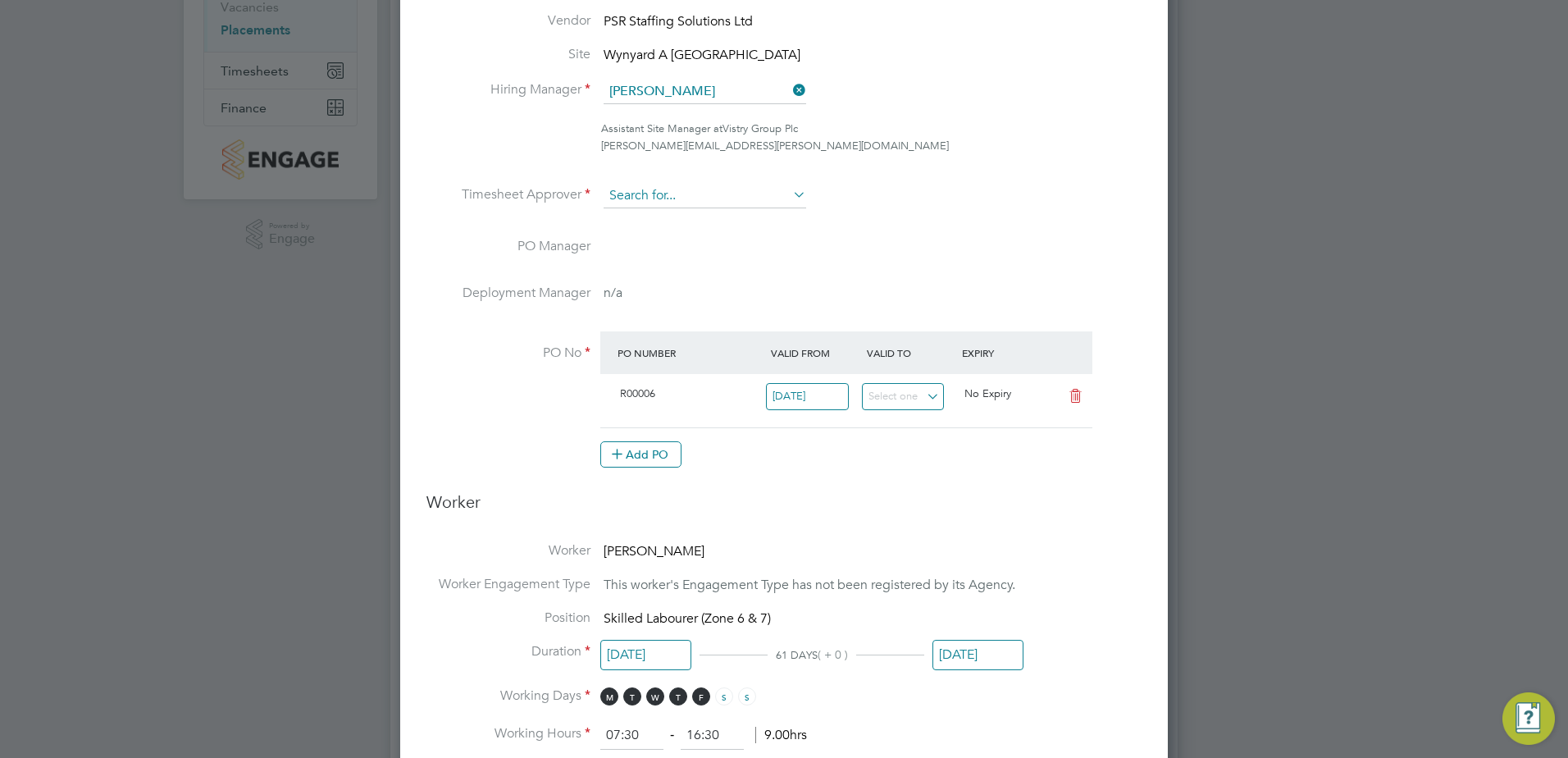
click at [680, 193] on input at bounding box center [704, 196] width 202 height 24
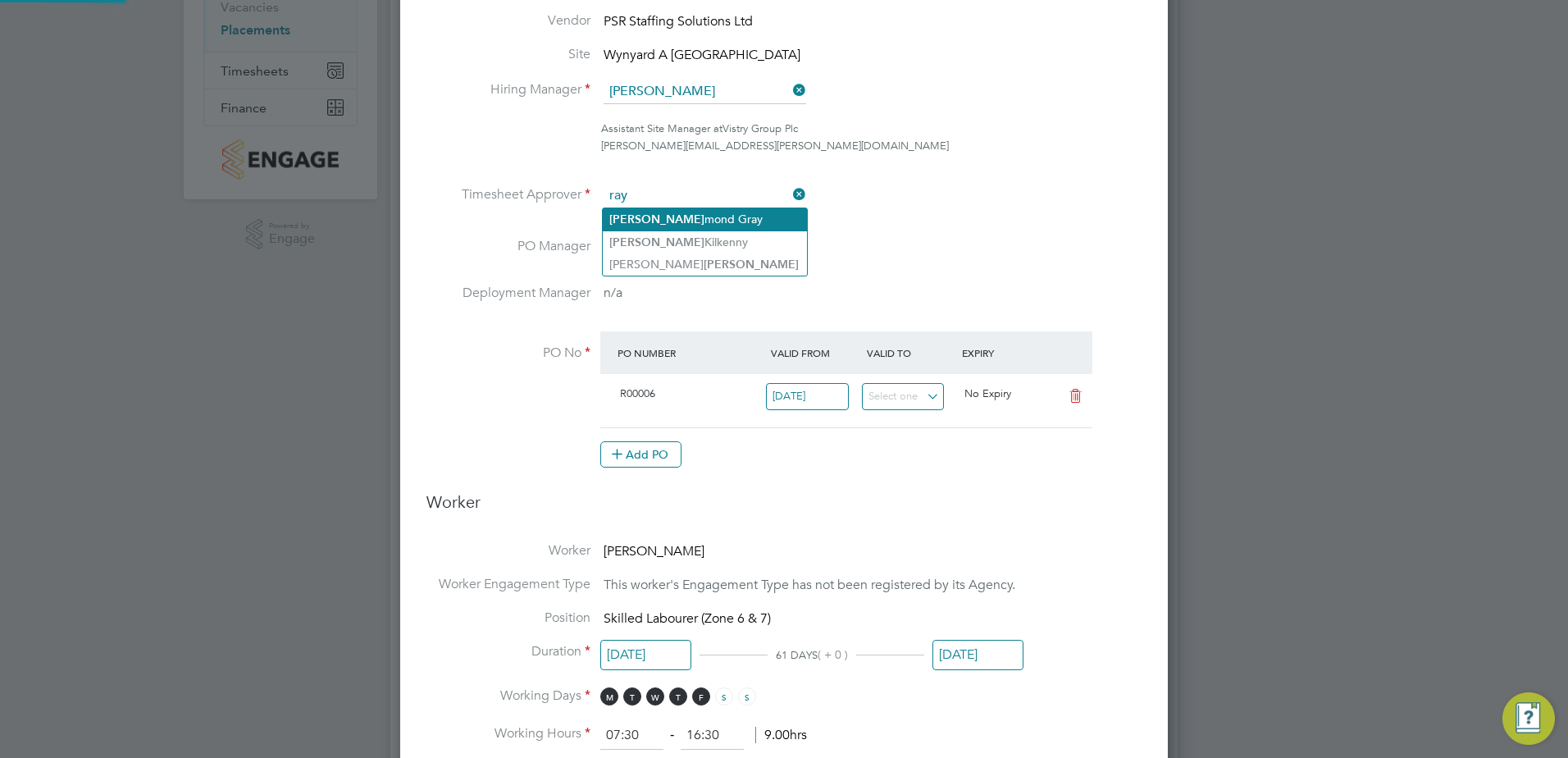
click at [672, 220] on li "Ray mond Gray" at bounding box center [704, 220] width 204 height 22
type input "Raymond Gray"
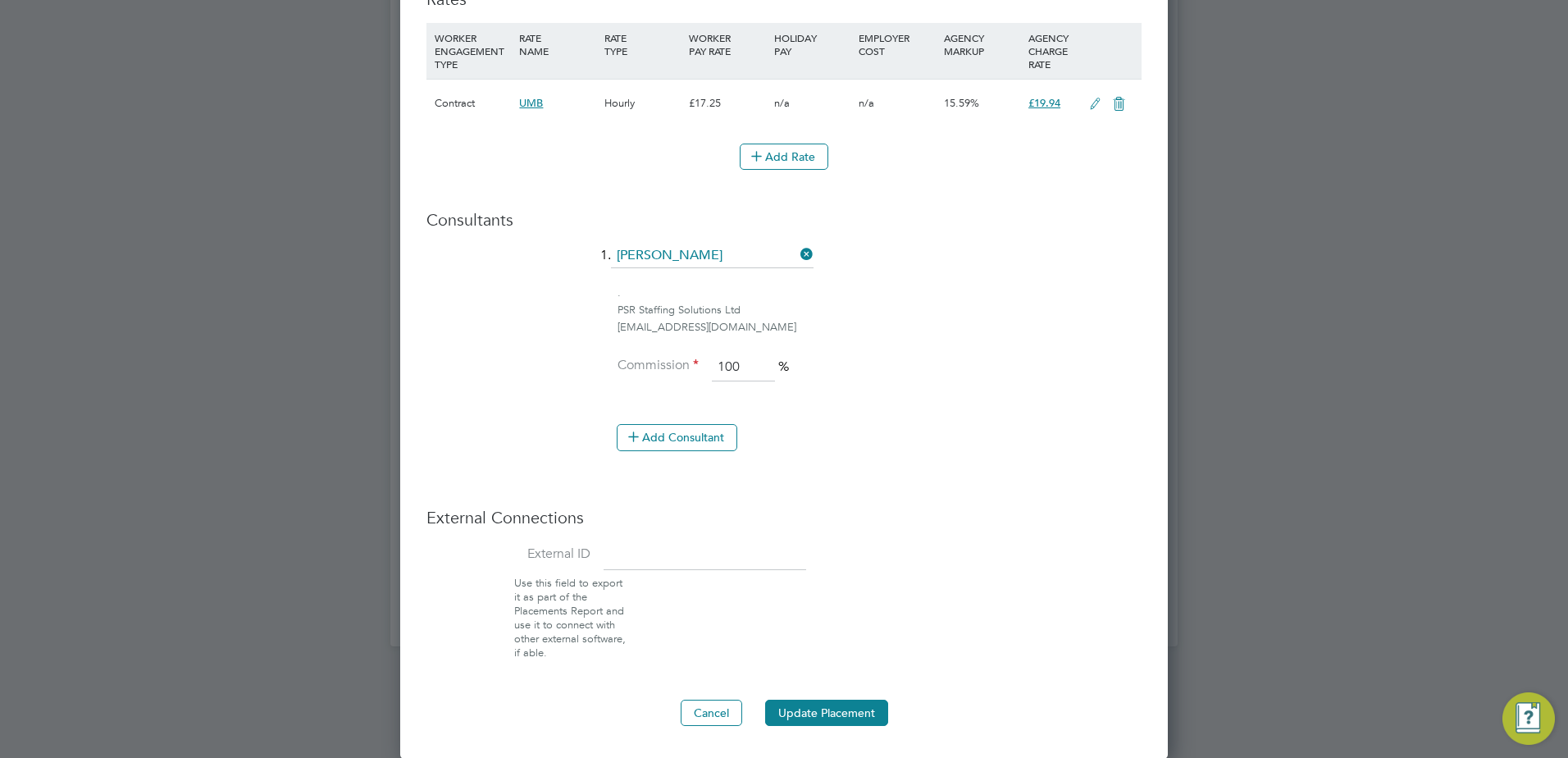
click at [858, 710] on button "Update Placement" at bounding box center [826, 712] width 123 height 26
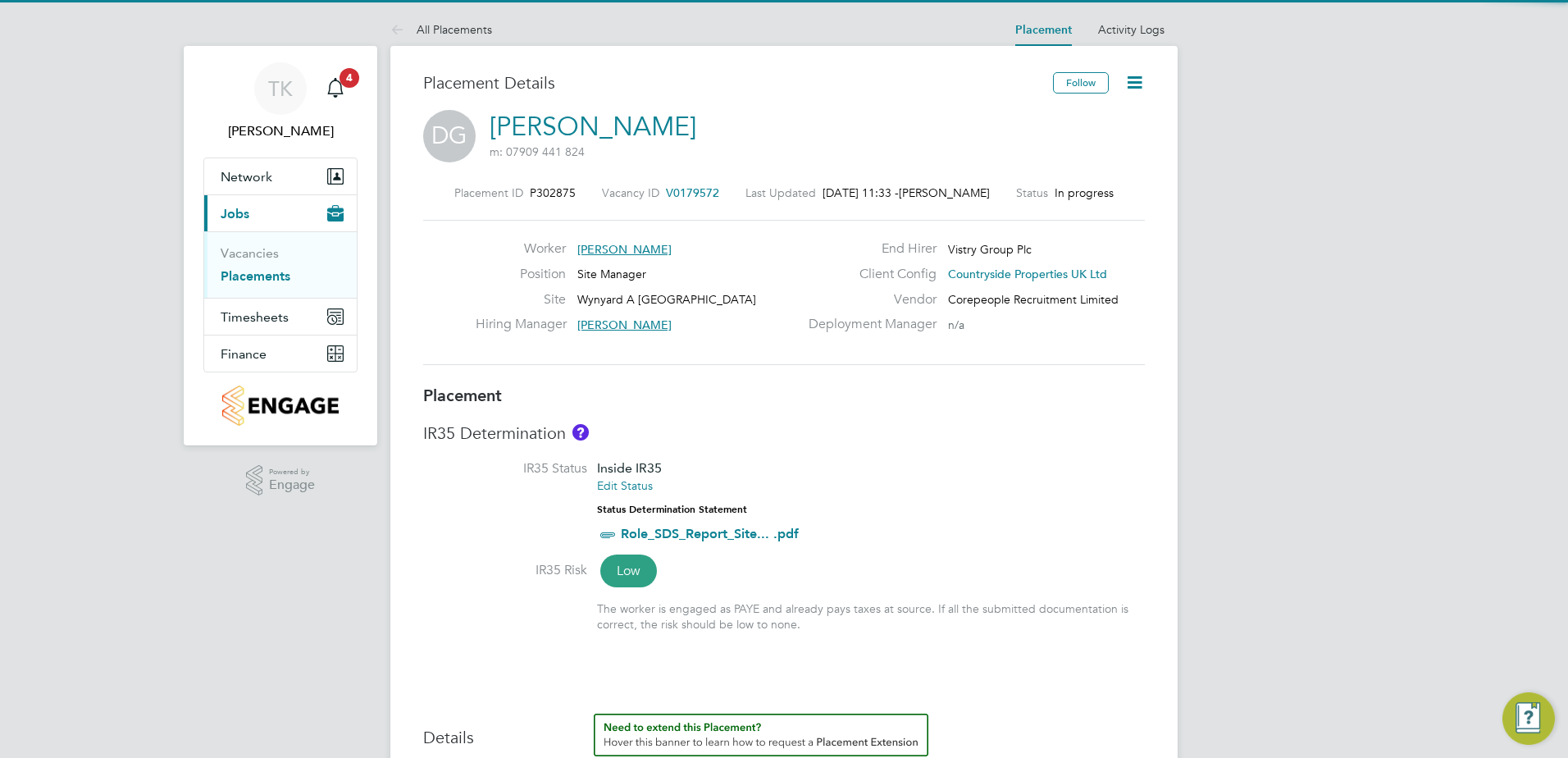
click at [1133, 81] on icon at bounding box center [1134, 82] width 21 height 21
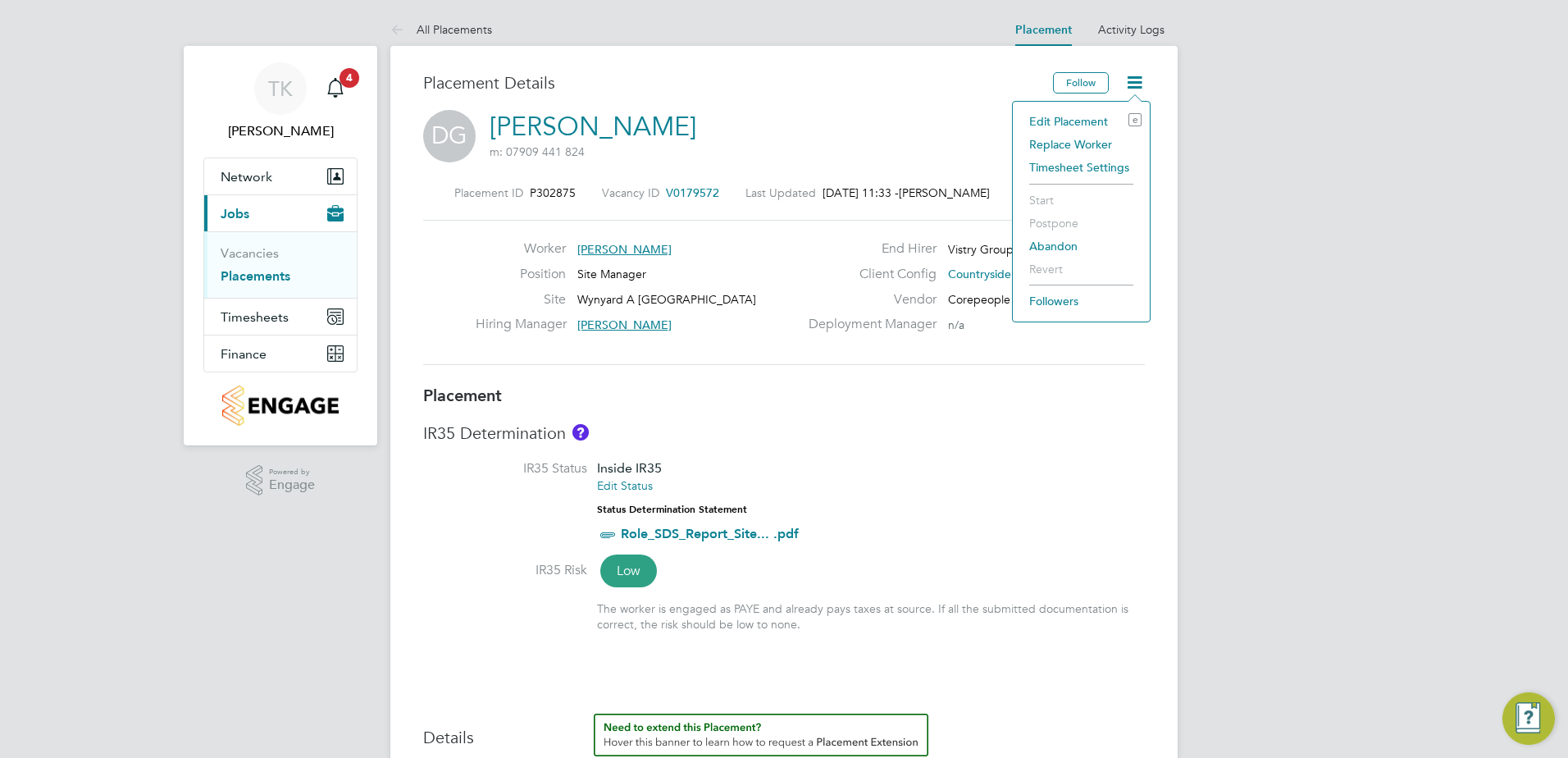
click at [1102, 119] on li "Edit Placement e" at bounding box center [1081, 121] width 120 height 23
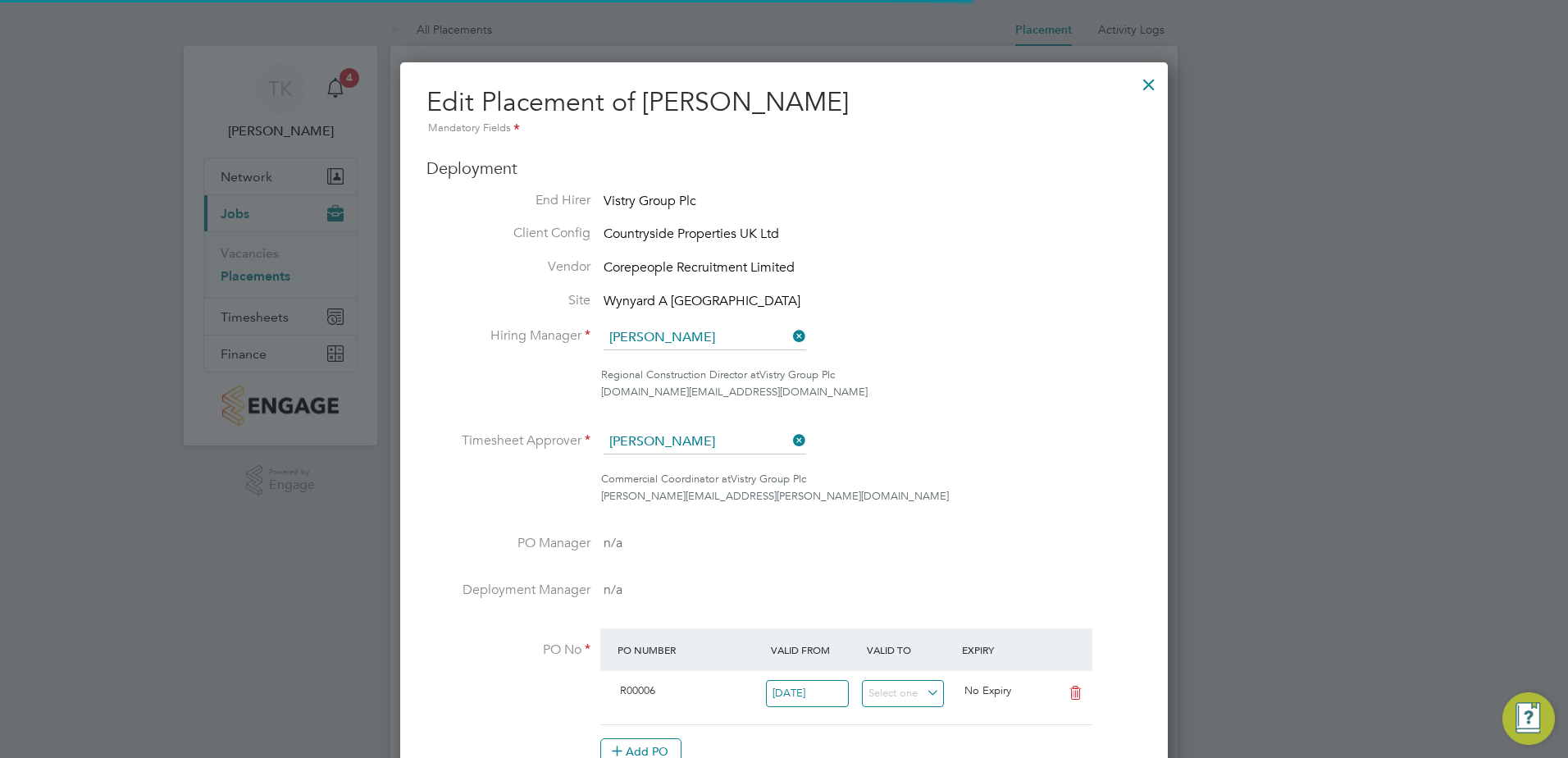
scroll to position [8, 8]
click at [789, 437] on icon at bounding box center [789, 440] width 0 height 23
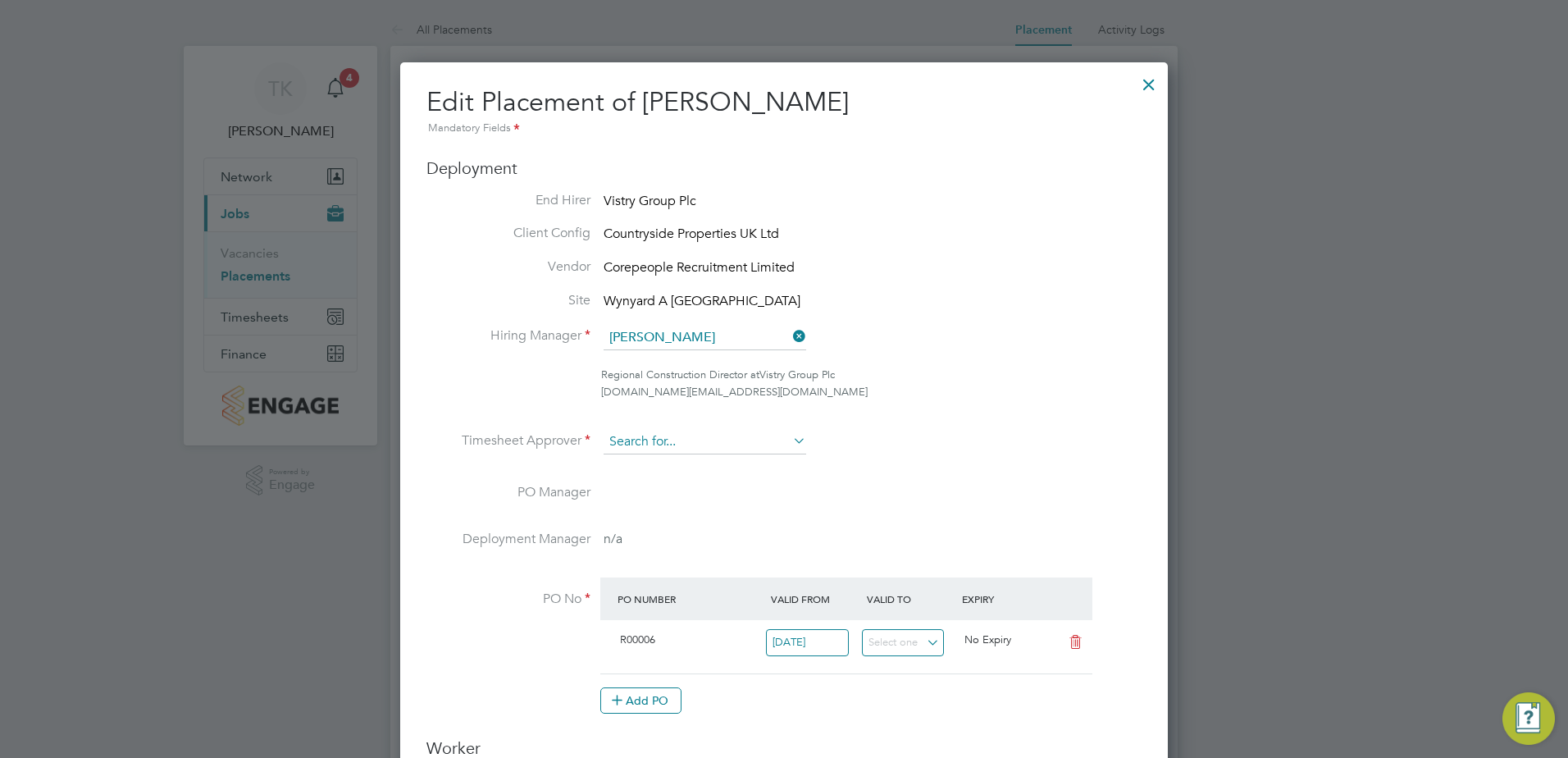
click at [702, 446] on input at bounding box center [704, 442] width 202 height 24
click at [678, 480] on li "Tyl er Kelly" at bounding box center [704, 488] width 204 height 22
type input "[PERSON_NAME]"
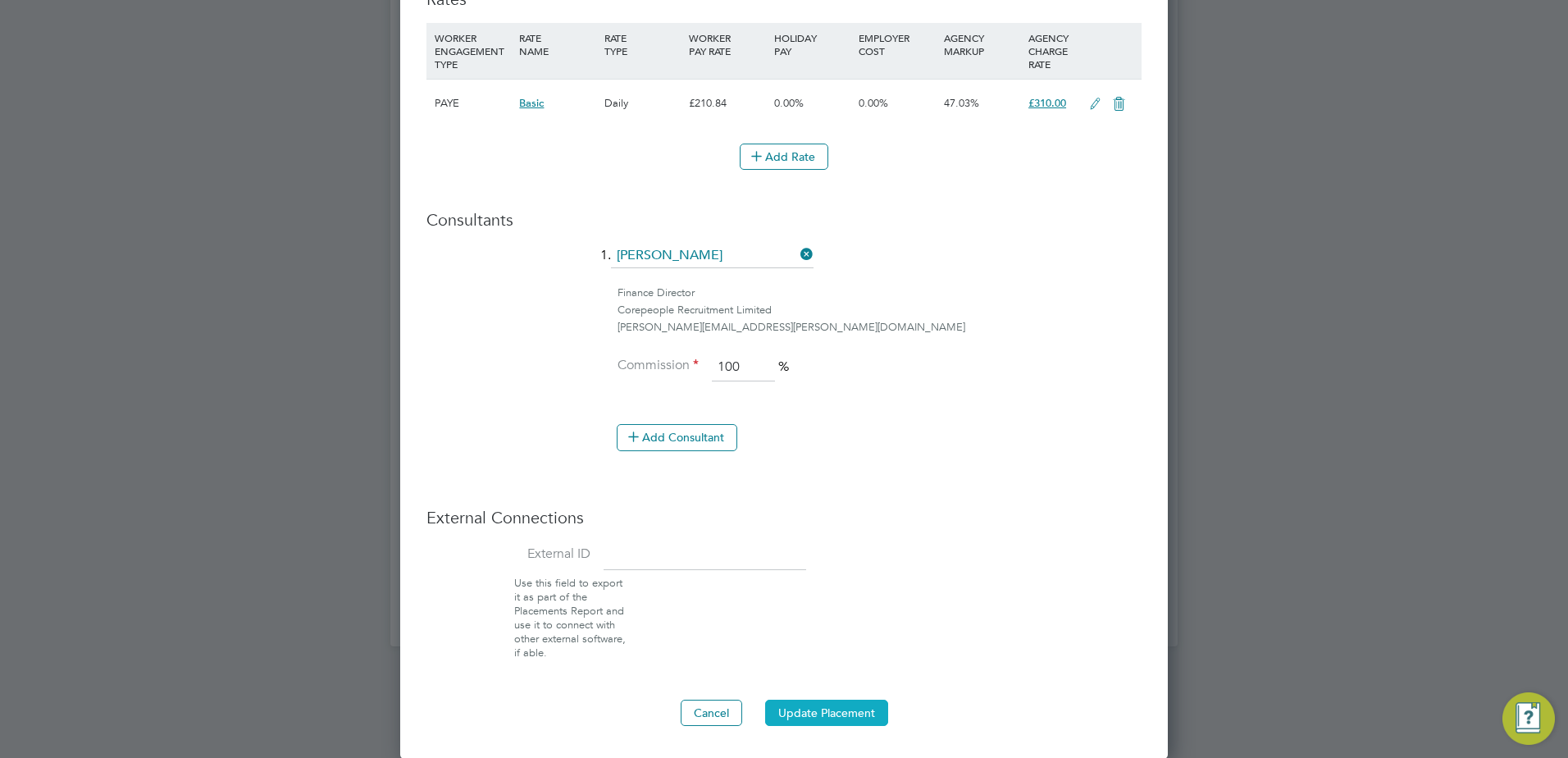
click at [832, 710] on button "Update Placement" at bounding box center [826, 712] width 123 height 26
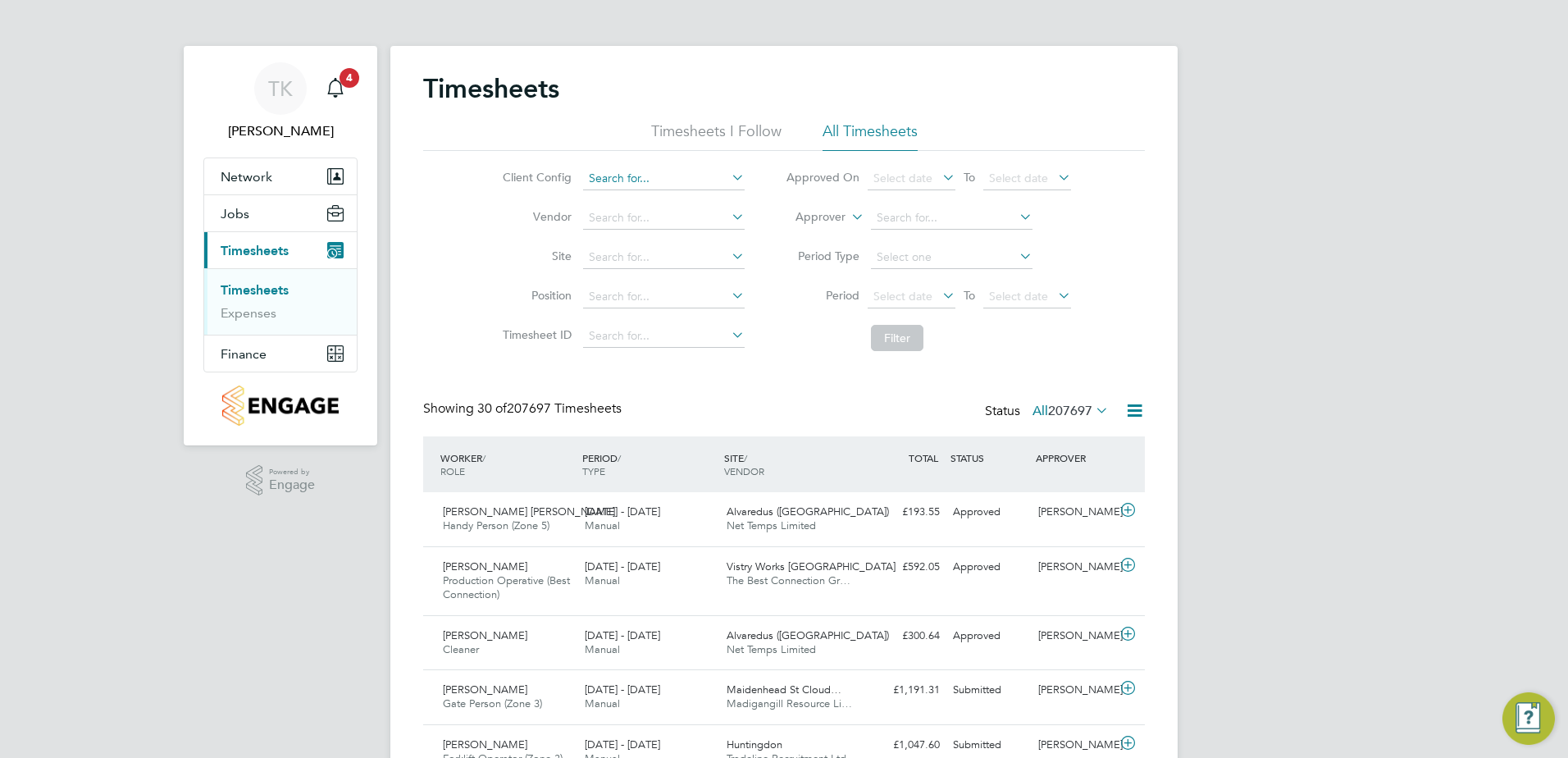
click at [689, 170] on input at bounding box center [664, 178] width 162 height 23
click at [712, 368] on li "Countryside Properties UK Ltd" at bounding box center [791, 379] width 420 height 22
type input "Countryside Properties UK Ltd"
click at [890, 219] on input at bounding box center [951, 218] width 162 height 23
click at [915, 219] on input at bounding box center [951, 218] width 162 height 23
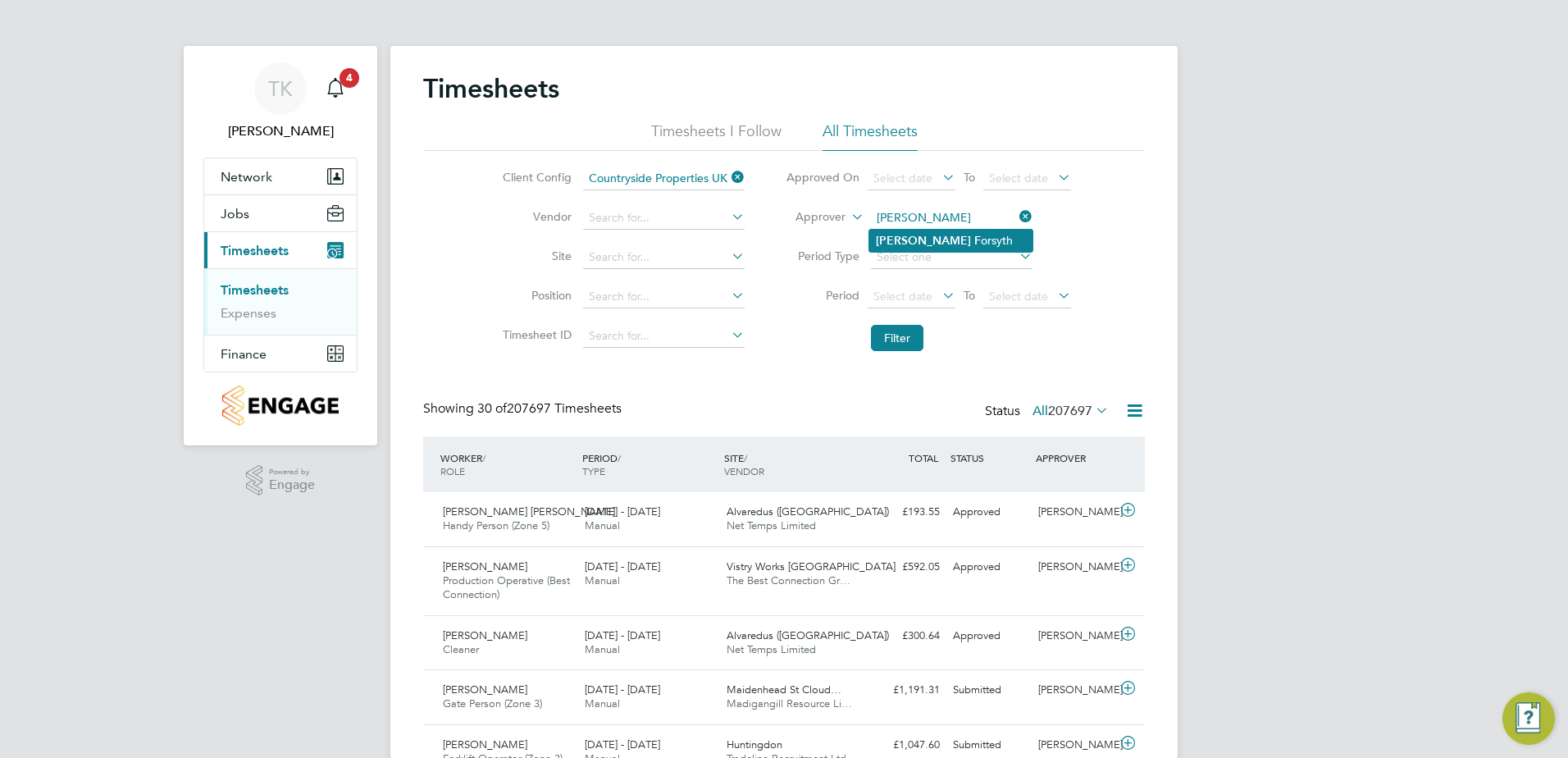
click at [986, 246] on li "Emma F orsyth" at bounding box center [950, 241] width 164 height 22
type input "[PERSON_NAME]"
click at [894, 331] on button "Filter" at bounding box center [896, 337] width 53 height 26
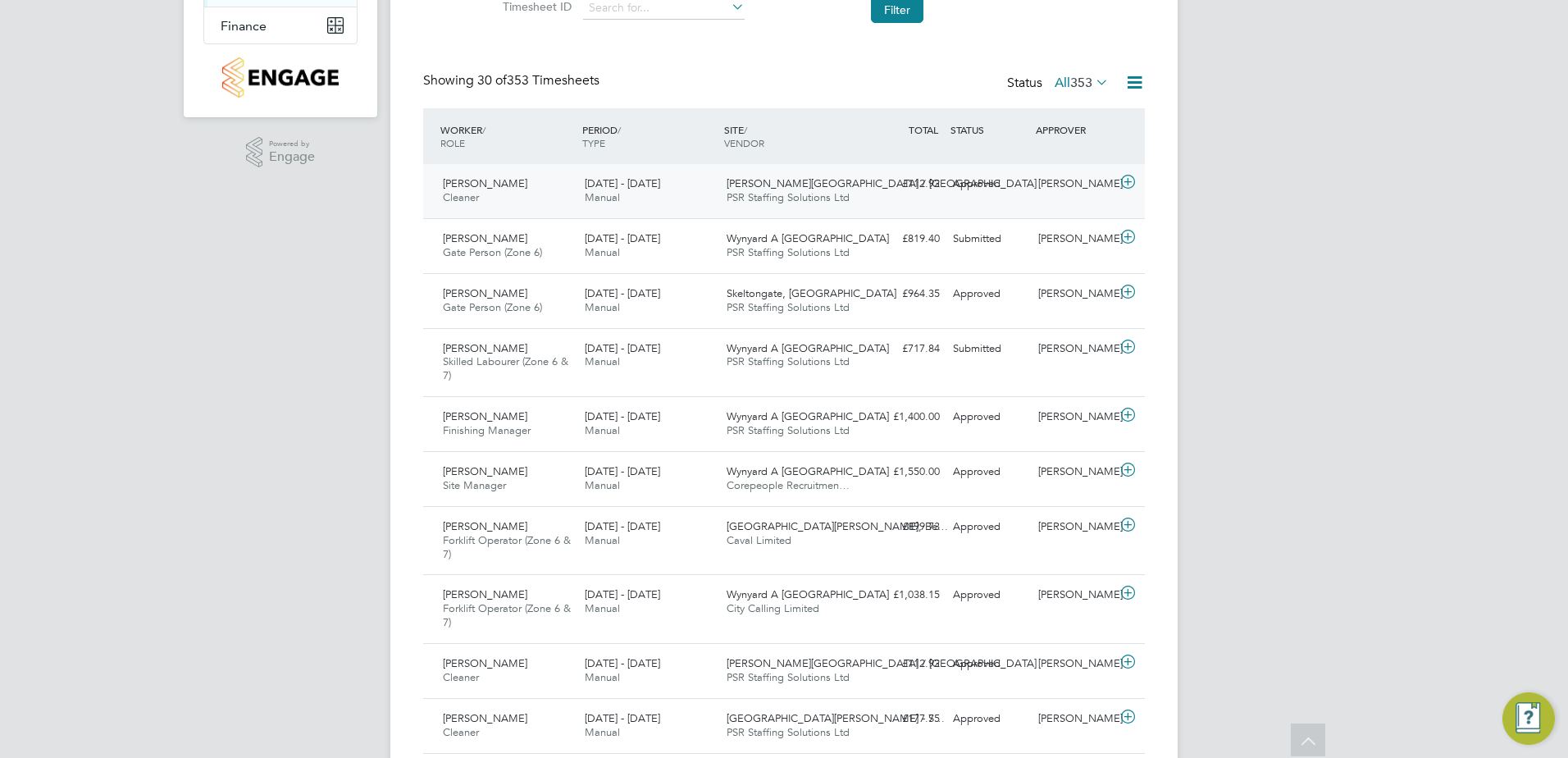
click at [868, 199] on div "Sekinat Musa Cleaner 15 - 21 Sep 2025 15 - 21 Sep 2025 Manual Greenwell Park / …" at bounding box center [784, 191] width 722 height 55
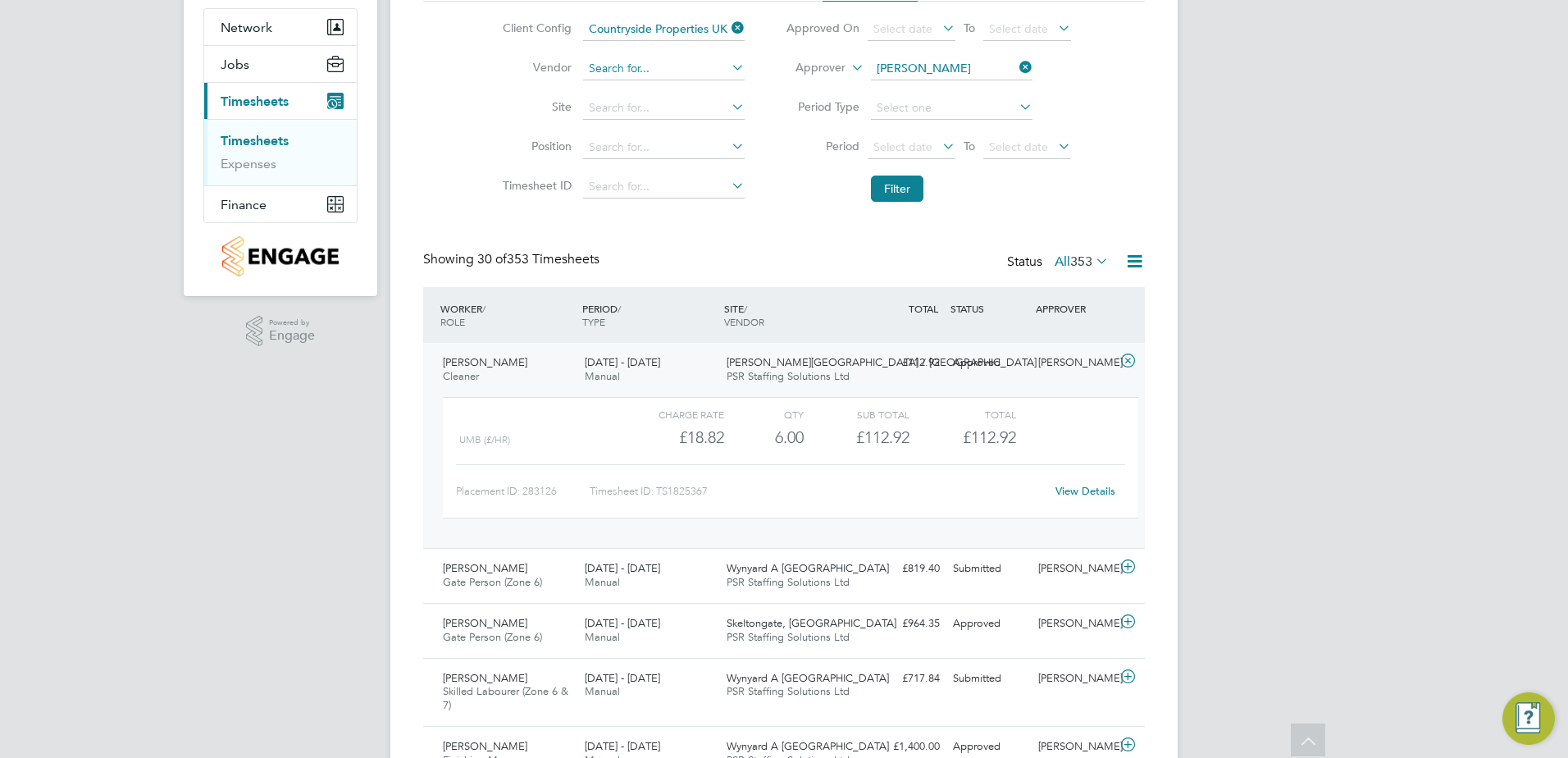
scroll to position [82, 0]
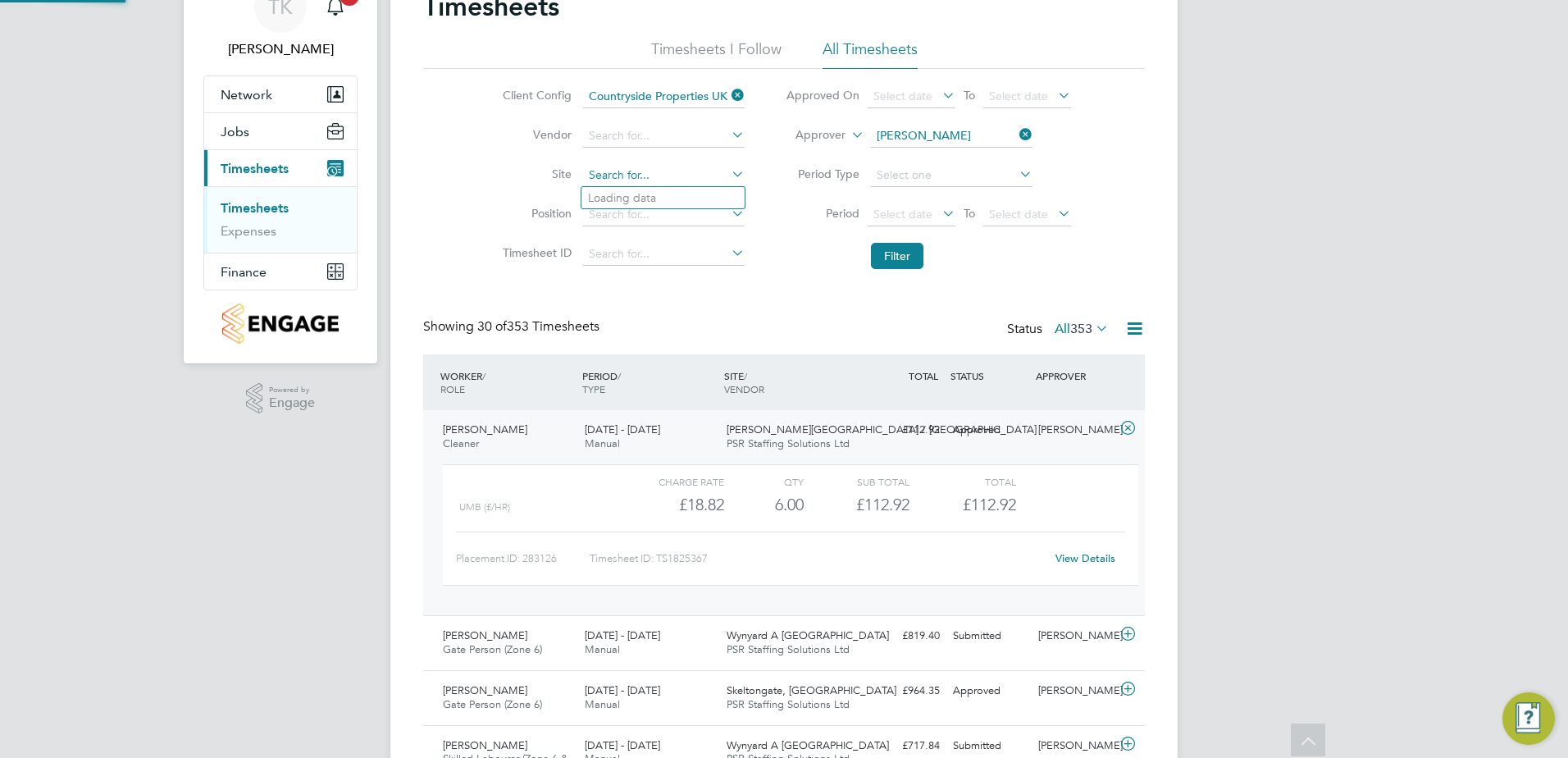
click at [626, 182] on input at bounding box center [664, 176] width 162 height 23
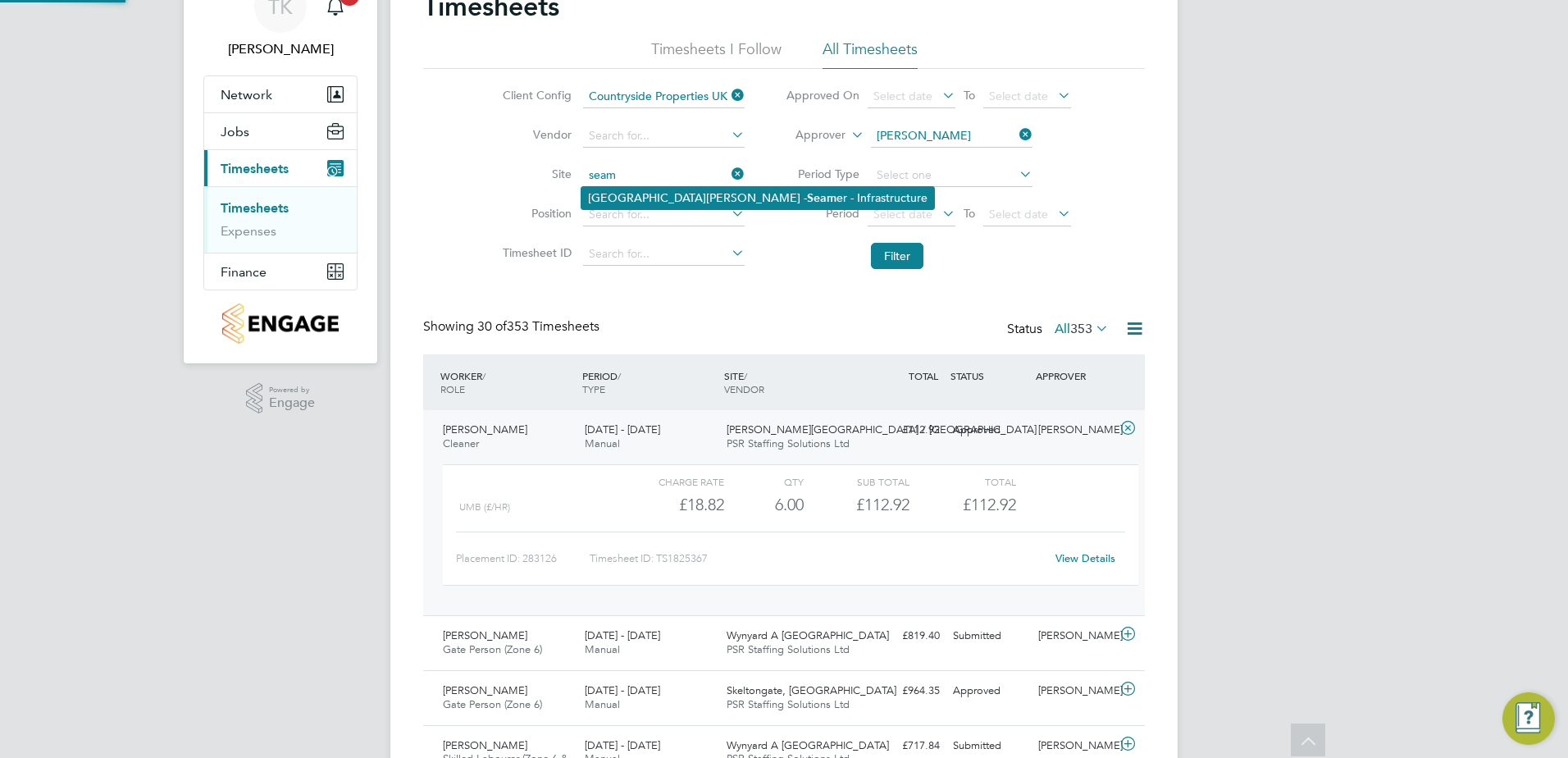
click at [652, 192] on li "Northfield Meadows - Seam er - Infrastructure" at bounding box center [757, 198] width 352 height 22
type input "Northfield Meadows - Seamer - Infrastructure"
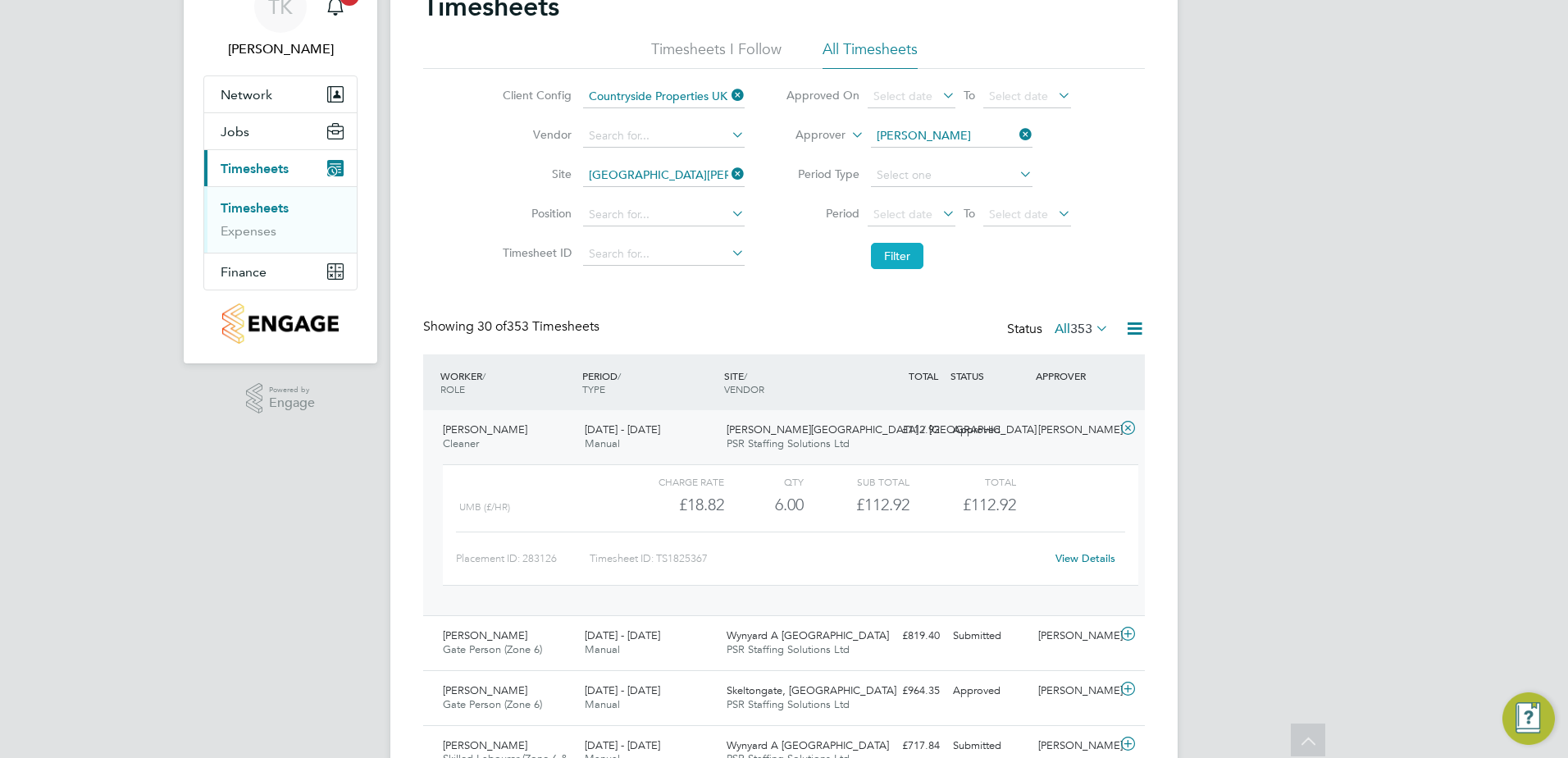
click at [884, 255] on button "Filter" at bounding box center [896, 255] width 53 height 26
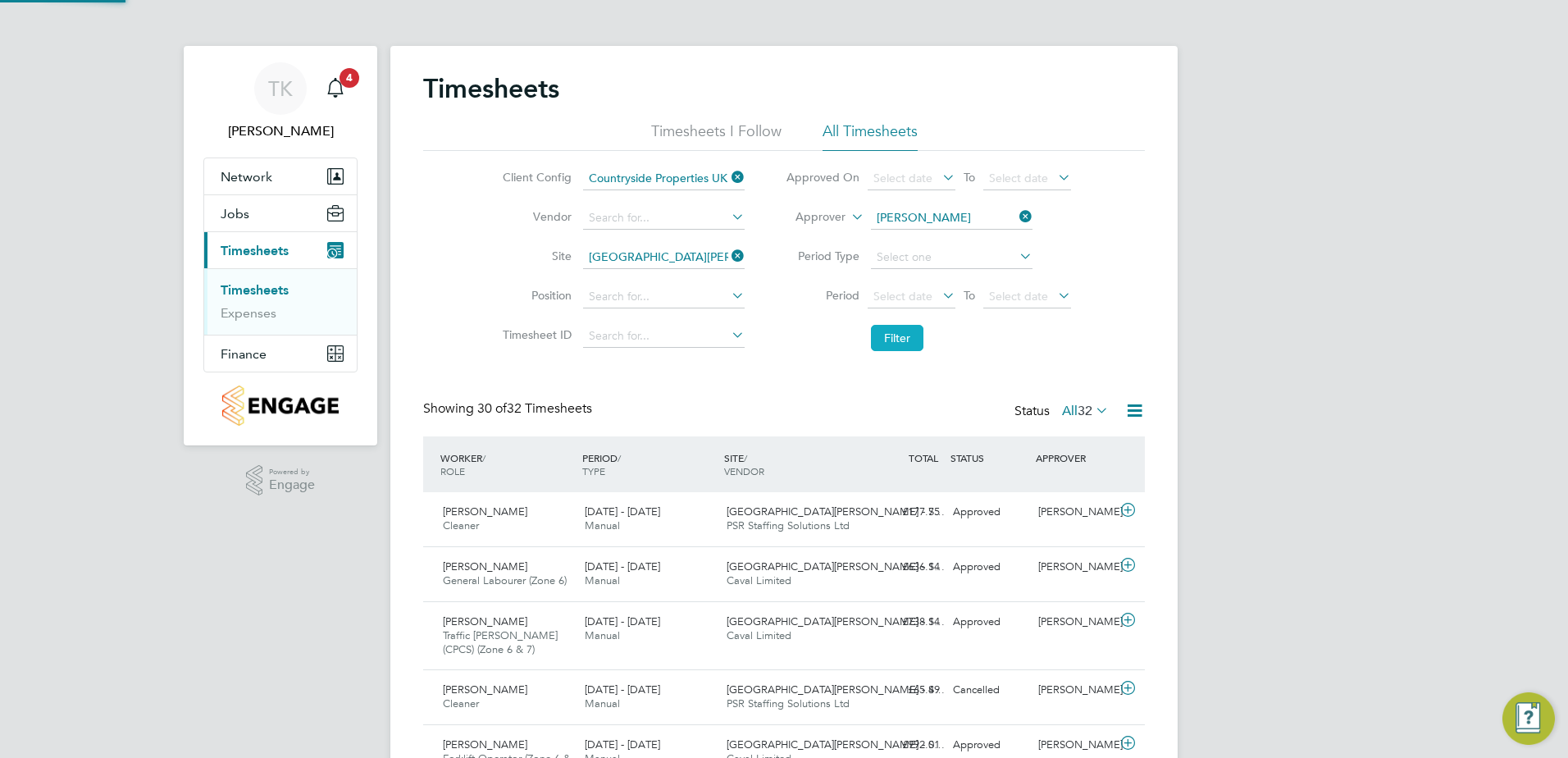
scroll to position [8, 8]
click at [728, 248] on icon at bounding box center [728, 255] width 0 height 23
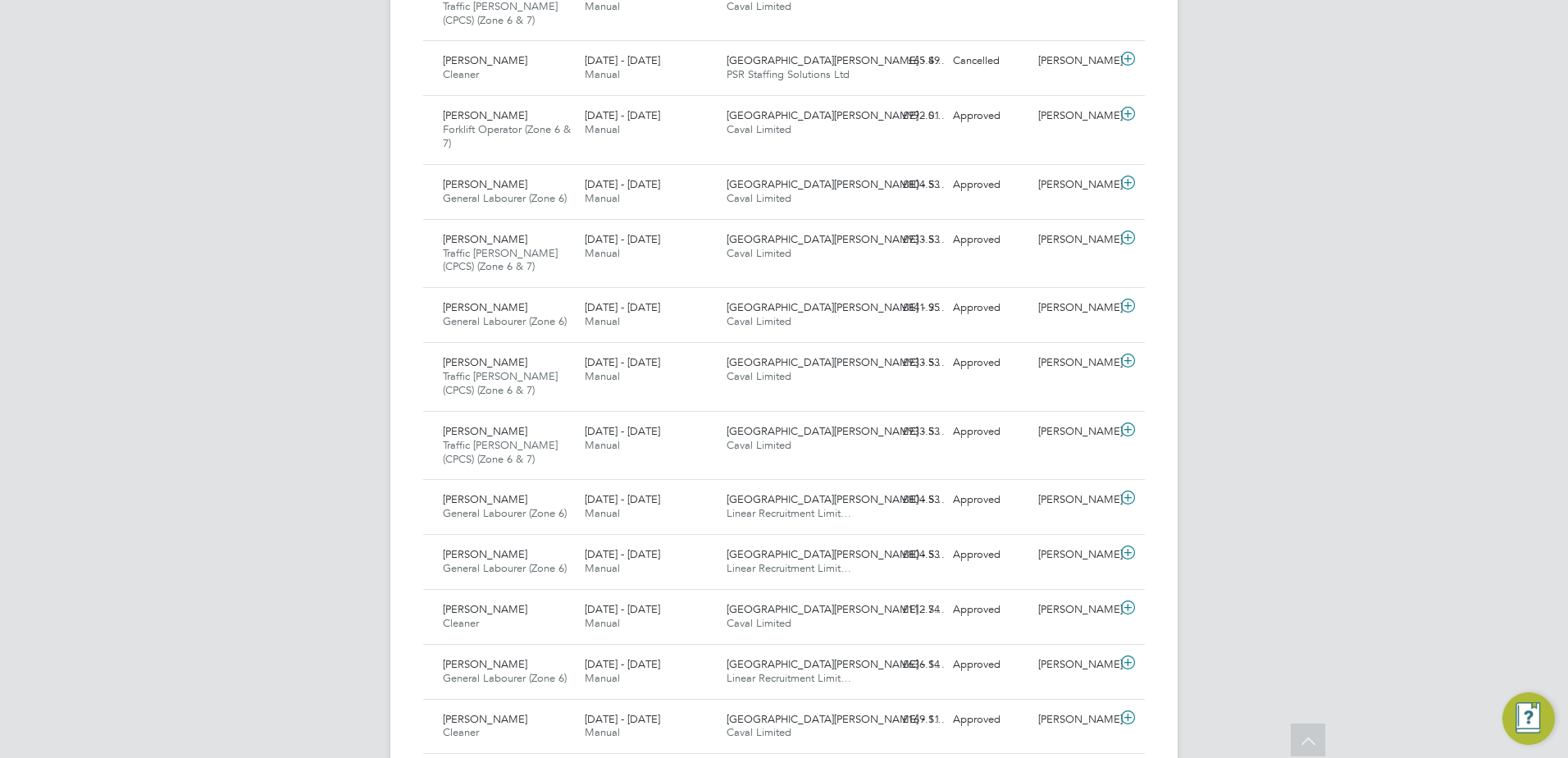
scroll to position [656, 0]
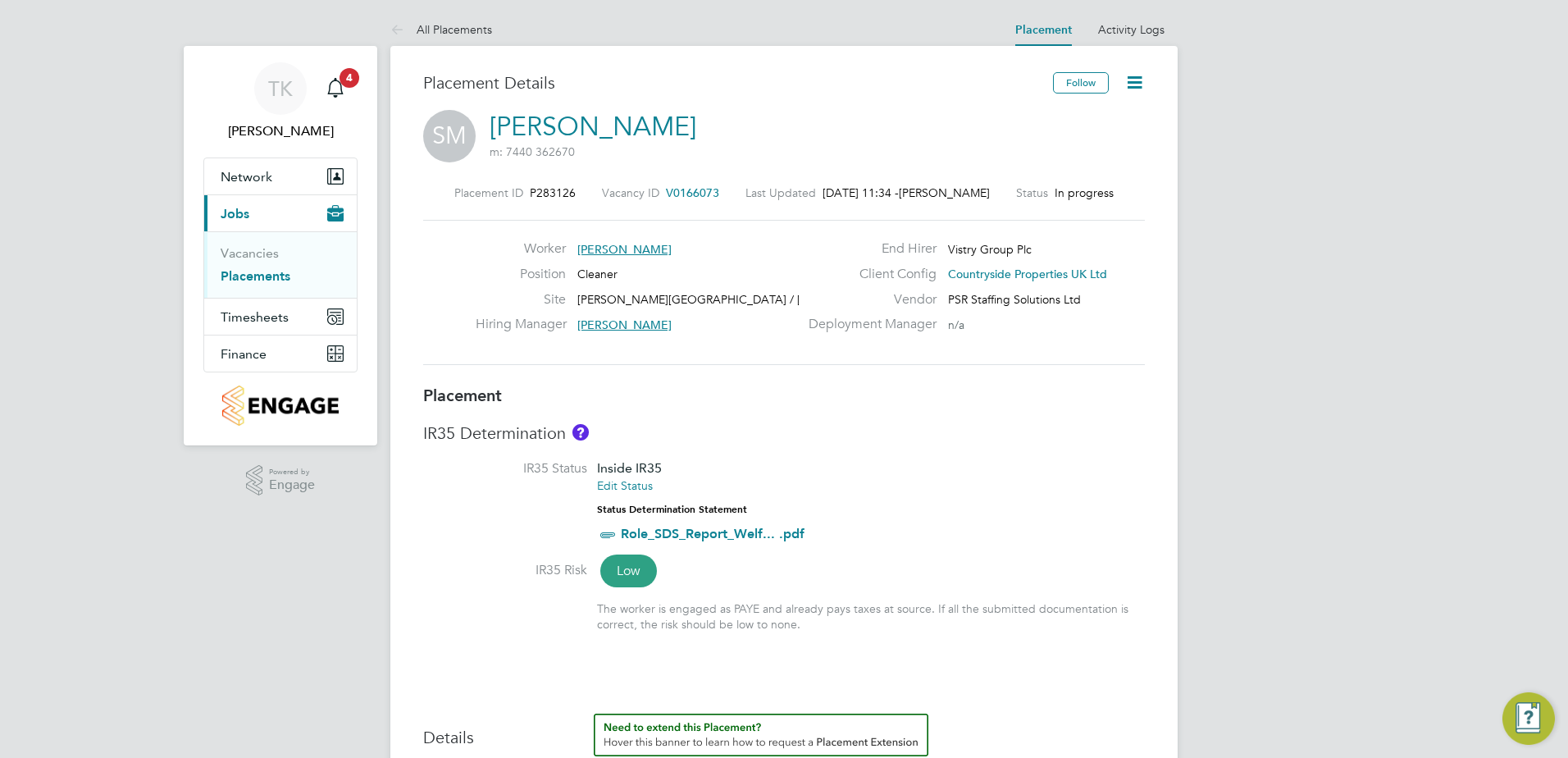
click at [1130, 78] on icon at bounding box center [1134, 82] width 21 height 21
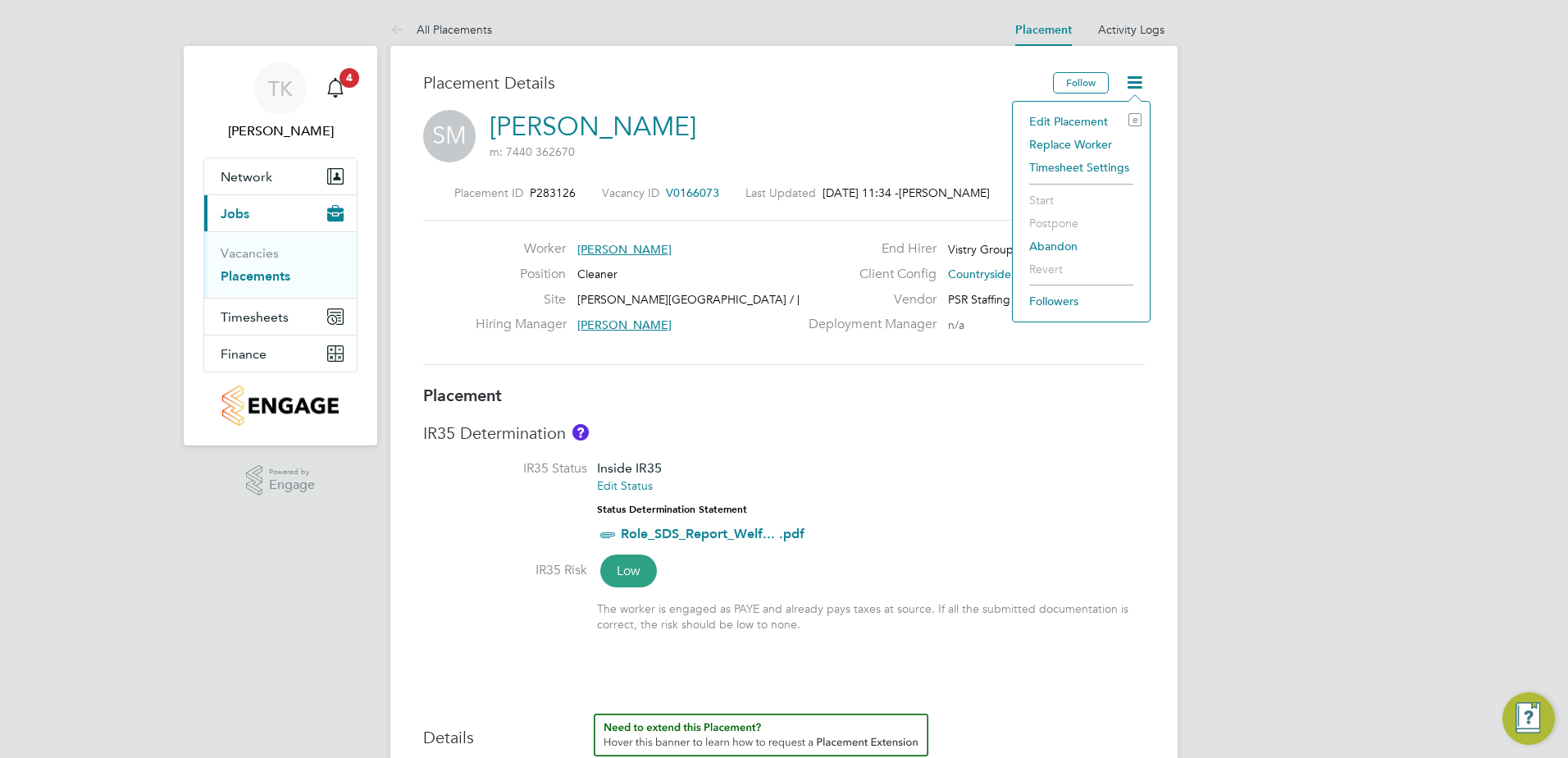
click at [1068, 123] on li "Edit Placement e" at bounding box center [1081, 121] width 120 height 23
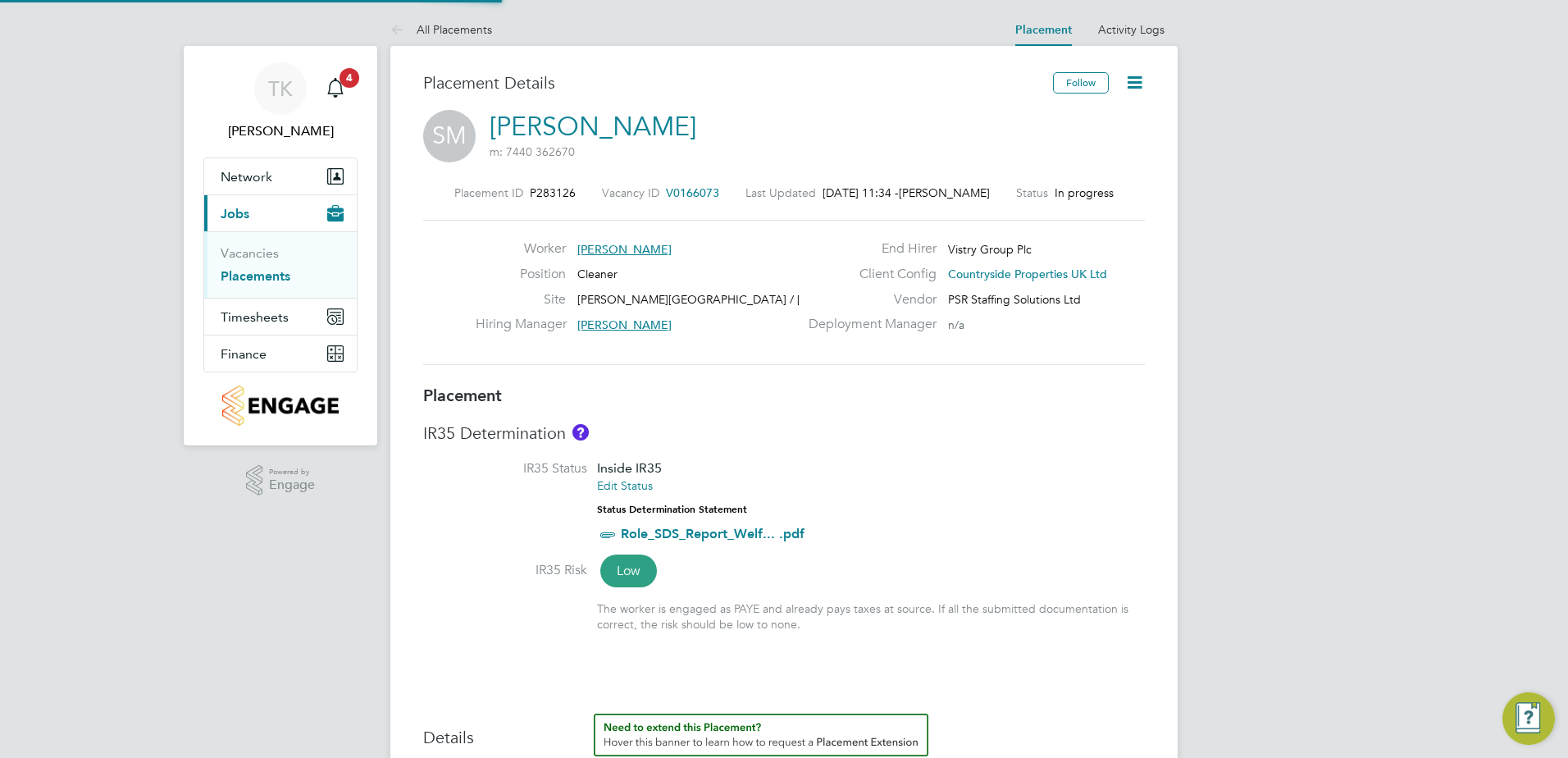
type input "[PERSON_NAME]"
type input "[DATE]"
type input "08:00"
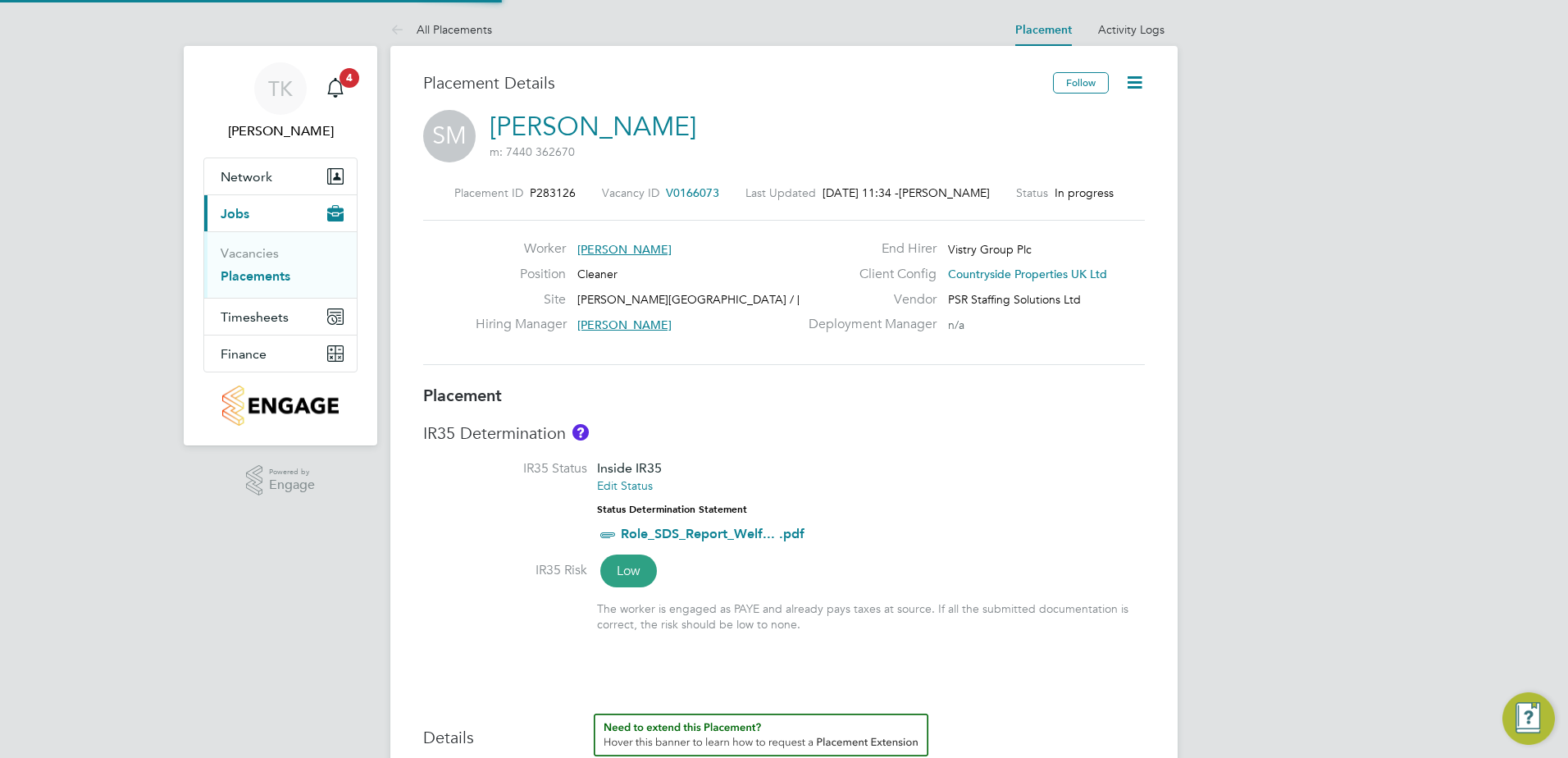
type input "10:00"
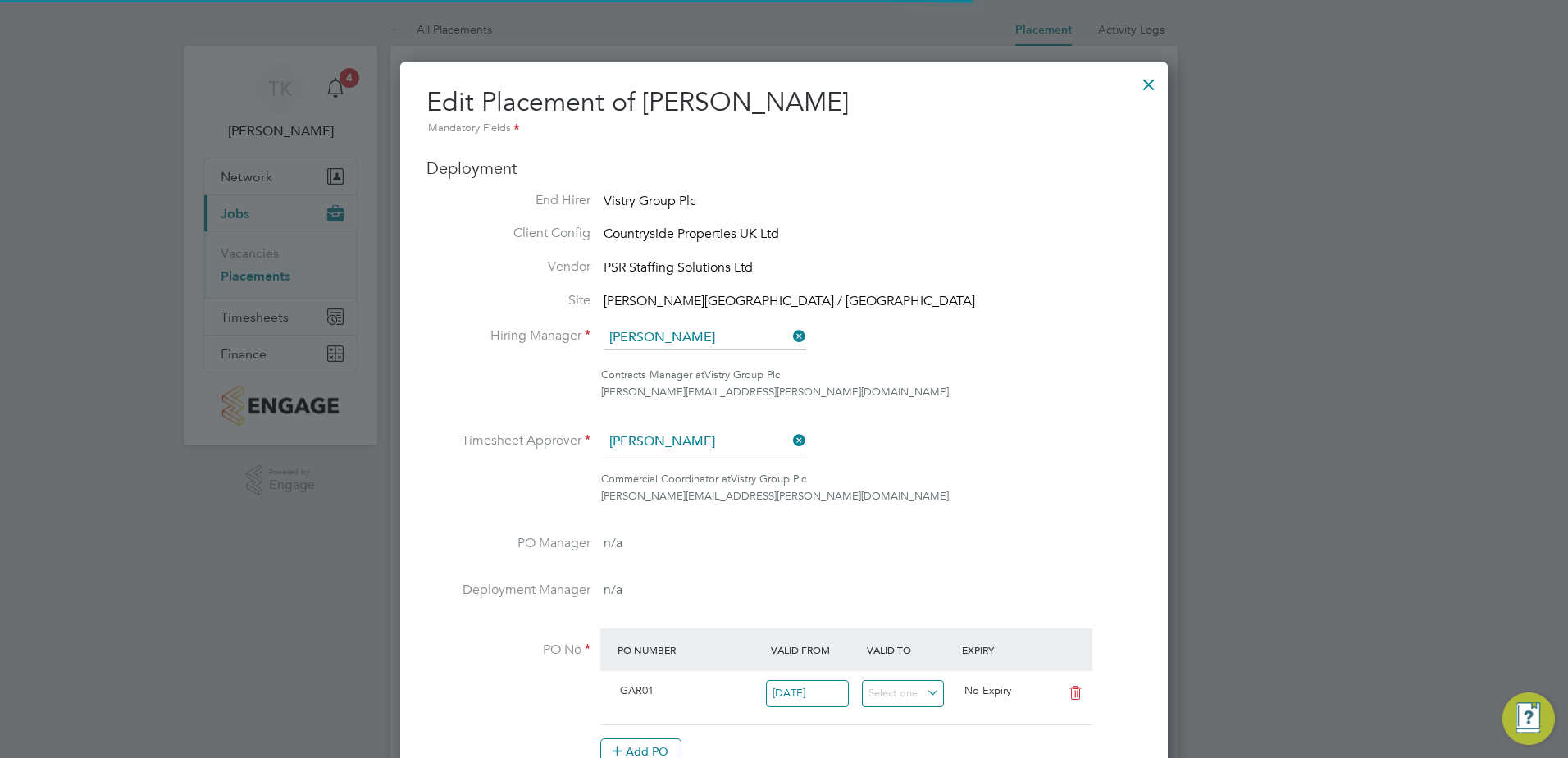
scroll to position [8, 8]
click at [789, 339] on icon at bounding box center [789, 336] width 0 height 23
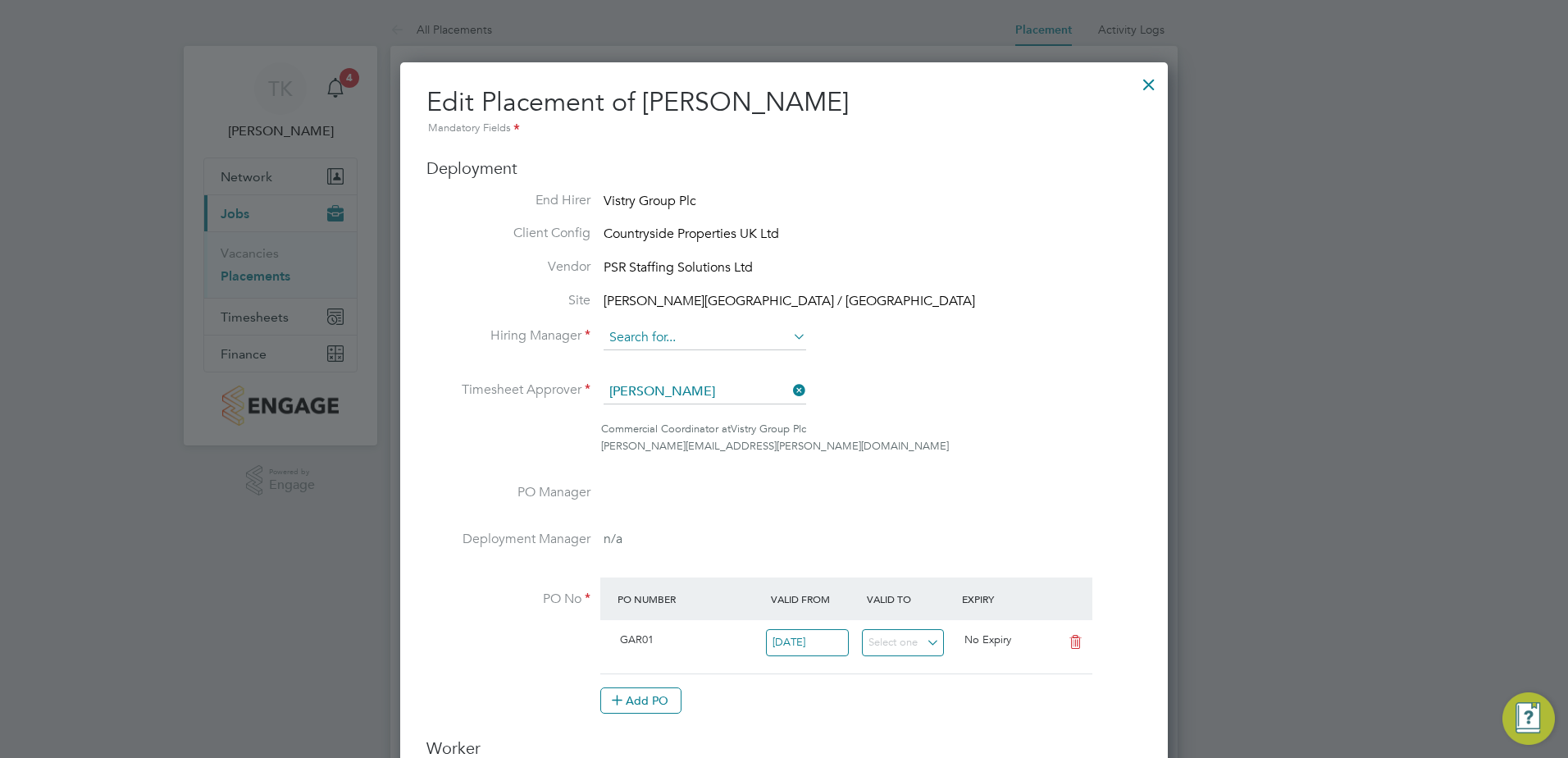
click at [698, 338] on input at bounding box center [704, 337] width 202 height 24
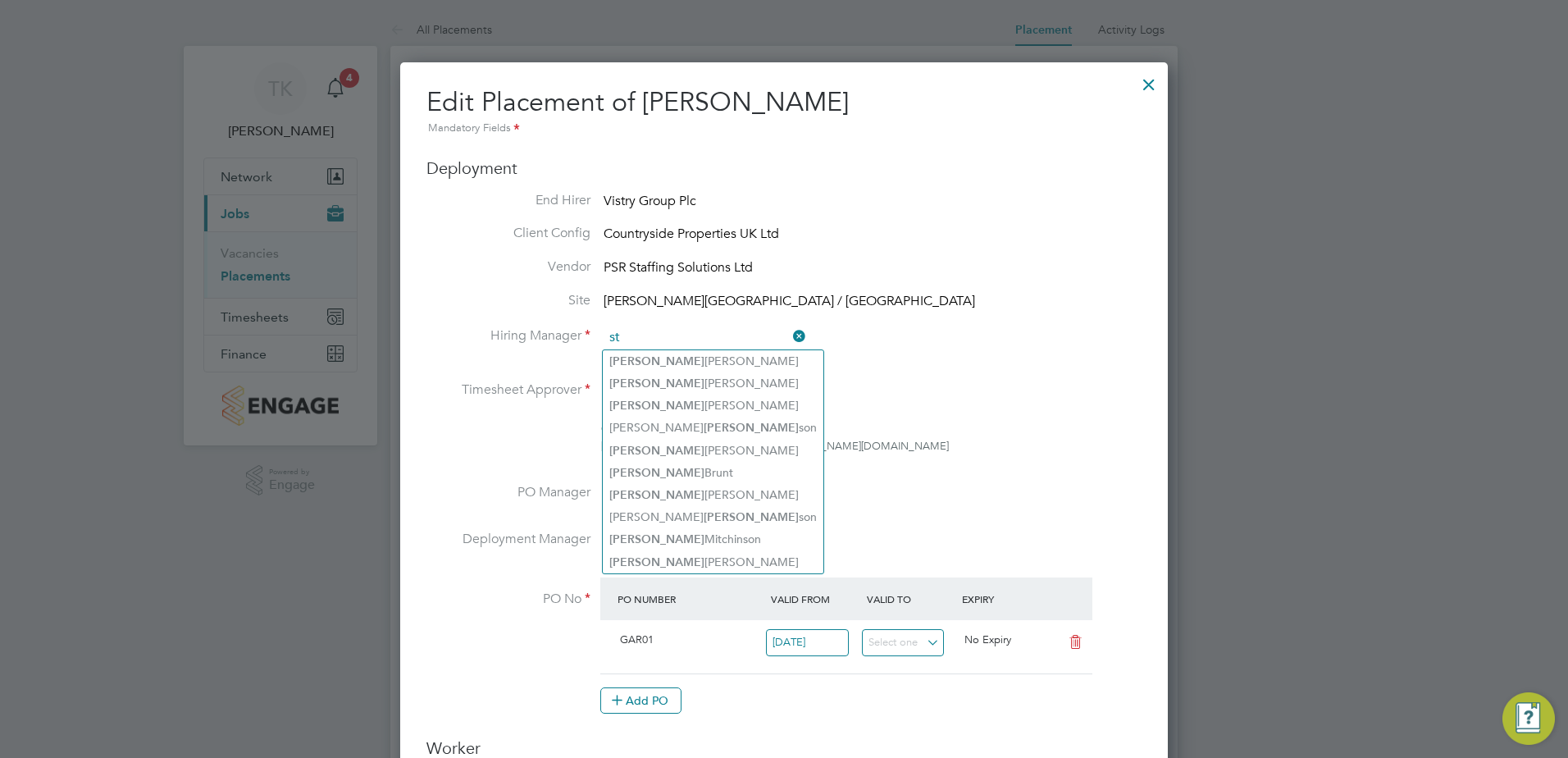
type input "s"
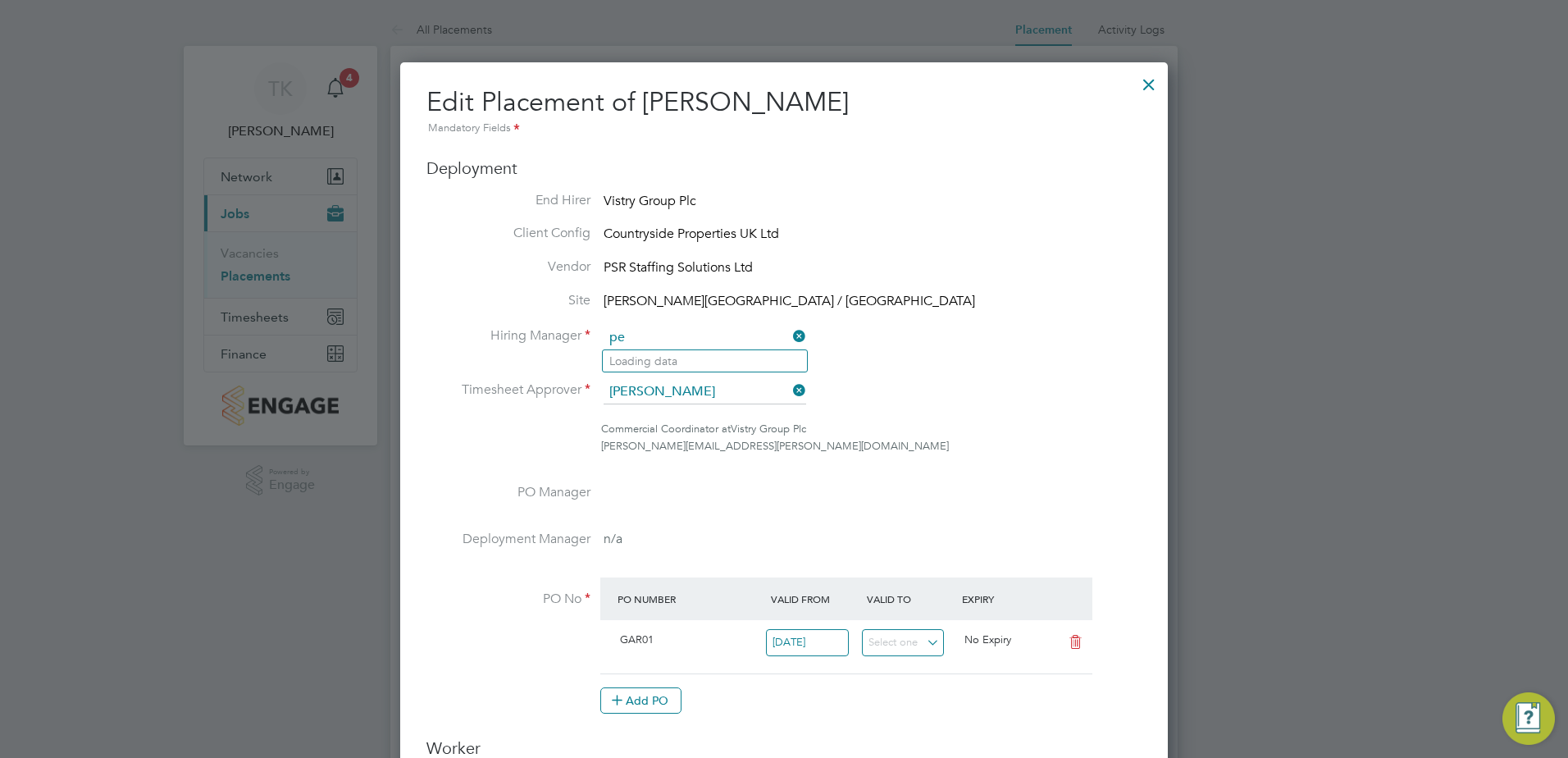
type input "p"
click at [659, 357] on li "[PERSON_NAME] ith" at bounding box center [704, 362] width 204 height 22
type input "[PERSON_NAME]"
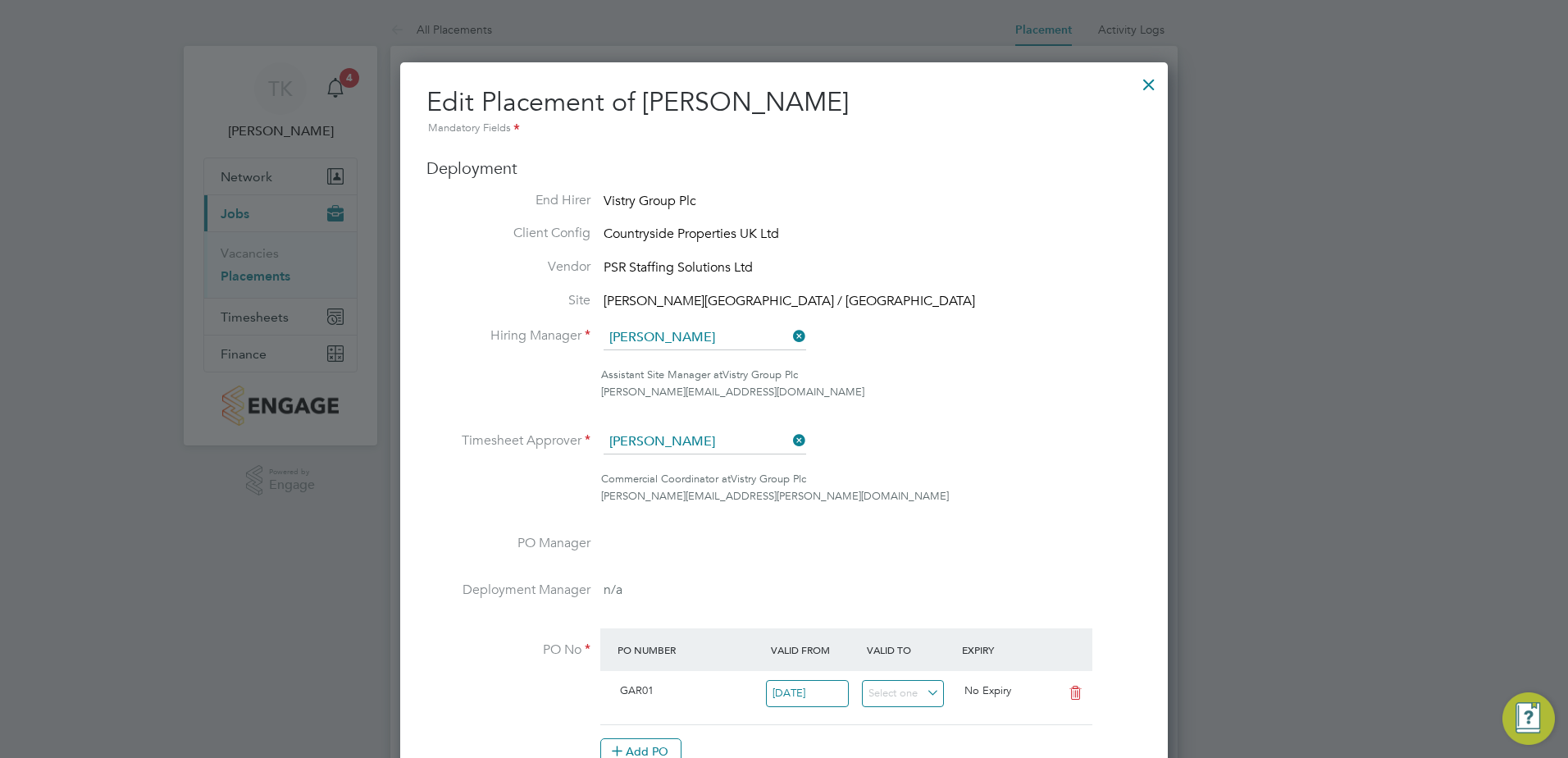
click at [789, 440] on icon at bounding box center [789, 440] width 0 height 23
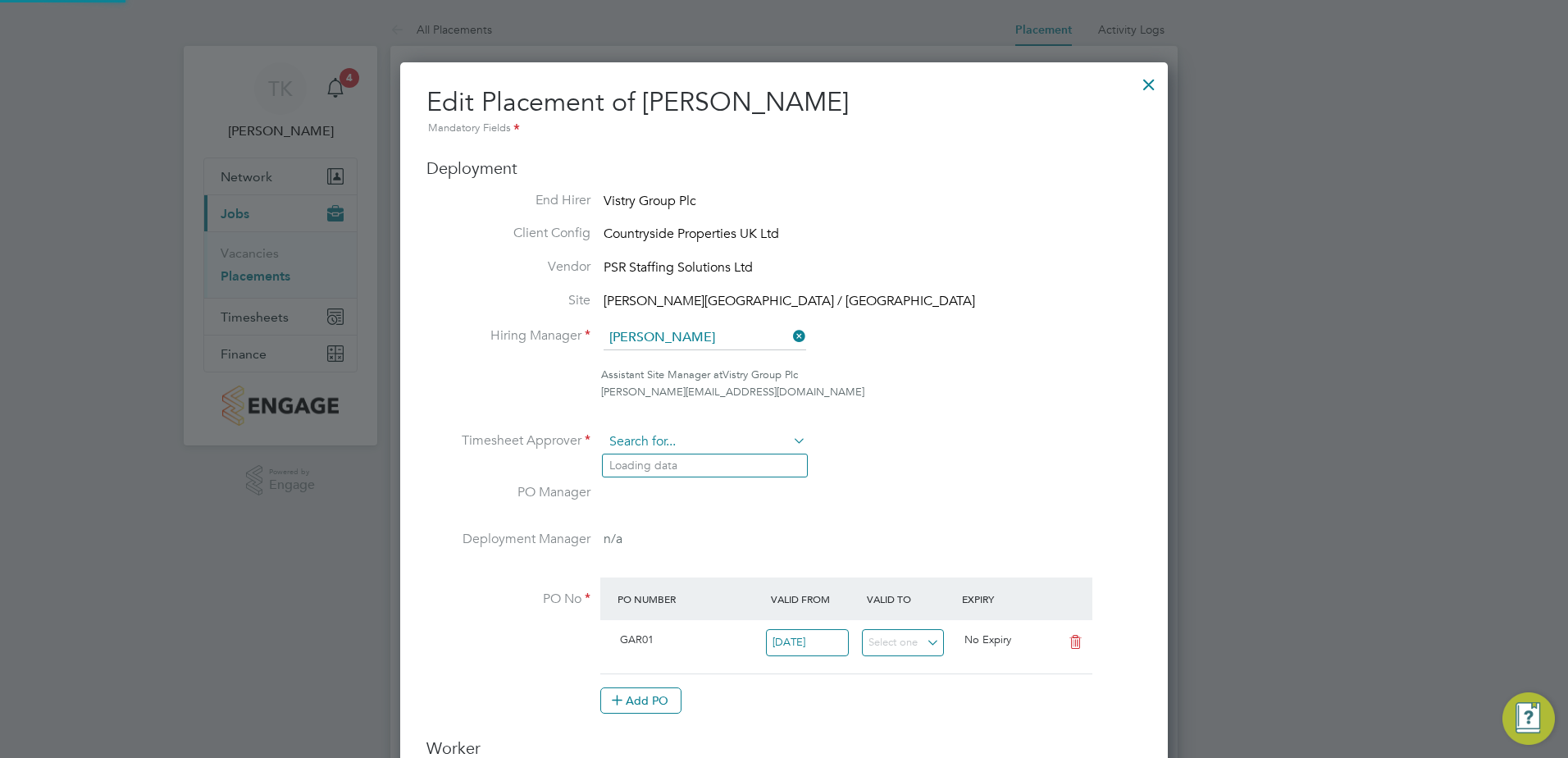
click at [649, 443] on input at bounding box center [704, 442] width 202 height 24
click at [664, 463] on li "[PERSON_NAME] ith" at bounding box center [704, 466] width 204 height 22
type input "[PERSON_NAME]"
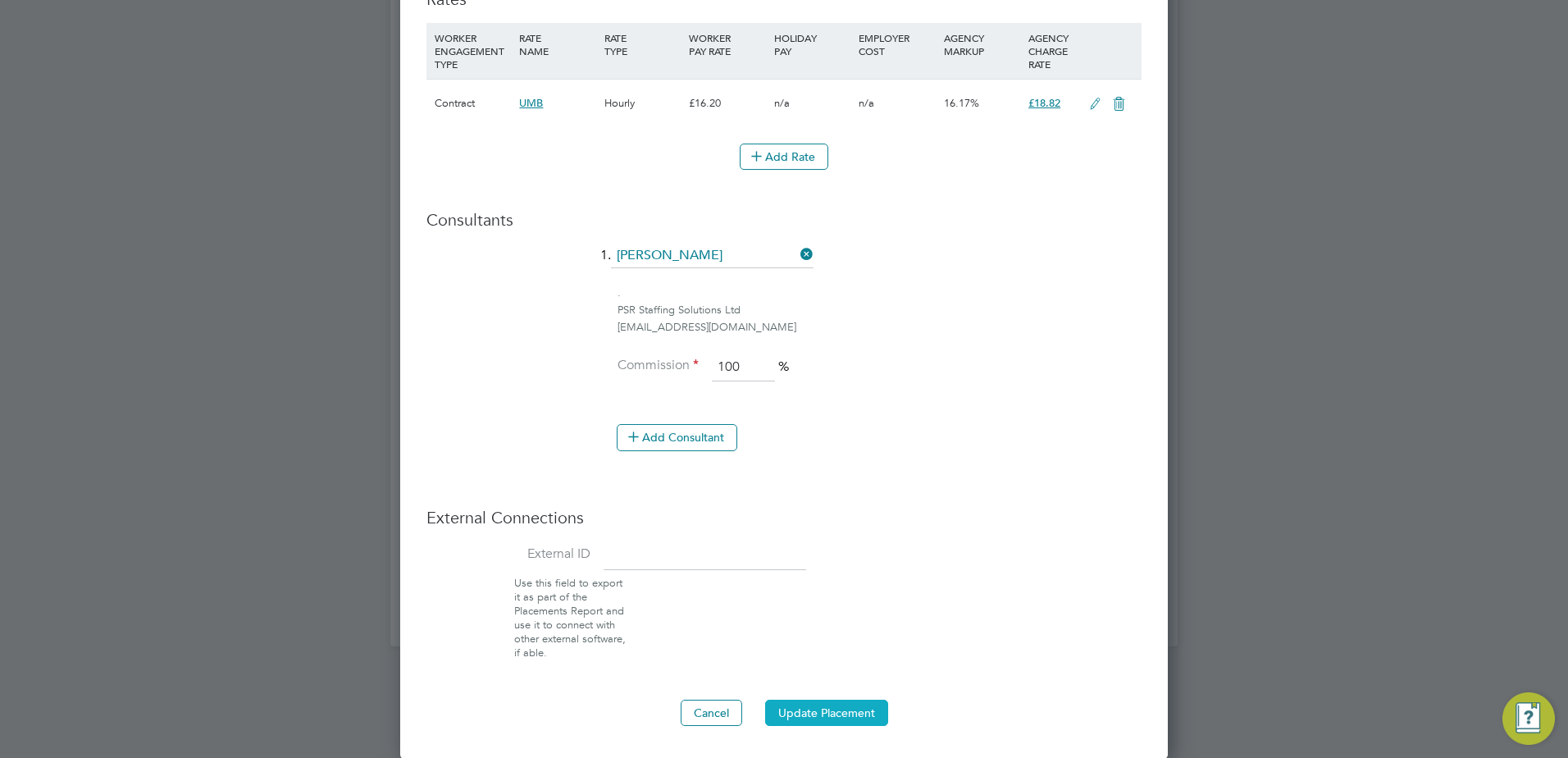
click at [829, 716] on button "Update Placement" at bounding box center [826, 712] width 123 height 26
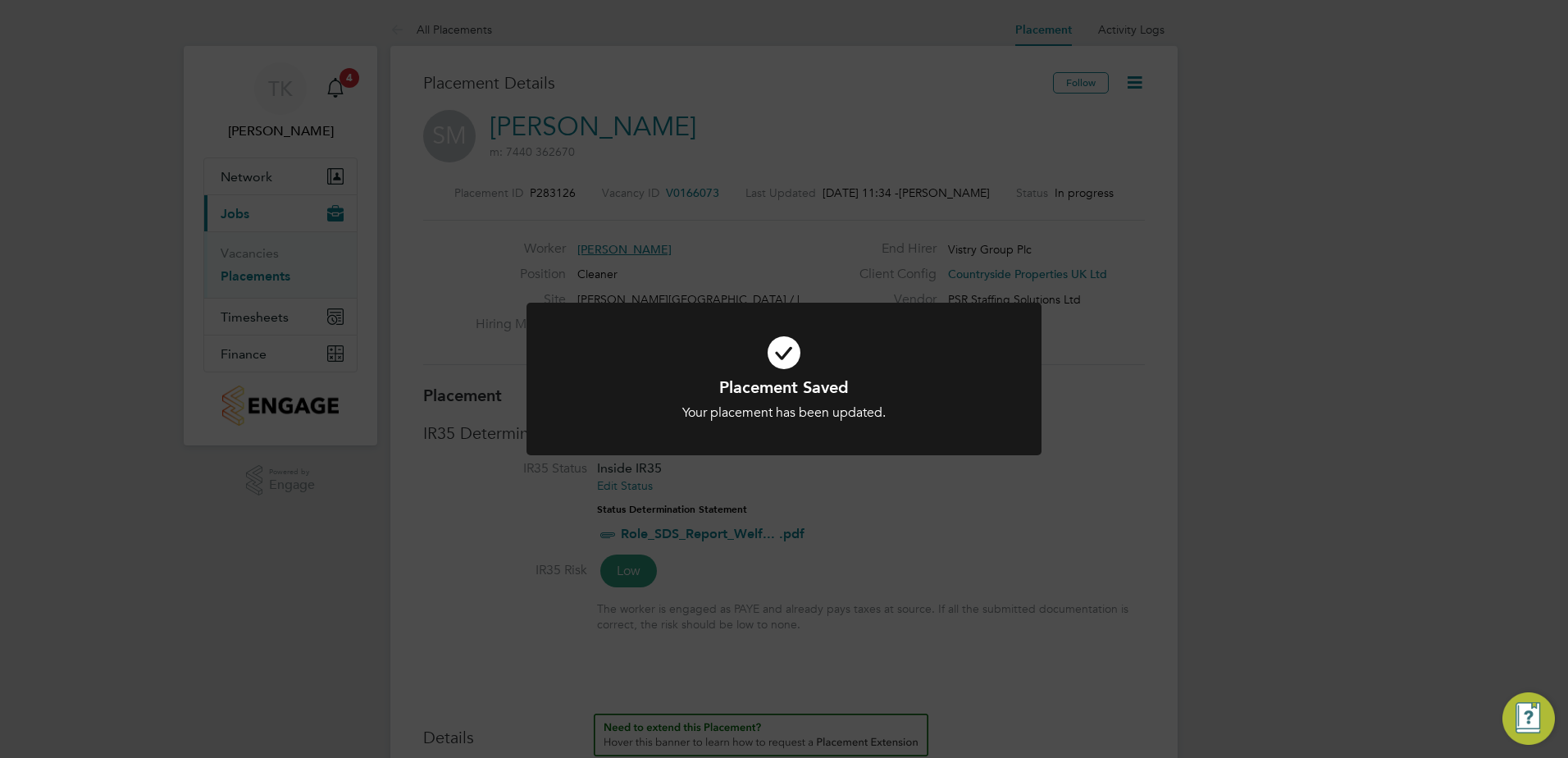
click at [936, 114] on div "Placement Saved Your placement has been updated. Cancel Okay" at bounding box center [784, 379] width 1568 height 758
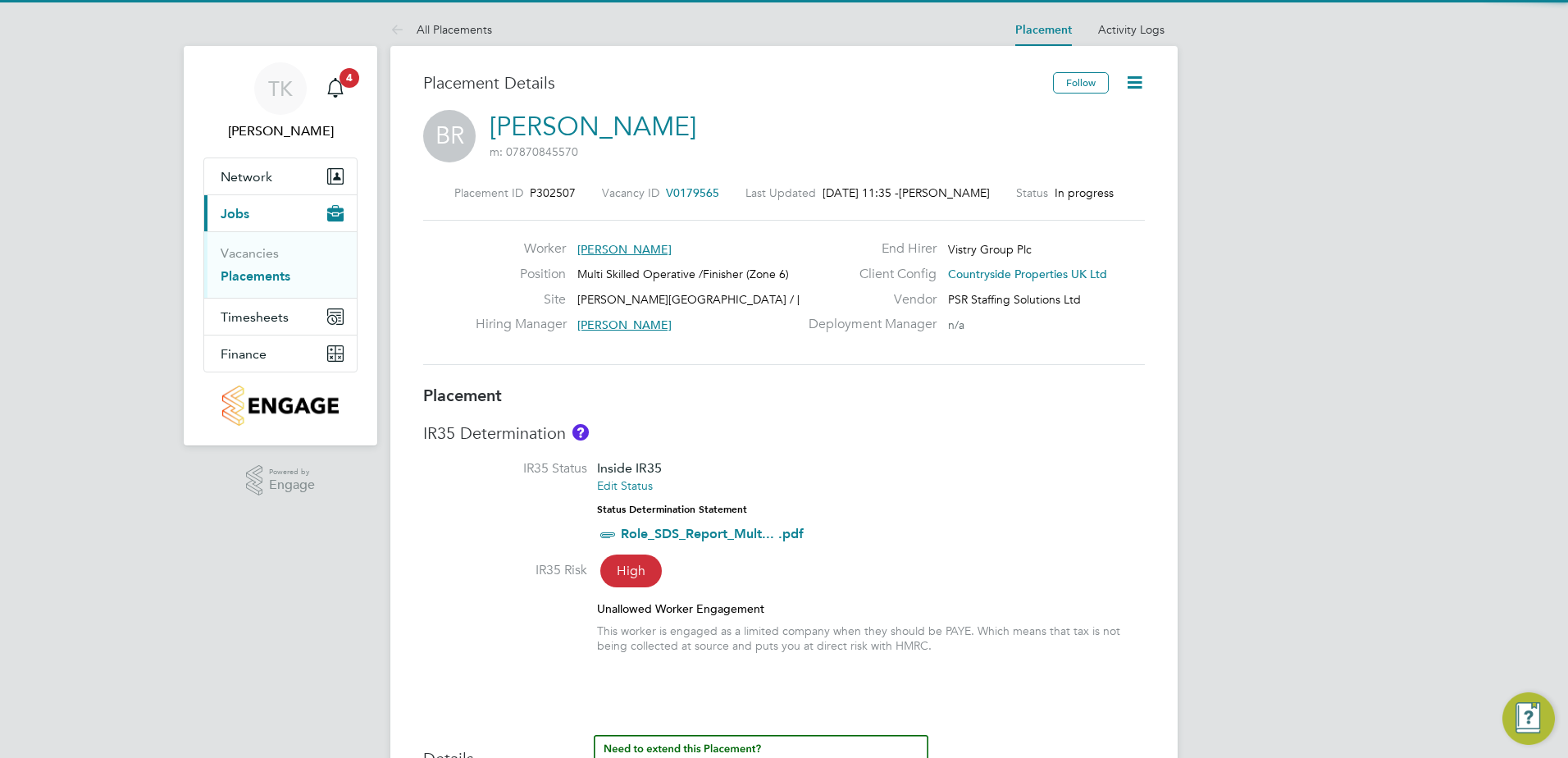
click at [1141, 80] on icon at bounding box center [1134, 82] width 21 height 21
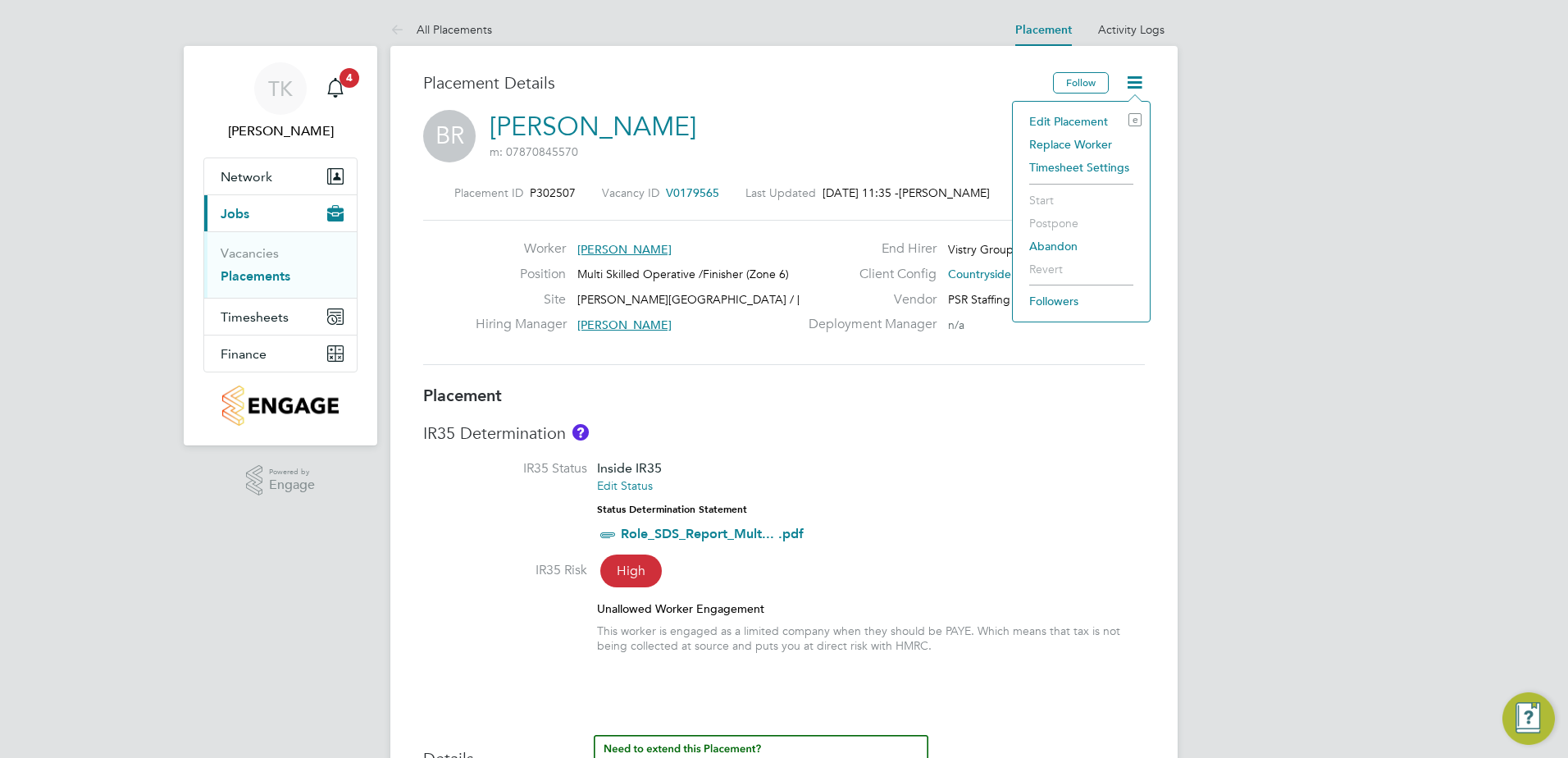
click at [1107, 118] on li "Edit Placement e" at bounding box center [1081, 121] width 120 height 23
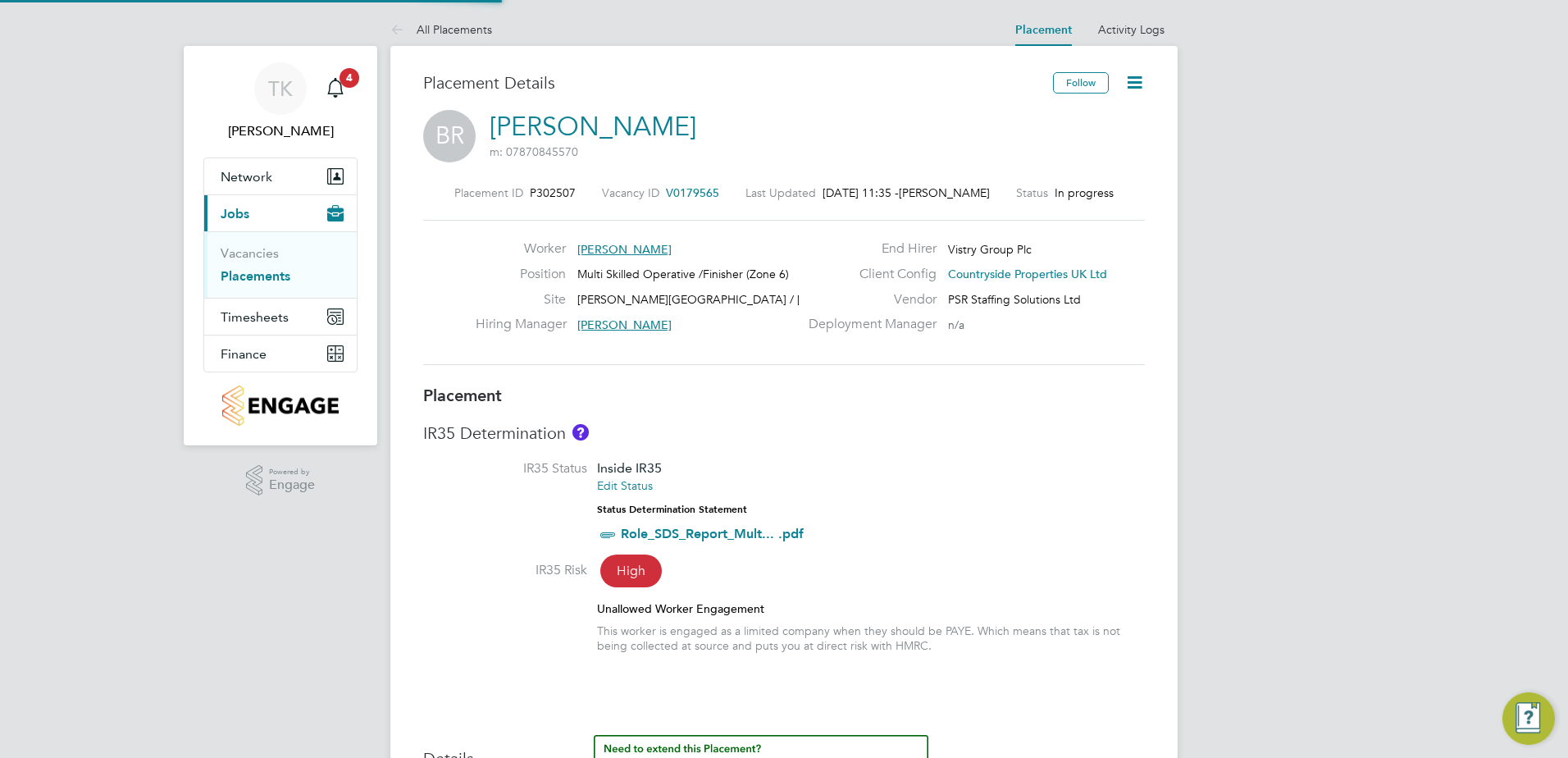
type input "Neil Smith"
type input "[PERSON_NAME]"
type input "01 Sep 2025"
type input "03 Oct 2025"
type input "07:30"
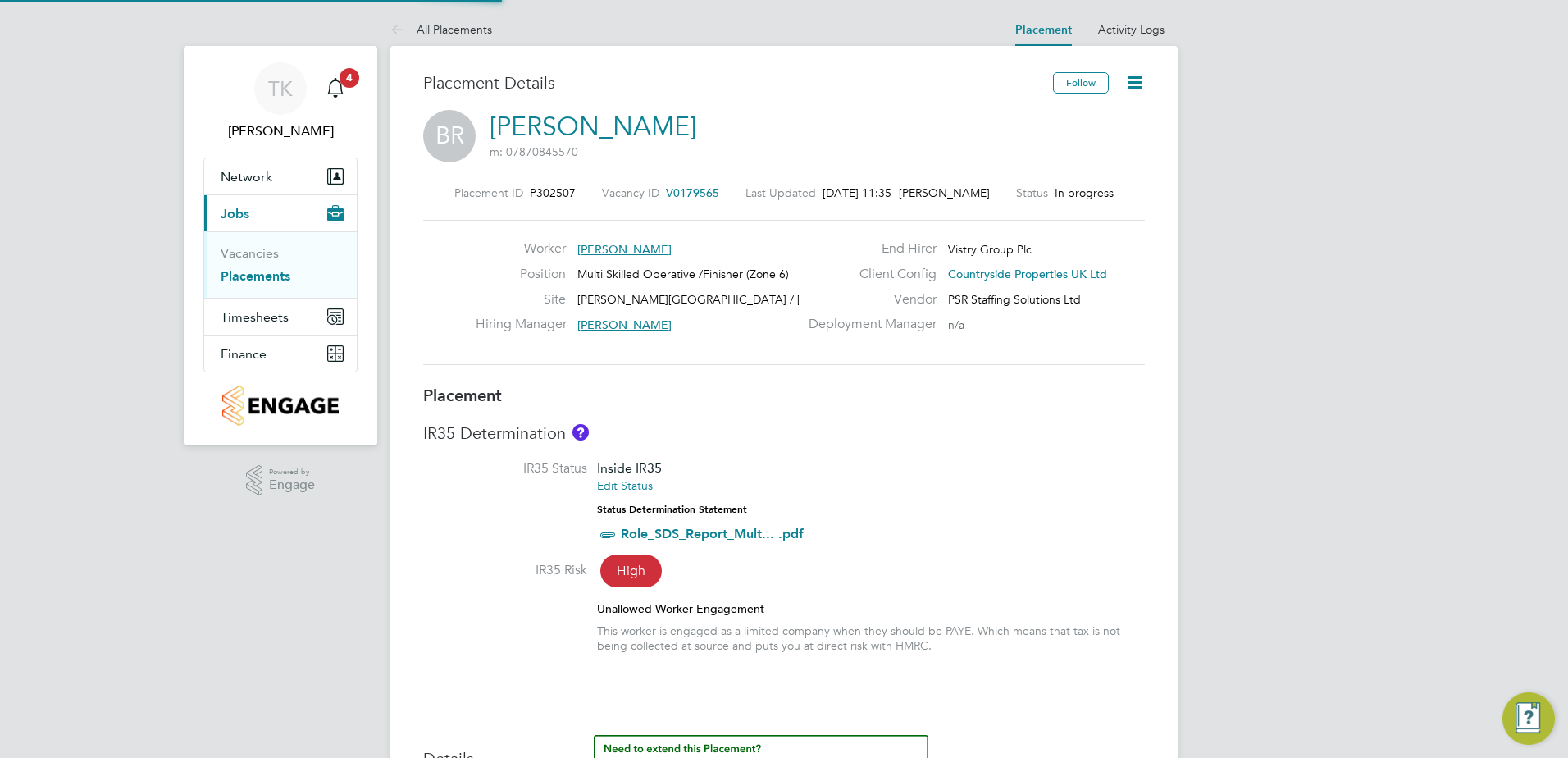
type input "16:30"
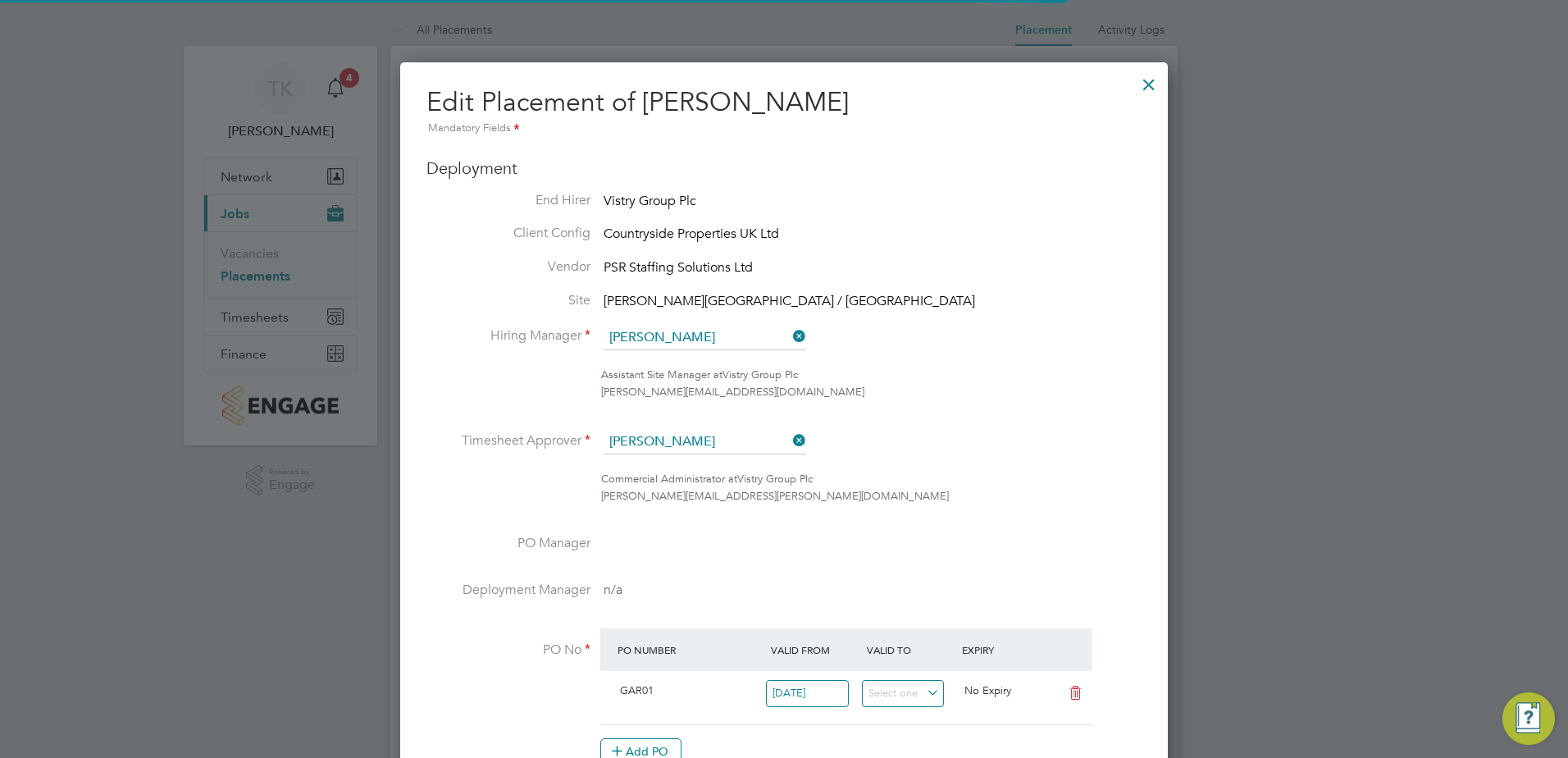
scroll to position [8, 8]
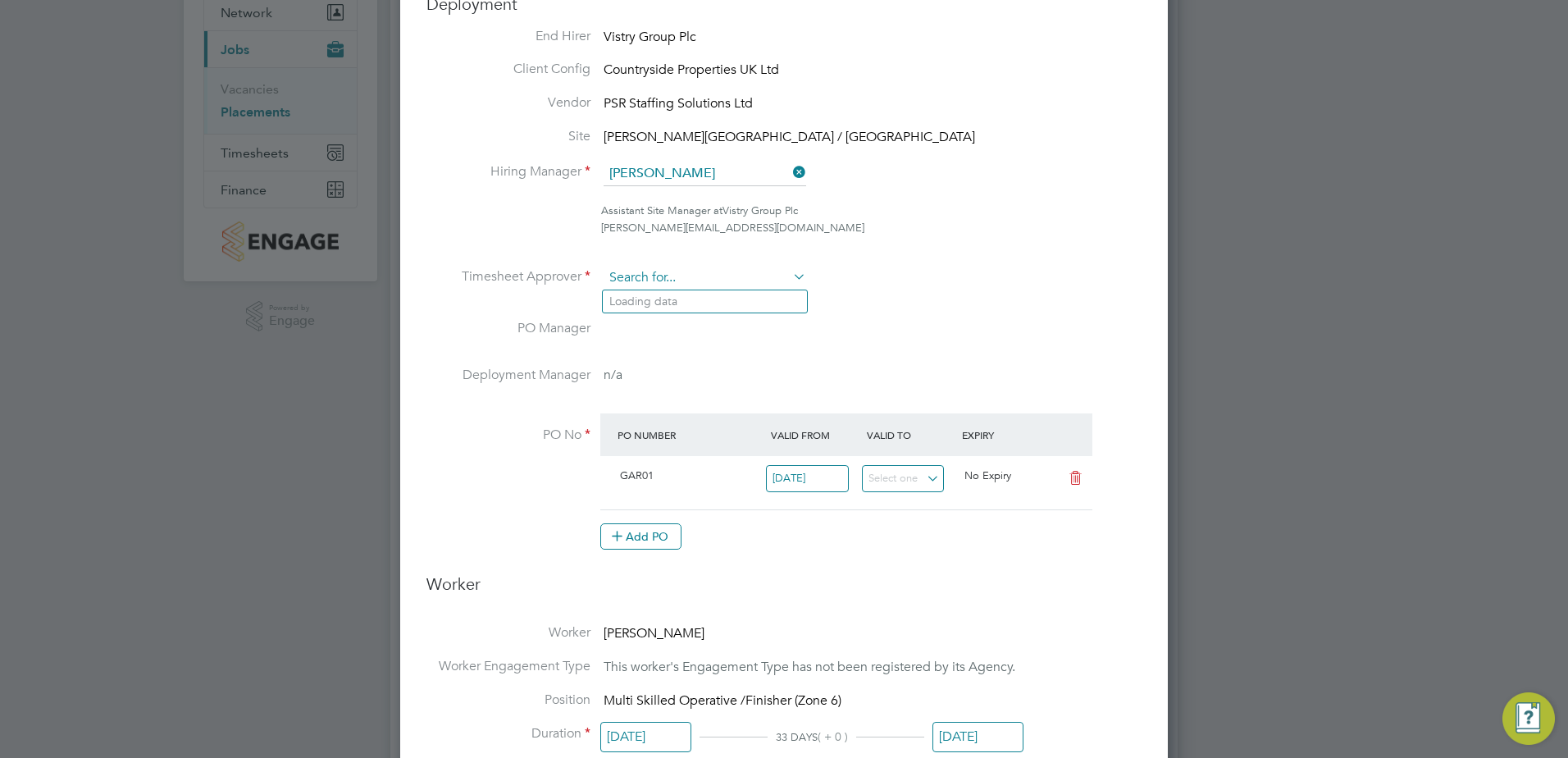
click at [646, 278] on input at bounding box center [704, 278] width 202 height 24
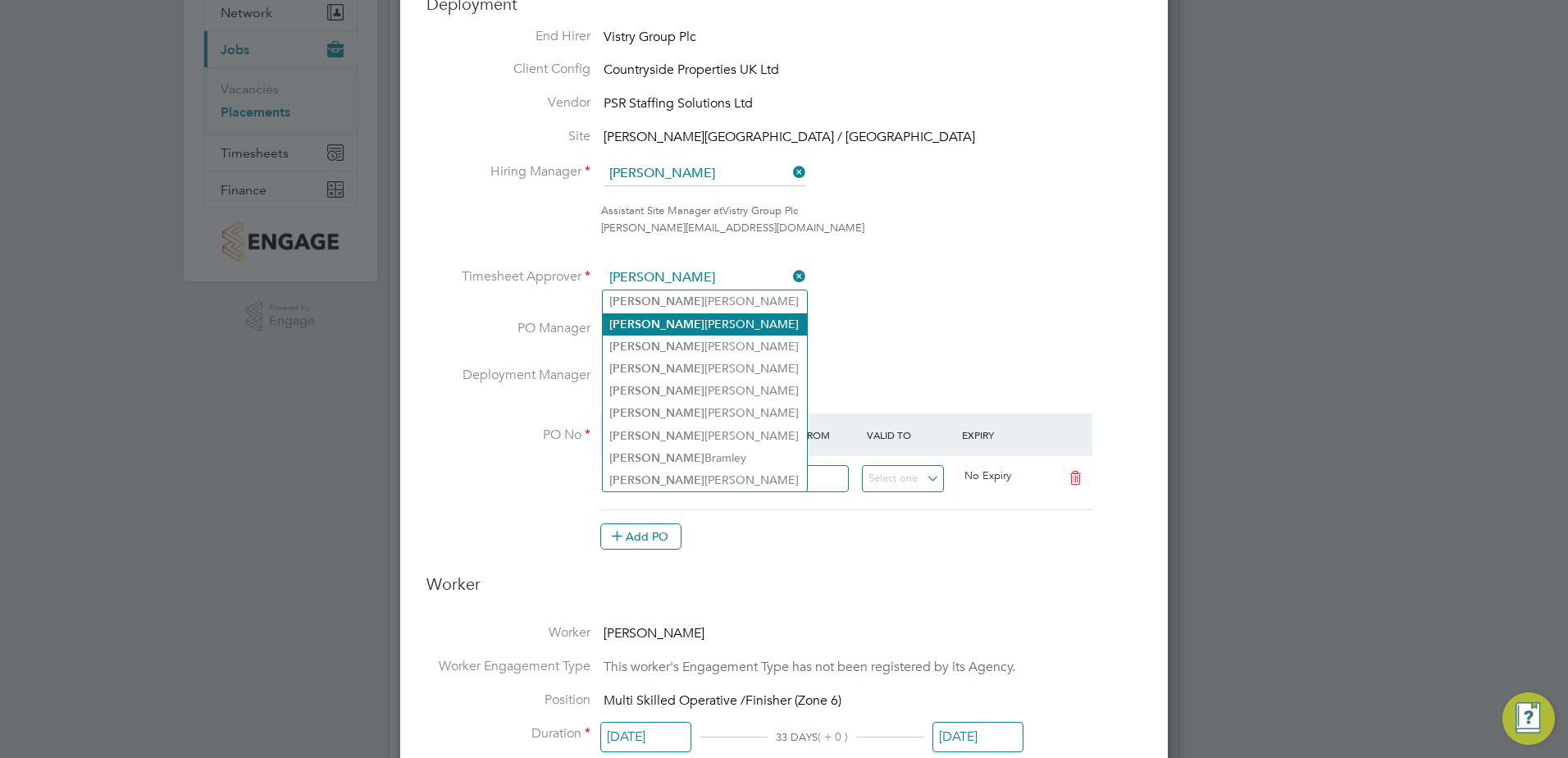
click at [672, 319] on li "Neil Smith" at bounding box center [704, 324] width 204 height 22
type input "Neil Smith"
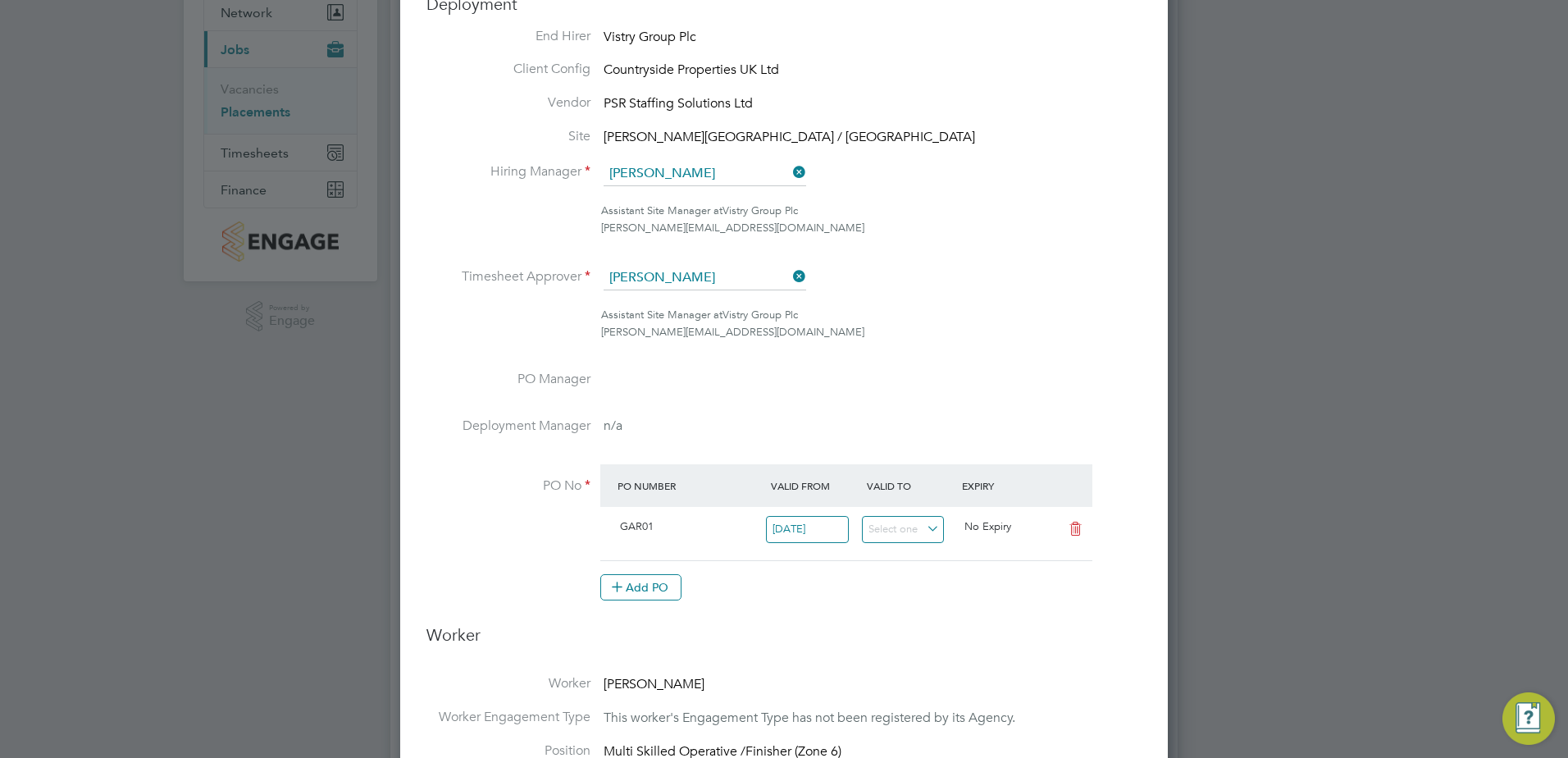
click at [1019, 325] on div "Assistant Site Manager at Vistry Group Plc neil.smith1@vistry.co.uk" at bounding box center [871, 324] width 540 height 35
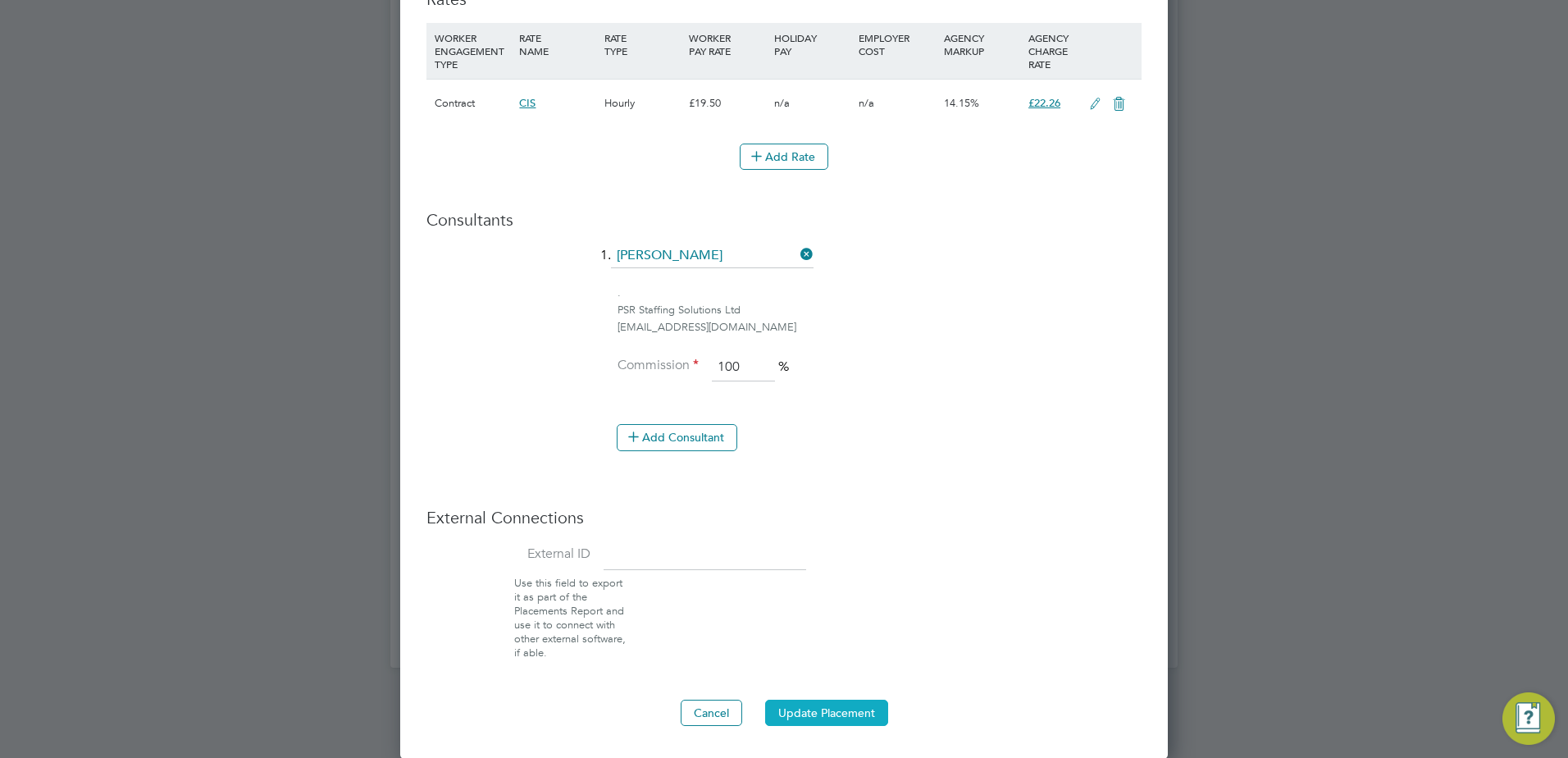
click at [816, 699] on button "Update Placement" at bounding box center [826, 712] width 123 height 26
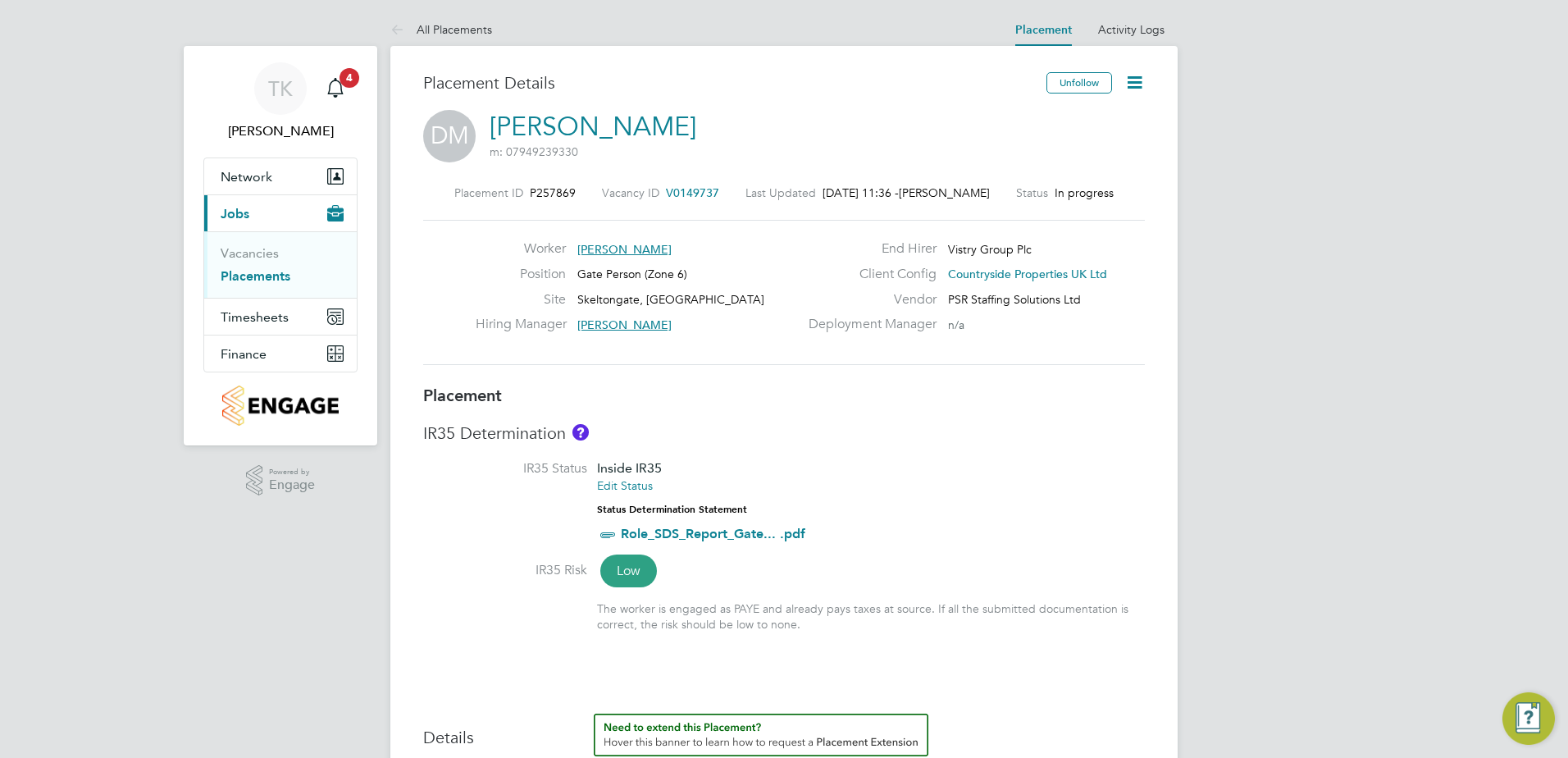
click at [1142, 92] on icon at bounding box center [1134, 82] width 21 height 21
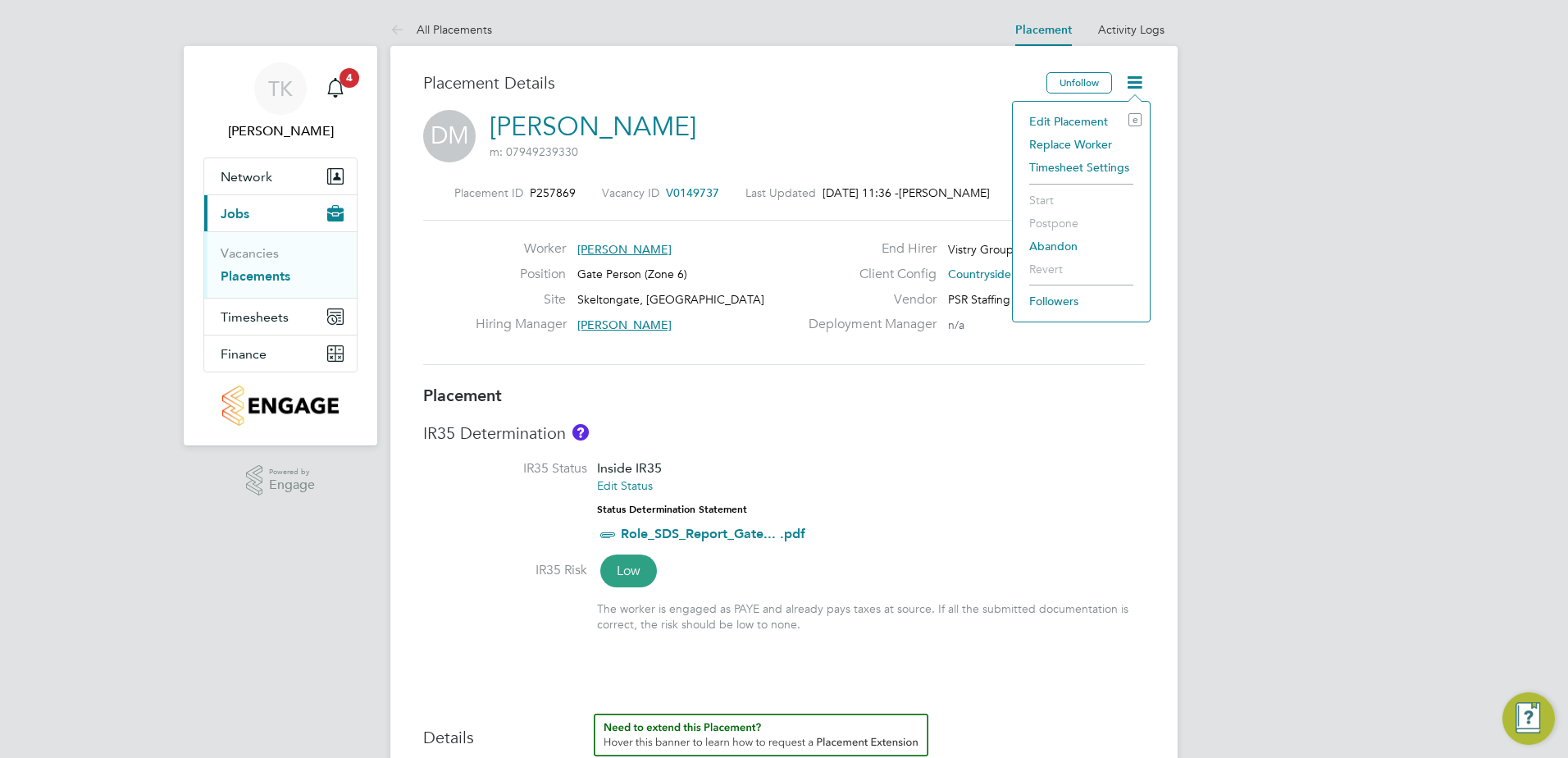
click at [1067, 123] on li "Edit Placement e" at bounding box center [1081, 121] width 120 height 23
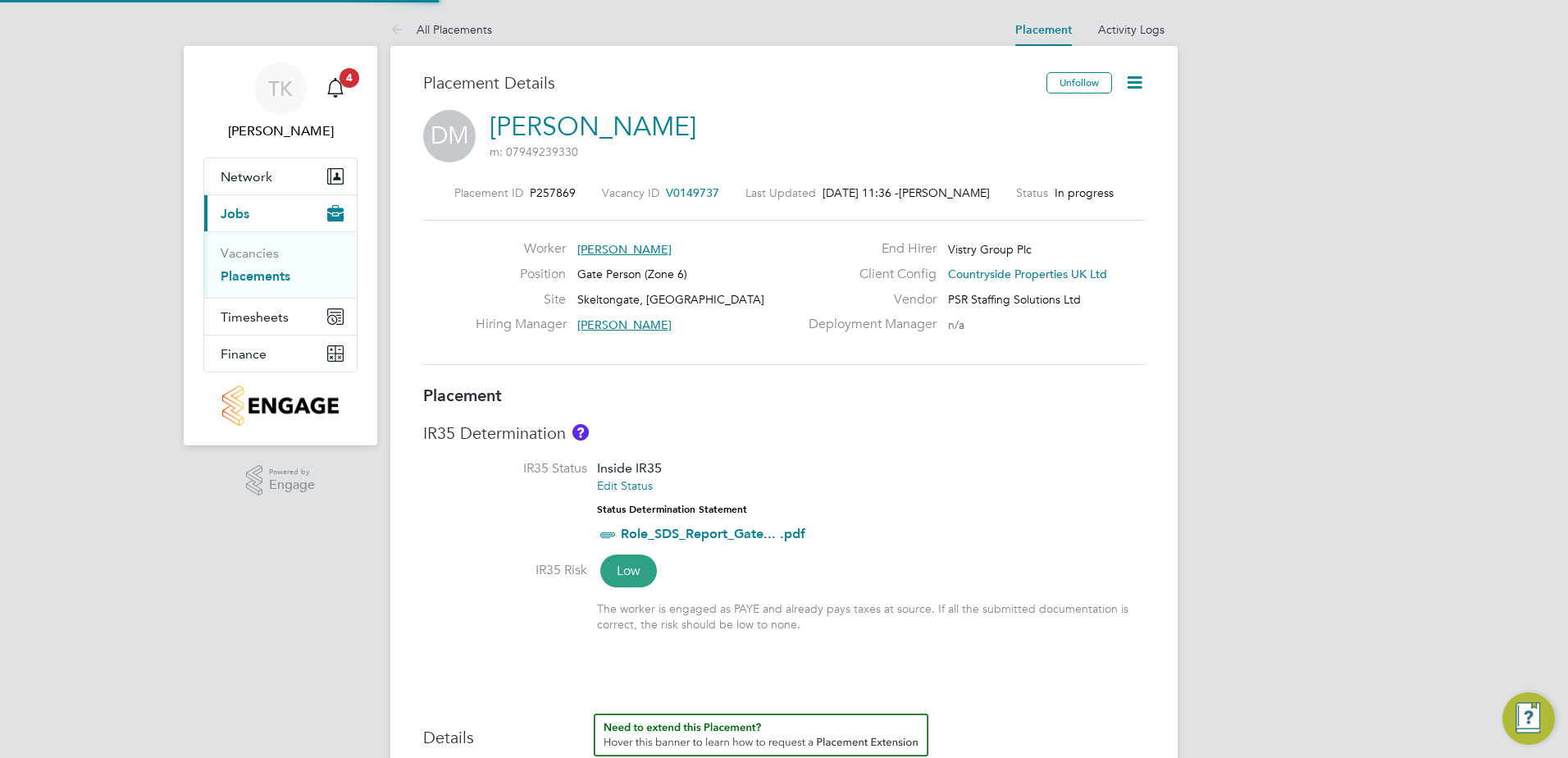
type input "Jack Brunt"
type input "27 Nov 2024"
type input "30 Sep 2025"
type input "07:30"
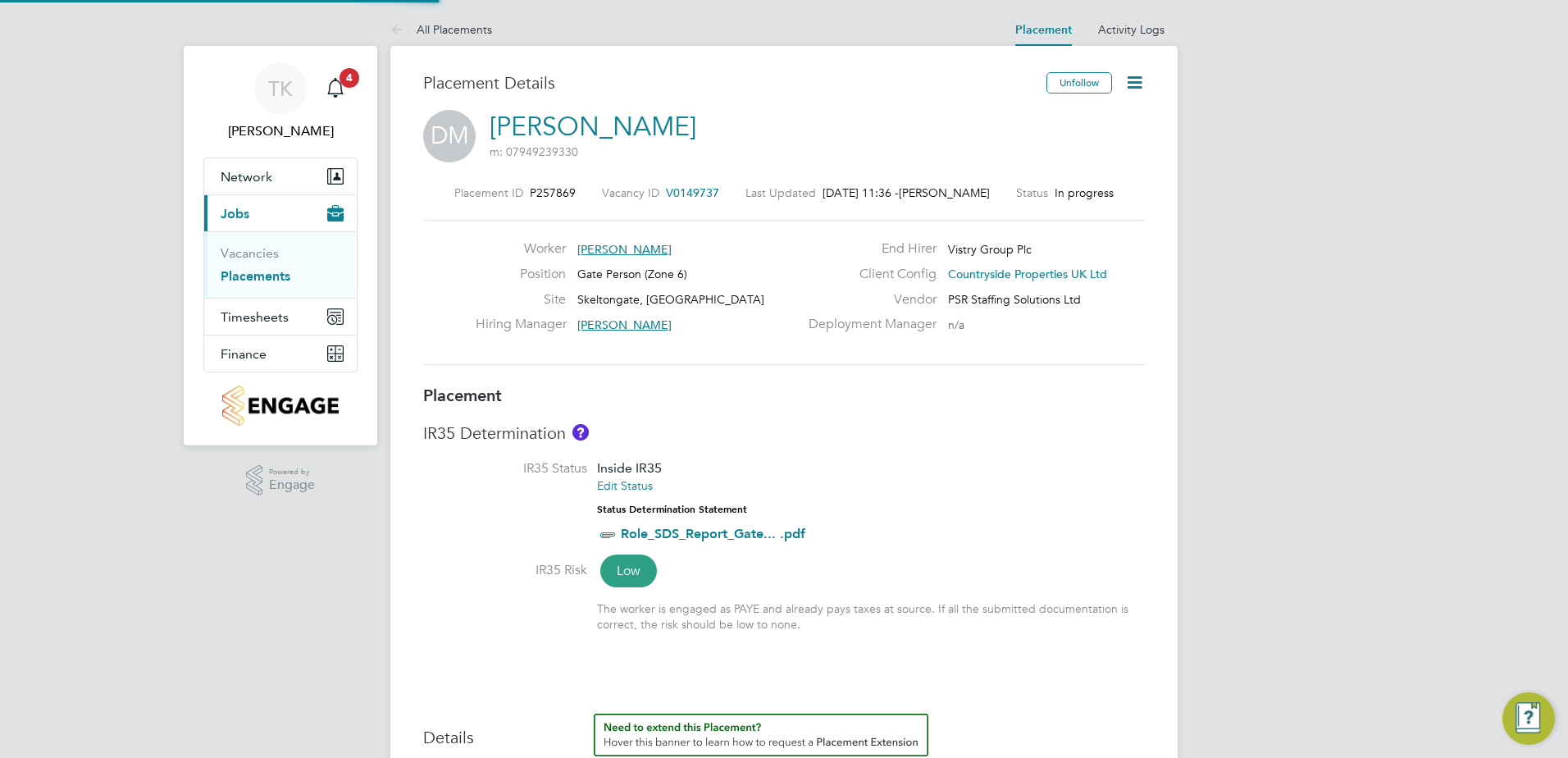
type input "16:30"
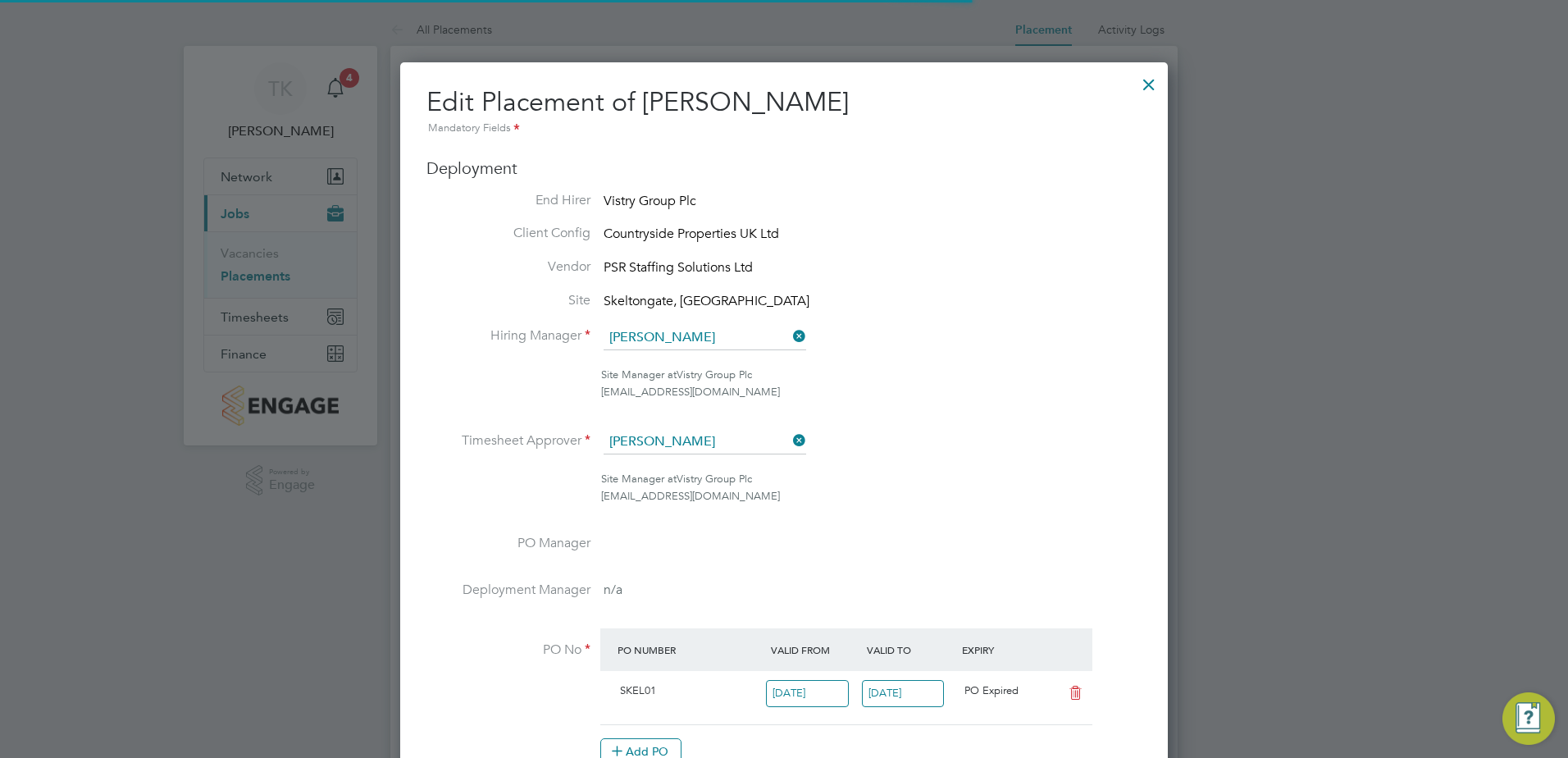
scroll to position [8, 8]
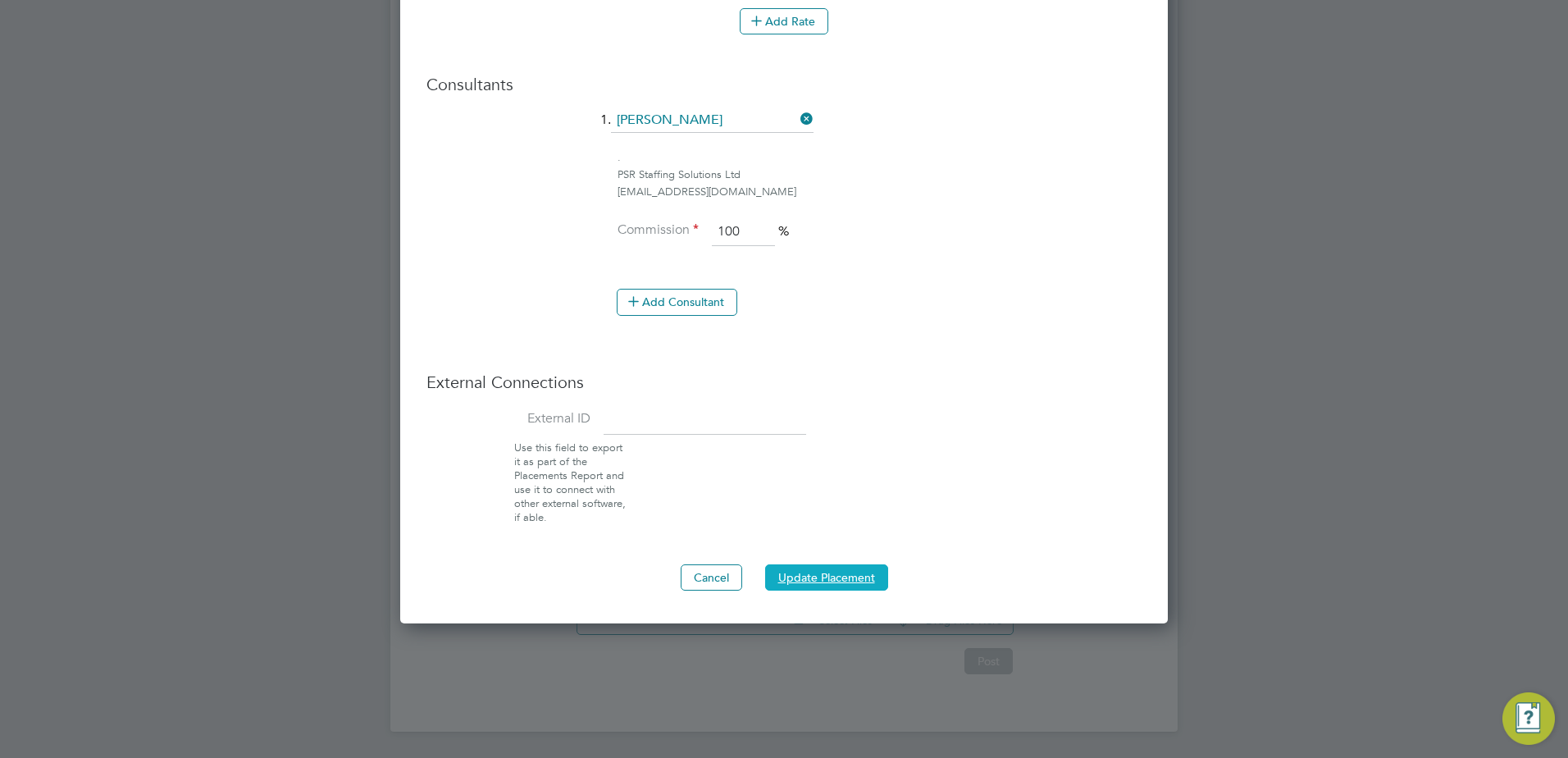
click at [806, 564] on button "Update Placement" at bounding box center [826, 577] width 123 height 26
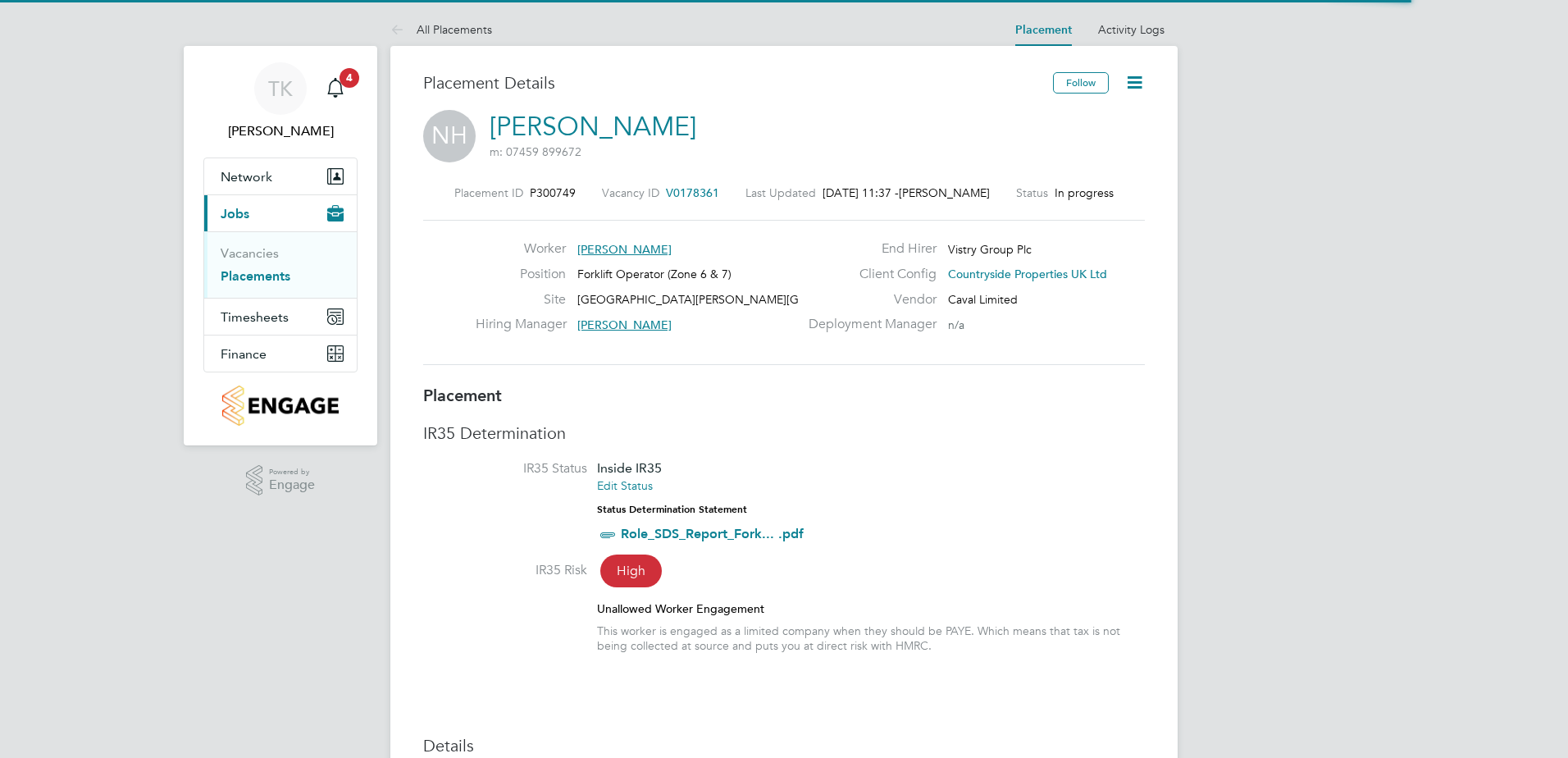
click at [1134, 85] on icon at bounding box center [1134, 82] width 21 height 21
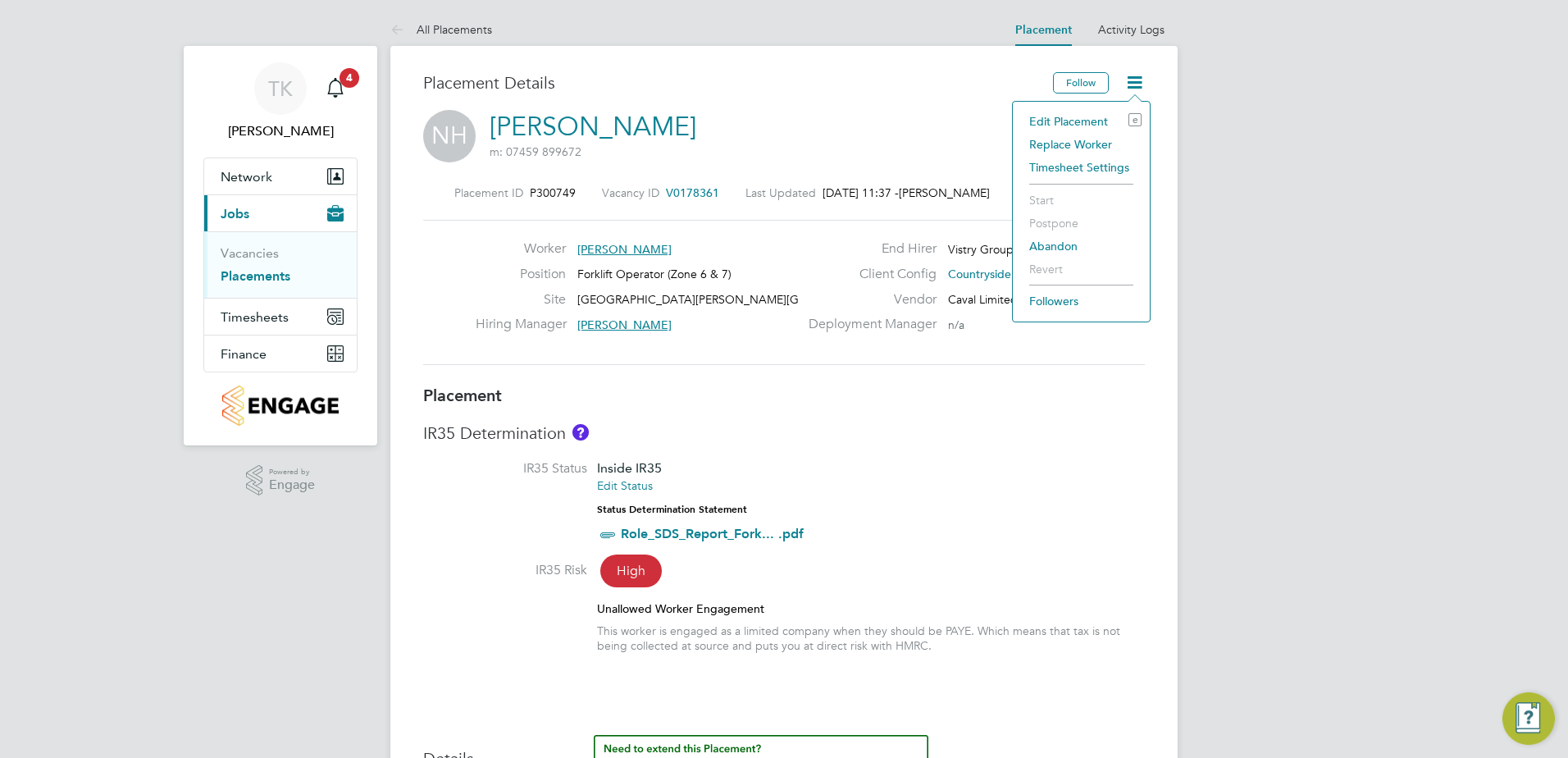
click at [1080, 115] on li "Edit Placement e" at bounding box center [1081, 121] width 120 height 23
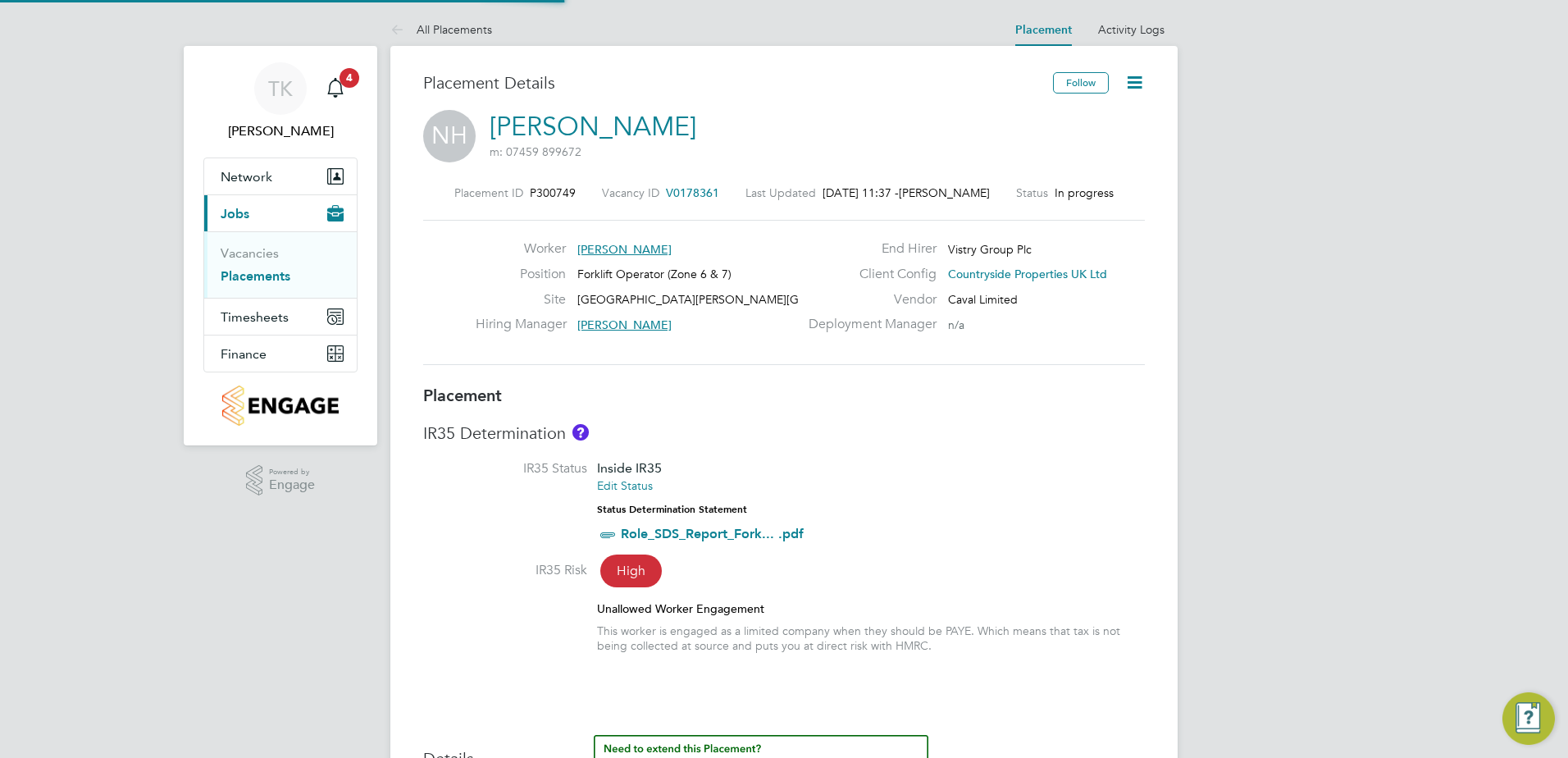
type input "[PERSON_NAME]"
type input "[DATE]"
type input "07:30"
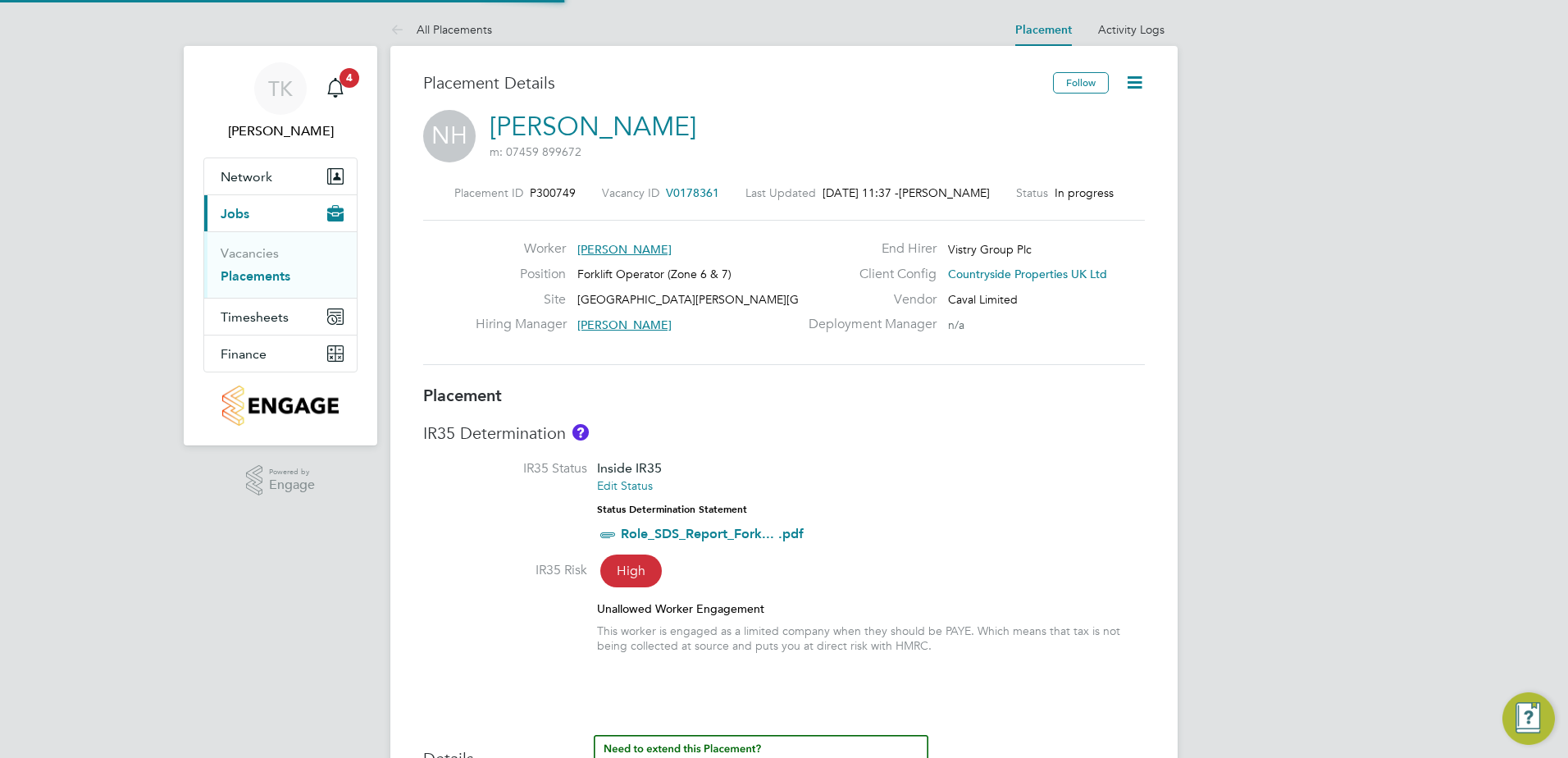
type input "16:30"
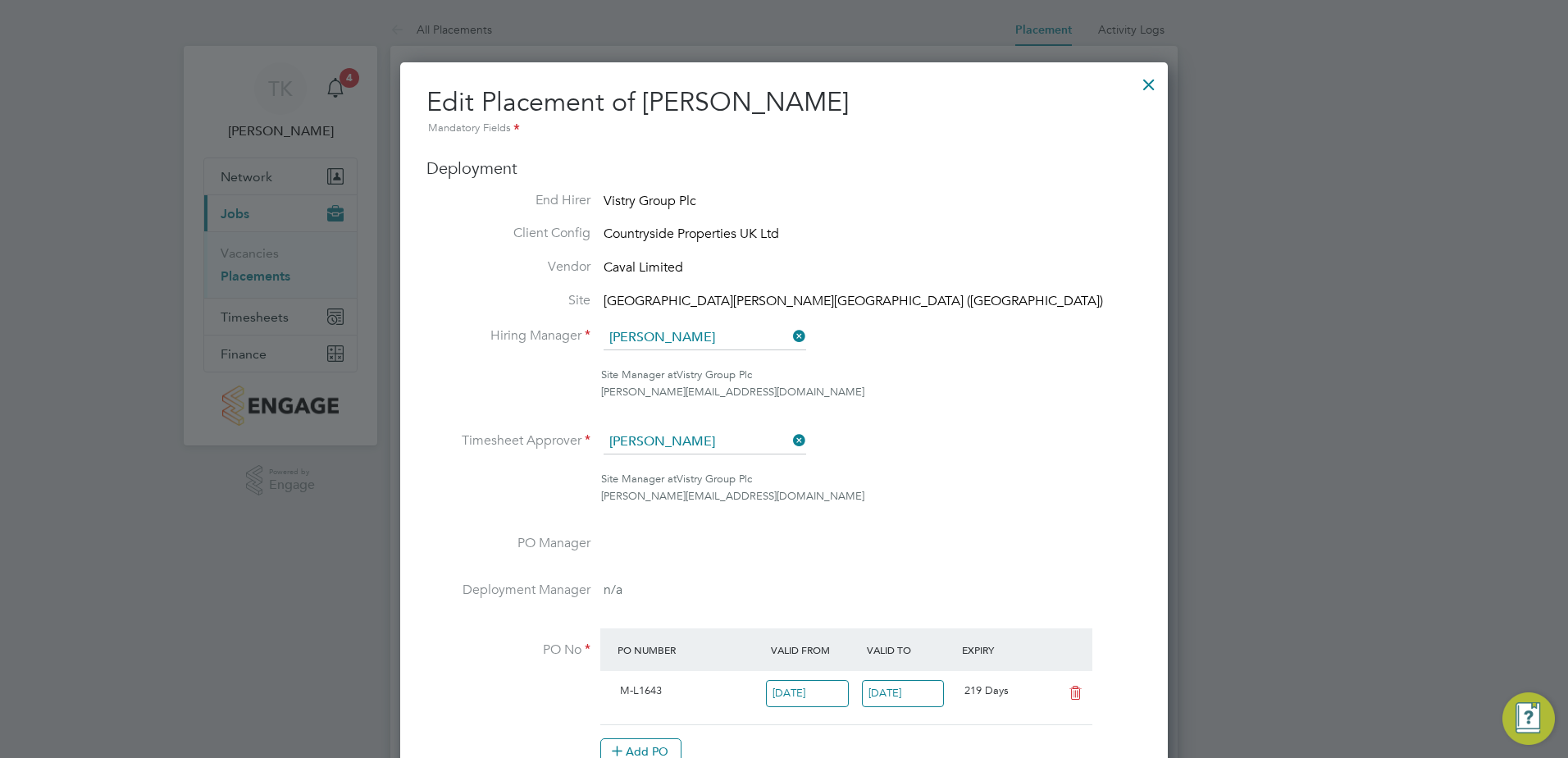
click at [1147, 80] on div at bounding box center [1148, 80] width 29 height 29
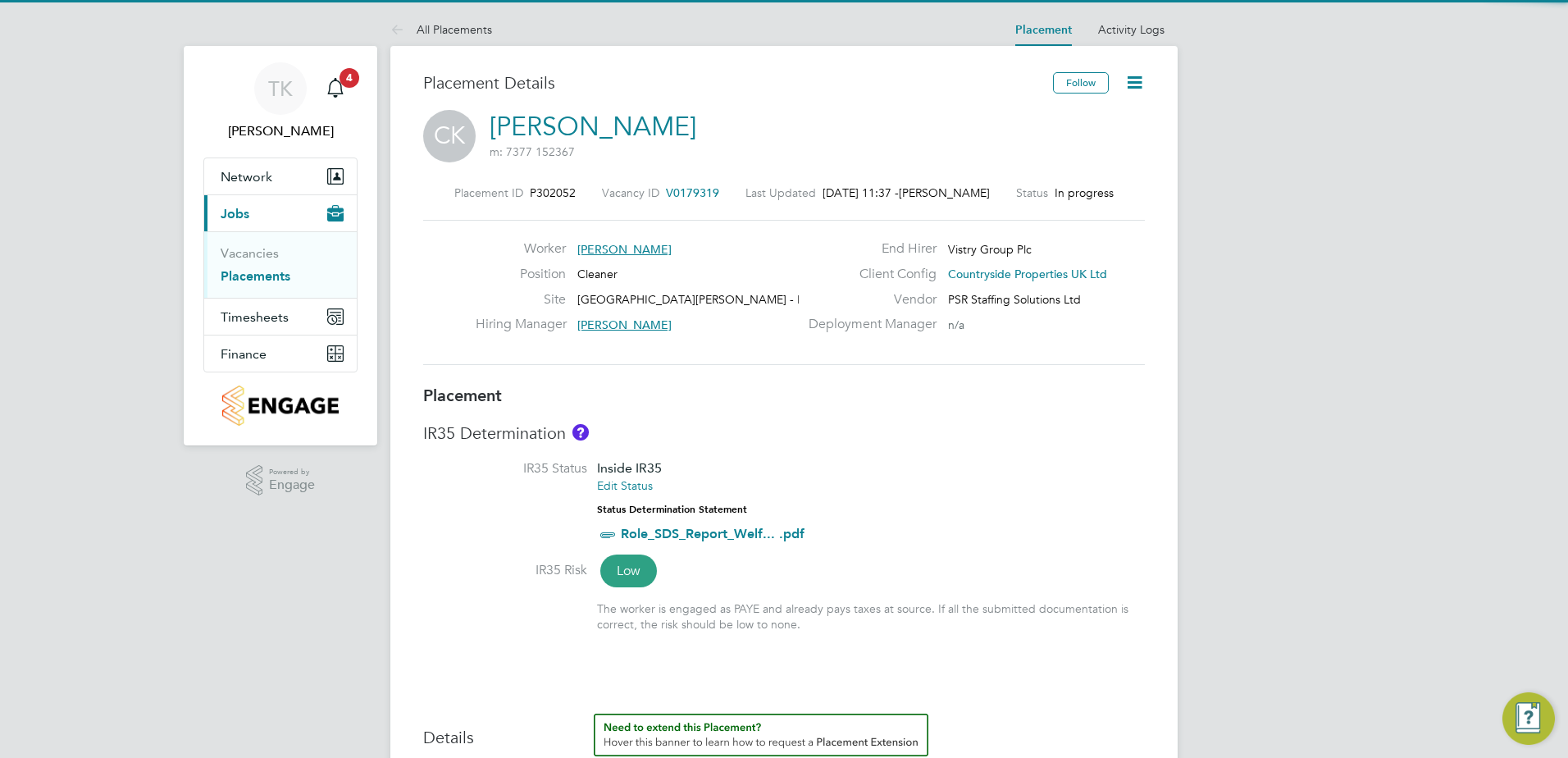
click at [1126, 88] on icon at bounding box center [1134, 82] width 21 height 21
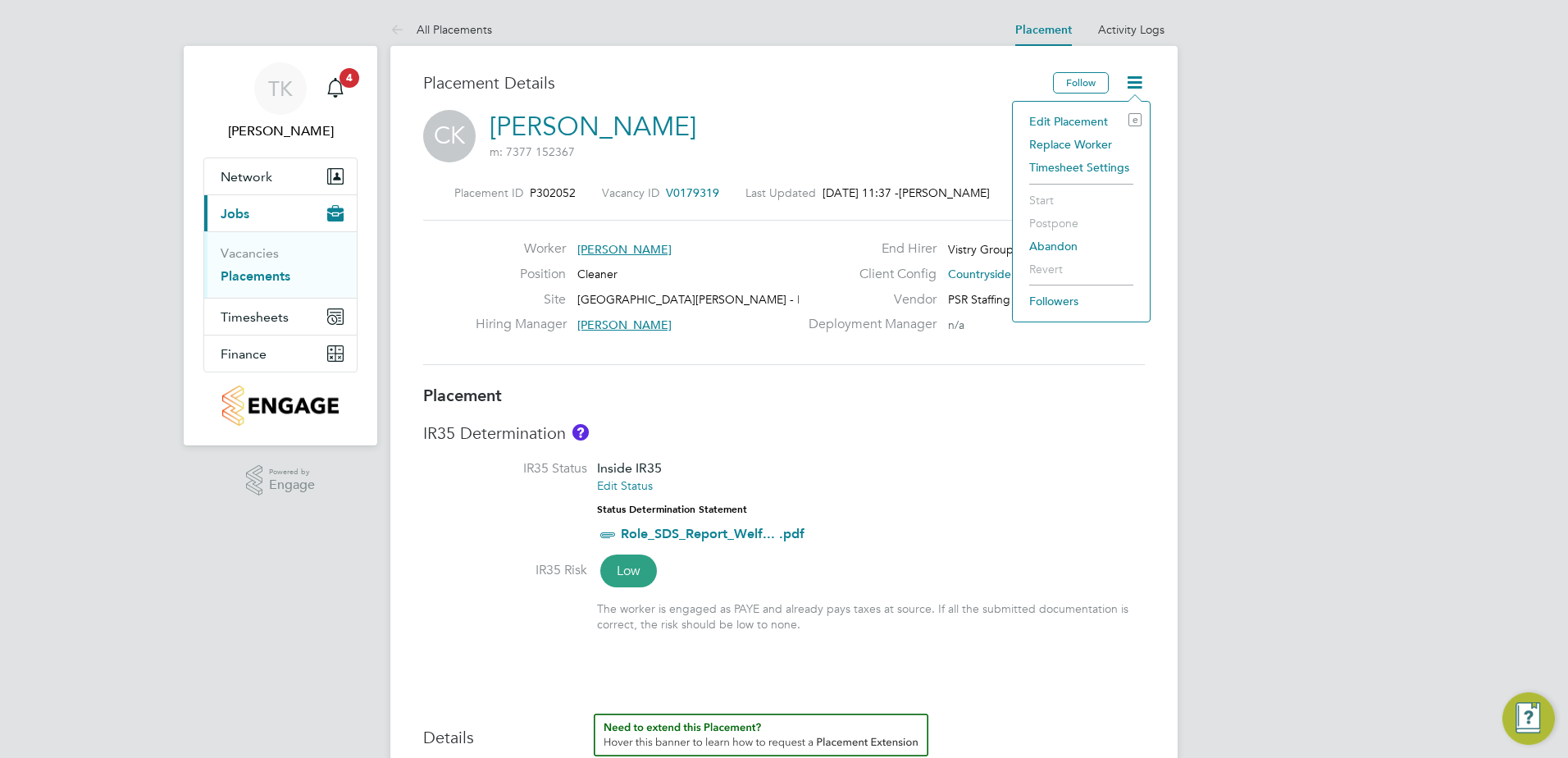
click at [1111, 117] on li "Edit Placement e" at bounding box center [1081, 121] width 120 height 23
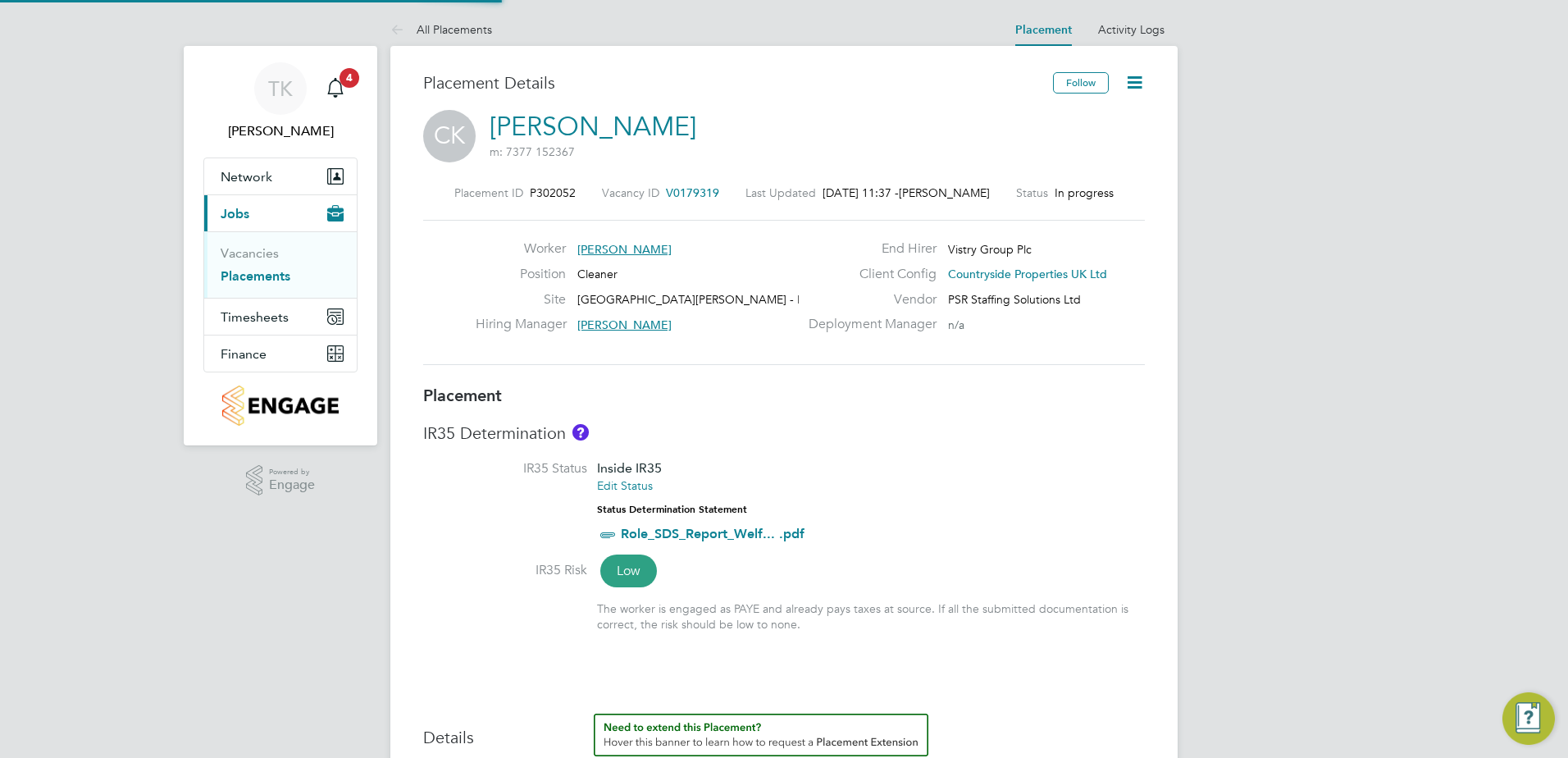
type input "Paul Townend"
type input "27 Aug 2025"
type input "[DATE]"
type input "07:30"
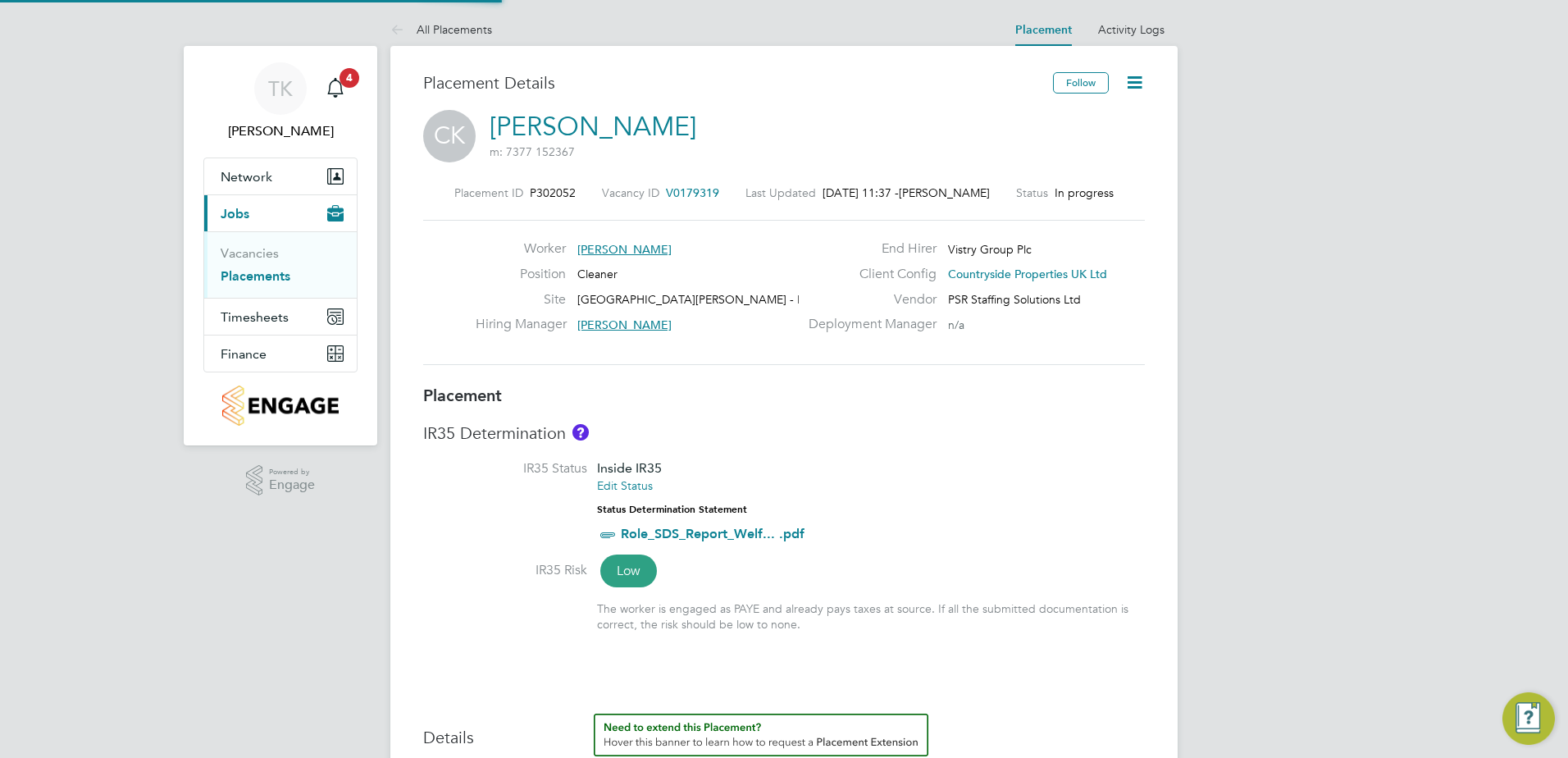
type input "16:30"
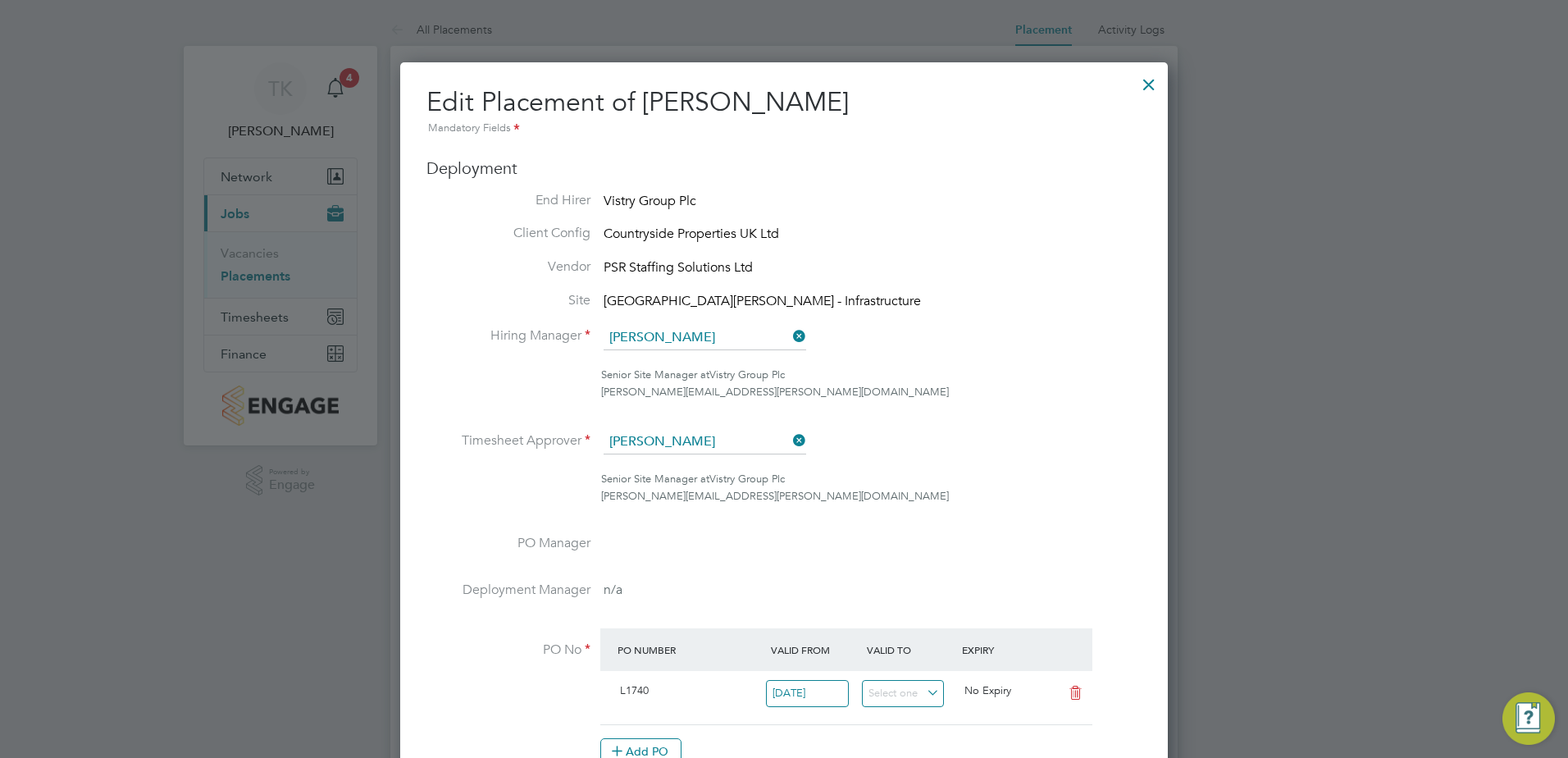
click at [1147, 81] on div at bounding box center [1148, 80] width 29 height 29
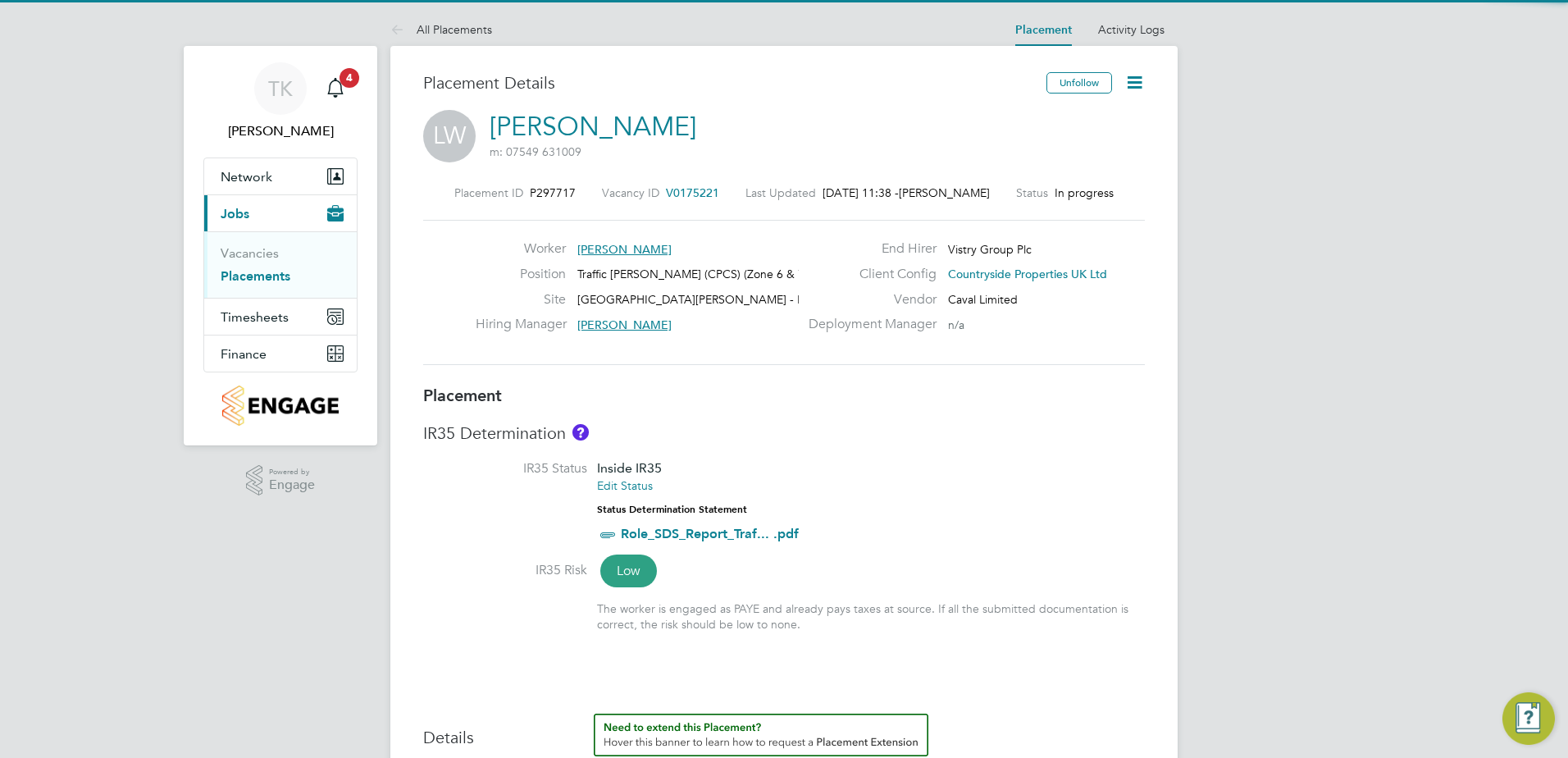
click at [1127, 83] on icon at bounding box center [1134, 82] width 21 height 21
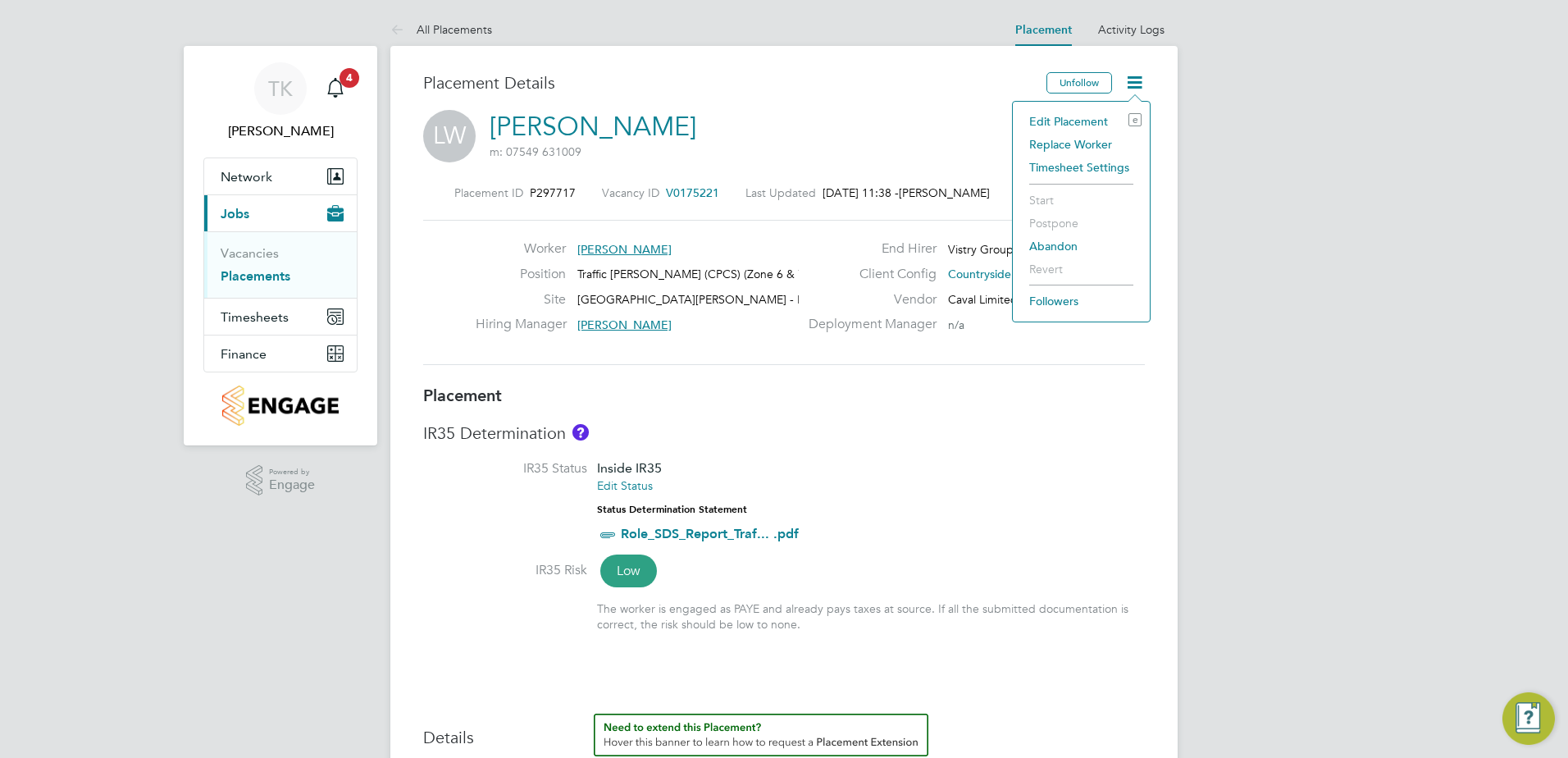
click at [1058, 125] on li "Edit Placement e" at bounding box center [1081, 121] width 120 height 23
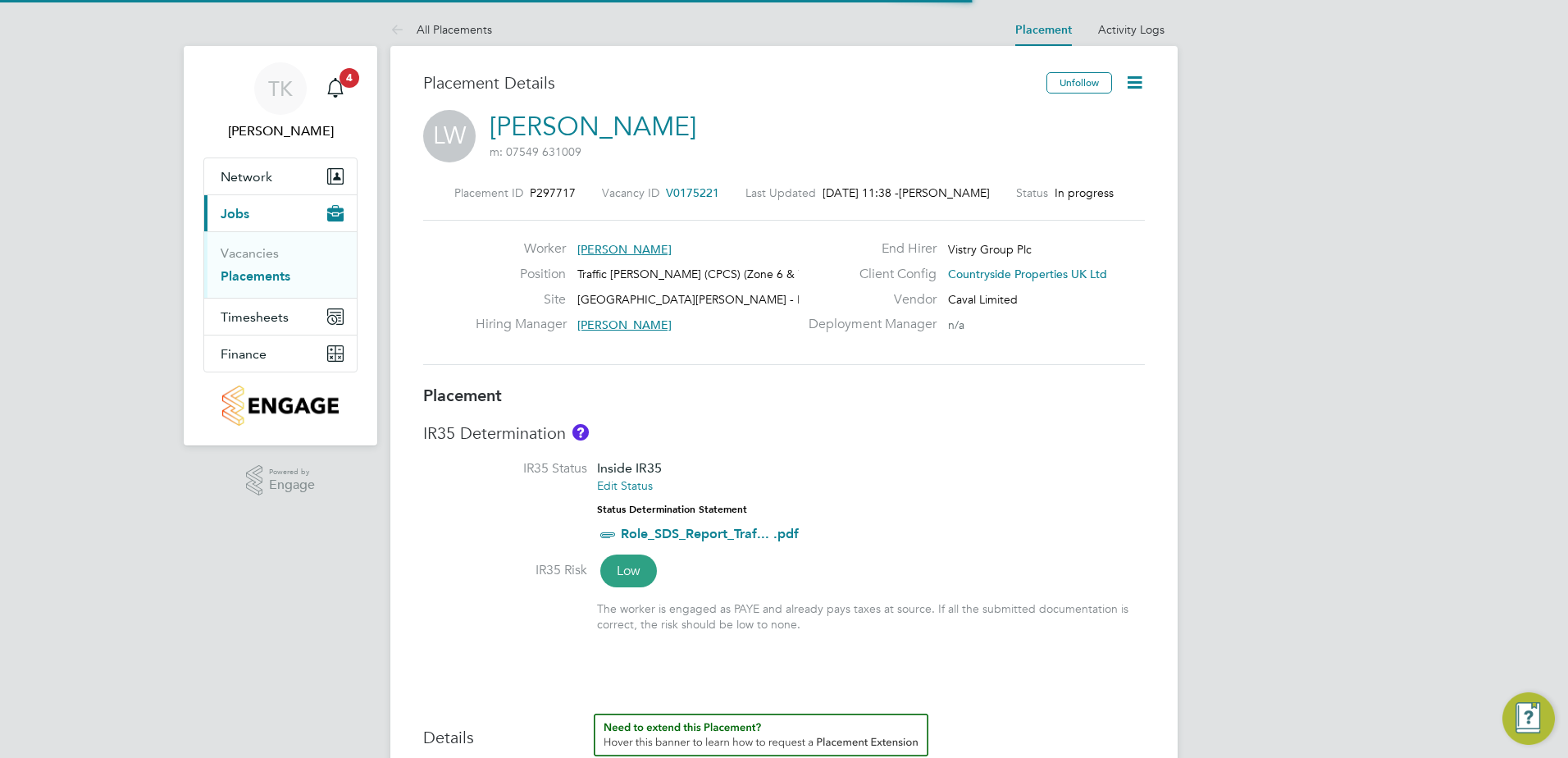
scroll to position [8, 8]
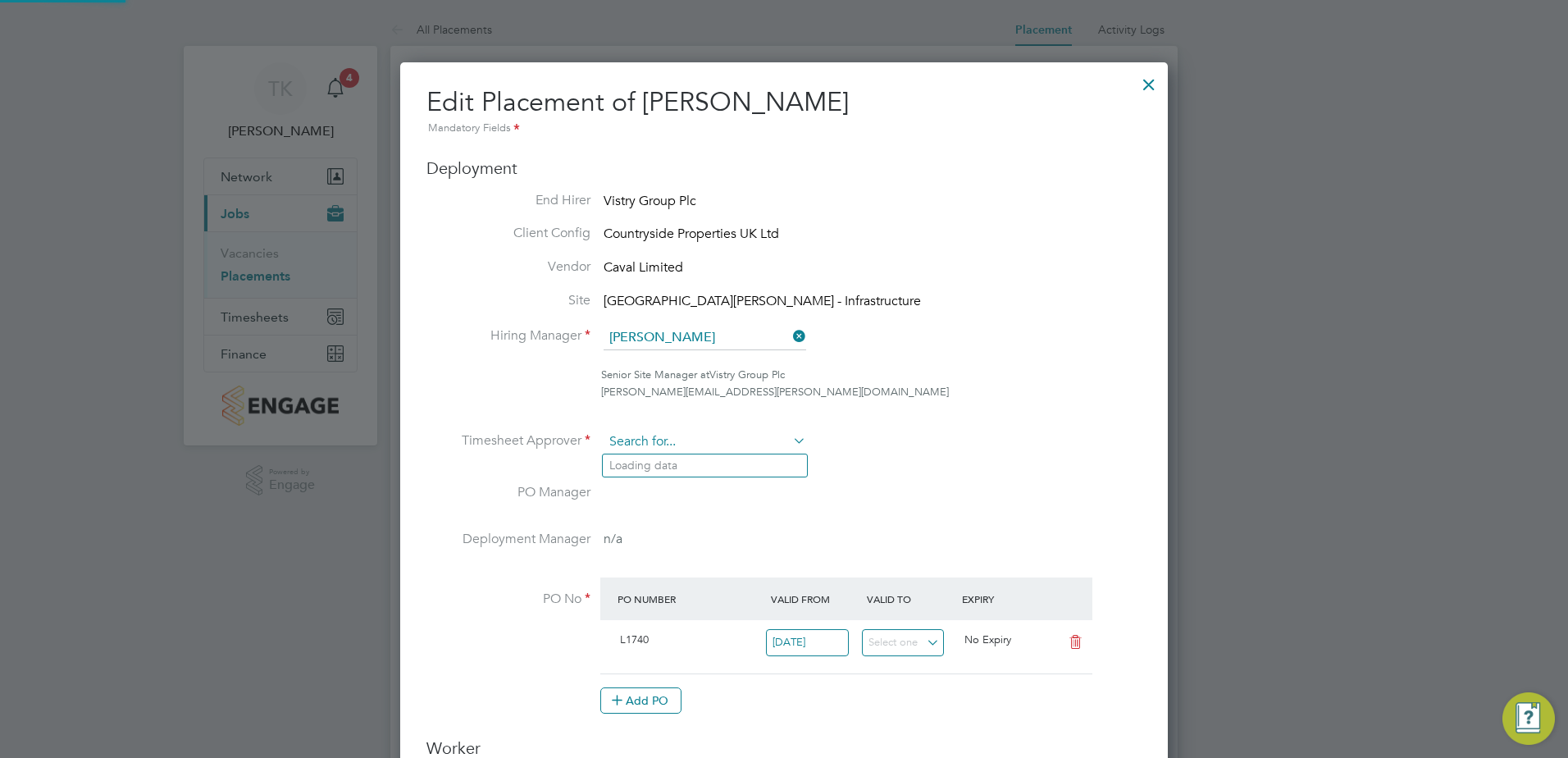
click at [737, 434] on input at bounding box center [704, 442] width 202 height 24
type input "[PERSON_NAME]"
click at [732, 453] on ul "[PERSON_NAME] nend" at bounding box center [704, 465] width 206 height 23
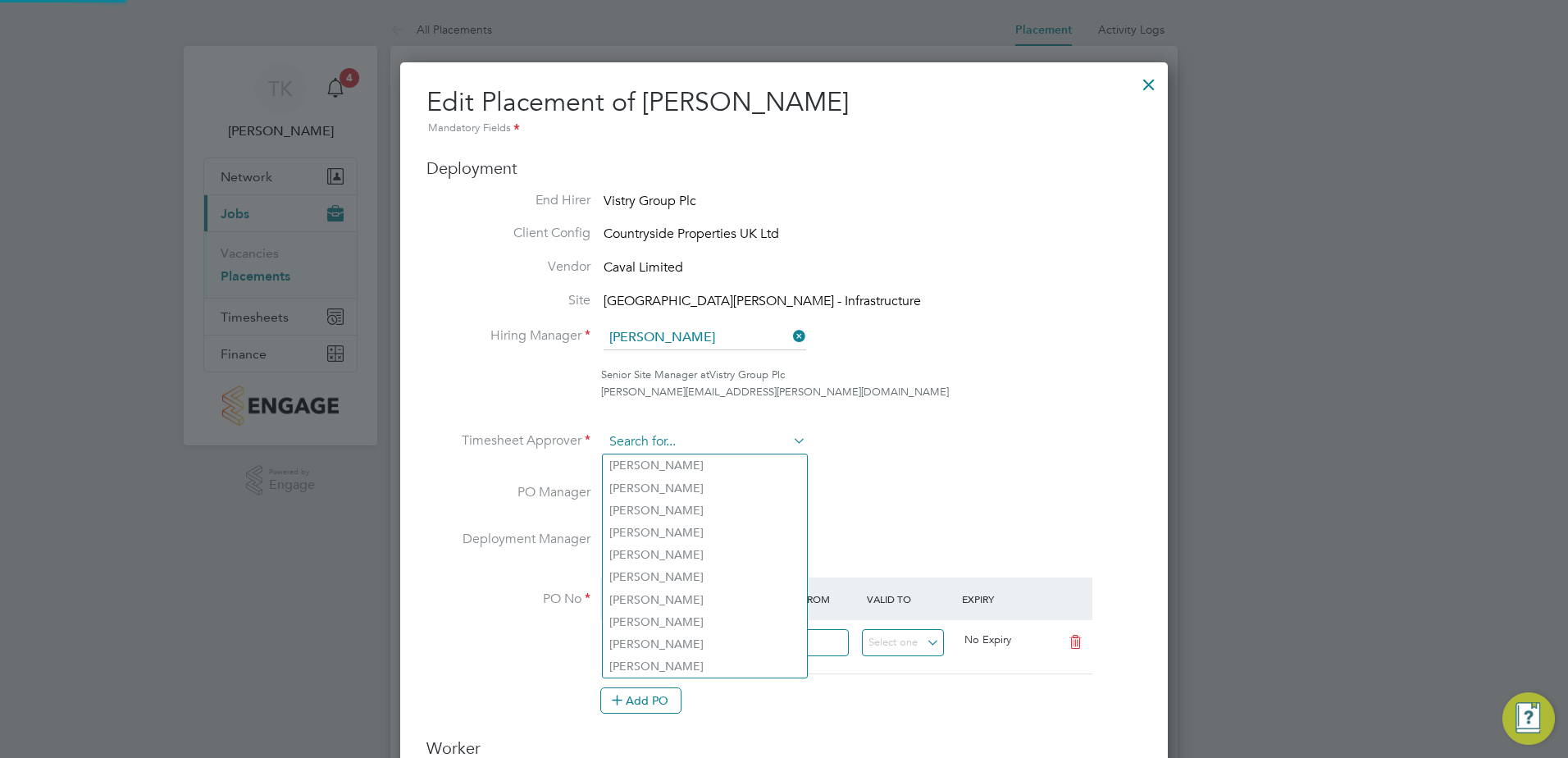
drag, startPoint x: 708, startPoint y: 439, endPoint x: 614, endPoint y: 430, distance: 94.4
click at [614, 430] on input at bounding box center [704, 442] width 202 height 24
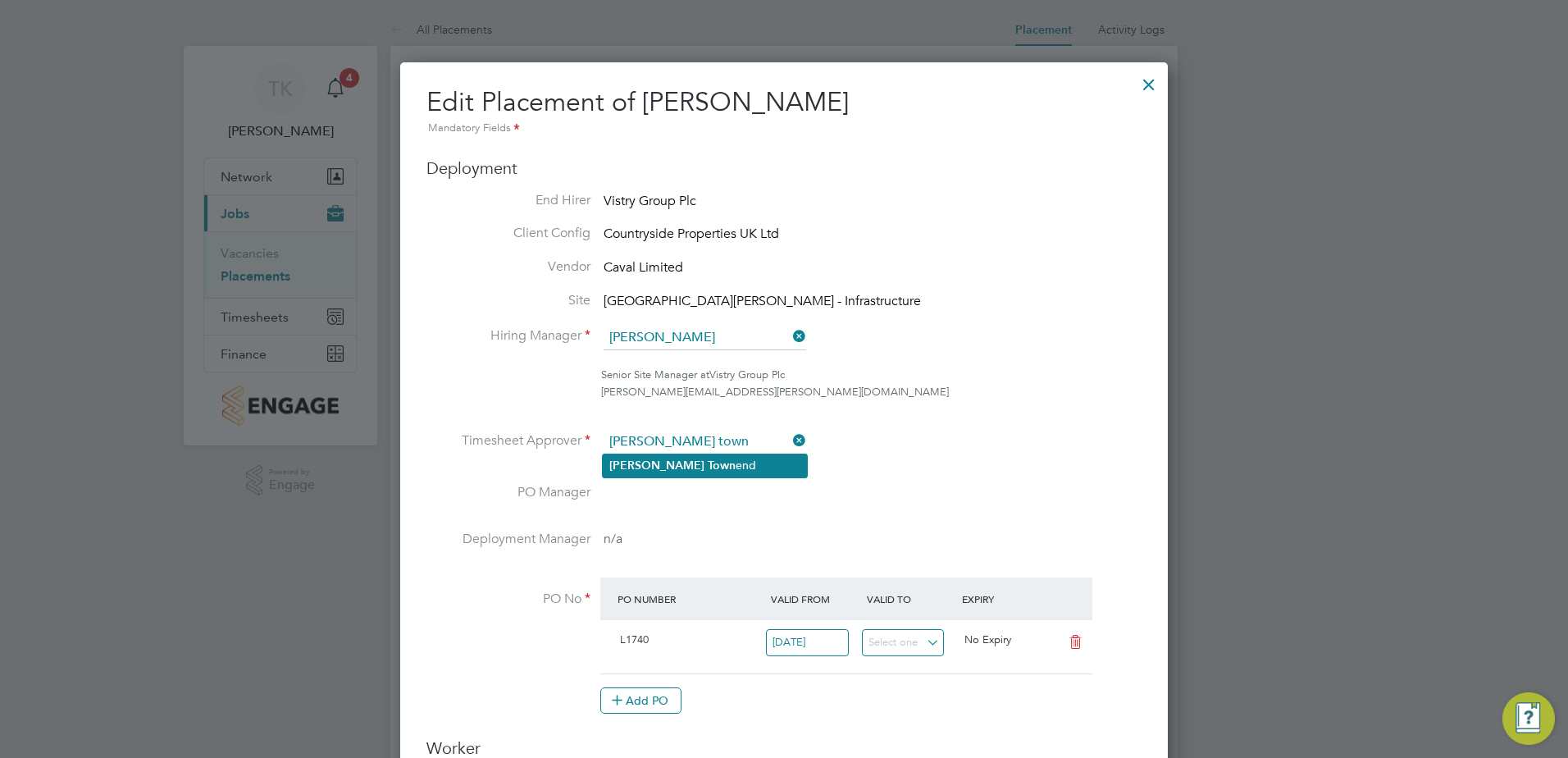
click at [667, 471] on li "Paul Town end" at bounding box center [704, 466] width 204 height 22
type input "[PERSON_NAME]"
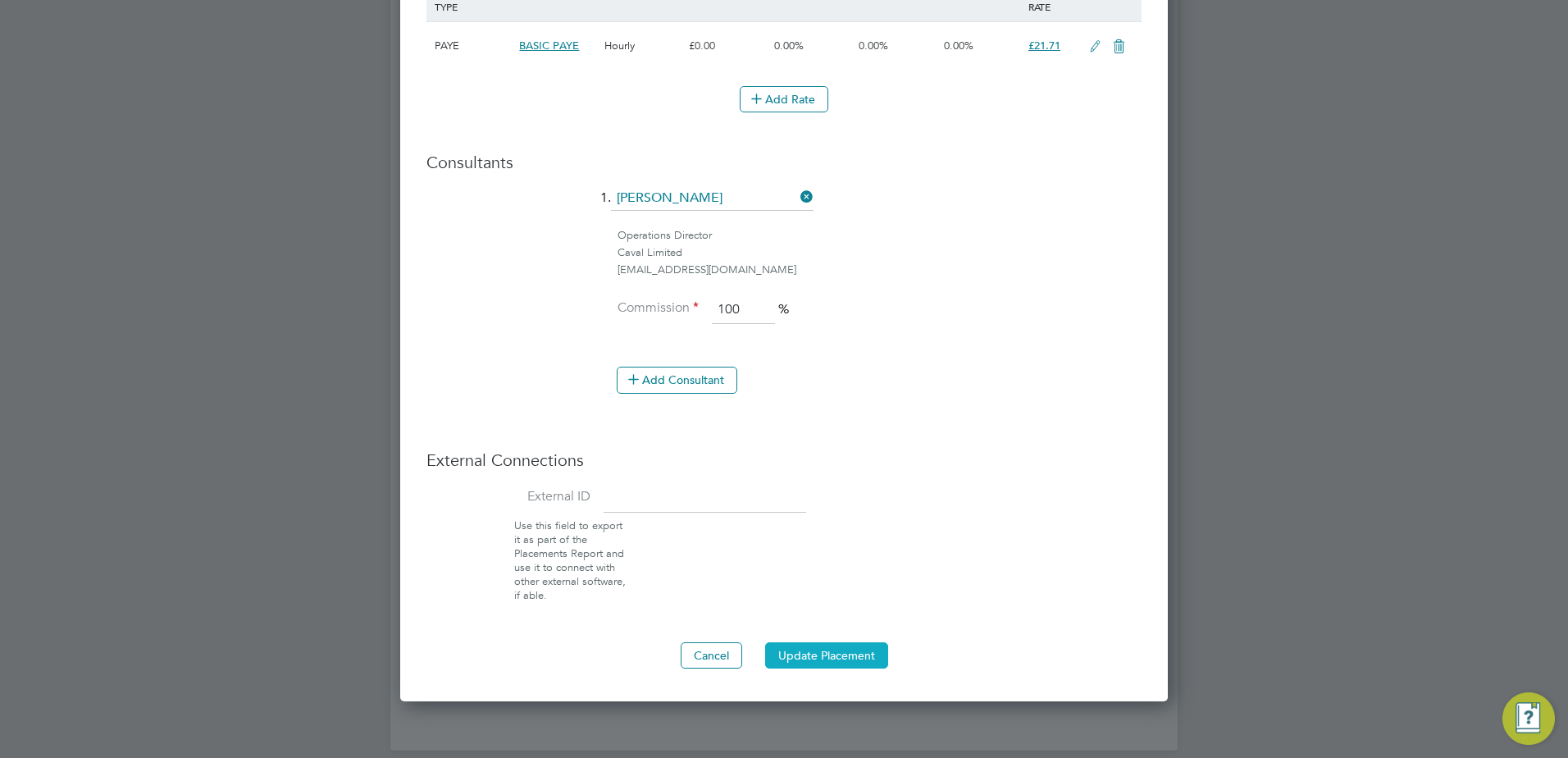
click at [816, 653] on button "Update Placement" at bounding box center [826, 655] width 123 height 26
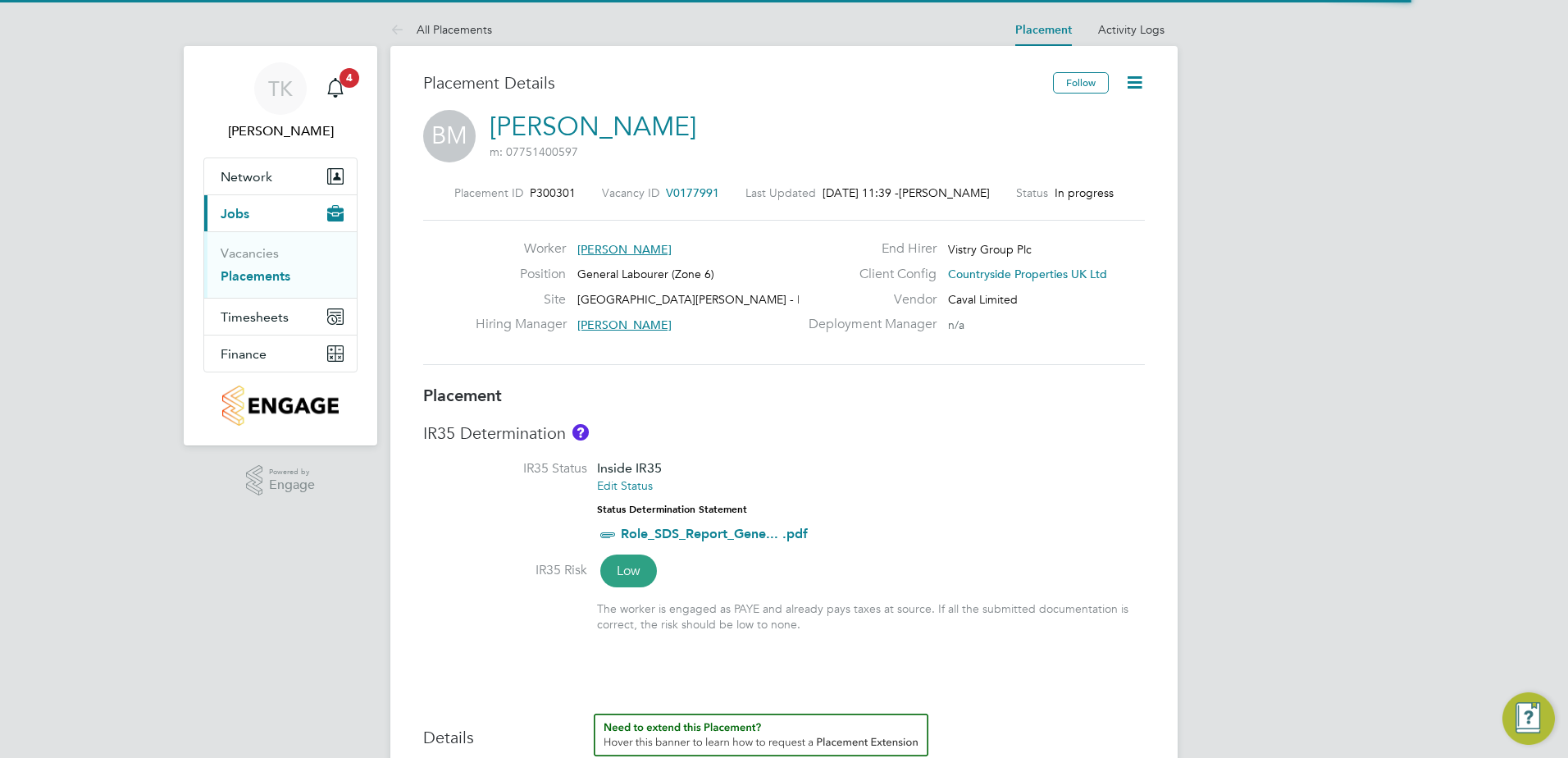
click at [1139, 80] on icon at bounding box center [1134, 82] width 21 height 21
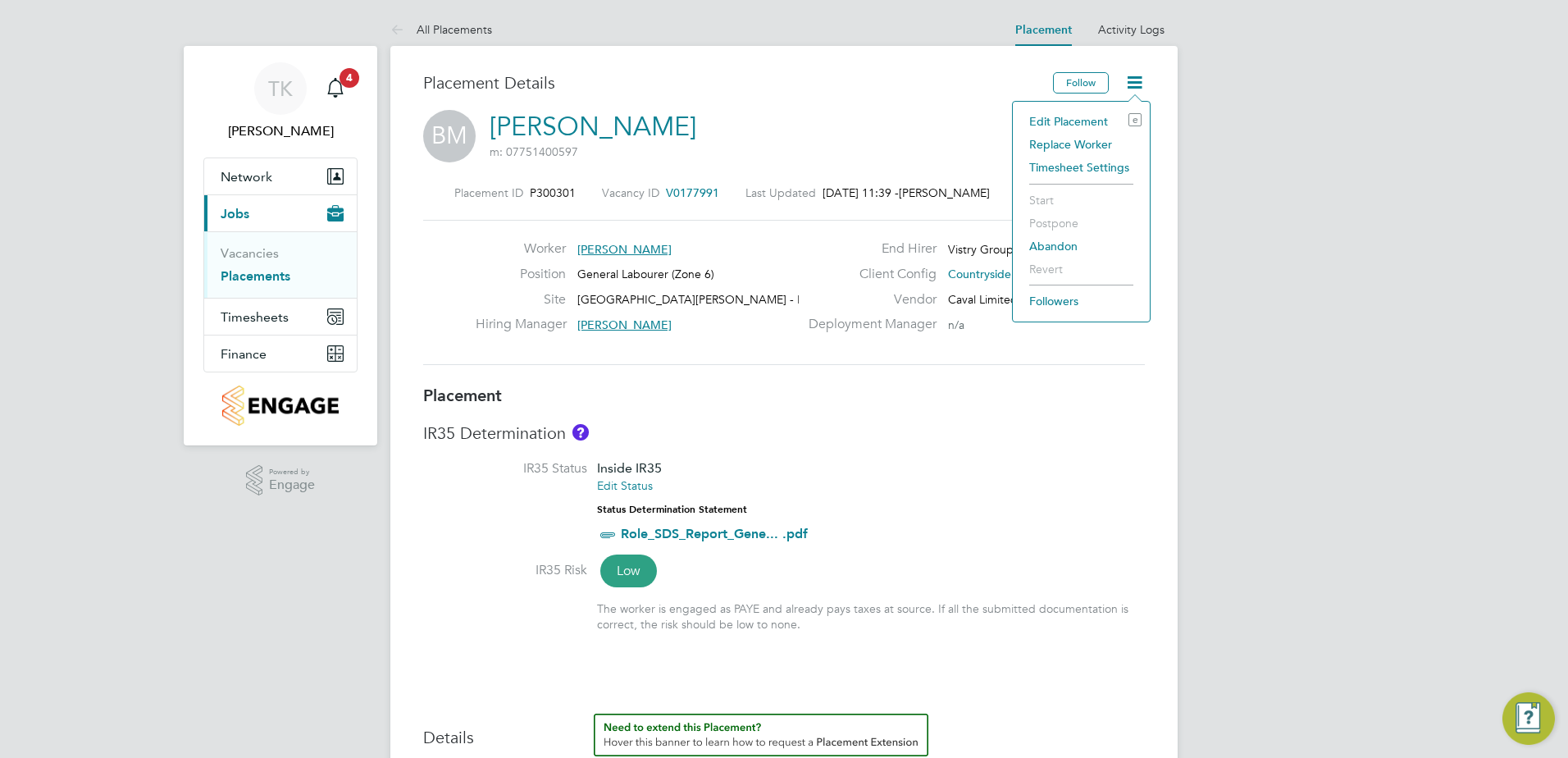
click at [1093, 159] on li "Timesheet Settings" at bounding box center [1081, 167] width 120 height 23
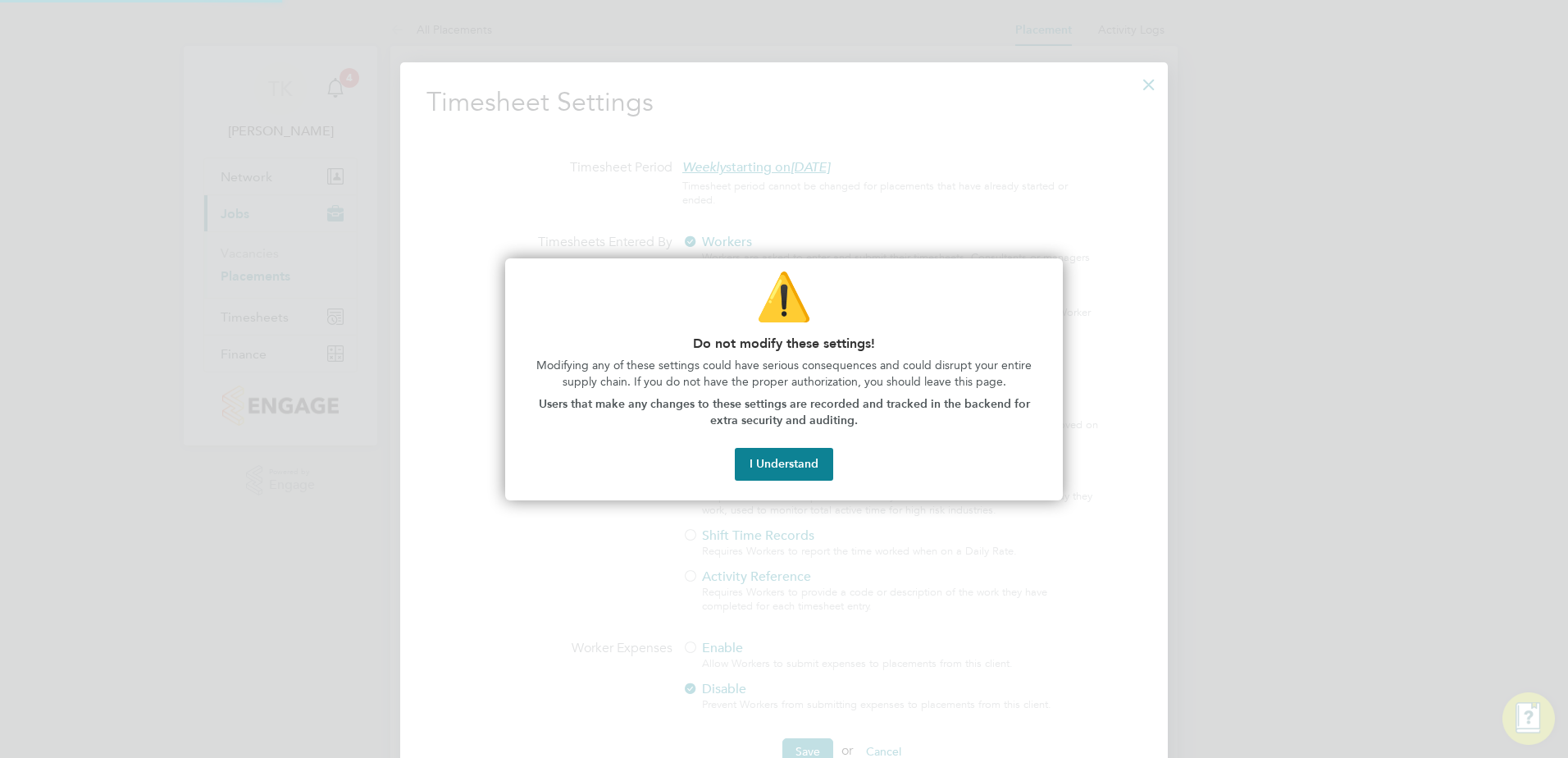
scroll to position [8, 8]
click at [787, 462] on button "I Understand" at bounding box center [784, 464] width 99 height 33
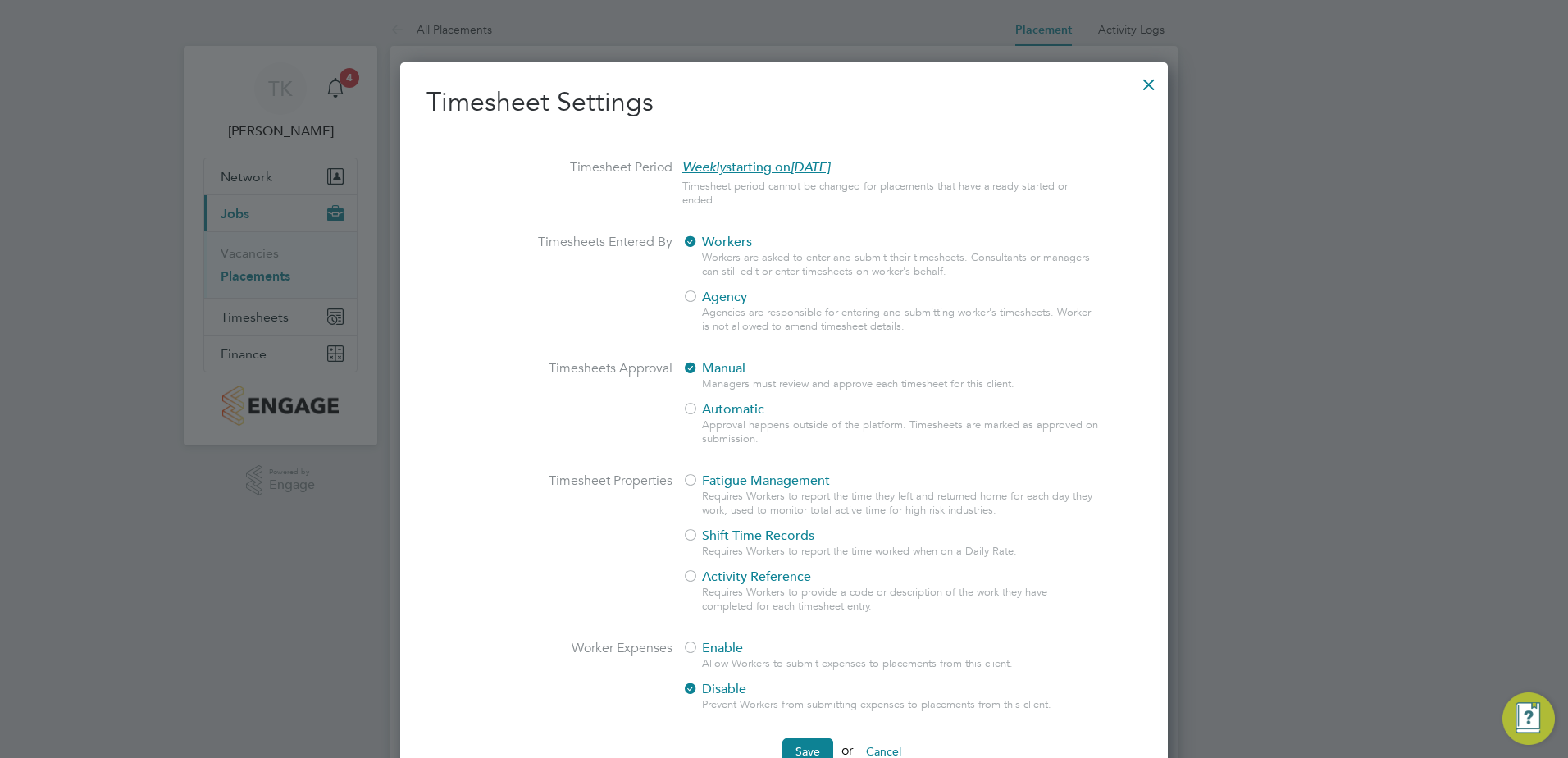
click at [1158, 87] on div at bounding box center [1148, 80] width 29 height 29
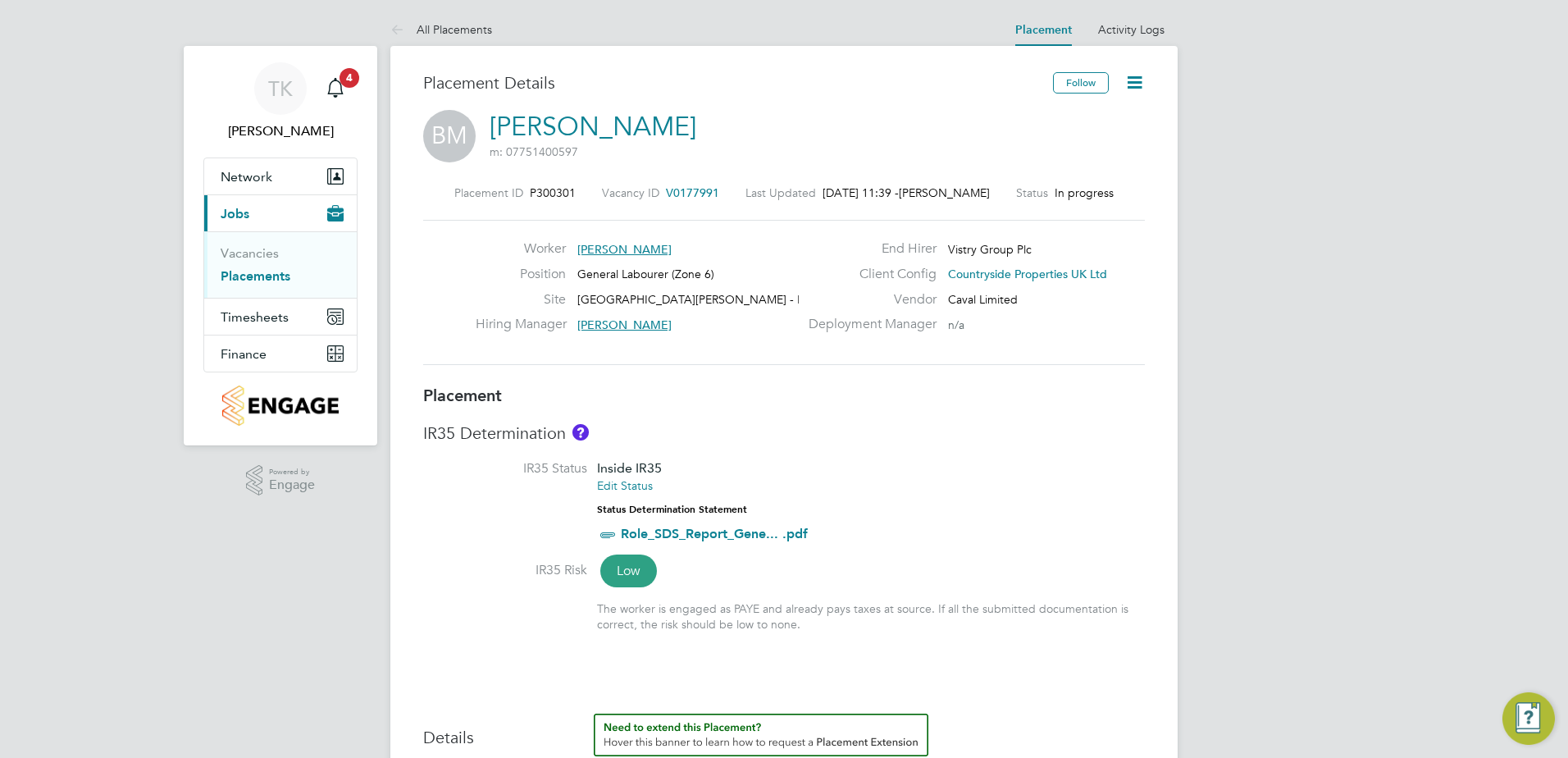
click at [1124, 84] on icon at bounding box center [1134, 82] width 21 height 21
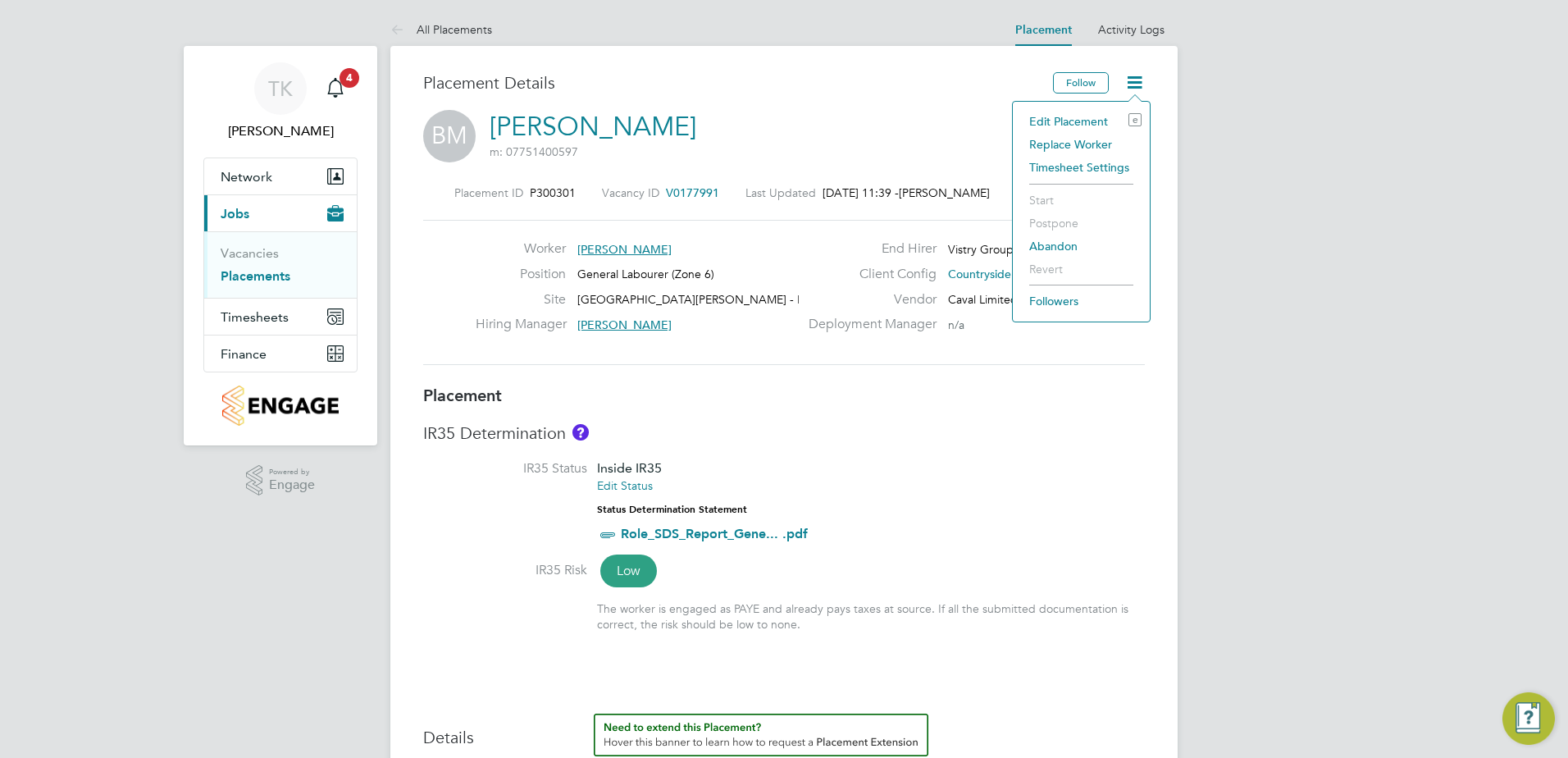
click at [1086, 111] on li "Edit Placement e" at bounding box center [1081, 121] width 120 height 23
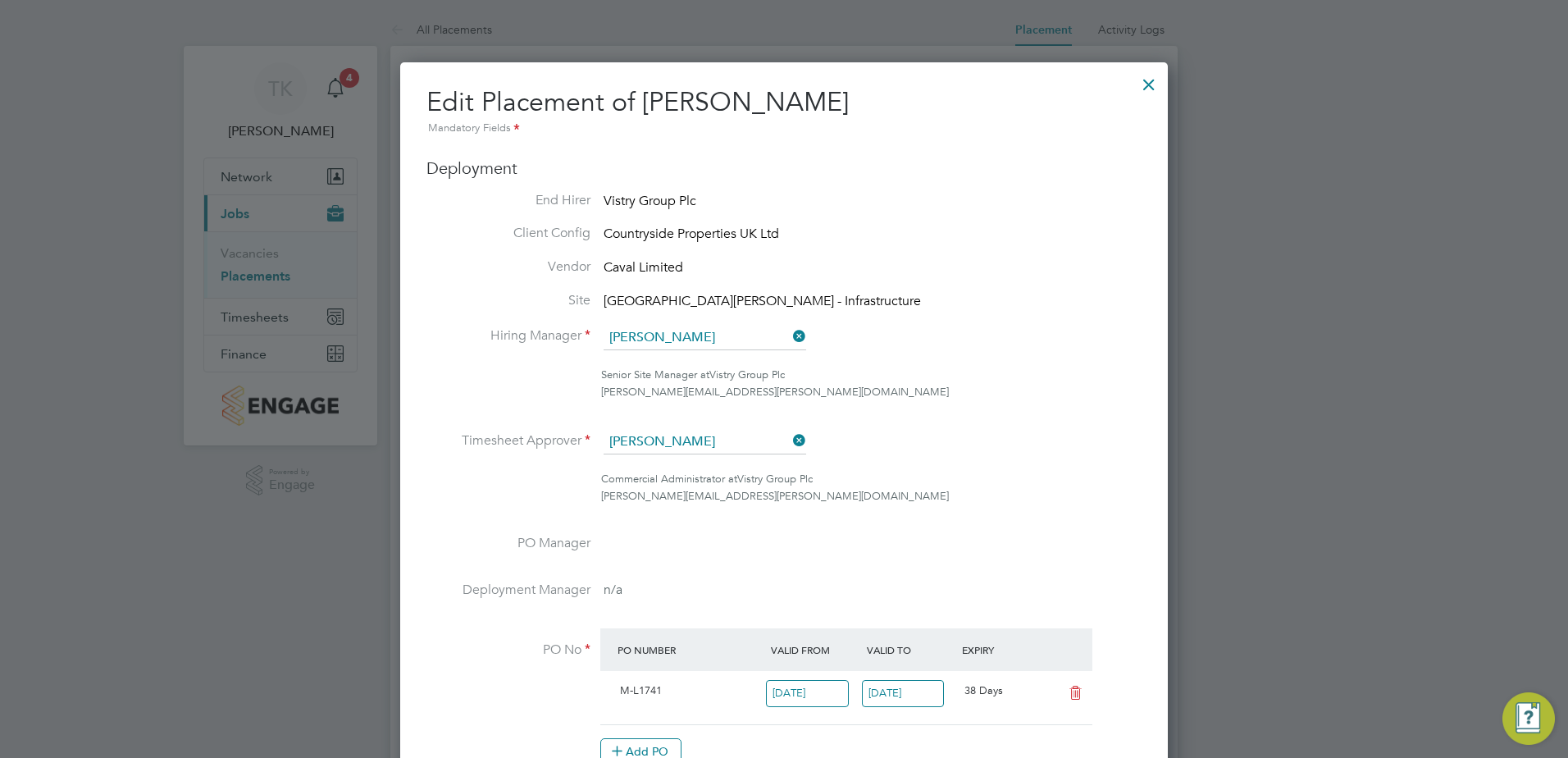
click at [1152, 84] on div at bounding box center [1148, 80] width 29 height 29
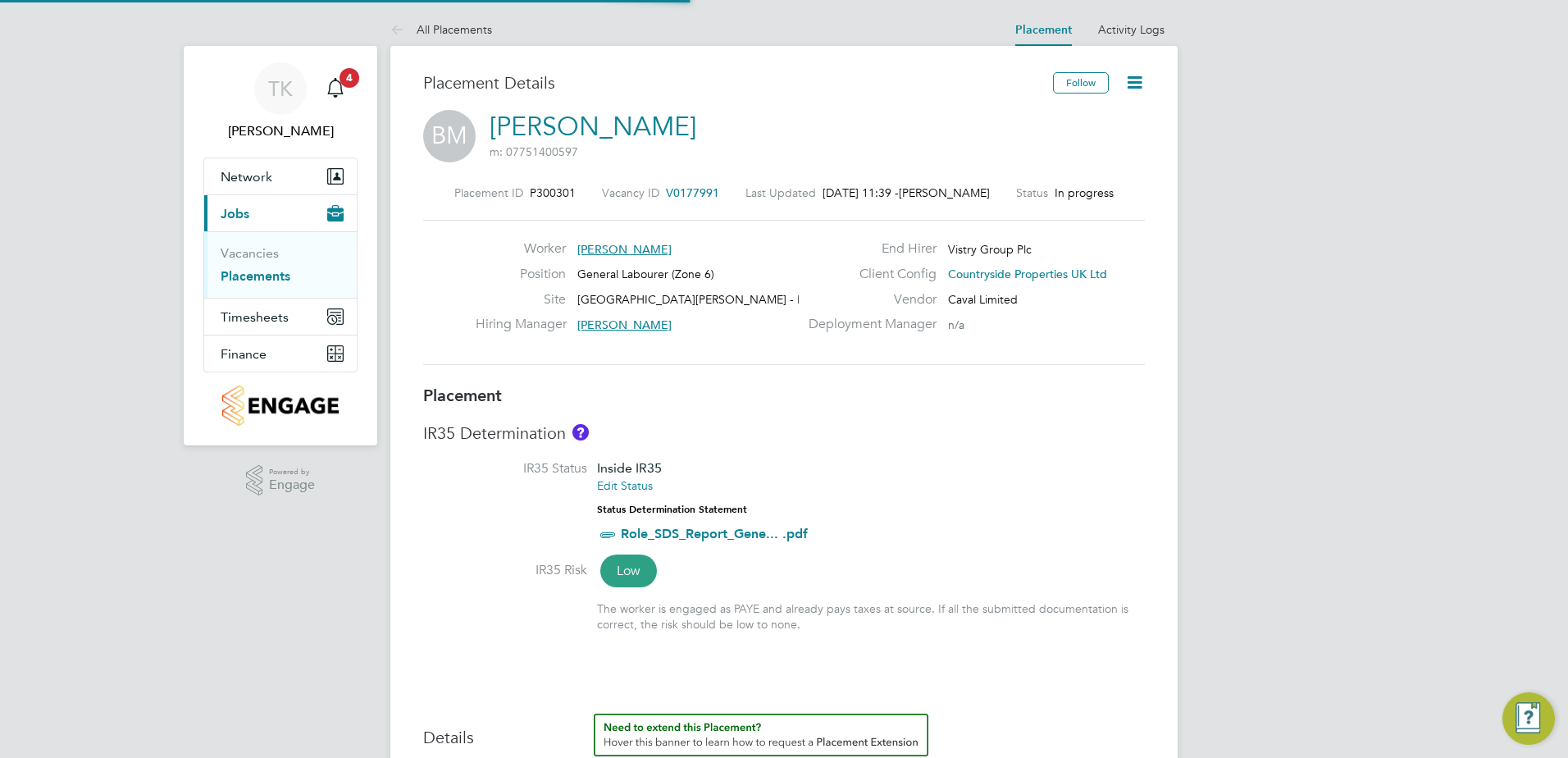
click at [241, 285] on ul "Vacancies Placements" at bounding box center [280, 264] width 152 height 67
click at [242, 271] on link "Placements" at bounding box center [255, 276] width 70 height 16
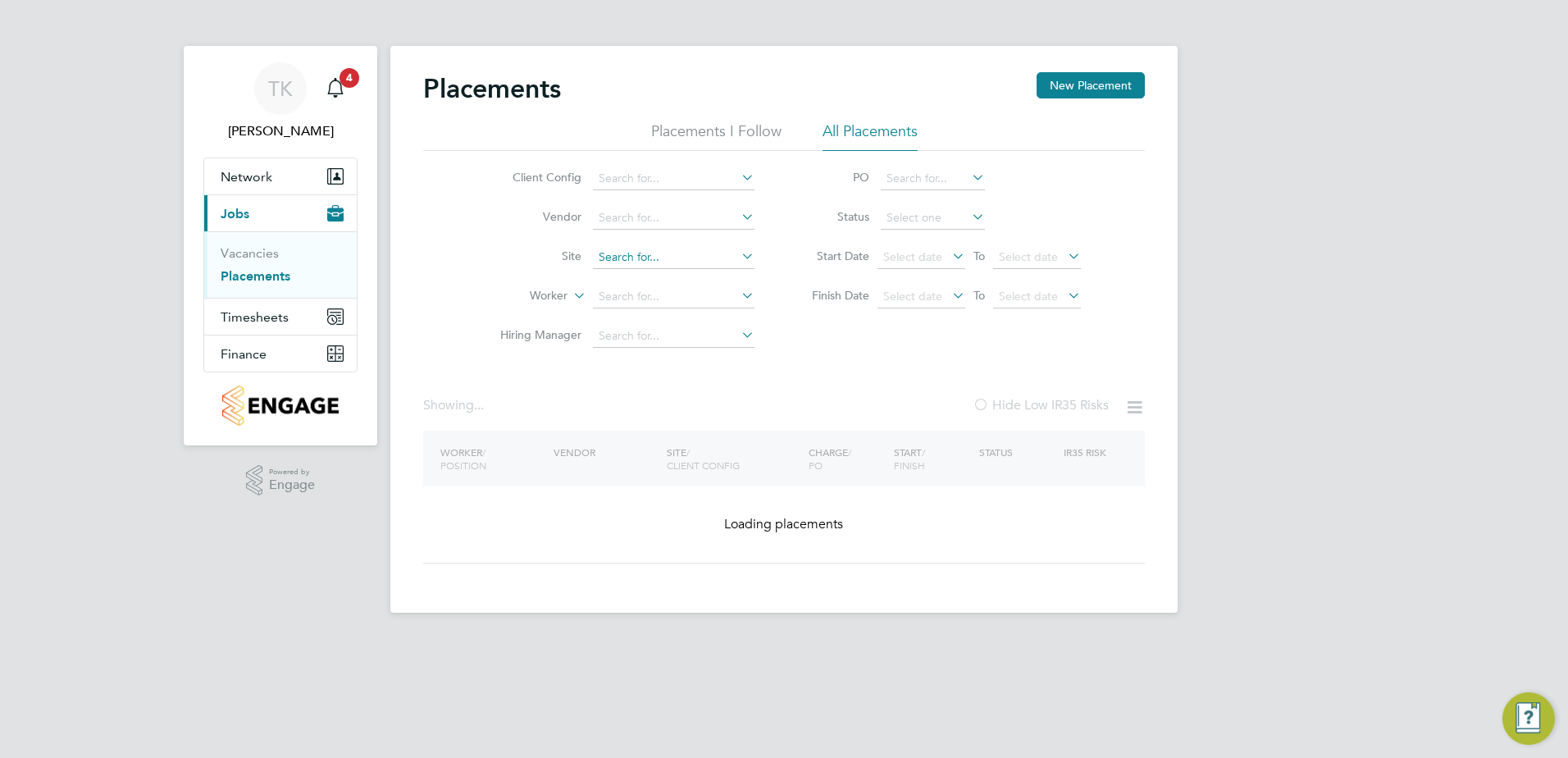
click at [696, 263] on input at bounding box center [673, 257] width 162 height 23
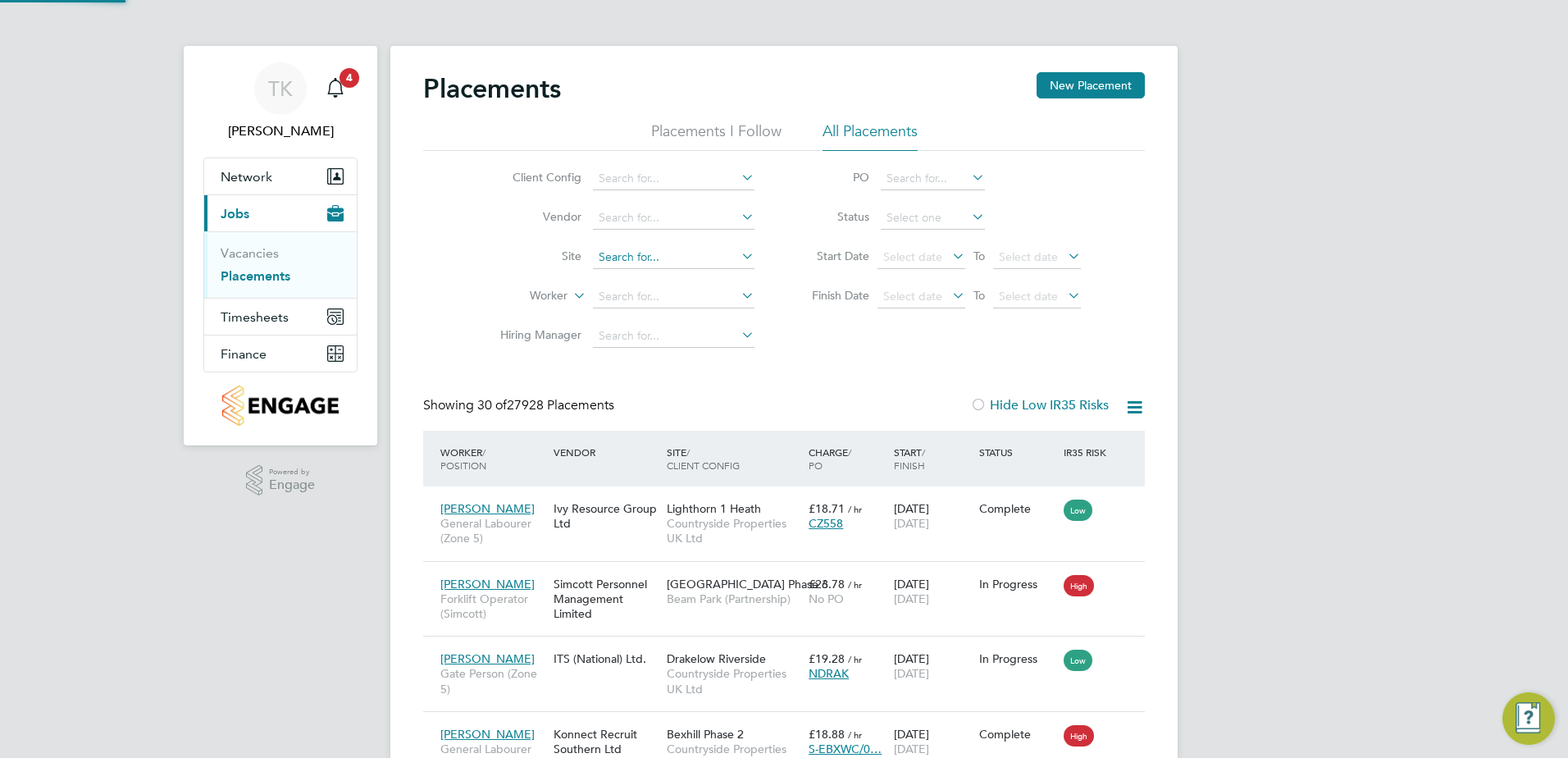
scroll to position [48, 143]
click at [665, 271] on li "Wyn yard A [GEOGRAPHIC_DATA]" at bounding box center [688, 279] width 193 height 22
type input "Wynyard A [GEOGRAPHIC_DATA]"
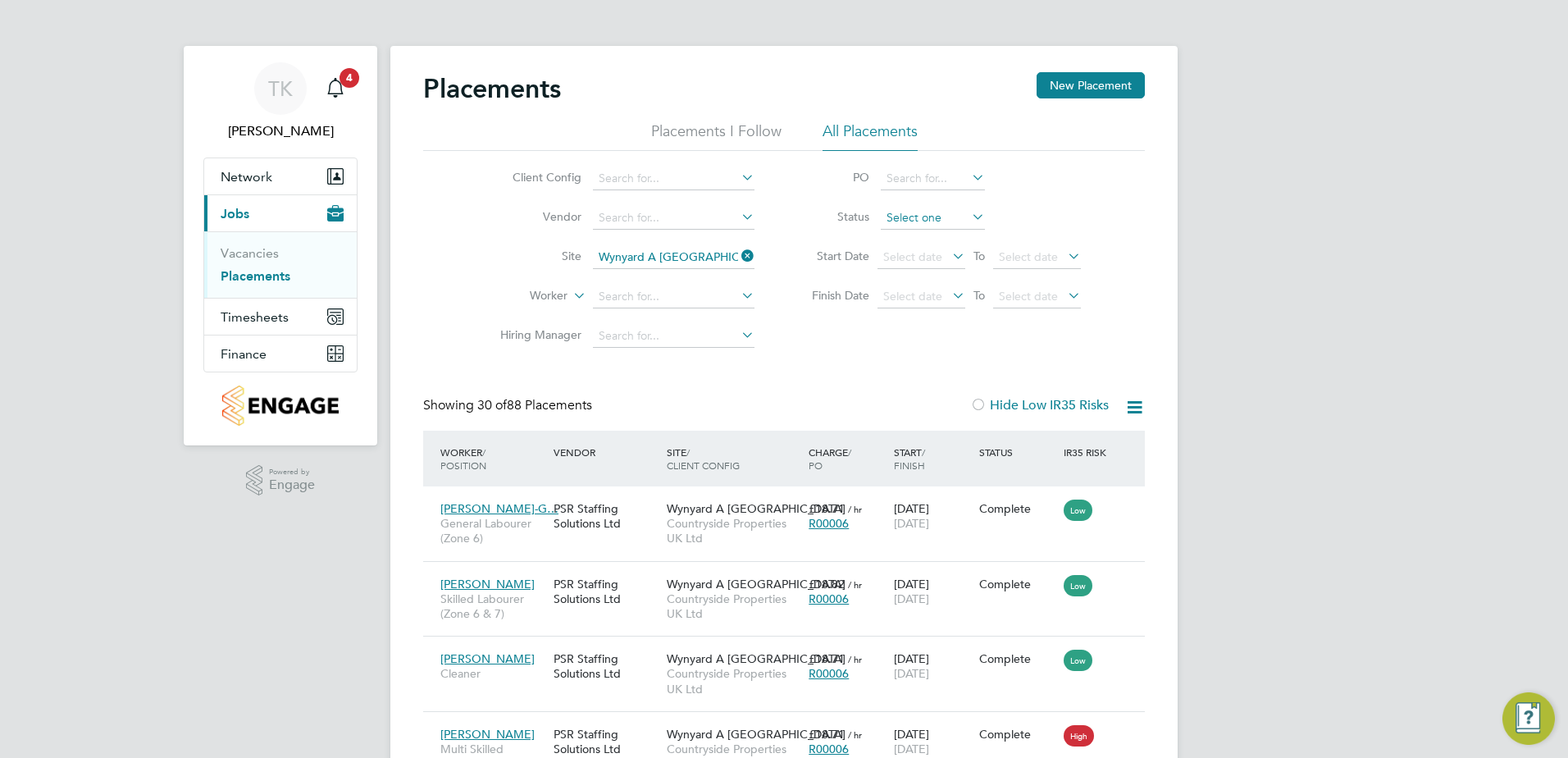
click at [921, 214] on input at bounding box center [933, 218] width 104 height 23
click at [916, 299] on li "In Progress" at bounding box center [933, 304] width 106 height 22
type input "In Progress"
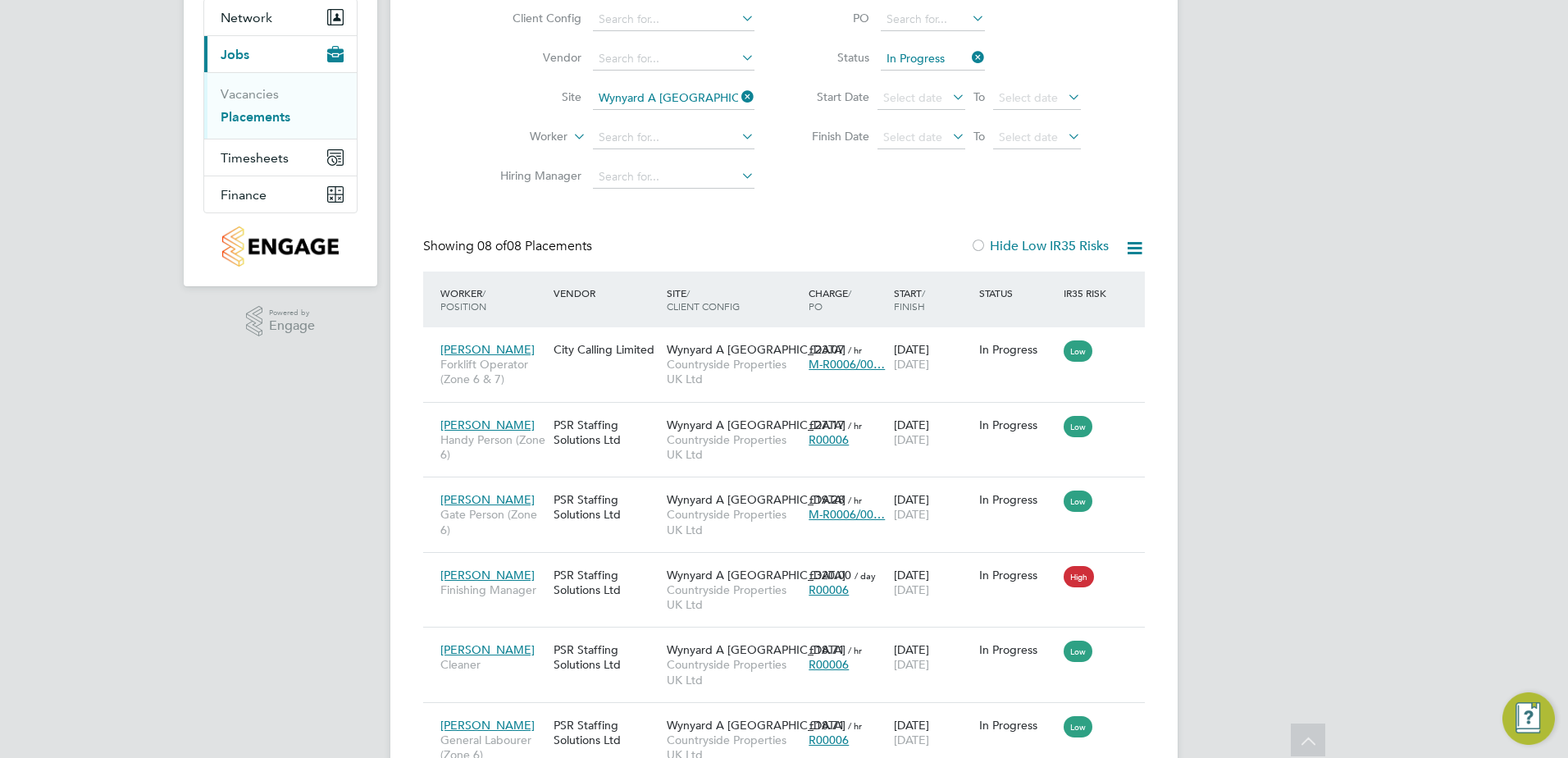
click at [968, 52] on icon at bounding box center [968, 57] width 0 height 23
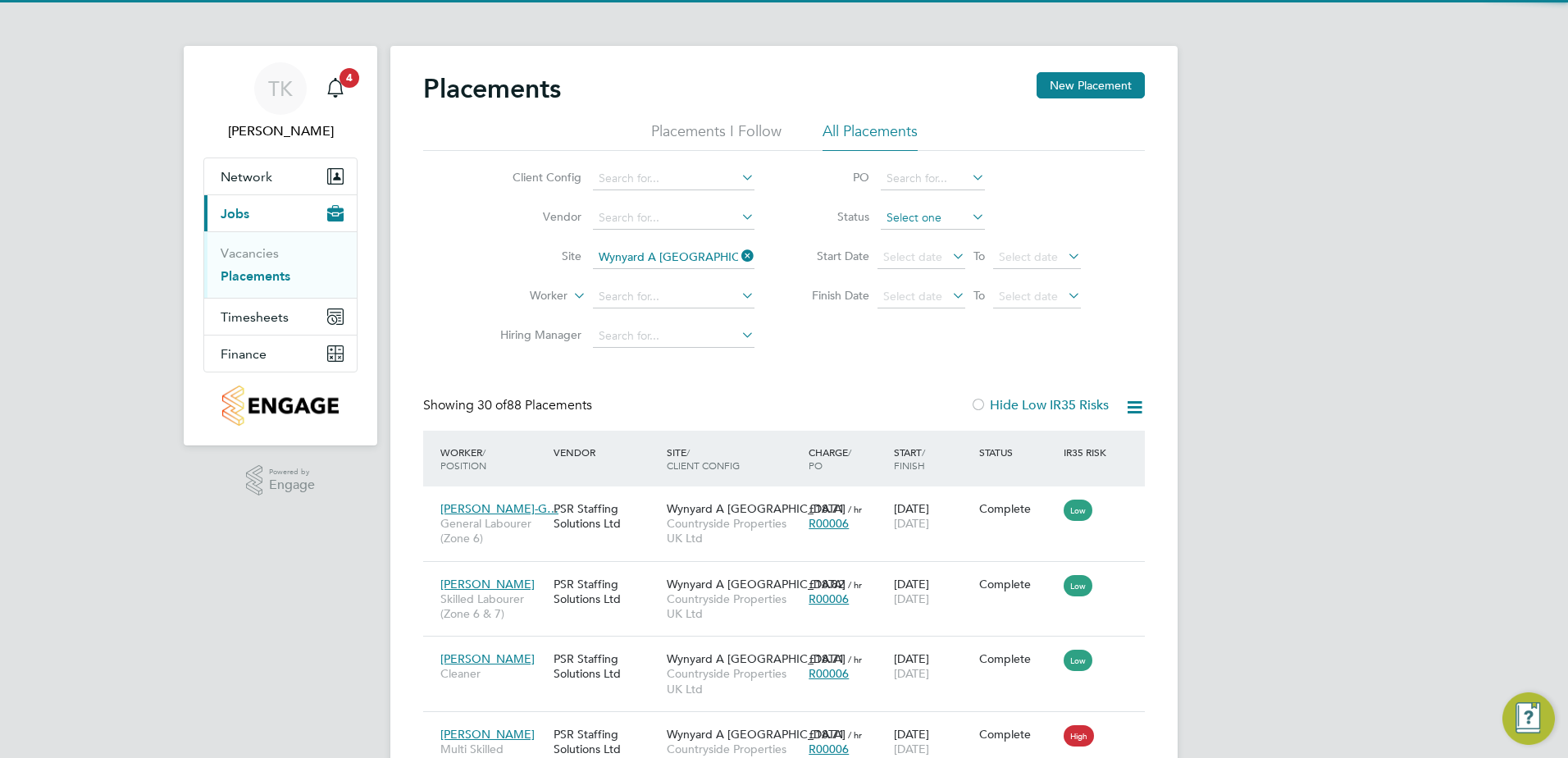
click at [903, 209] on input at bounding box center [933, 218] width 104 height 23
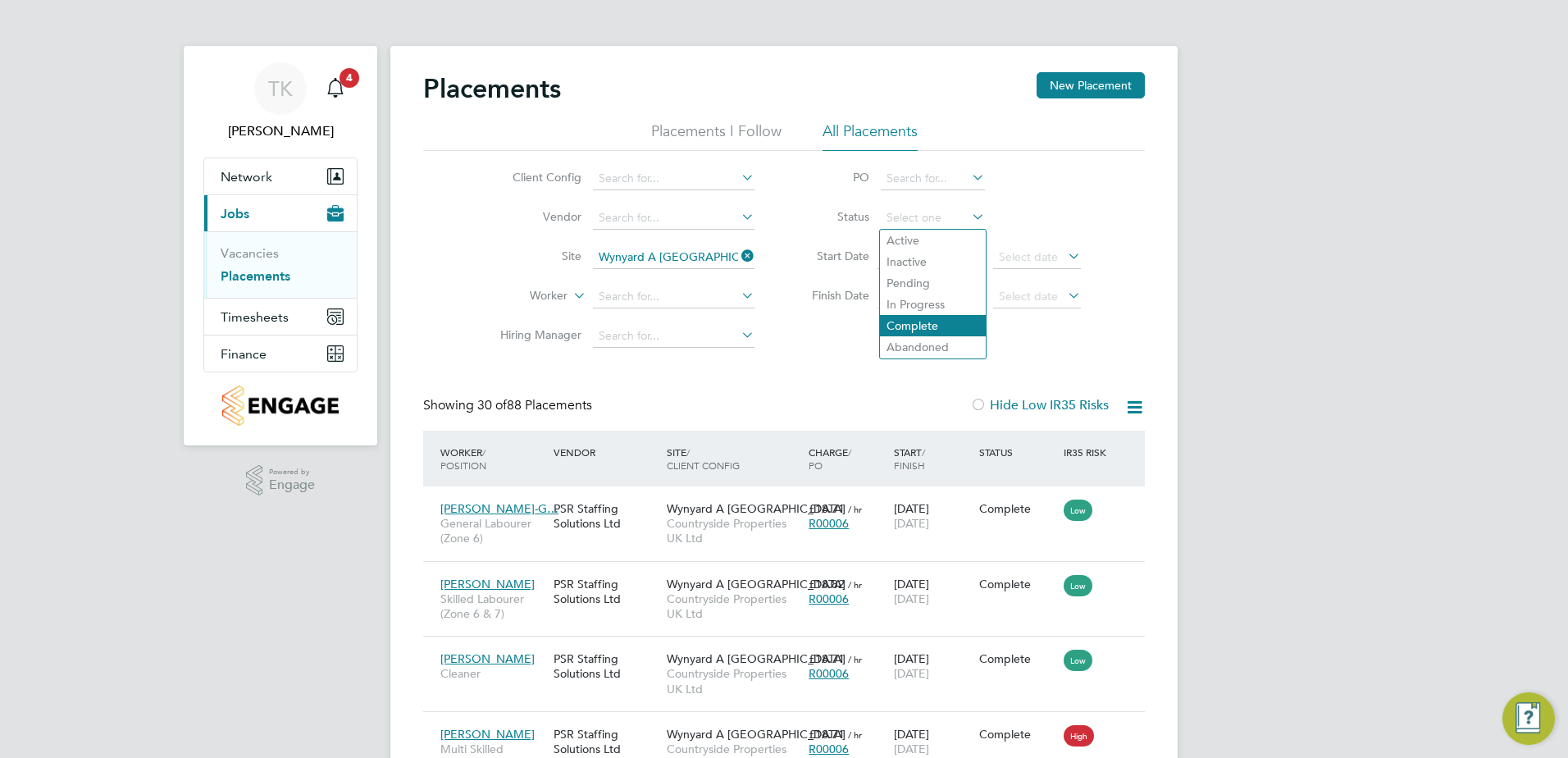
click at [909, 321] on li "Complete" at bounding box center [933, 325] width 106 height 22
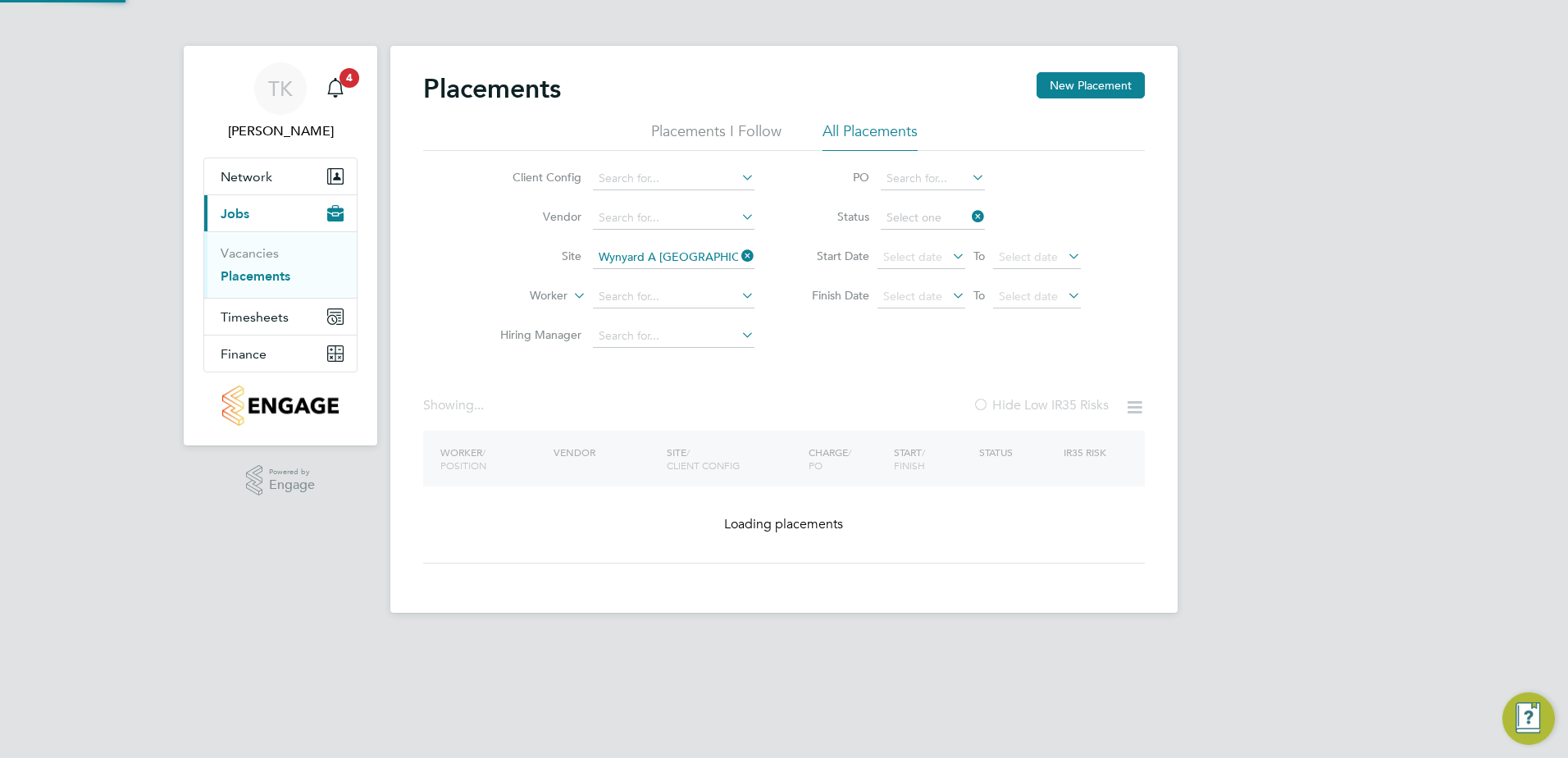
type input "Complete"
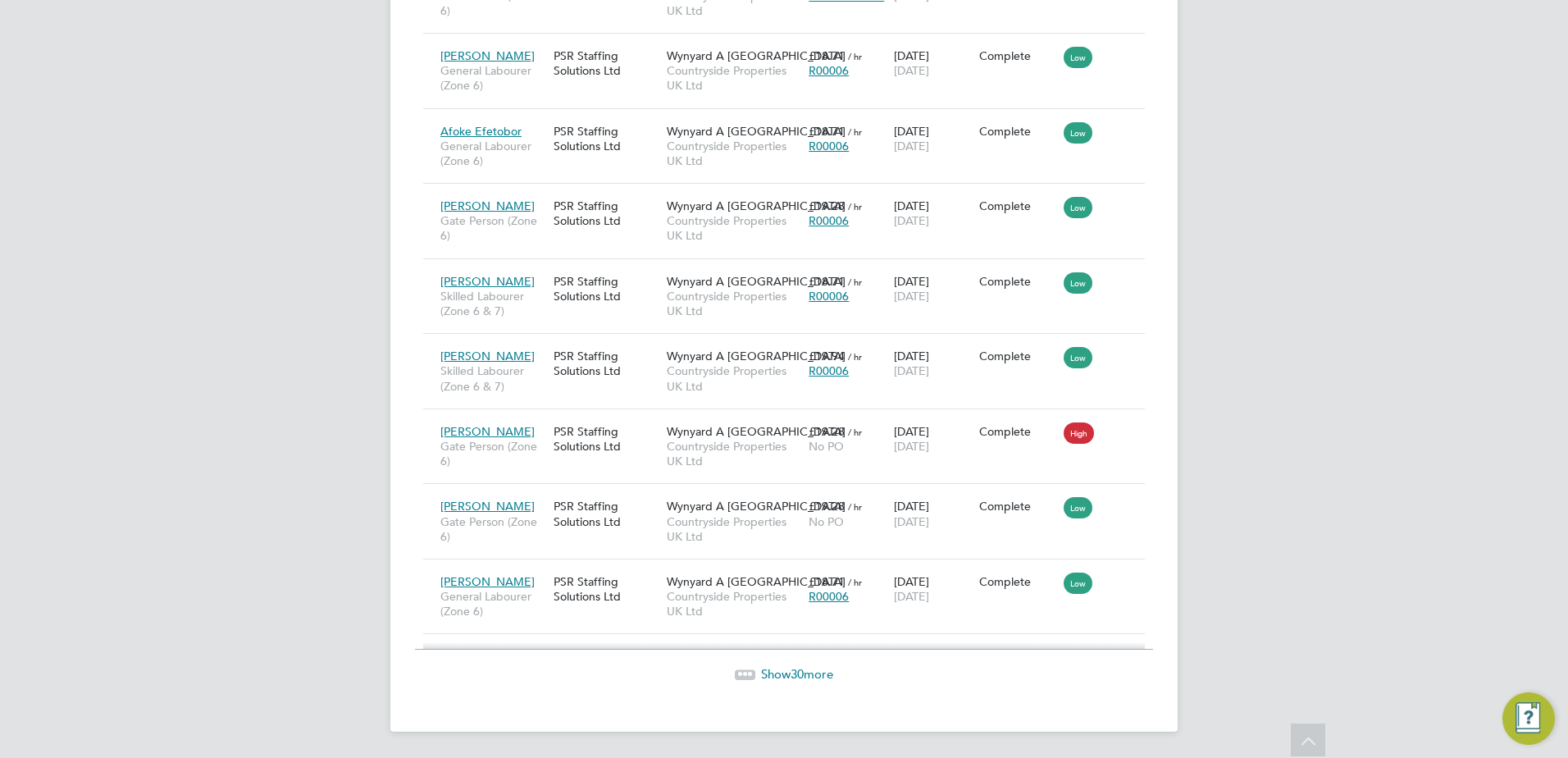
click at [775, 678] on span "Show 30 more" at bounding box center [796, 673] width 72 height 16
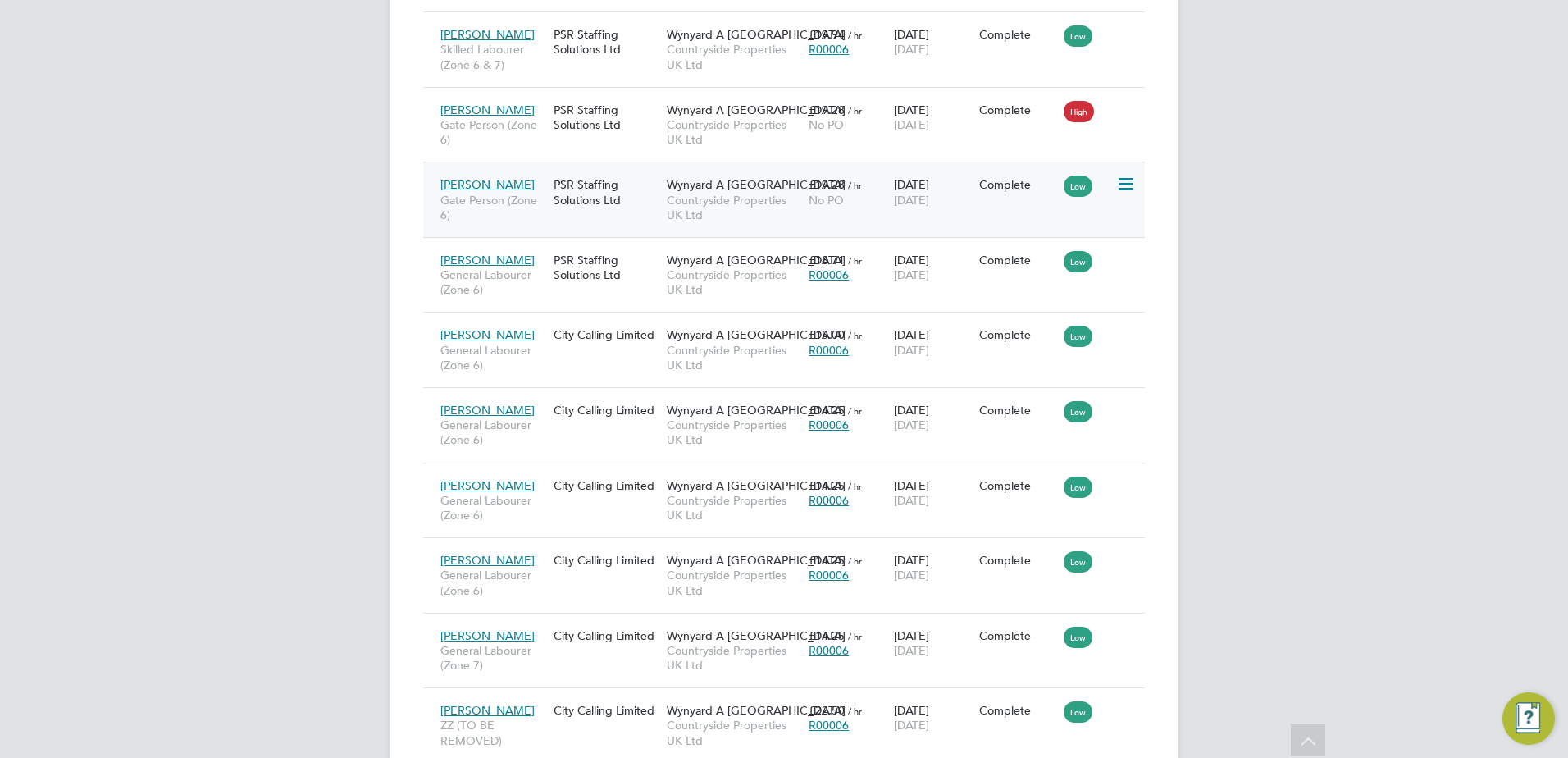
click at [596, 216] on div "Bradley Robinson Gate Person (Zone 6) PSR Staffing Solutions Ltd Wynyard A Sisk…" at bounding box center [784, 199] width 722 height 75
click at [752, 222] on div "Wynyard A Siskin Park Countryside Properties UK Ltd" at bounding box center [734, 199] width 142 height 61
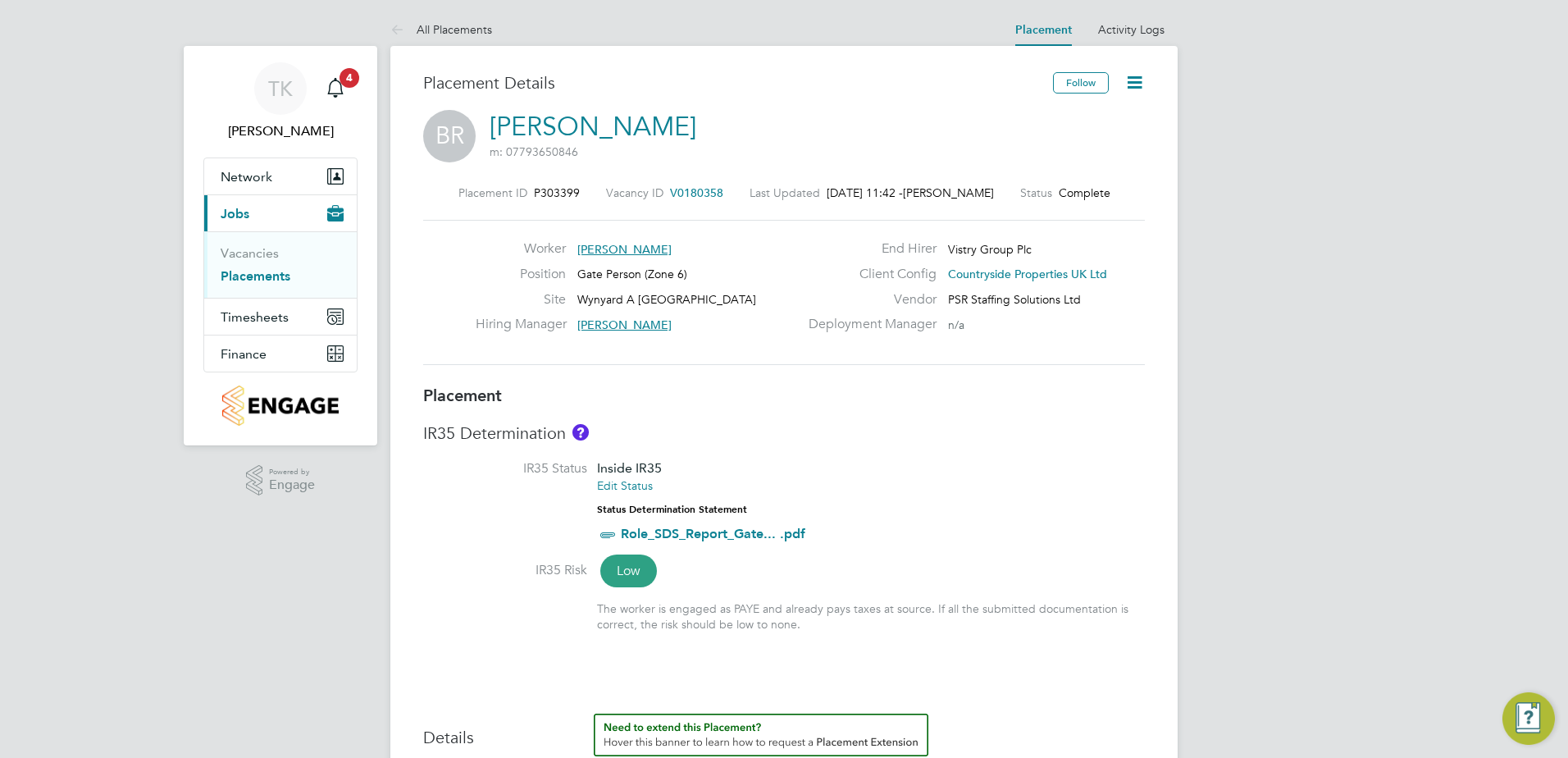
click at [1129, 88] on icon at bounding box center [1134, 82] width 21 height 21
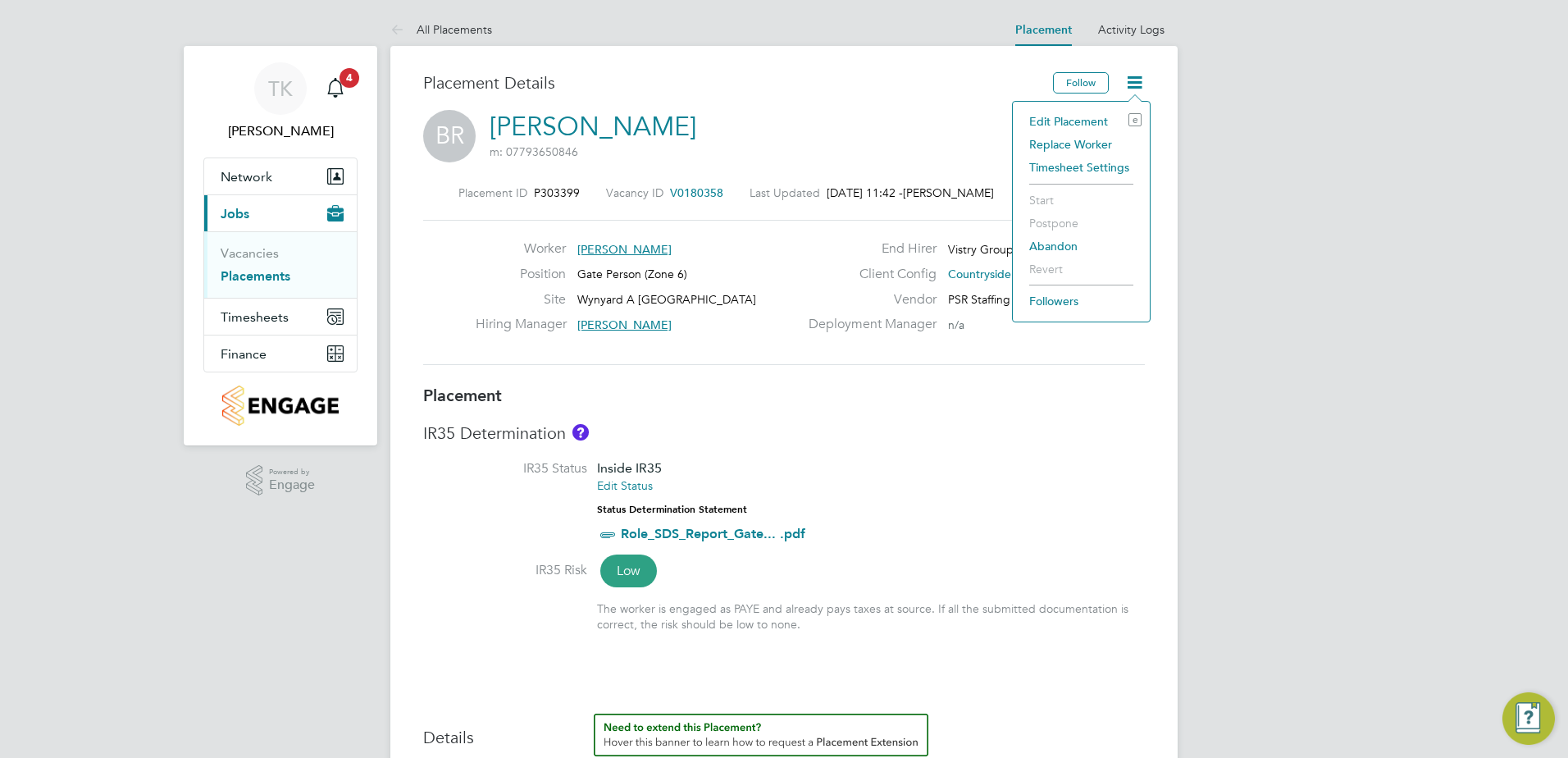
click at [1081, 122] on li "Edit Placement e" at bounding box center [1081, 121] width 120 height 23
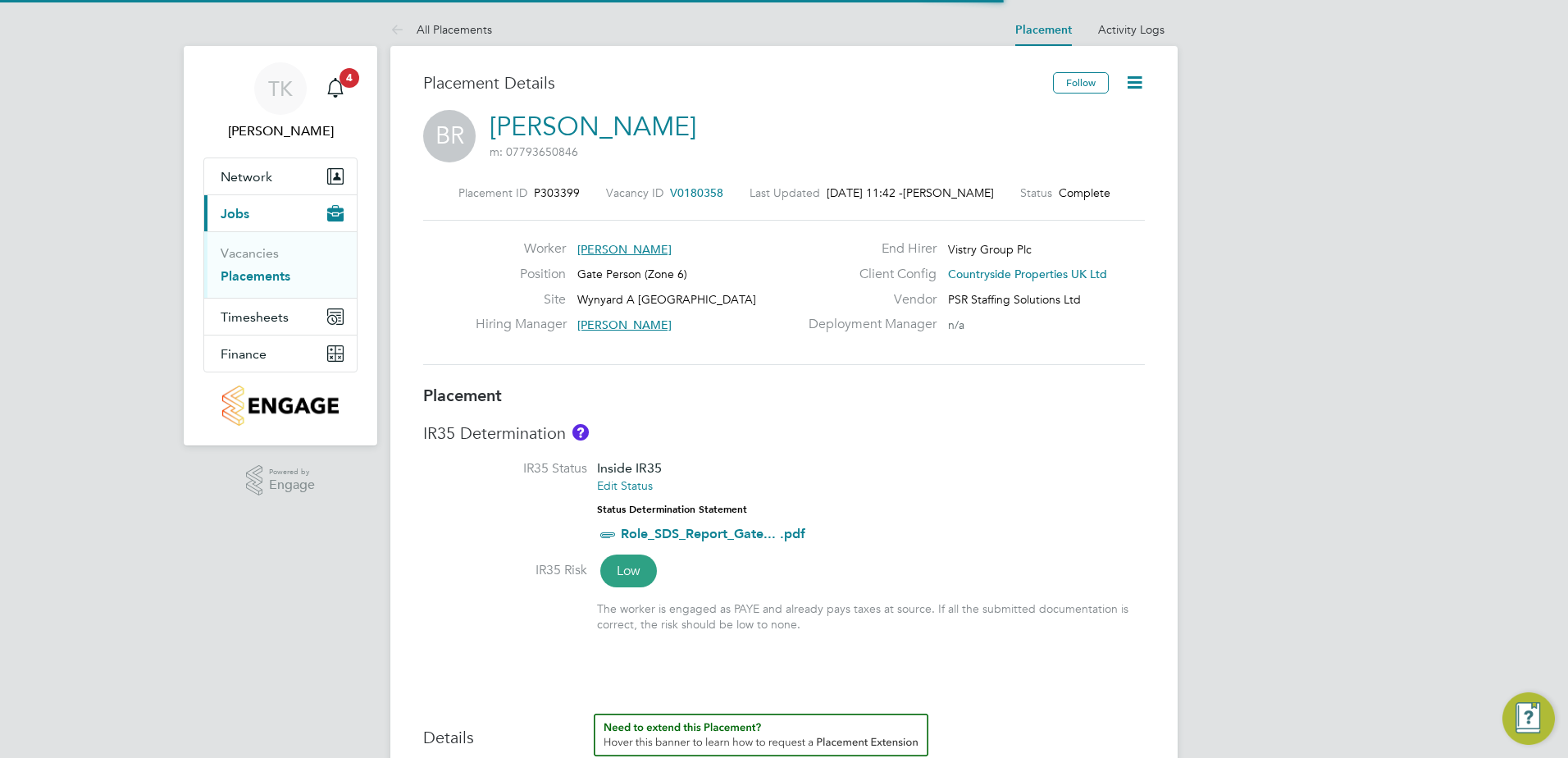
scroll to position [8, 8]
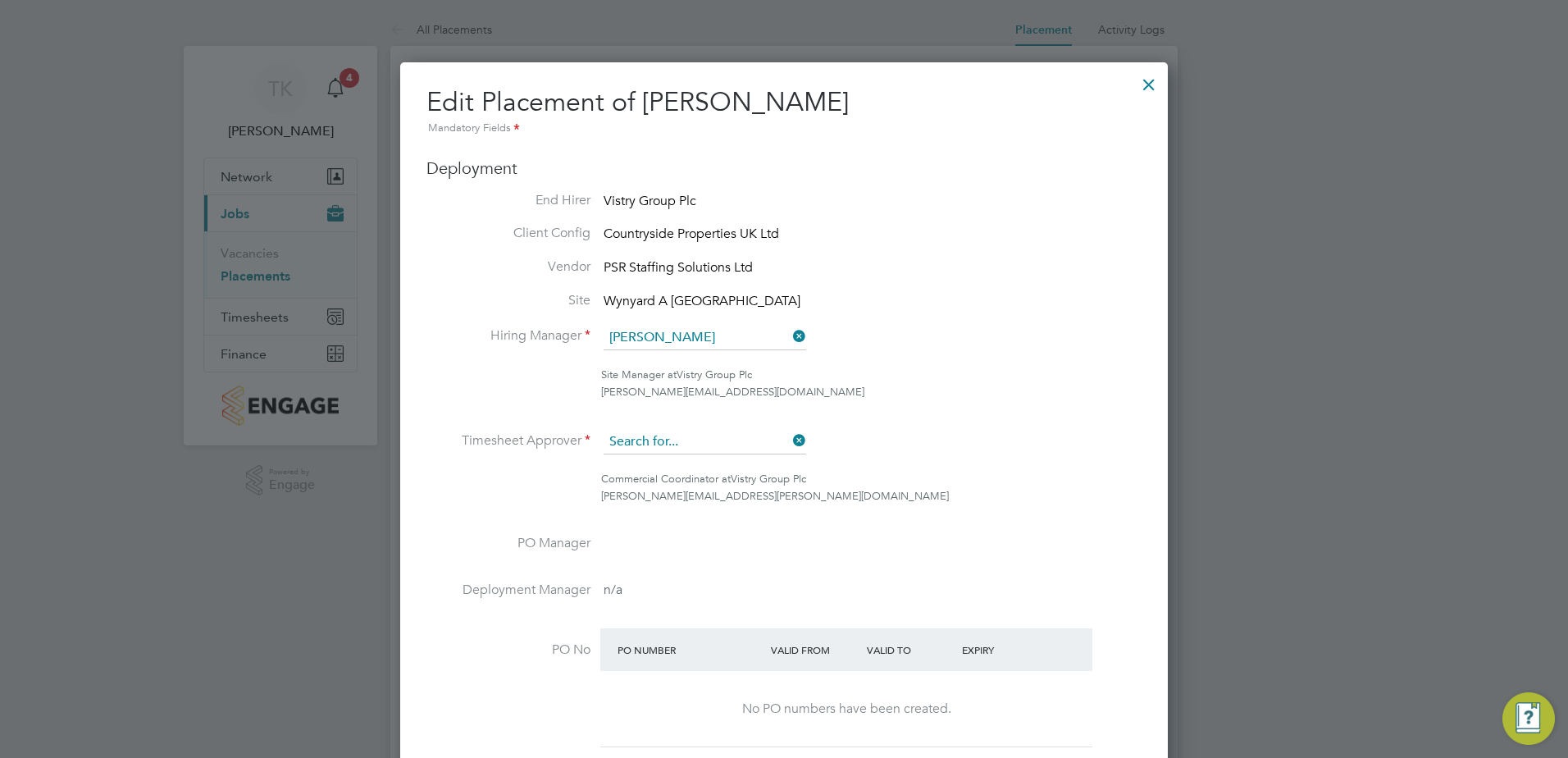
click at [729, 445] on input at bounding box center [704, 442] width 202 height 24
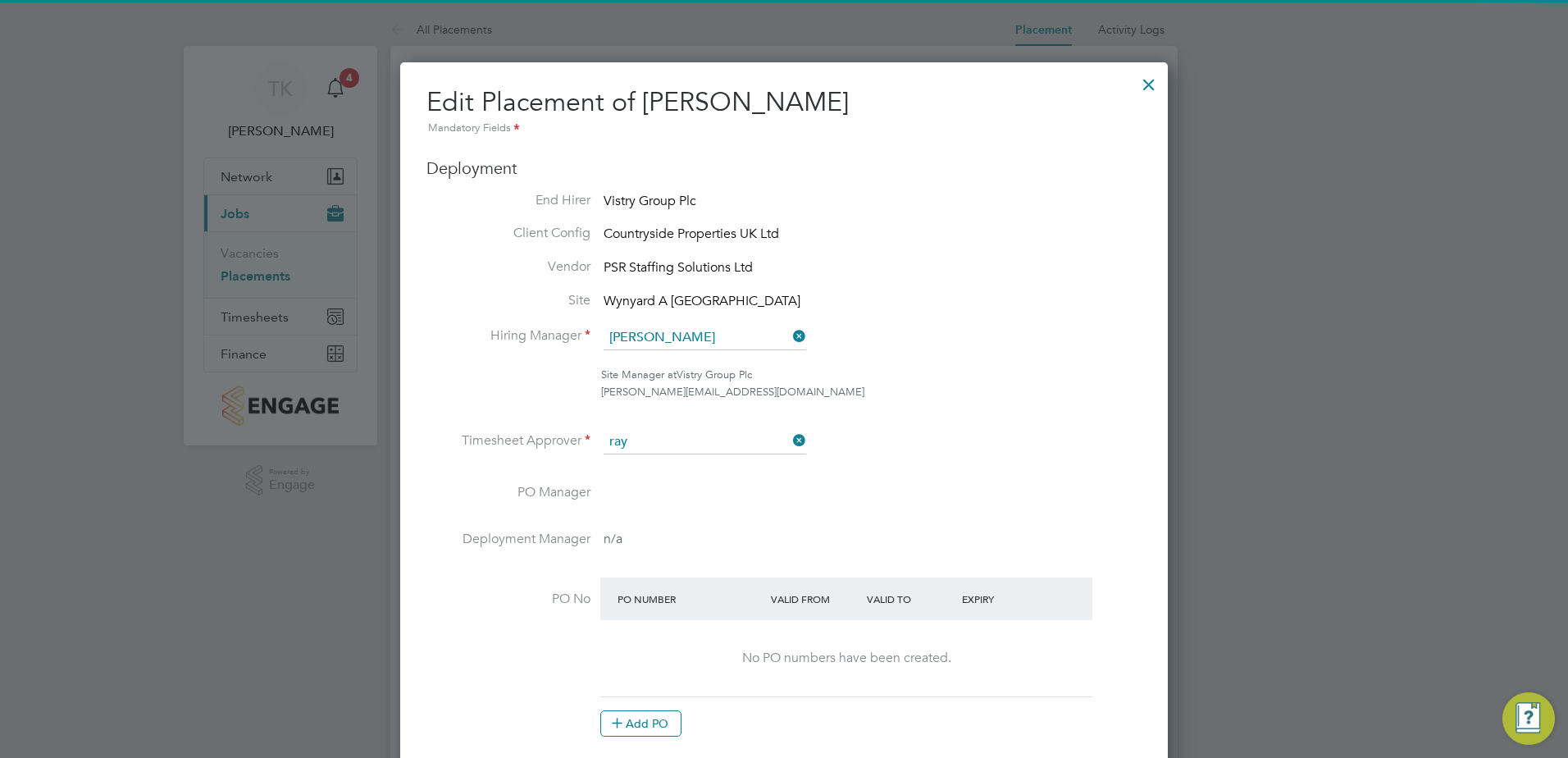
click at [738, 460] on li "[PERSON_NAME] [PERSON_NAME]" at bounding box center [704, 466] width 204 height 22
type input "[PERSON_NAME]"
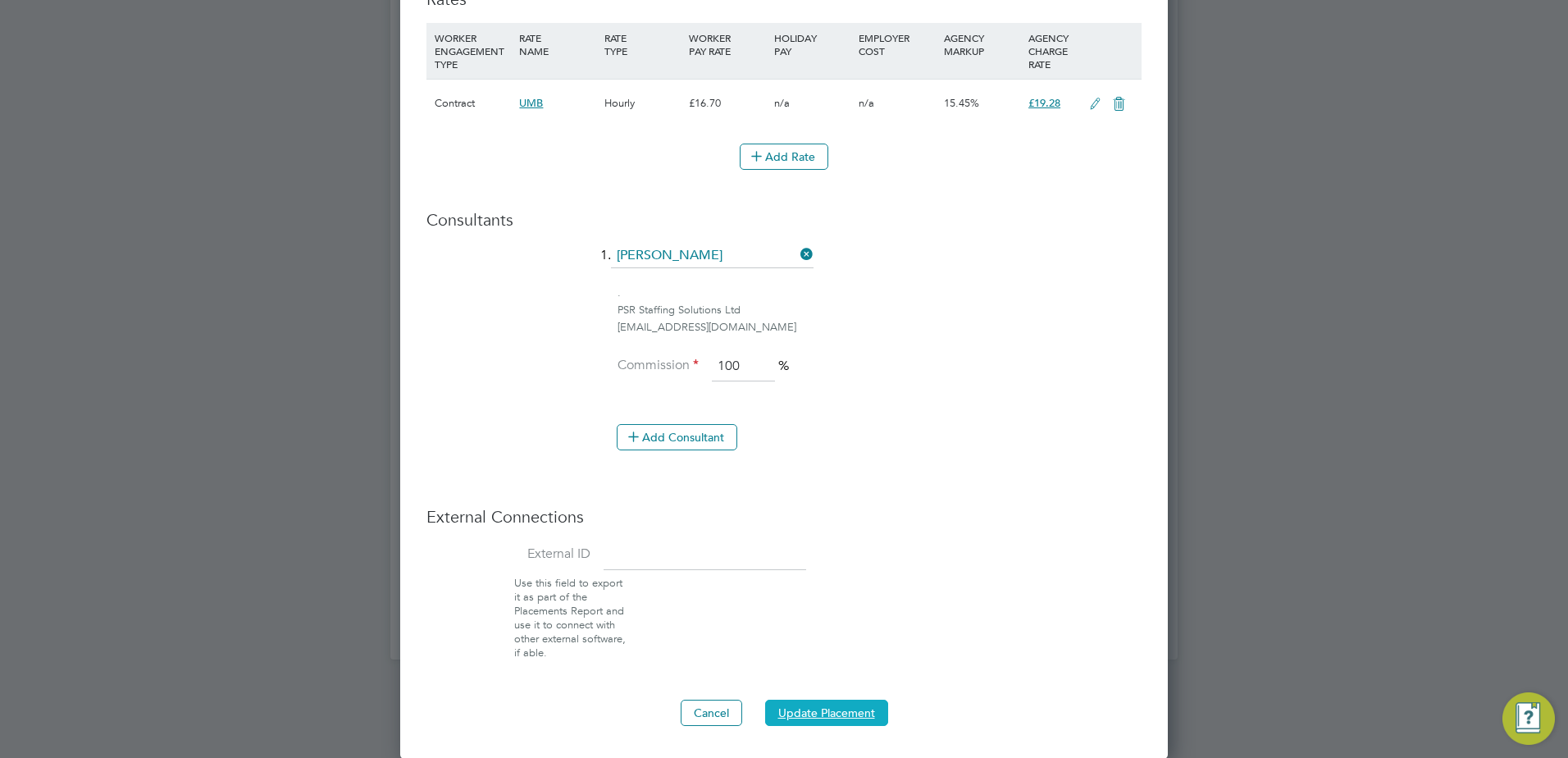
click at [829, 704] on button "Update Placement" at bounding box center [826, 712] width 123 height 26
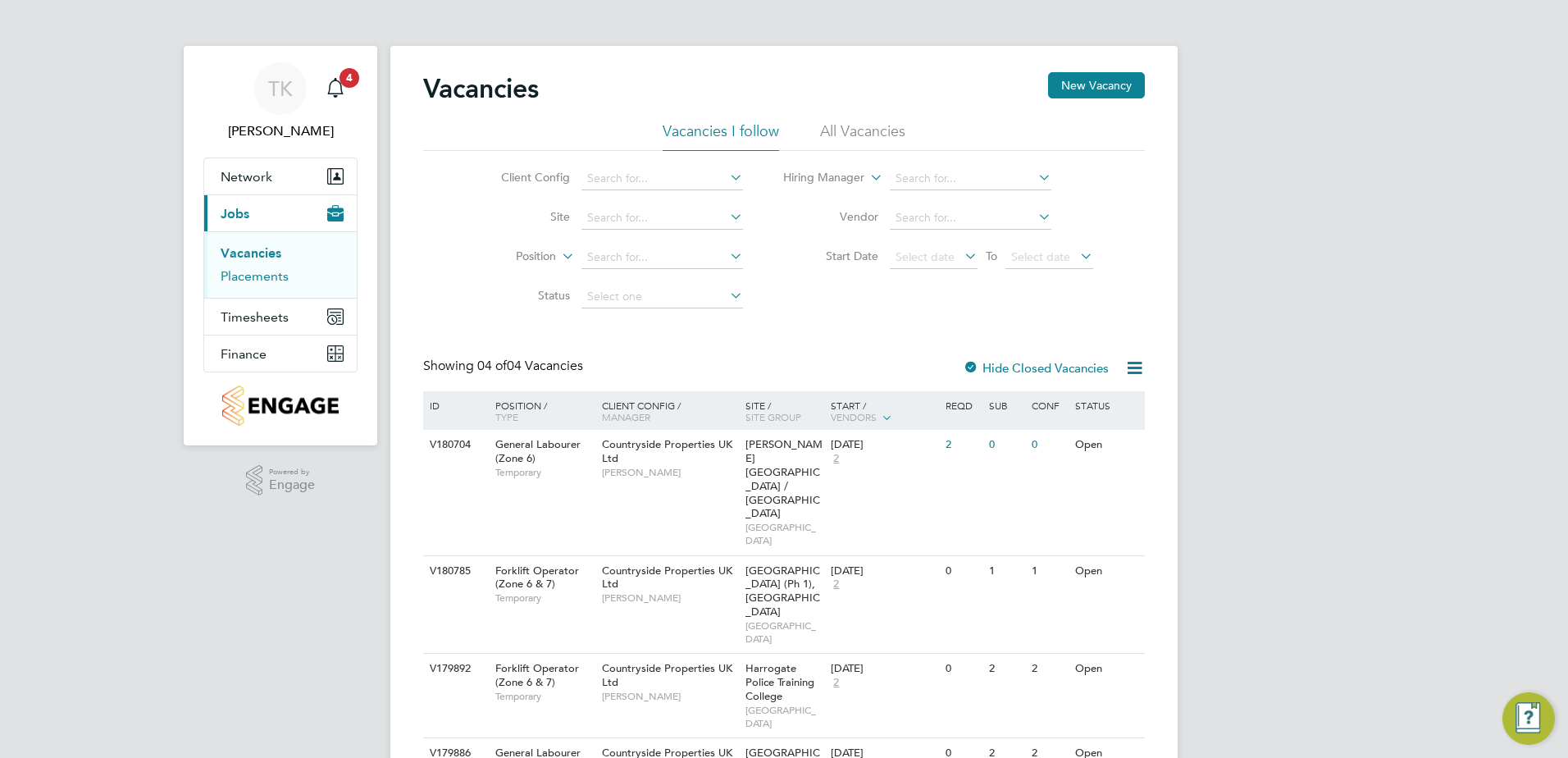
click at [258, 278] on link "Placements" at bounding box center [254, 276] width 68 height 16
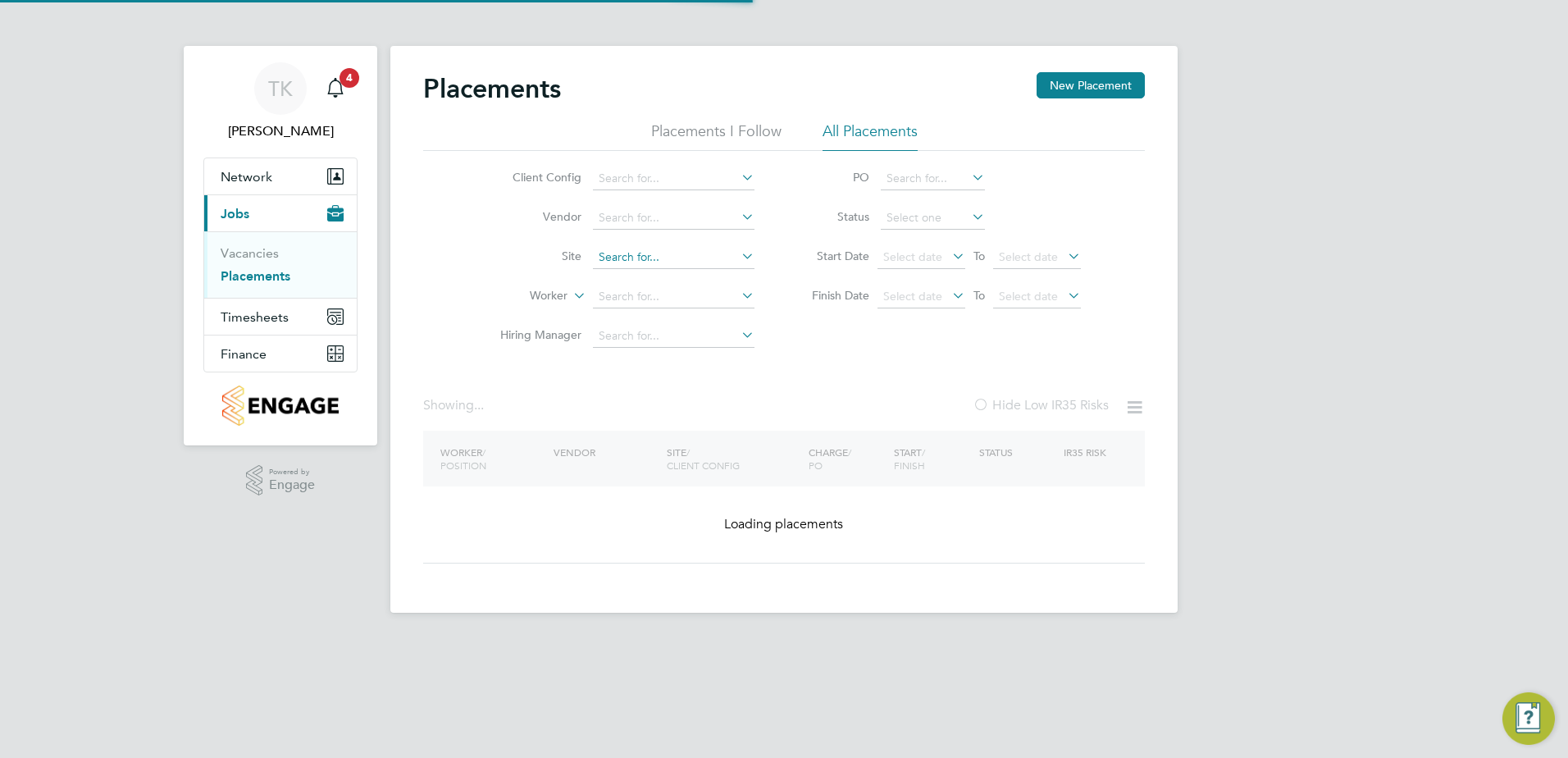
click at [628, 262] on input at bounding box center [673, 257] width 162 height 23
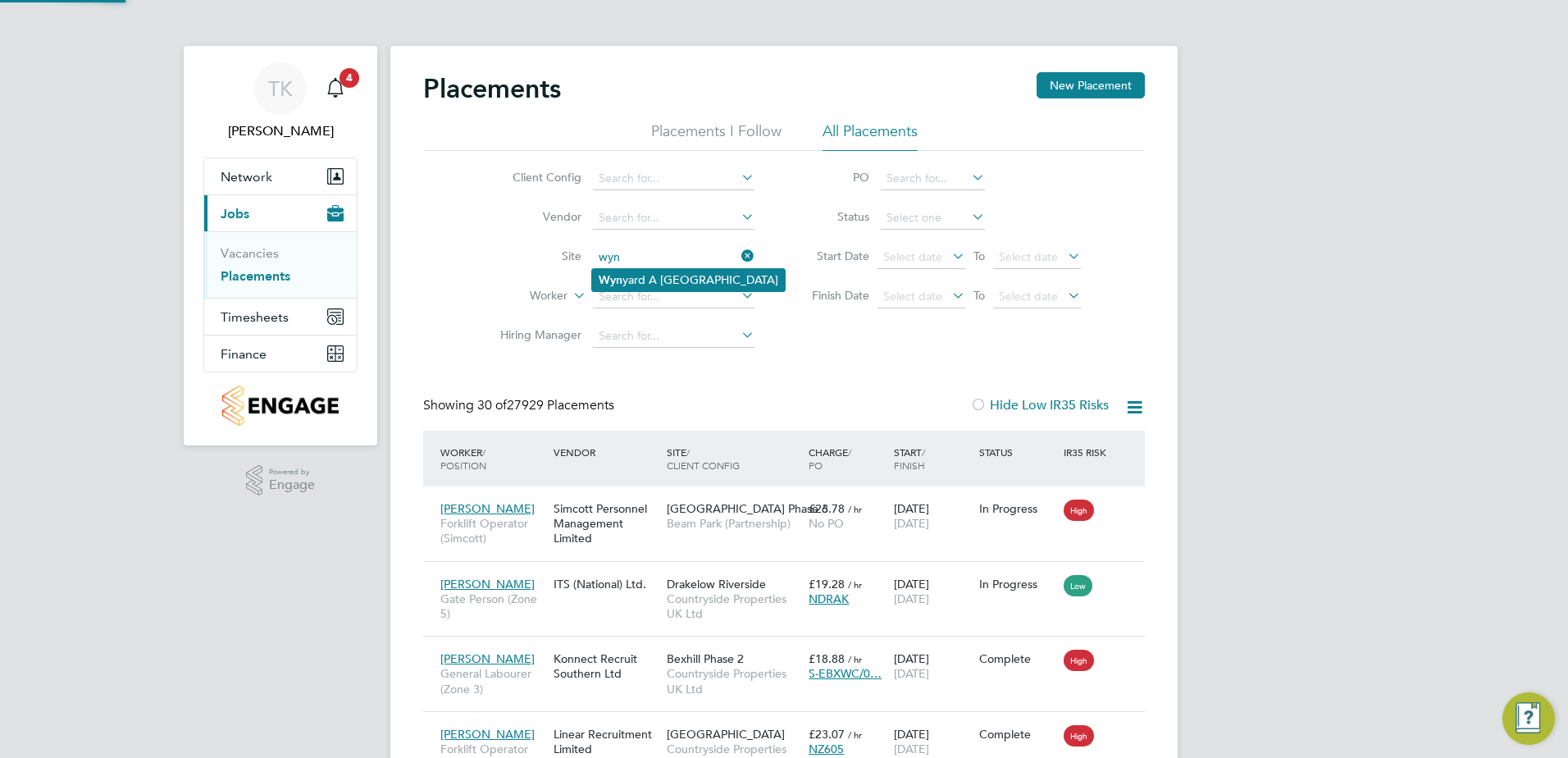
click at [636, 276] on li "Wyn yard A [GEOGRAPHIC_DATA]" at bounding box center [688, 280] width 193 height 22
type input "Wynyard A [GEOGRAPHIC_DATA]"
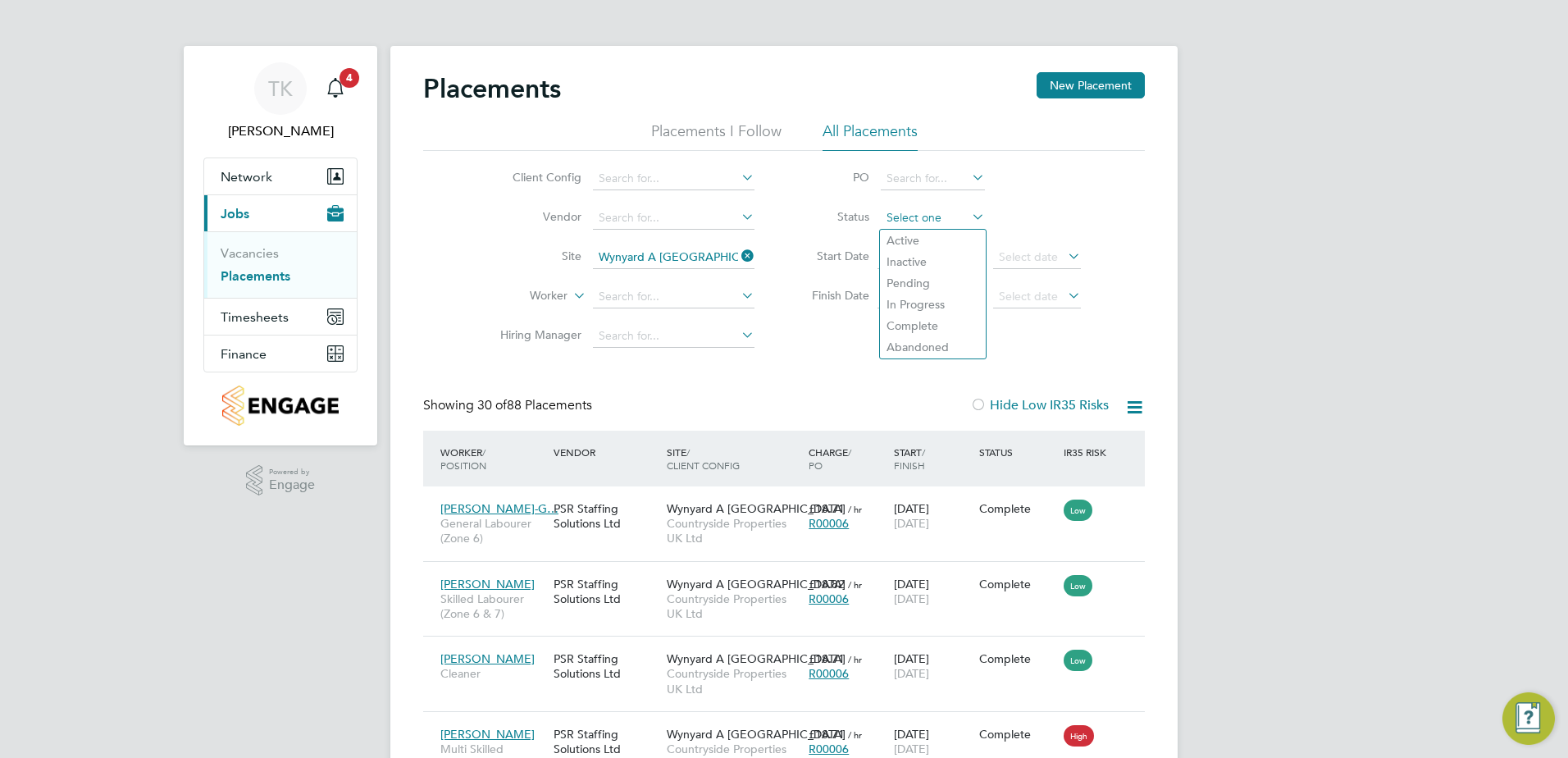
click at [899, 216] on input at bounding box center [933, 218] width 104 height 23
click at [911, 305] on li "In Progress" at bounding box center [933, 304] width 106 height 22
type input "In Progress"
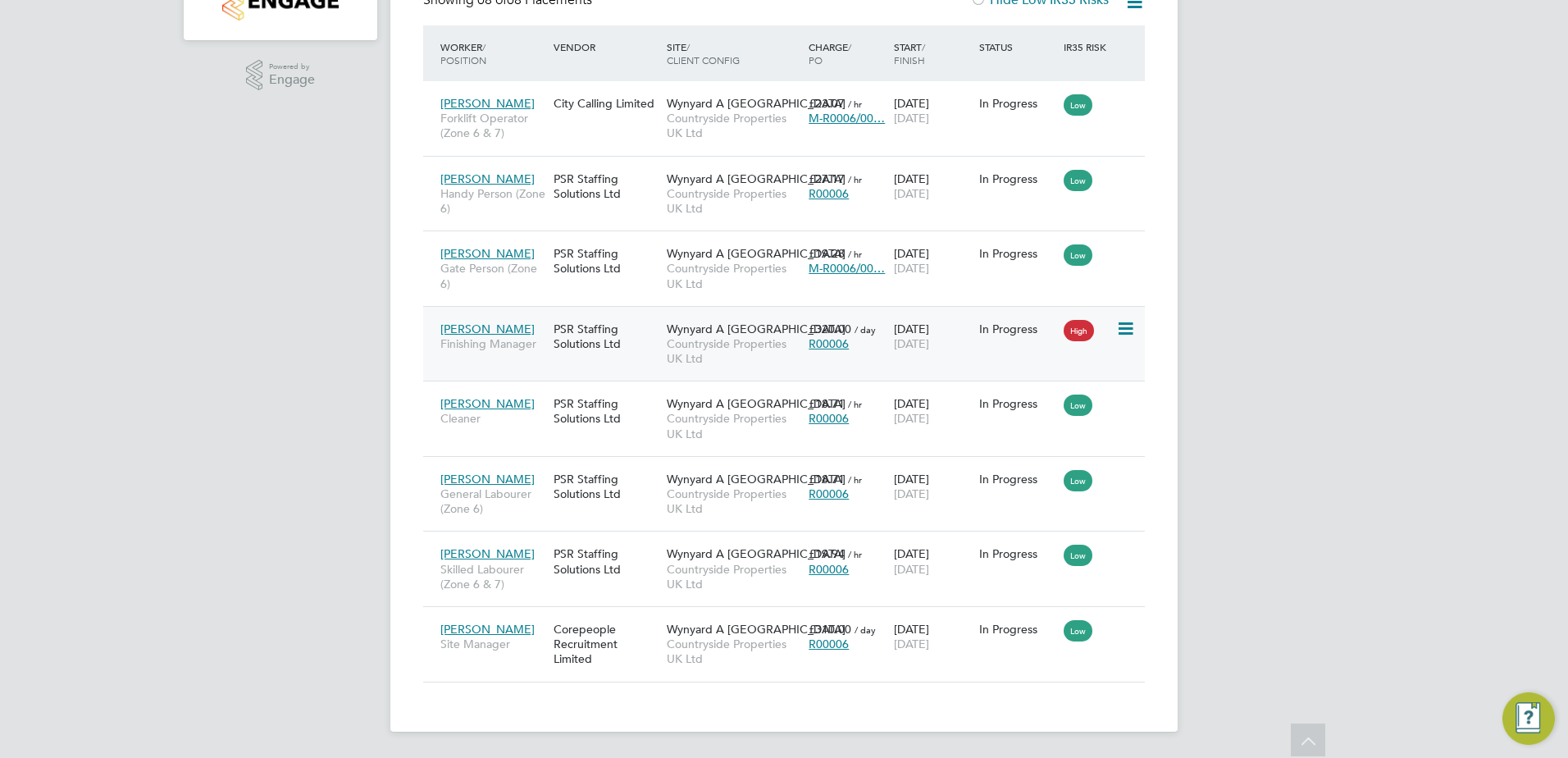
click at [787, 363] on span "Countryside Properties UK Ltd" at bounding box center [733, 350] width 133 height 29
click at [662, 646] on div "Corepeople Recruitment Limited" at bounding box center [606, 644] width 113 height 61
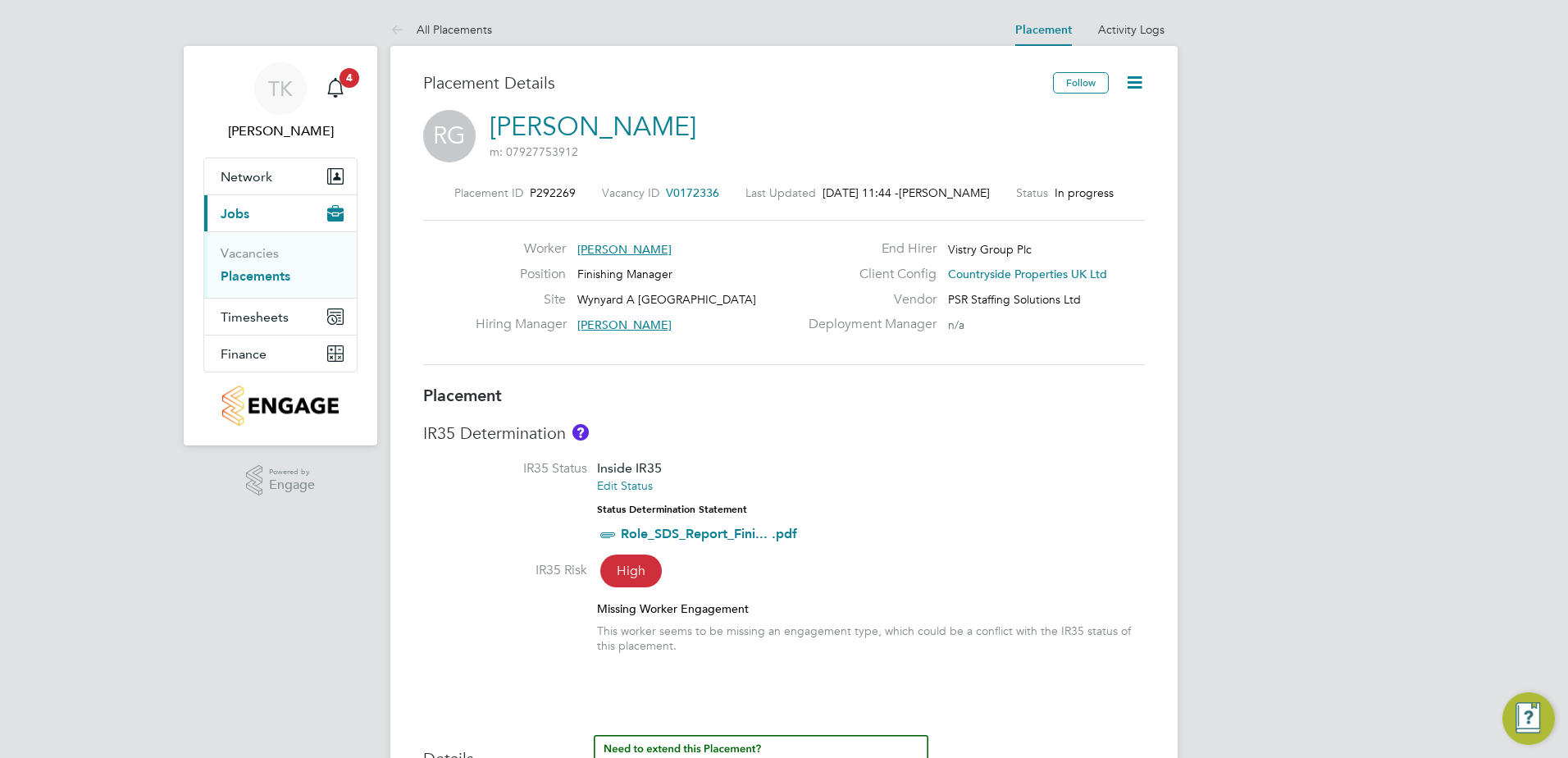
click at [1133, 79] on icon at bounding box center [1134, 82] width 21 height 21
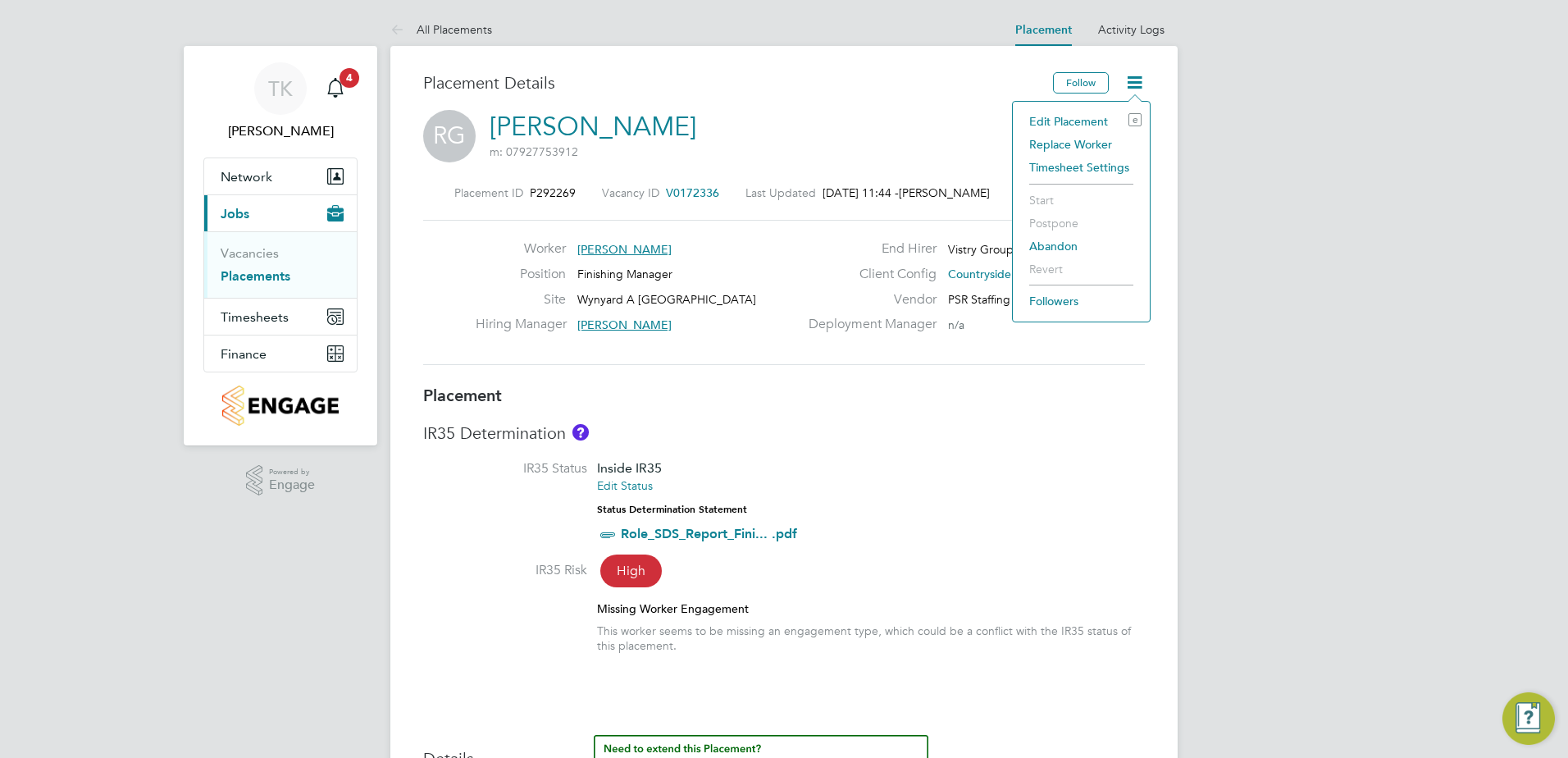
click at [1081, 118] on li "Edit Placement e" at bounding box center [1081, 121] width 120 height 23
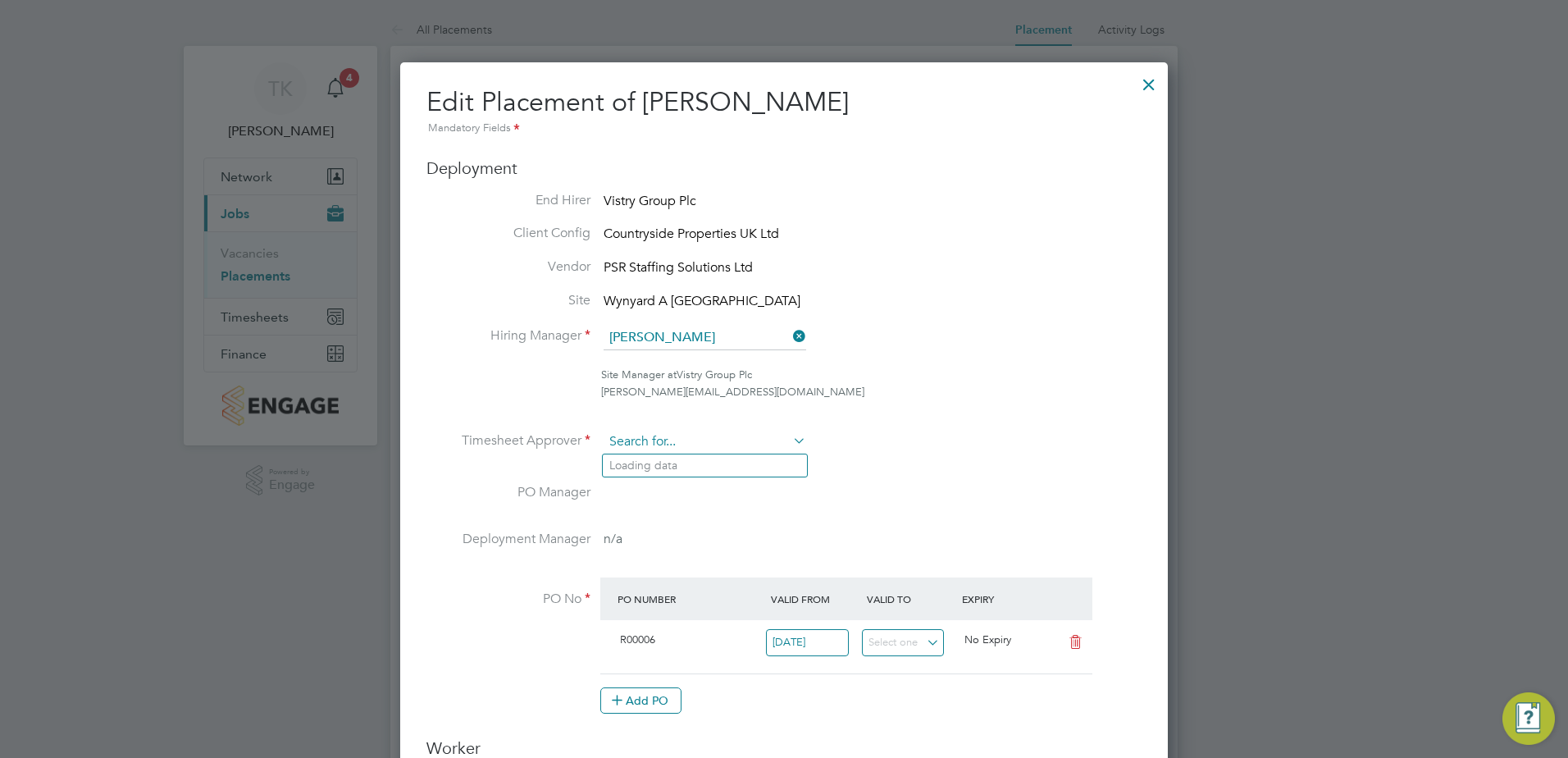
click at [702, 443] on input at bounding box center [704, 442] width 202 height 24
click at [668, 486] on li "Tyler Kelly" at bounding box center [704, 488] width 204 height 22
type input "[PERSON_NAME]"
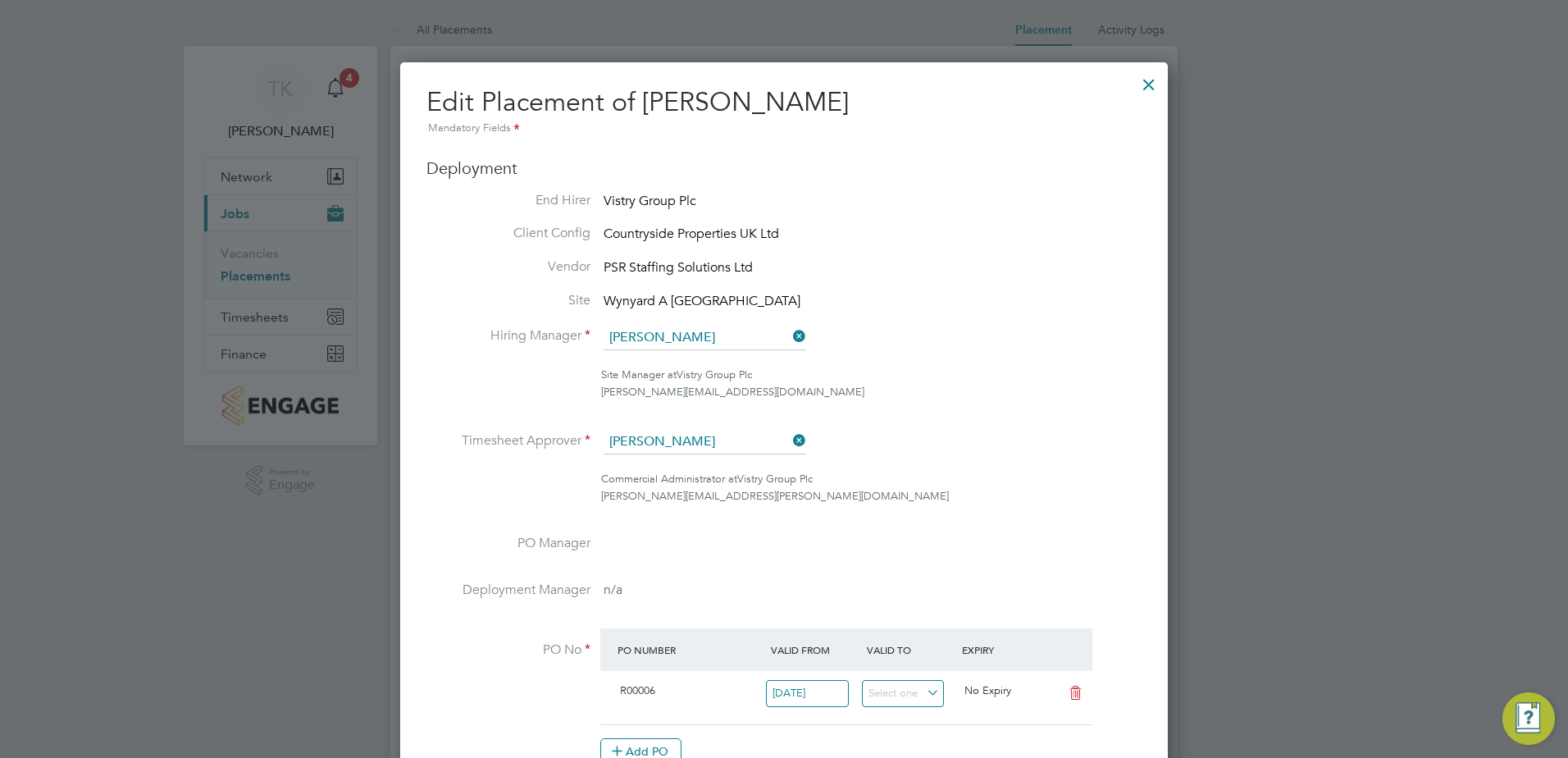
click at [789, 333] on icon at bounding box center [789, 336] width 0 height 23
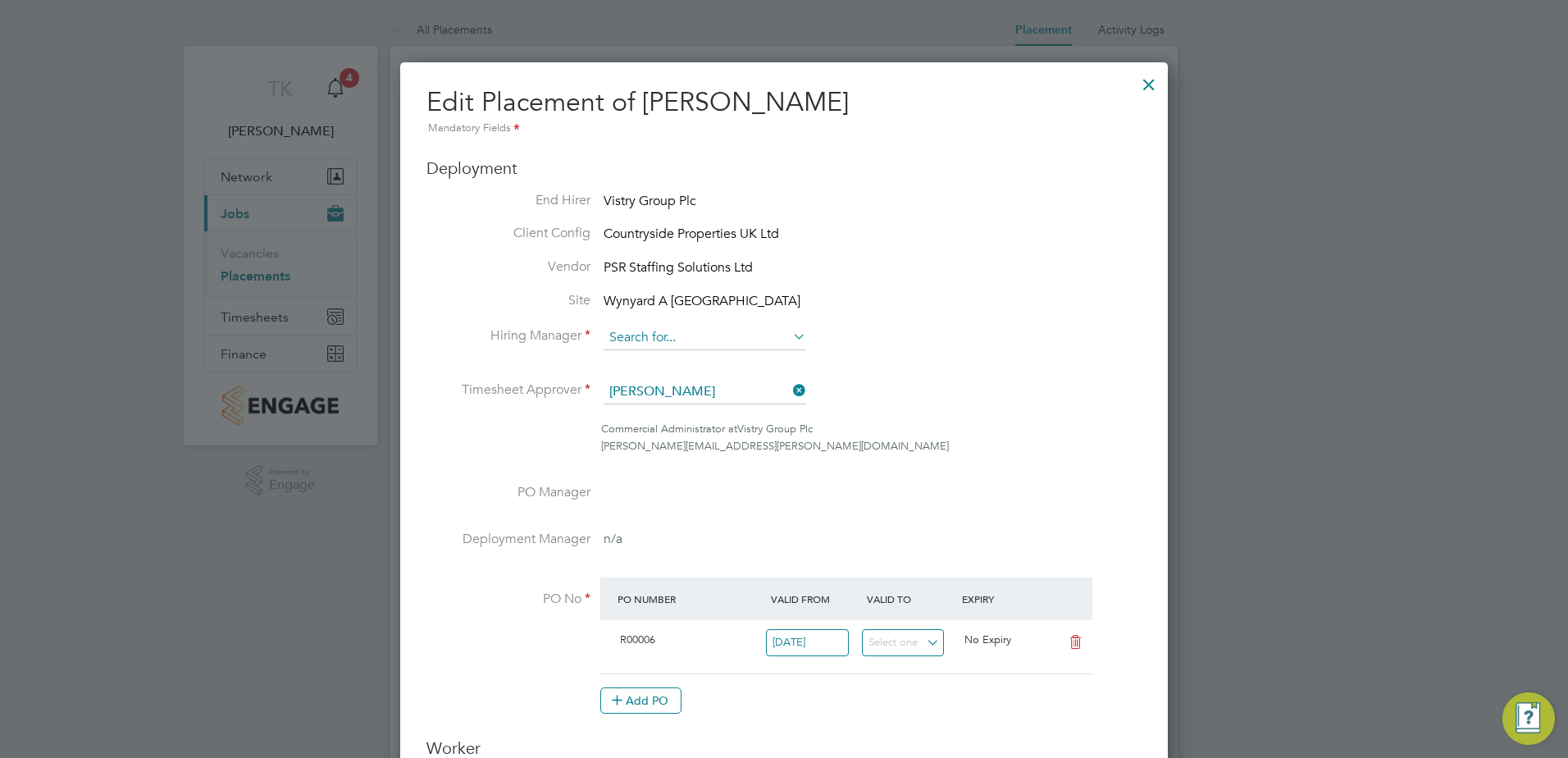
click at [705, 345] on input at bounding box center [704, 337] width 202 height 24
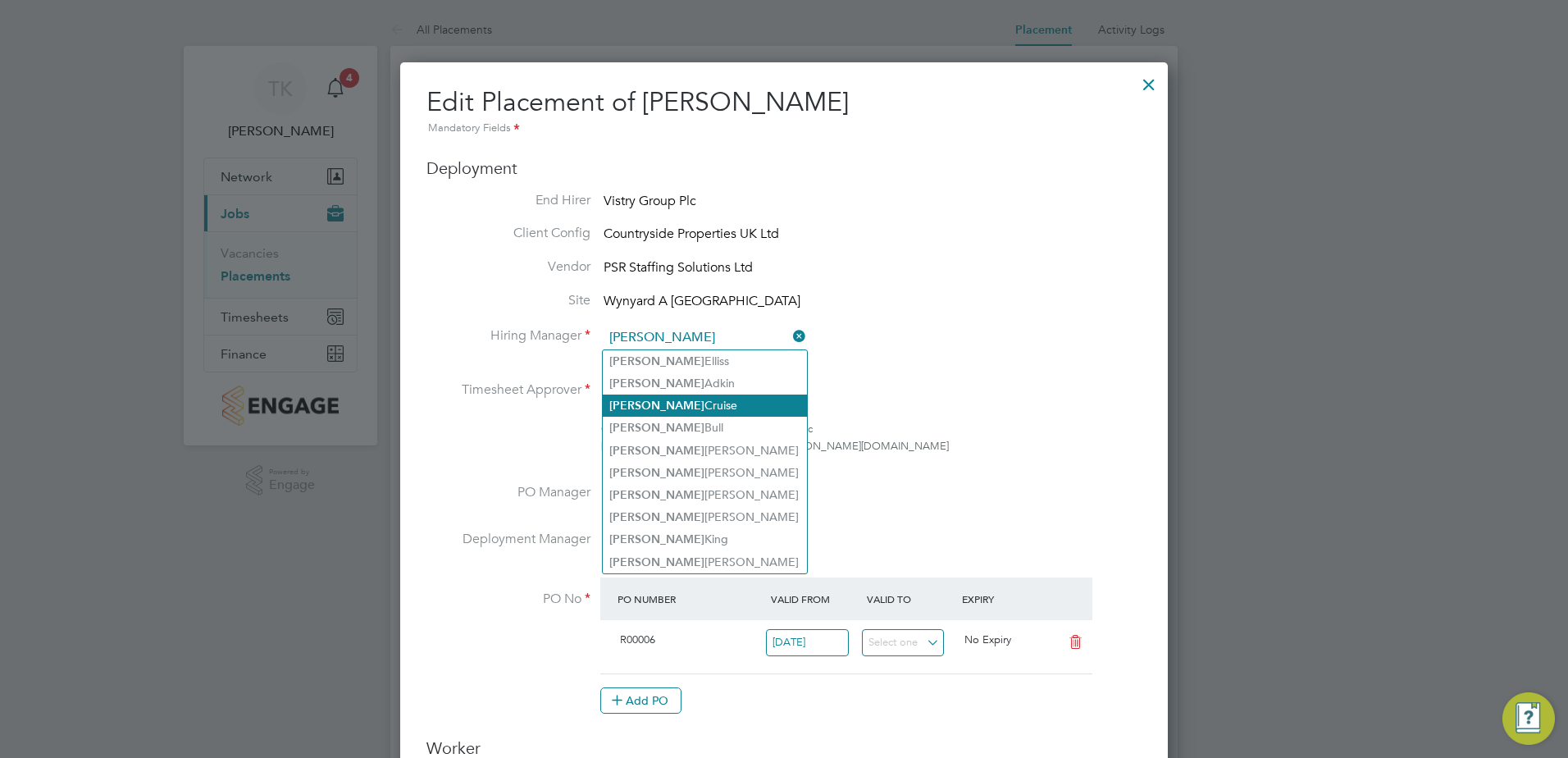
click at [684, 399] on li "Simon Cruise" at bounding box center [704, 406] width 204 height 22
type input "[PERSON_NAME]"
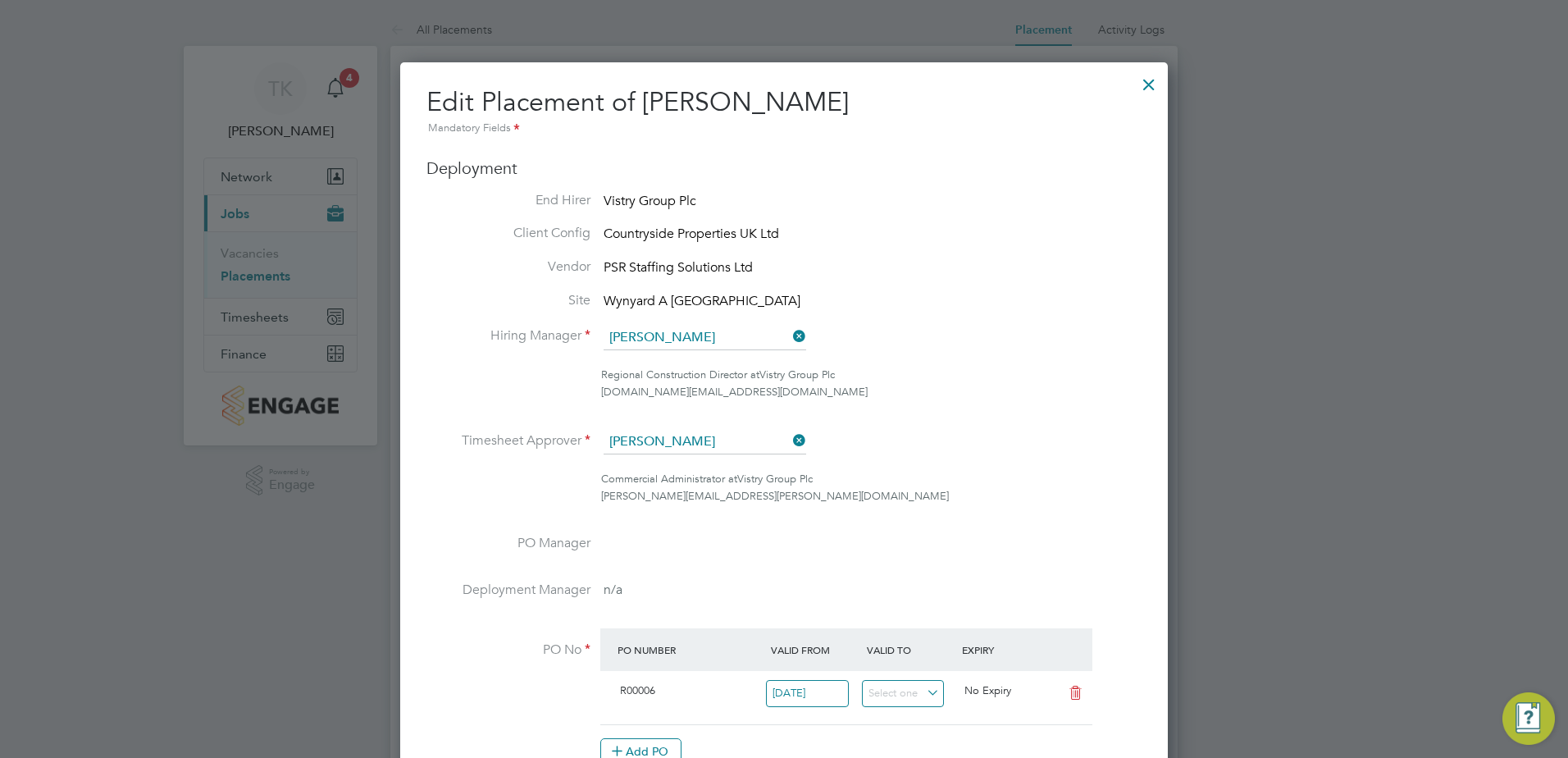
click at [874, 376] on div "Regional Construction Director at Vistry Group Plc" at bounding box center [871, 376] width 540 height 17
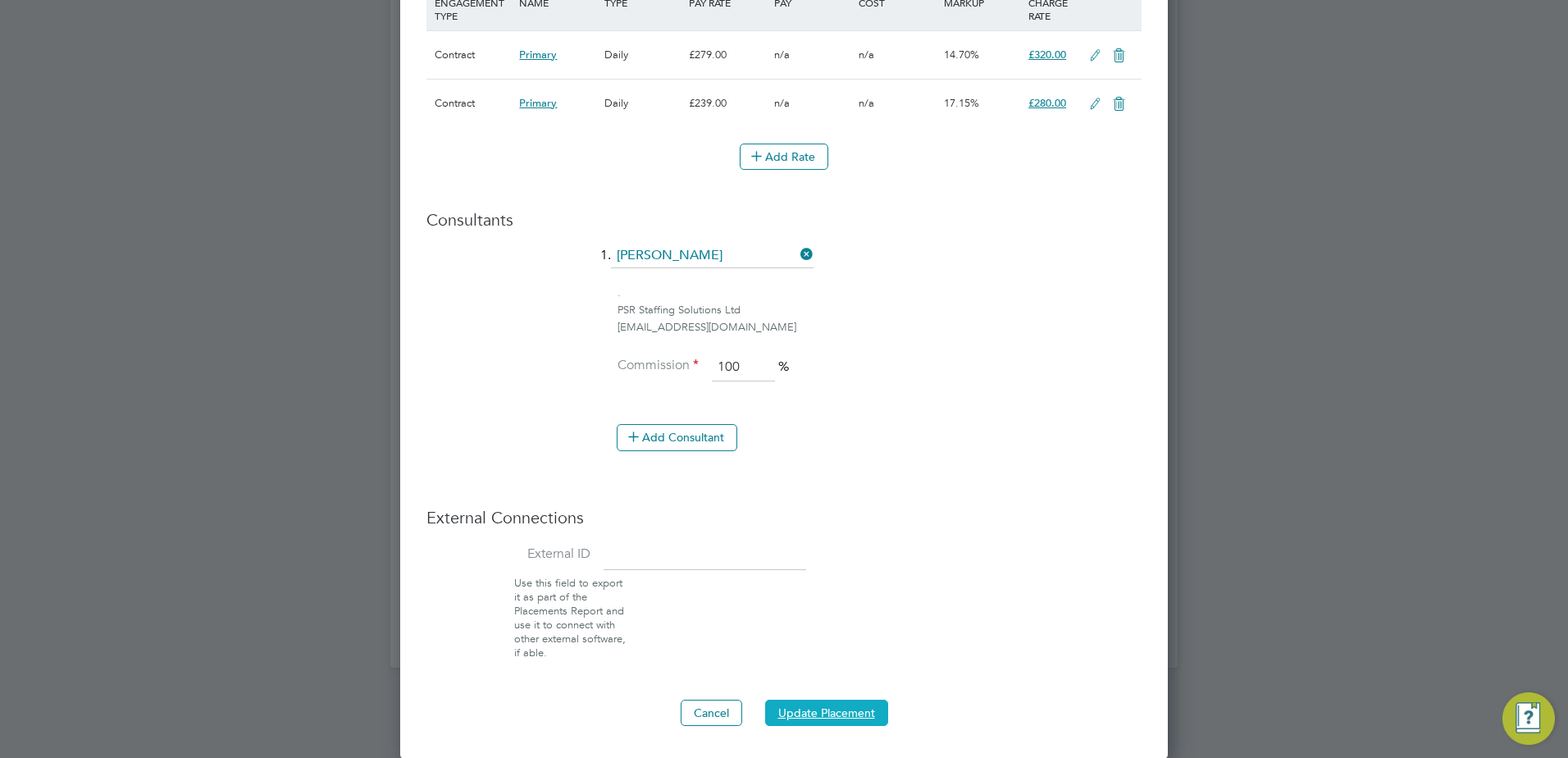
click at [779, 707] on button "Update Placement" at bounding box center [826, 712] width 123 height 26
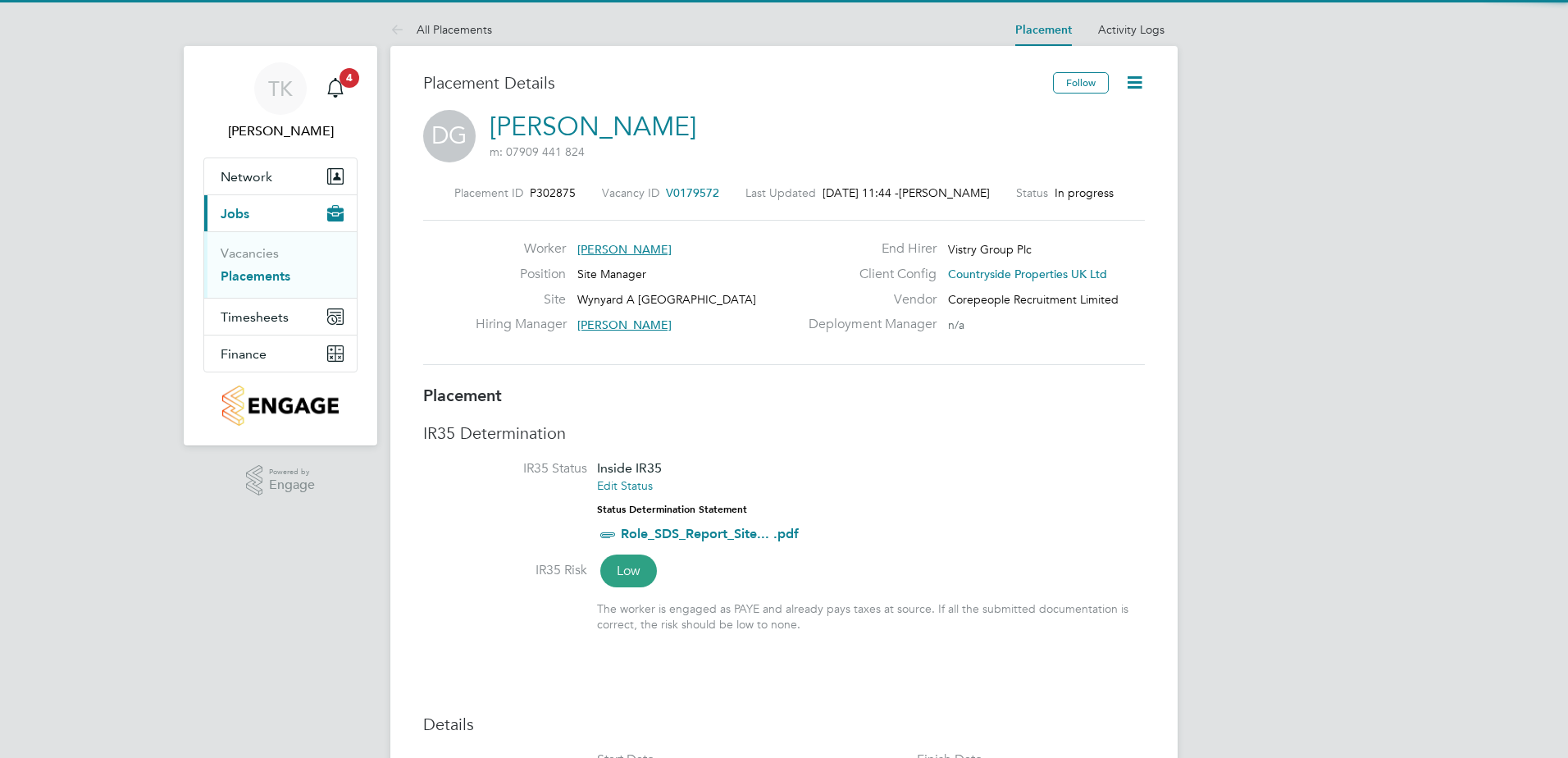
click at [1136, 82] on icon at bounding box center [1134, 82] width 21 height 21
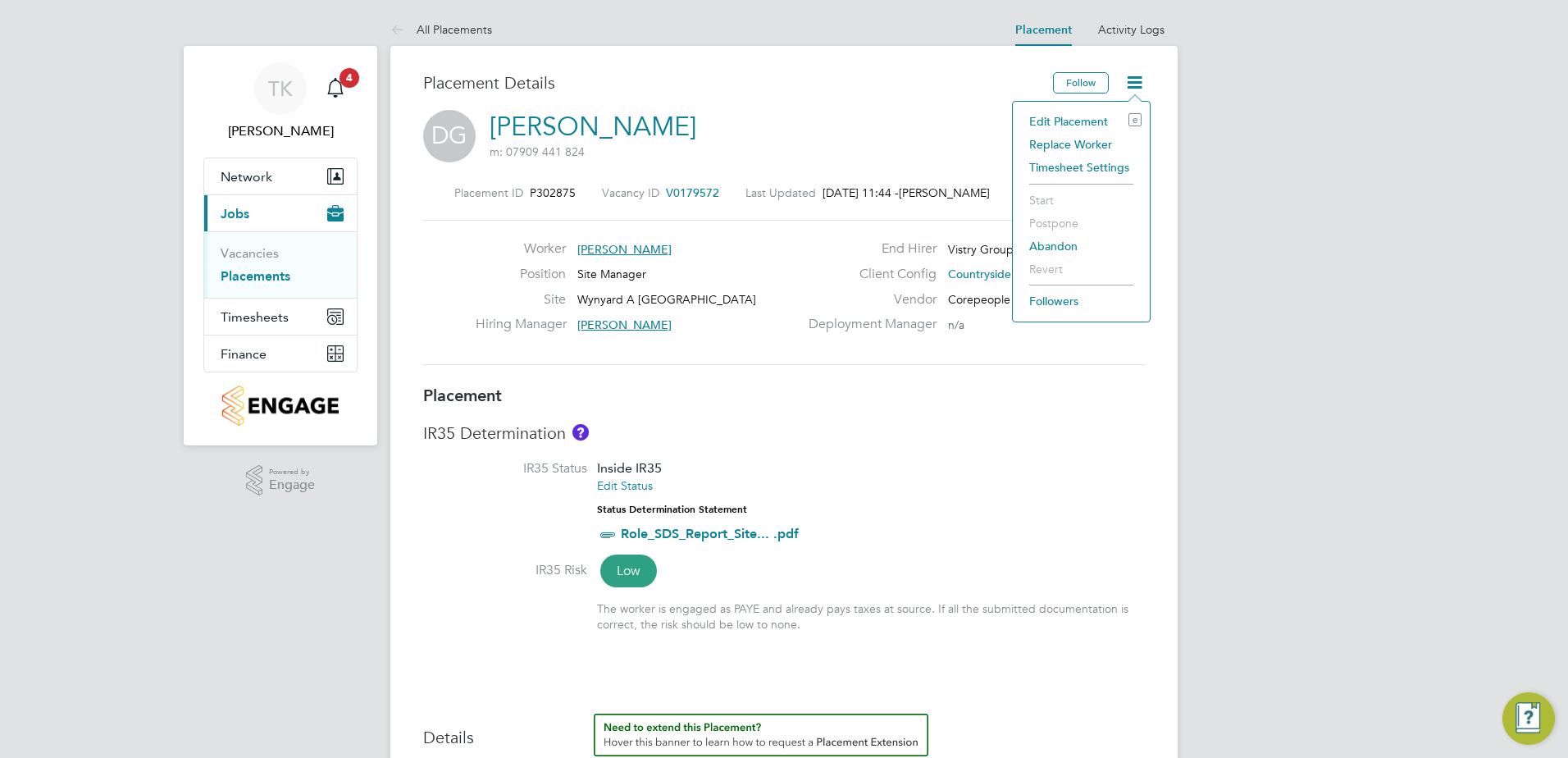
click at [1074, 118] on li "Edit Placement e" at bounding box center [1081, 121] width 120 height 23
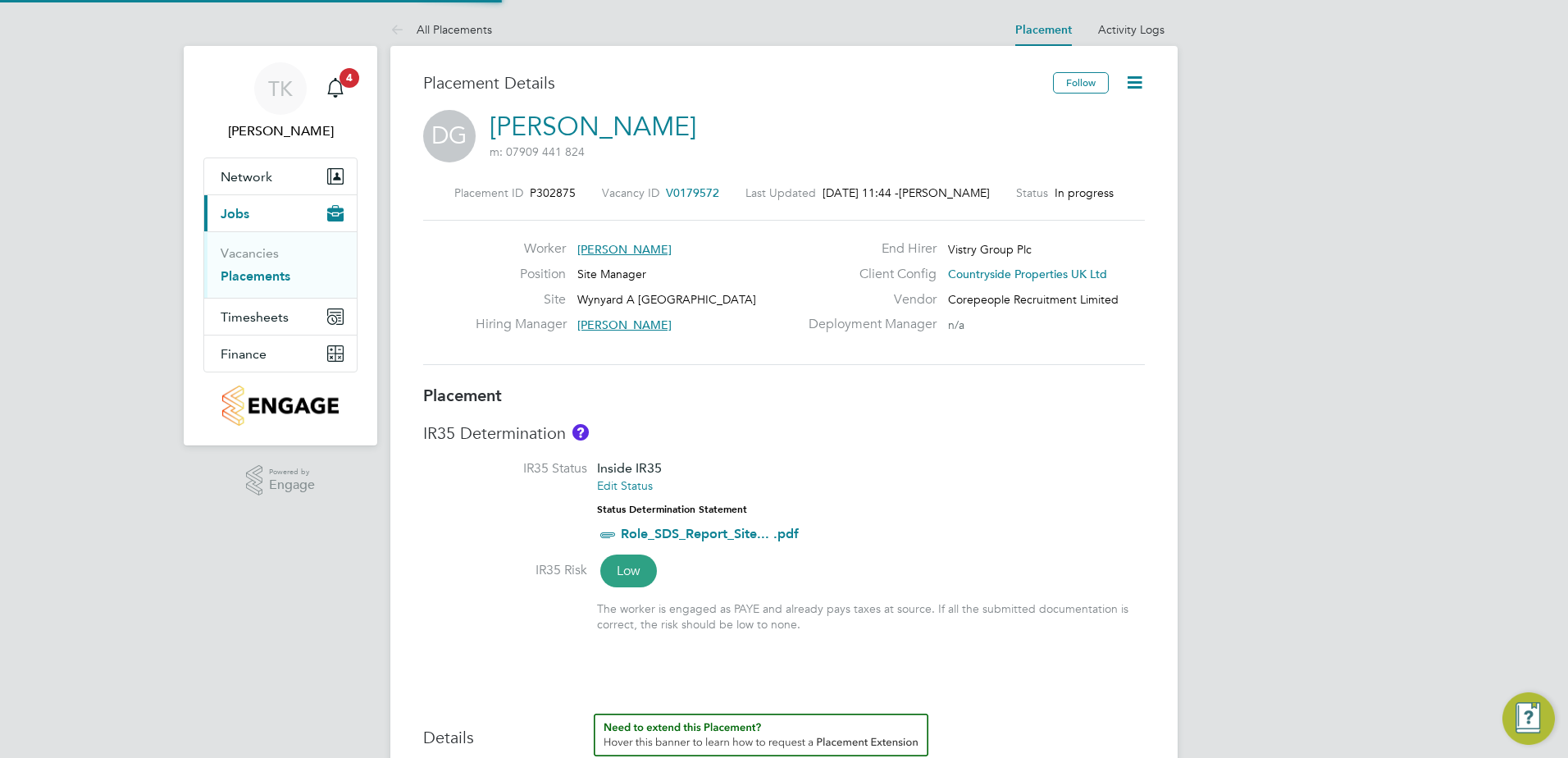
type input "[PERSON_NAME]"
type input "[DATE]"
type input "07:30"
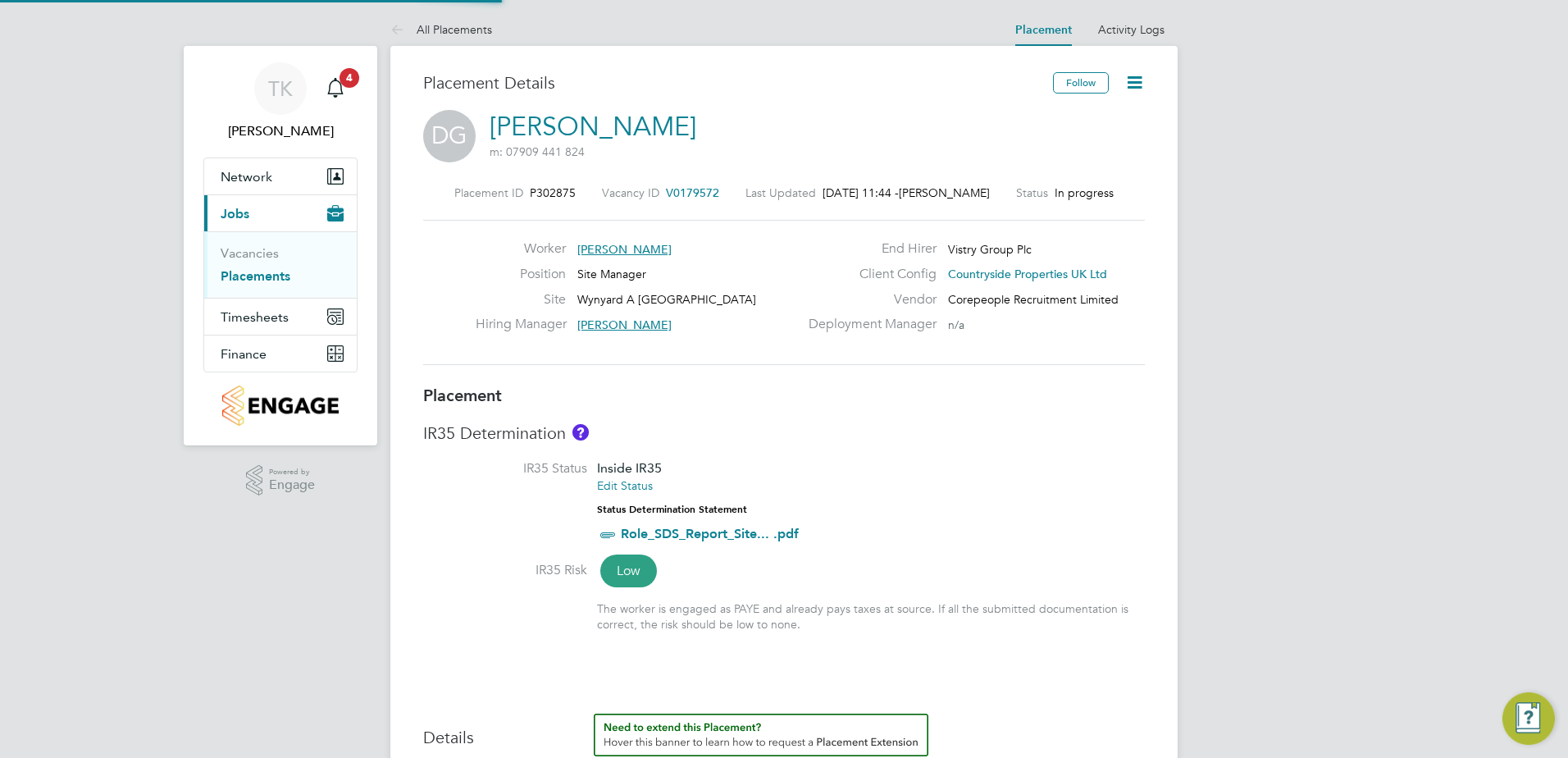
type input "16:30"
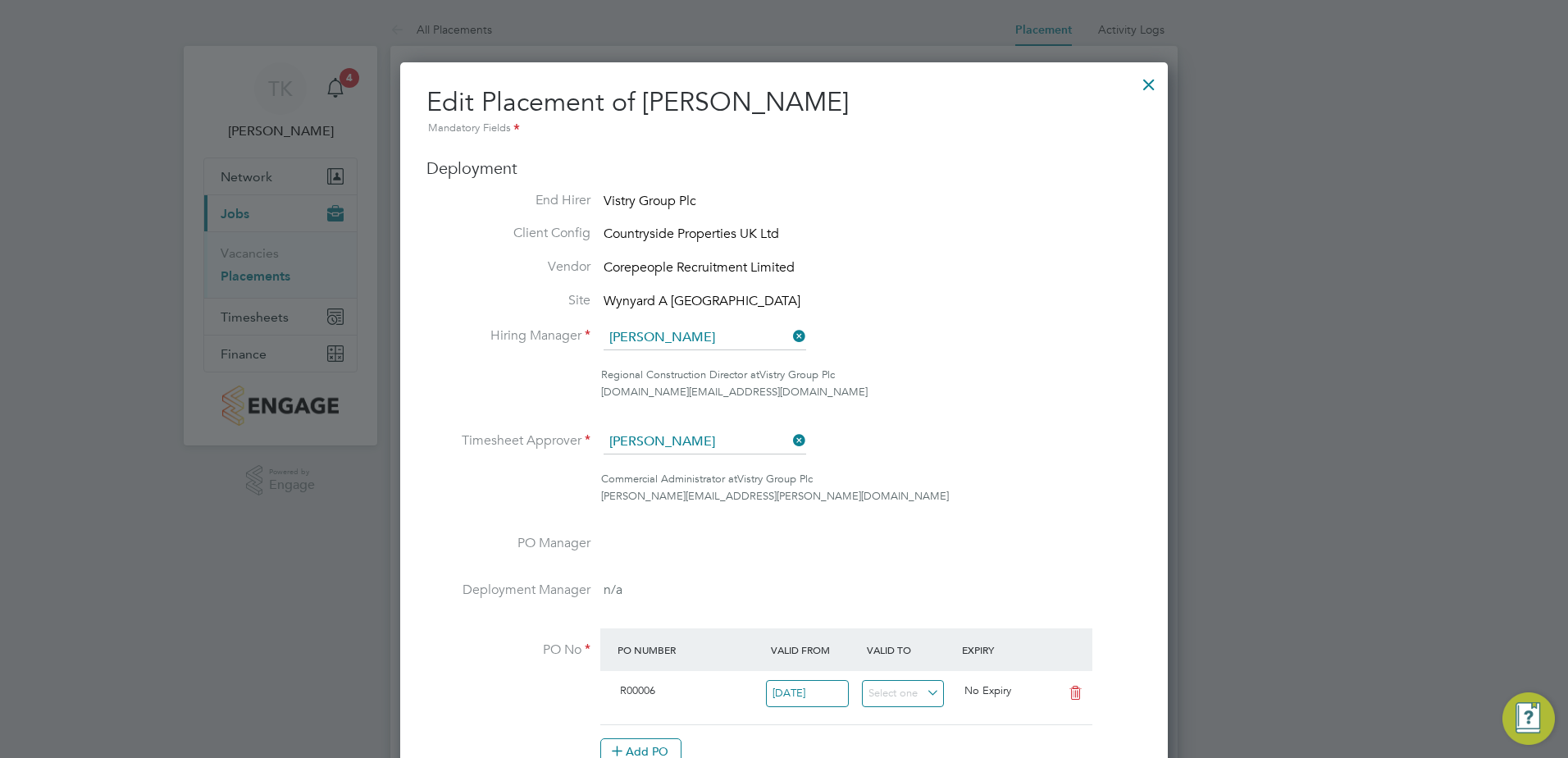
click at [1147, 81] on div at bounding box center [1148, 80] width 29 height 29
